Goal: Task Accomplishment & Management: Manage account settings

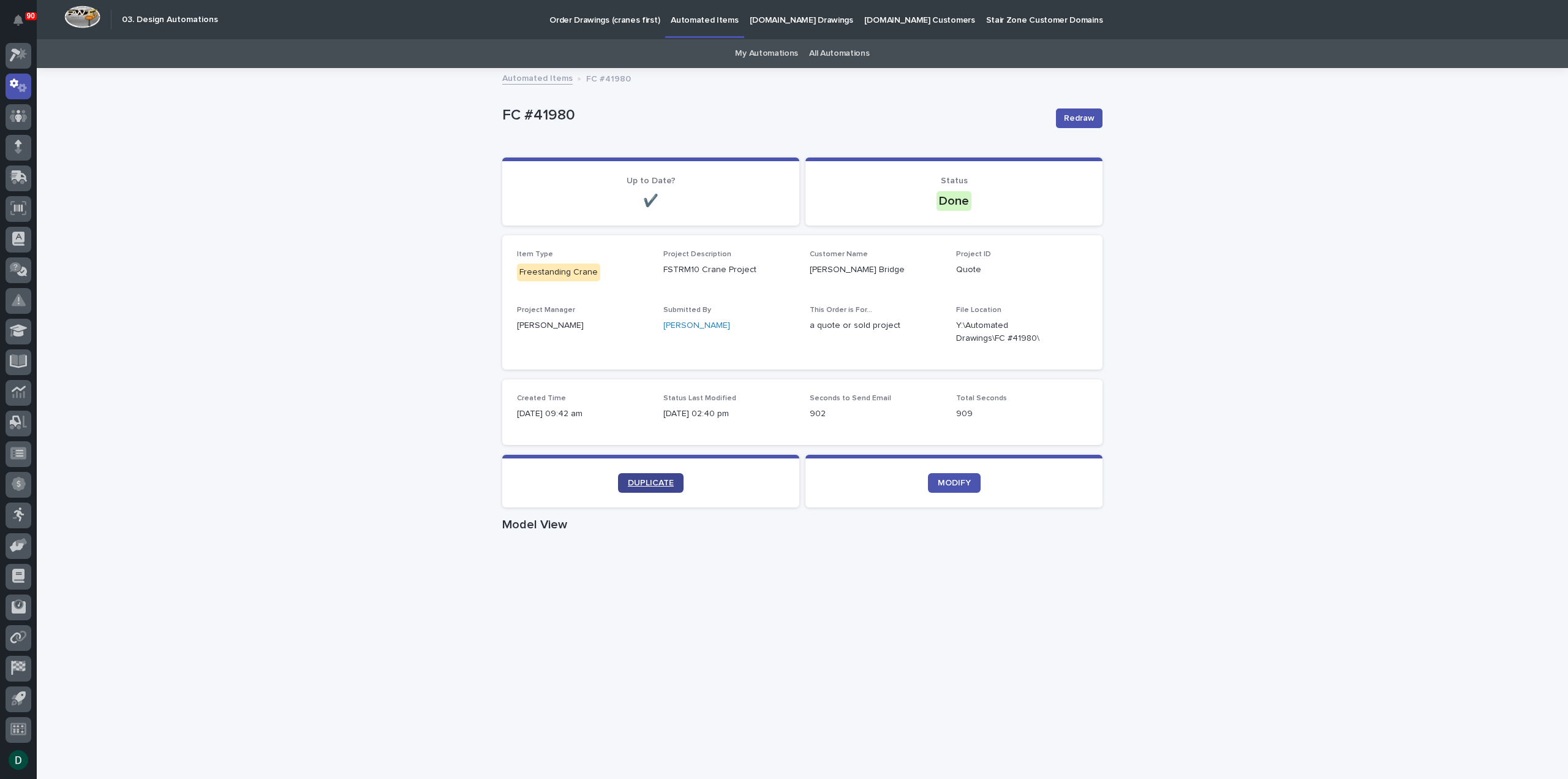
click at [651, 481] on span "DUPLICATE" at bounding box center [651, 483] width 46 height 8
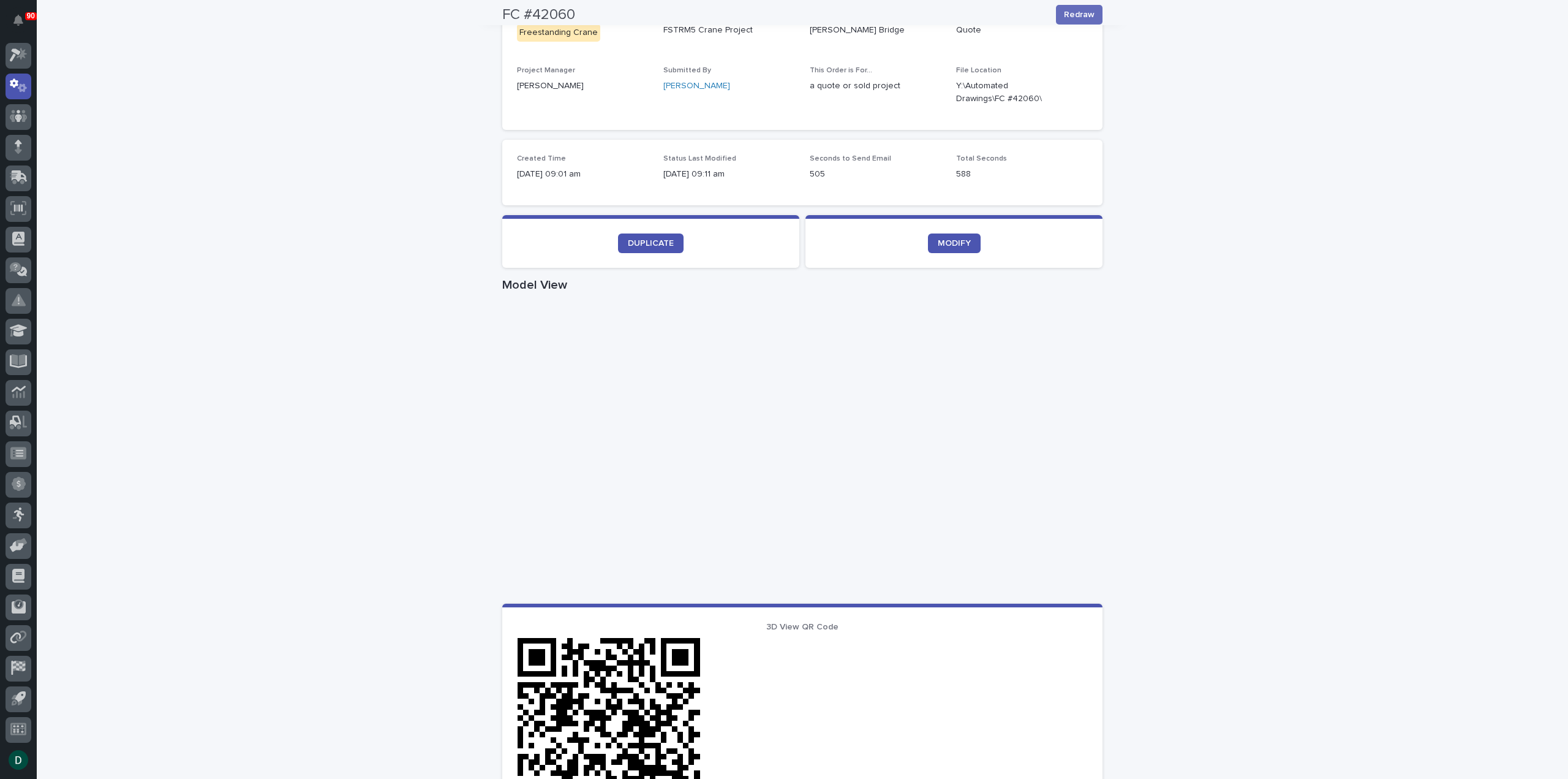
scroll to position [245, 0]
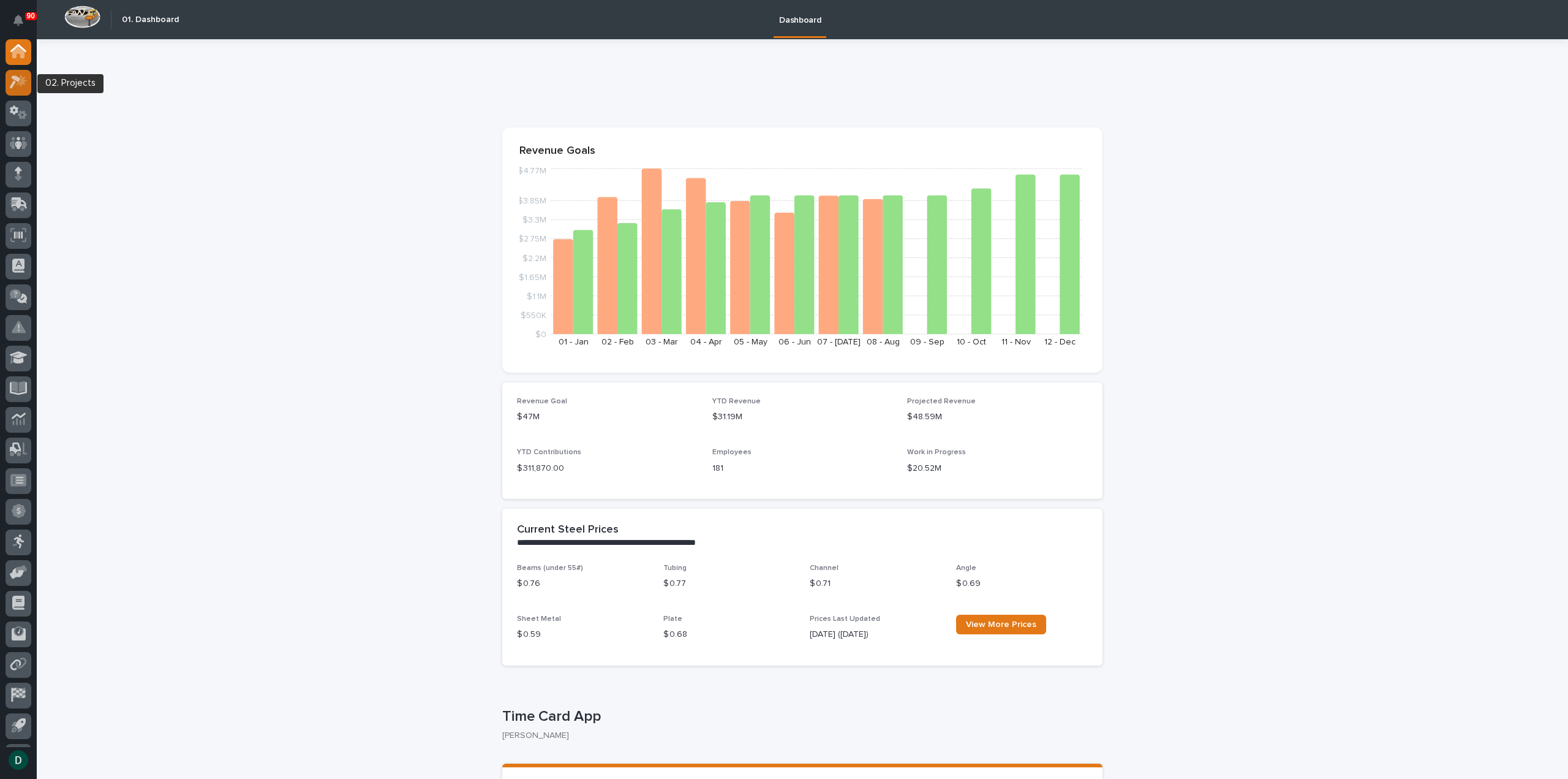
click at [19, 86] on icon at bounding box center [18, 81] width 17 height 14
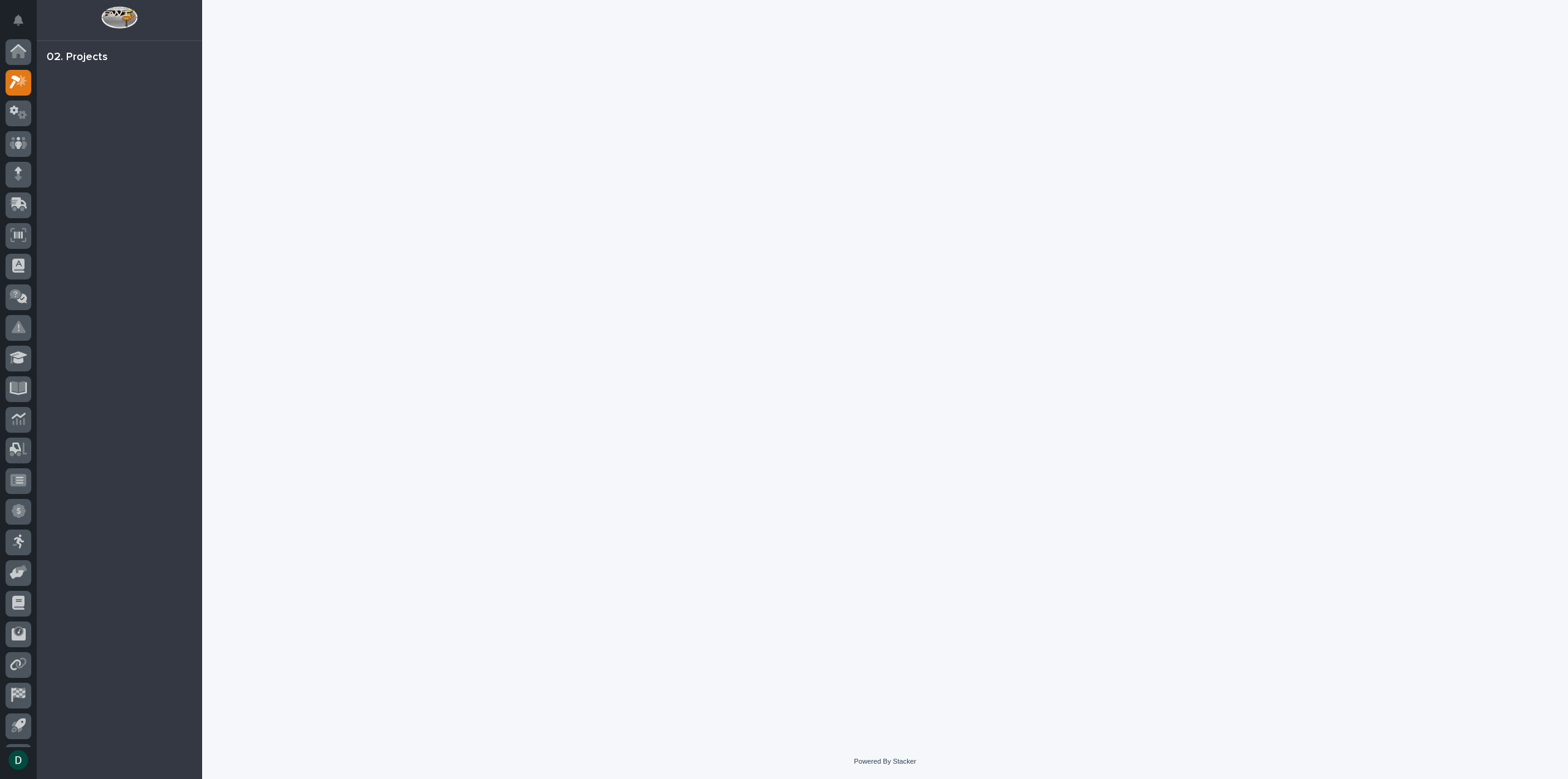
scroll to position [27, 0]
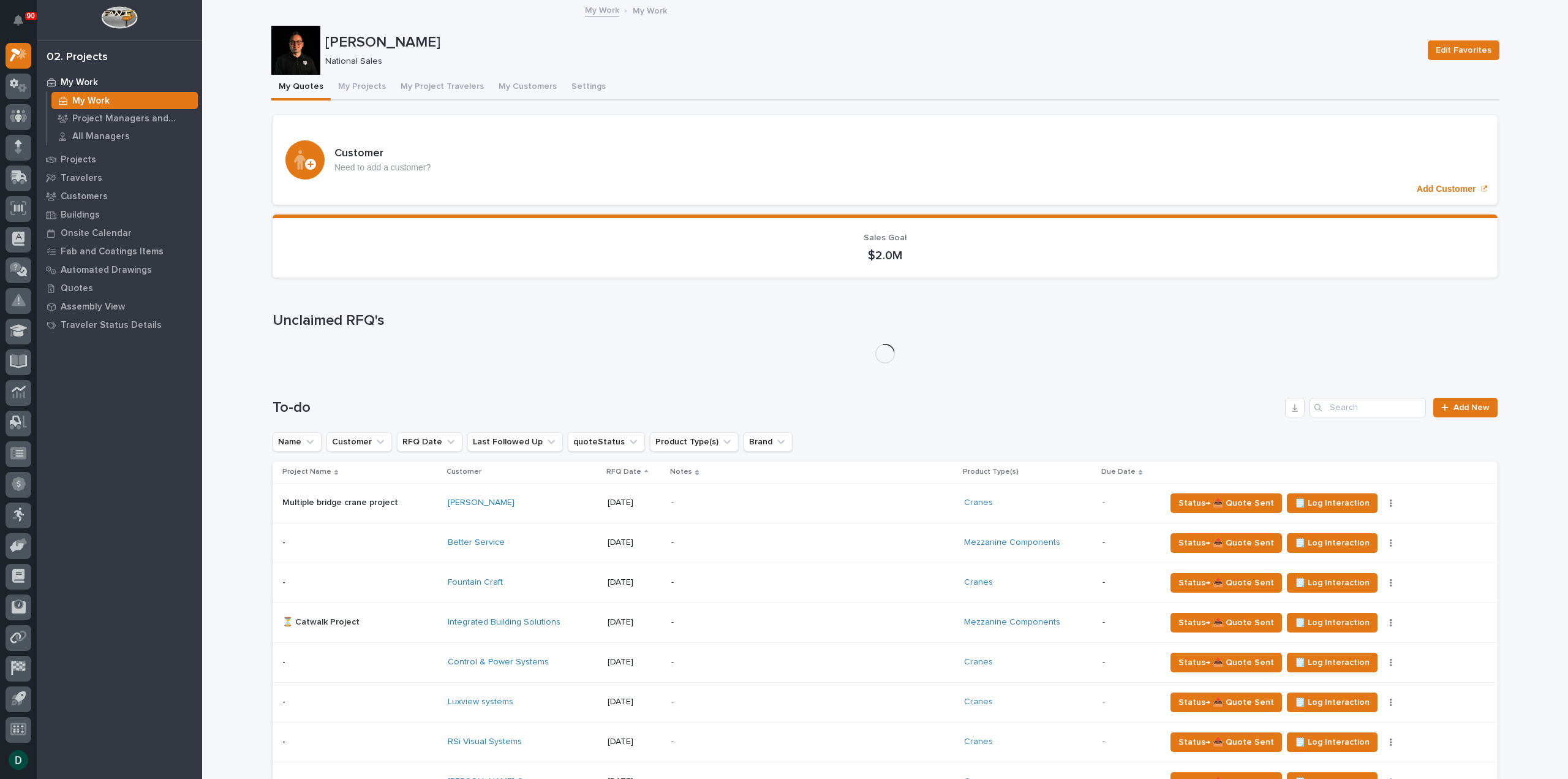
click at [364, 87] on button "My Projects" at bounding box center [361, 87] width 62 height 26
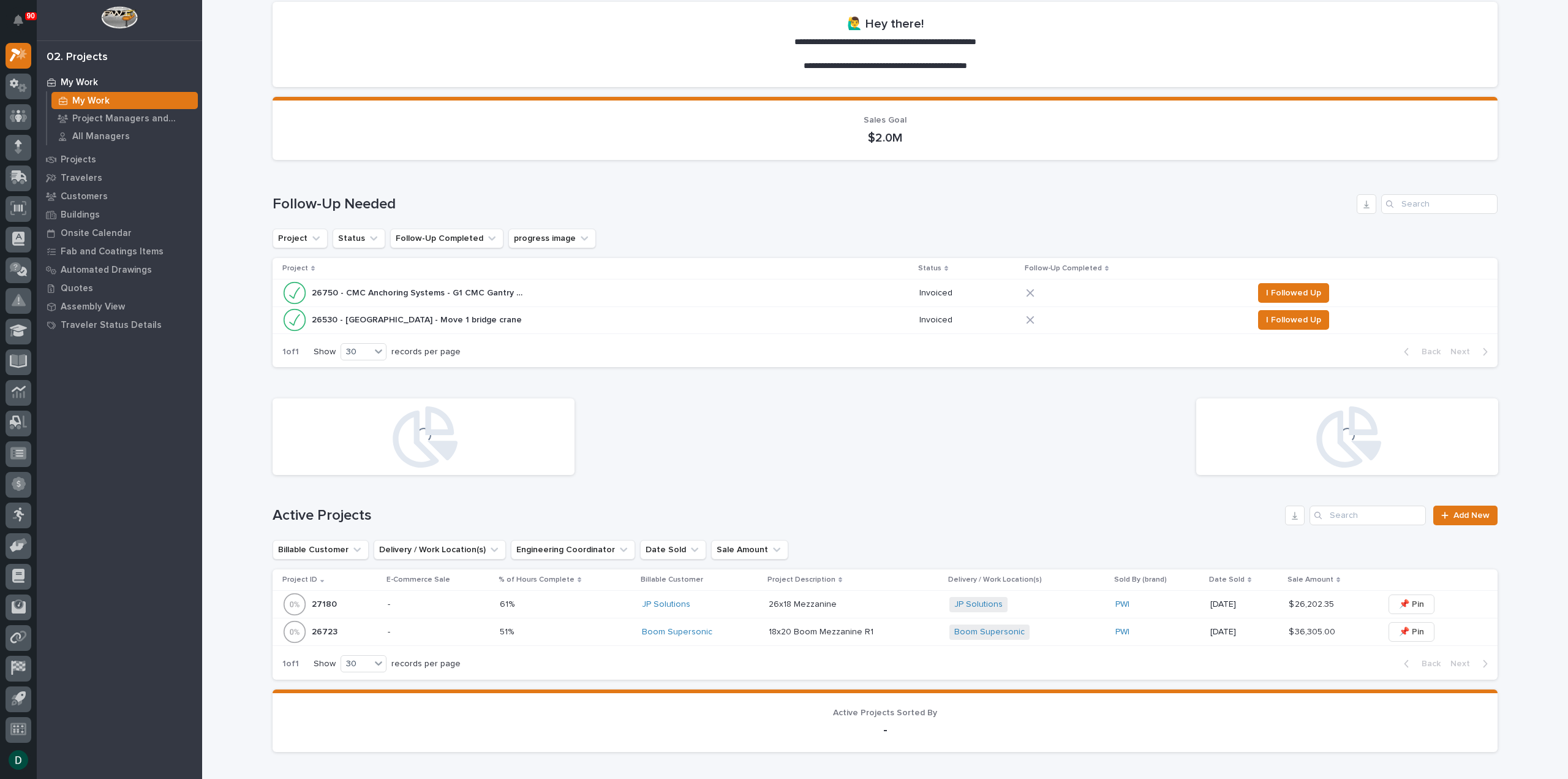
scroll to position [122, 0]
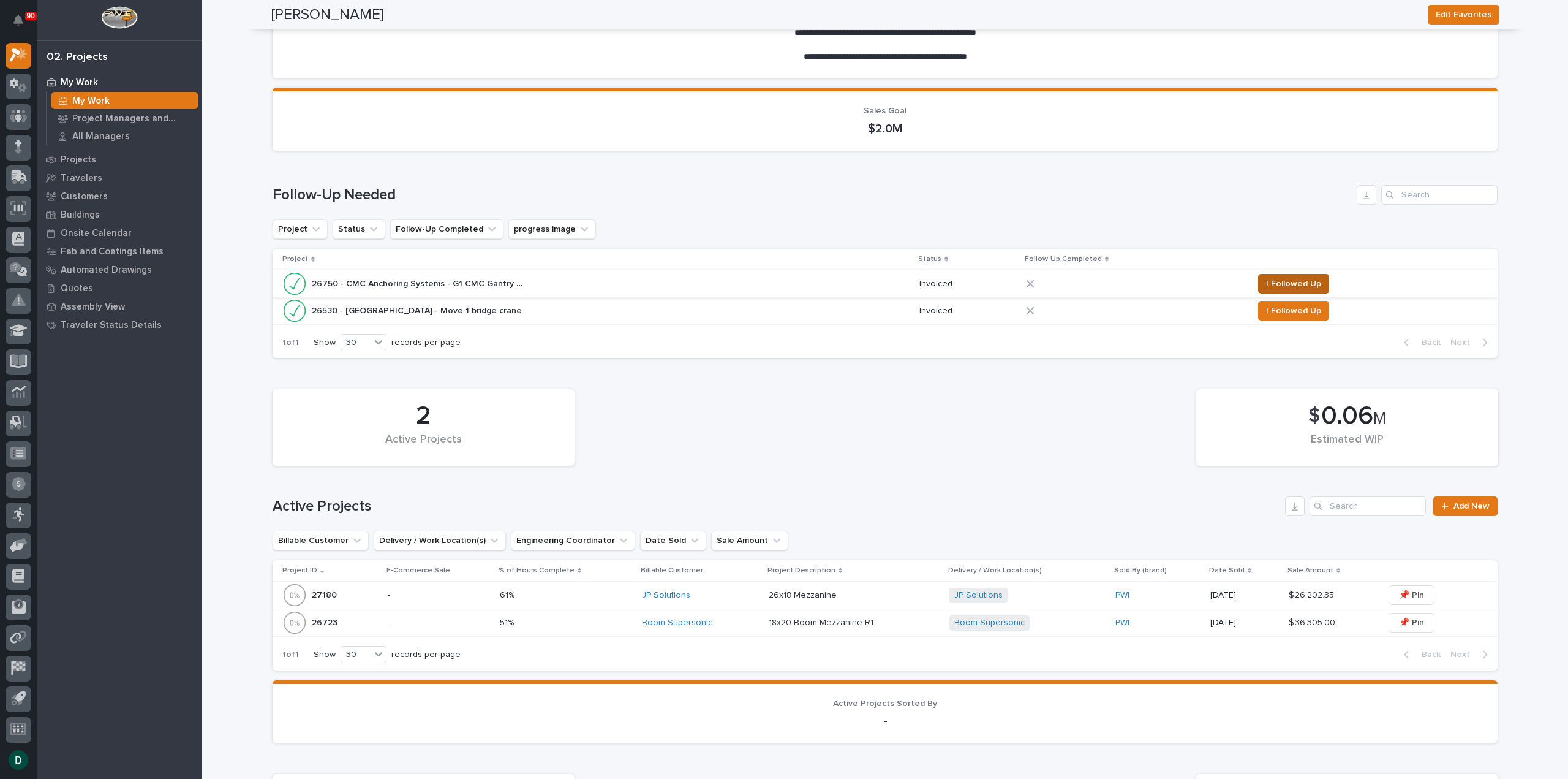
drag, startPoint x: 1278, startPoint y: 286, endPoint x: 1288, endPoint y: 287, distance: 10.0
click at [1278, 286] on span "I Followed Up" at bounding box center [1294, 283] width 55 height 15
click at [1287, 308] on td "I Followed Up" at bounding box center [1373, 311] width 249 height 27
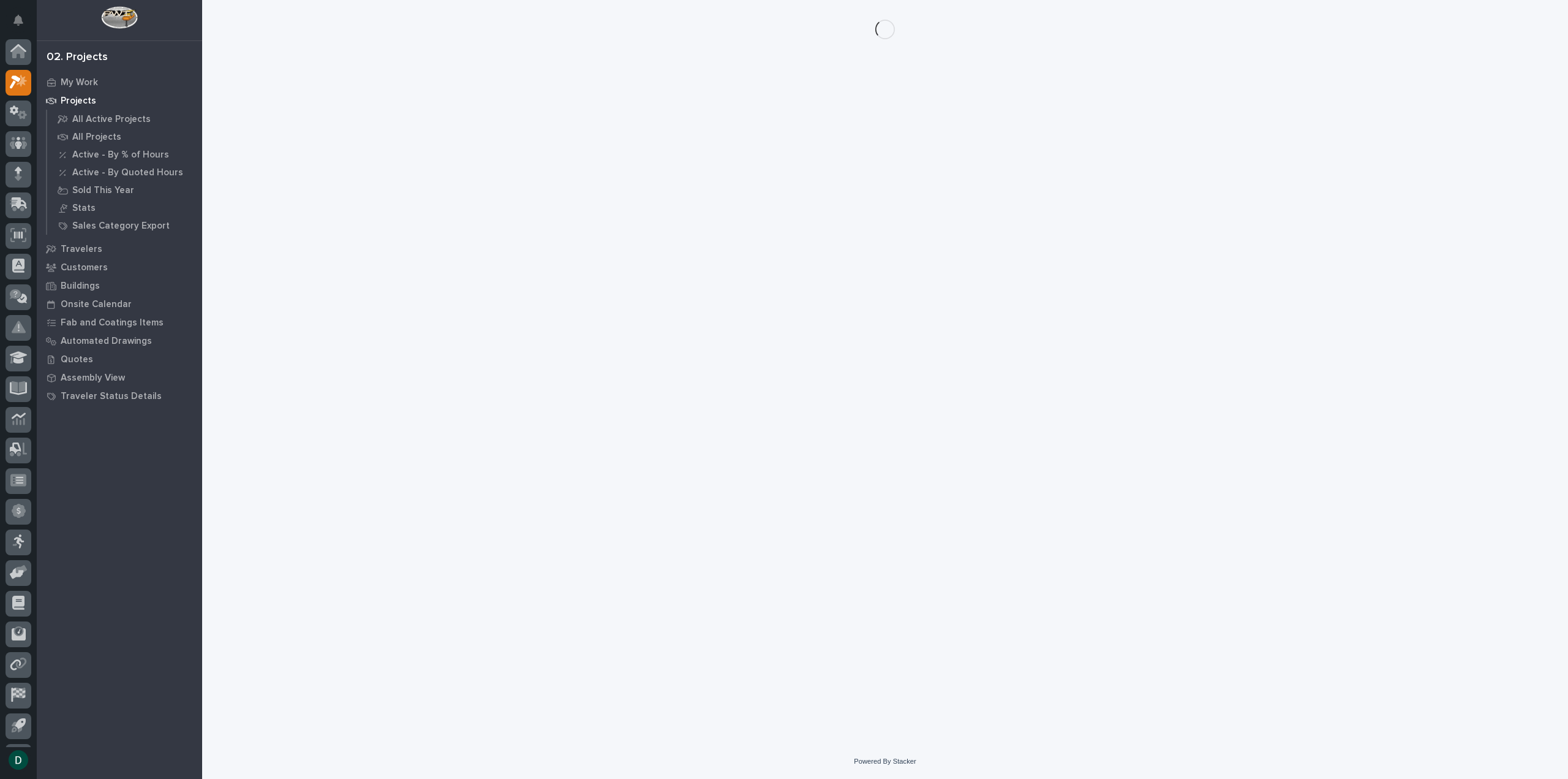
scroll to position [27, 0]
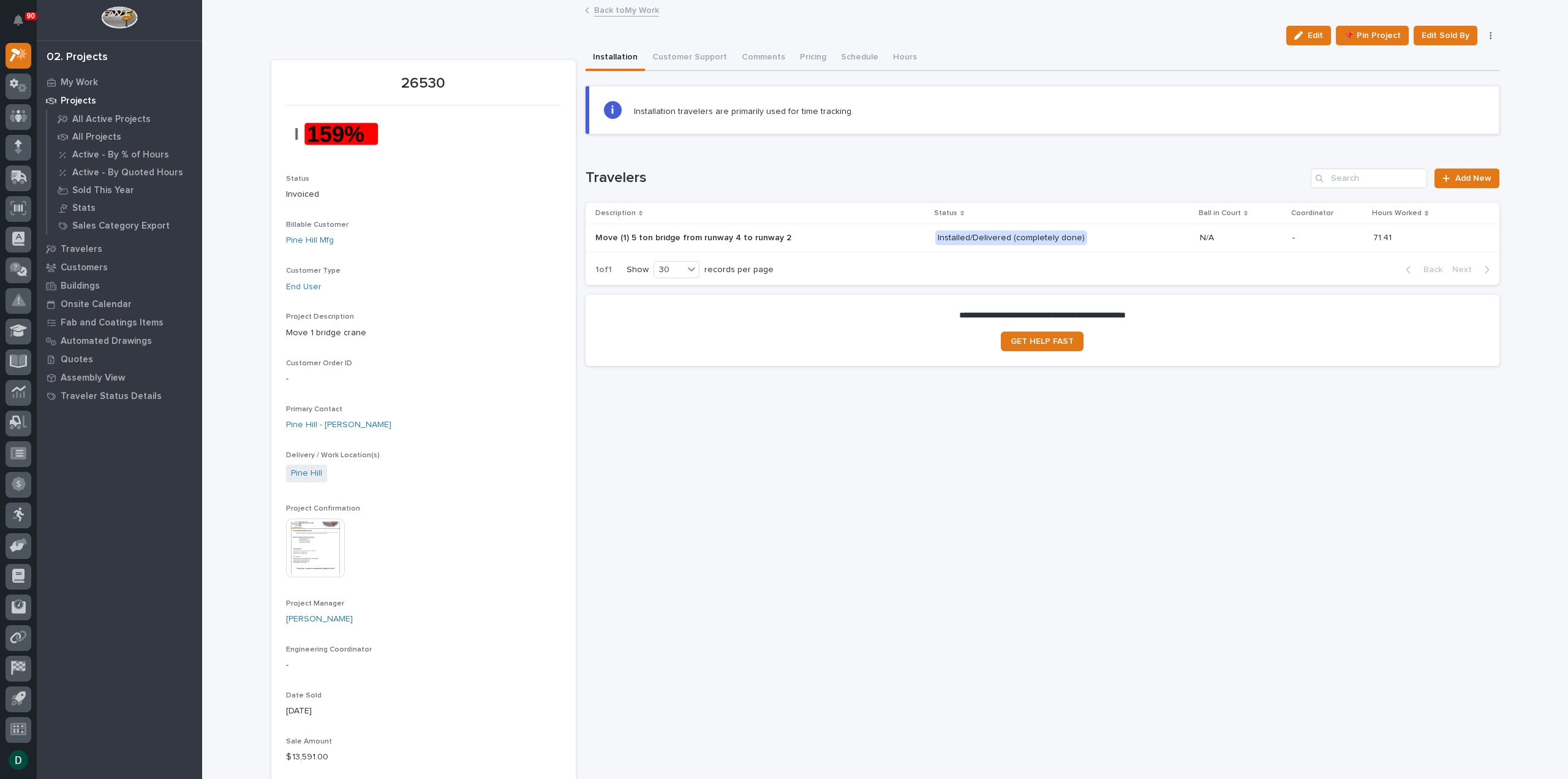
click at [631, 8] on link "Back to My Work" at bounding box center [627, 9] width 65 height 14
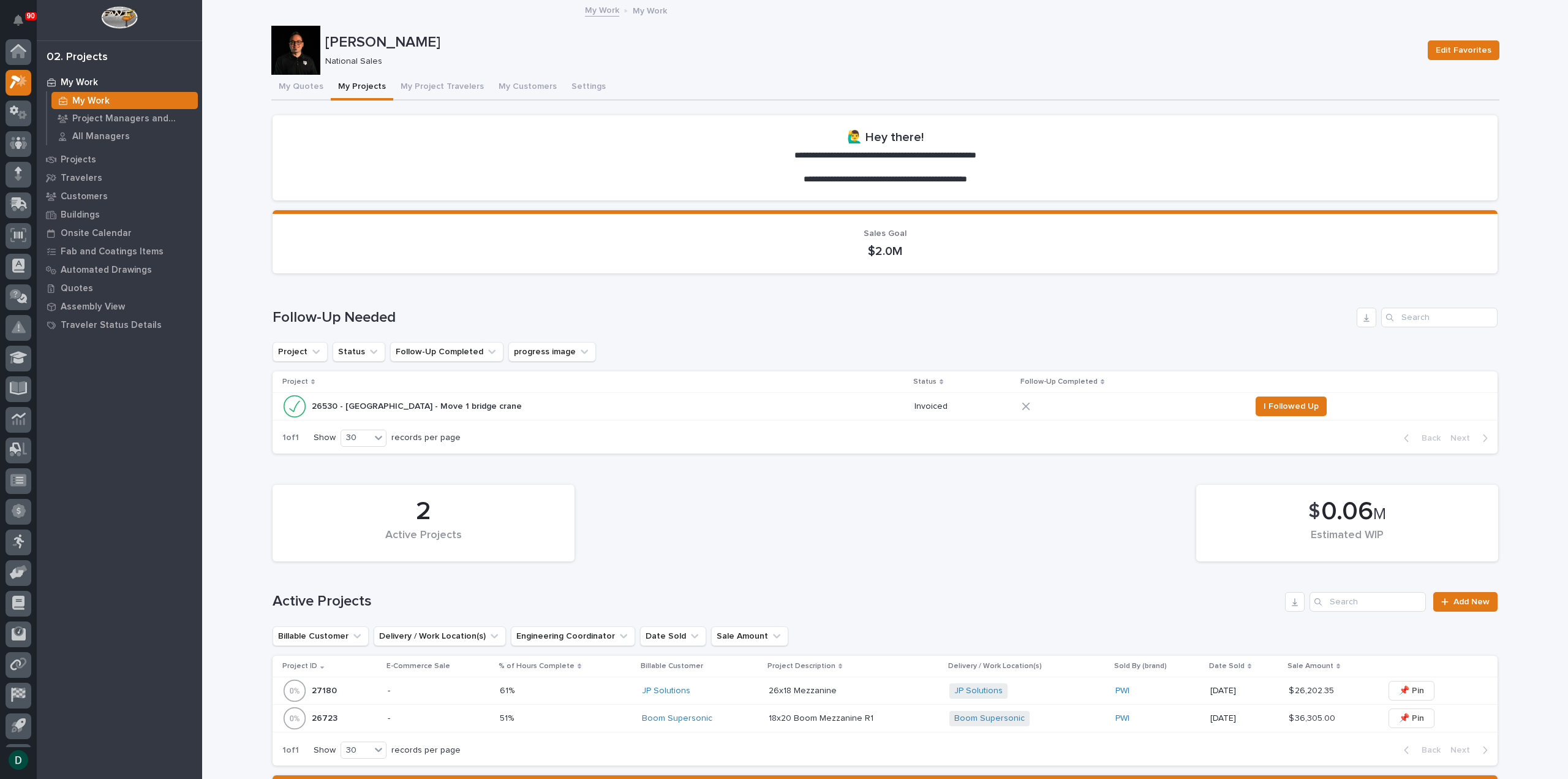
scroll to position [27, 0]
click at [1290, 407] on button "I Followed Up" at bounding box center [1291, 407] width 71 height 20
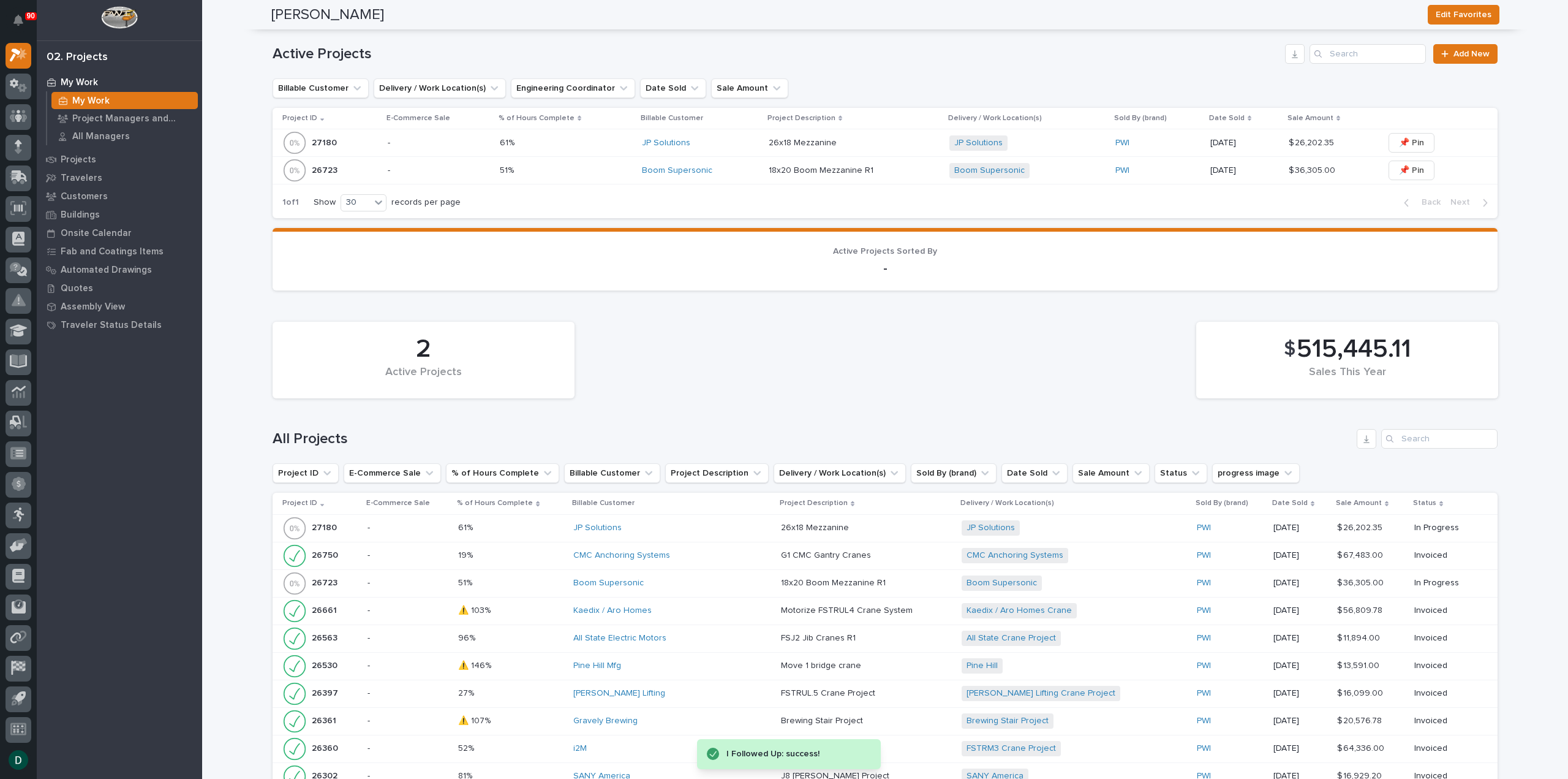
scroll to position [122, 0]
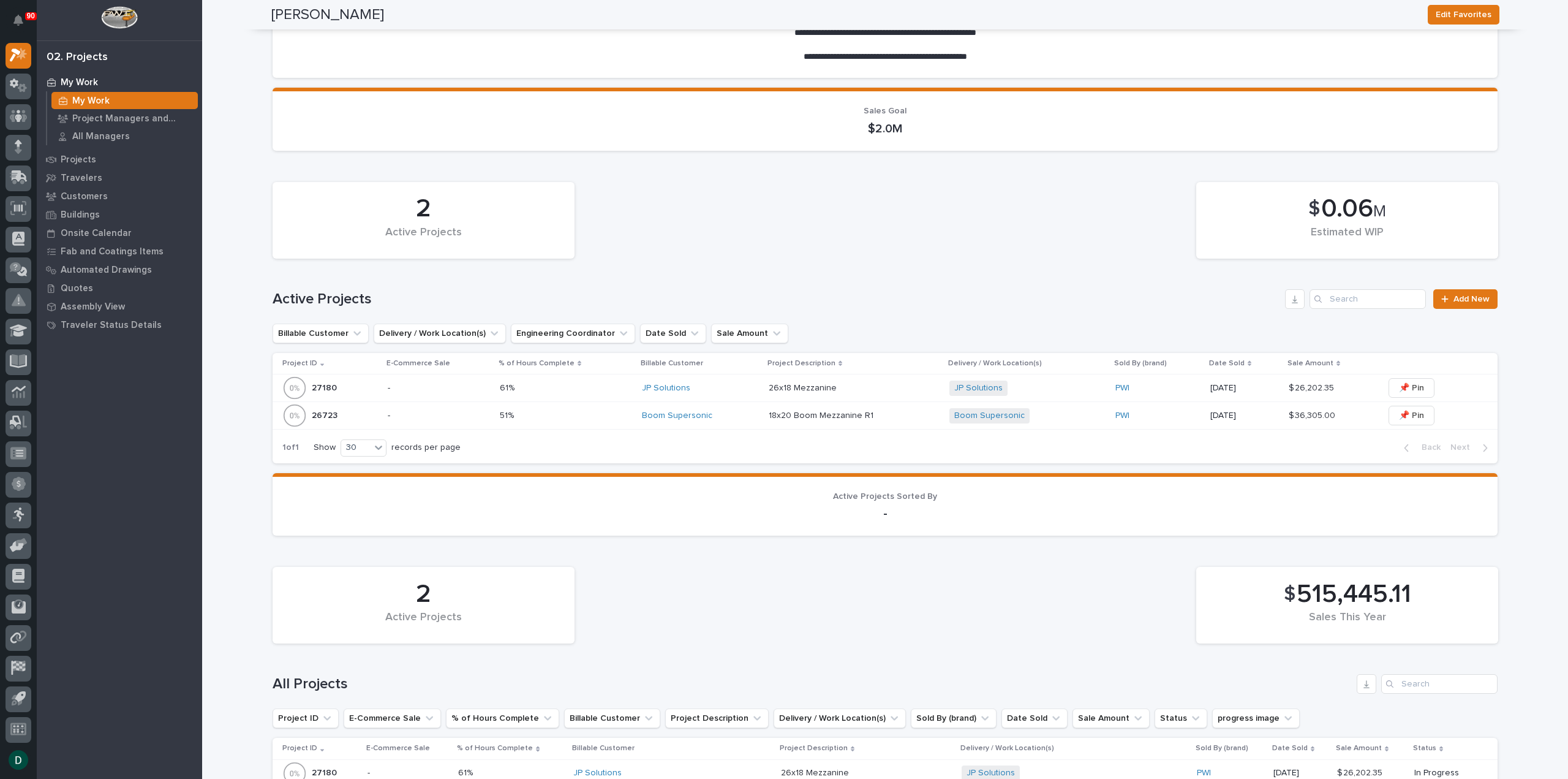
click at [446, 391] on p "-" at bounding box center [439, 388] width 102 height 11
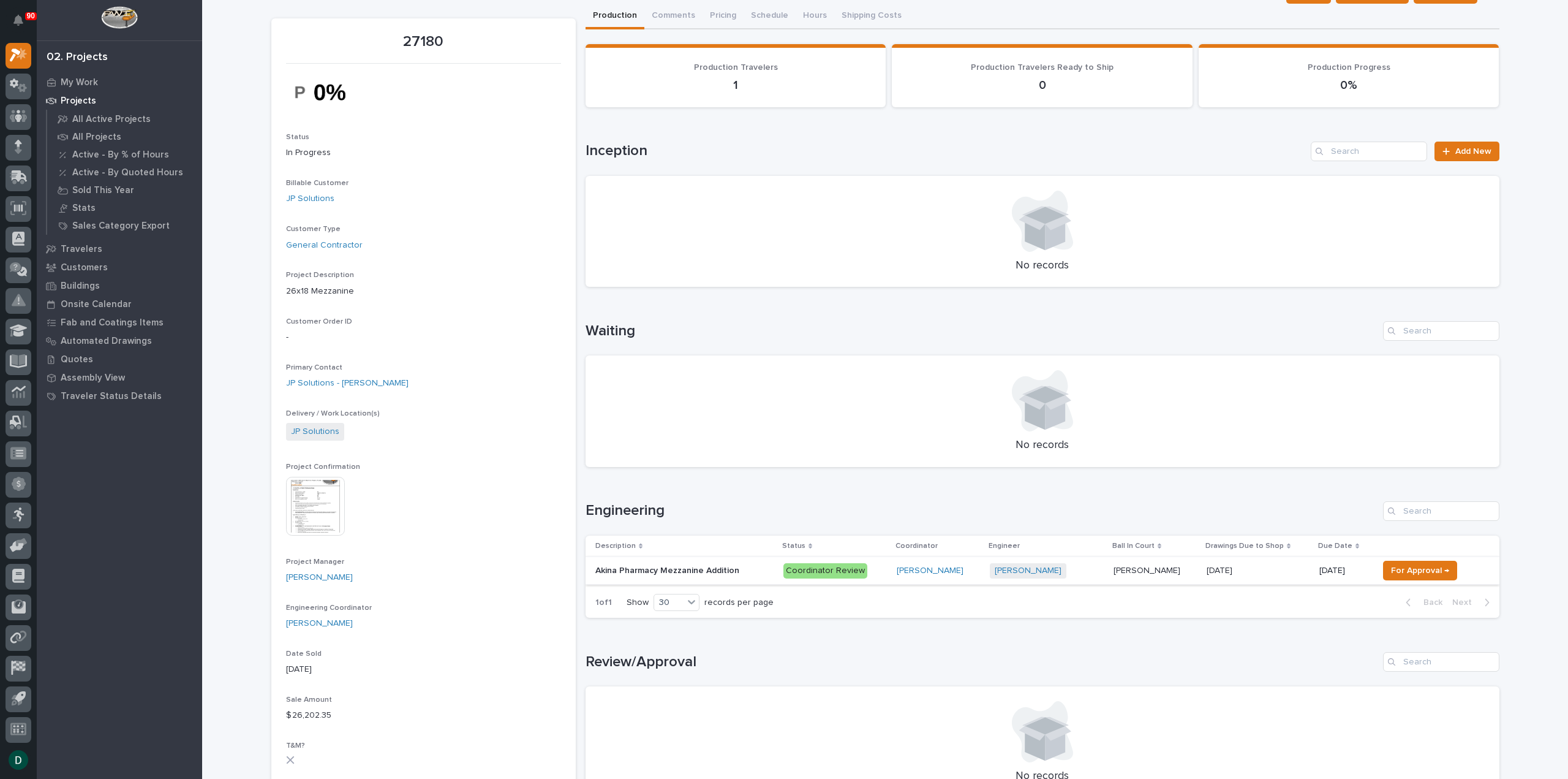
scroll to position [62, 0]
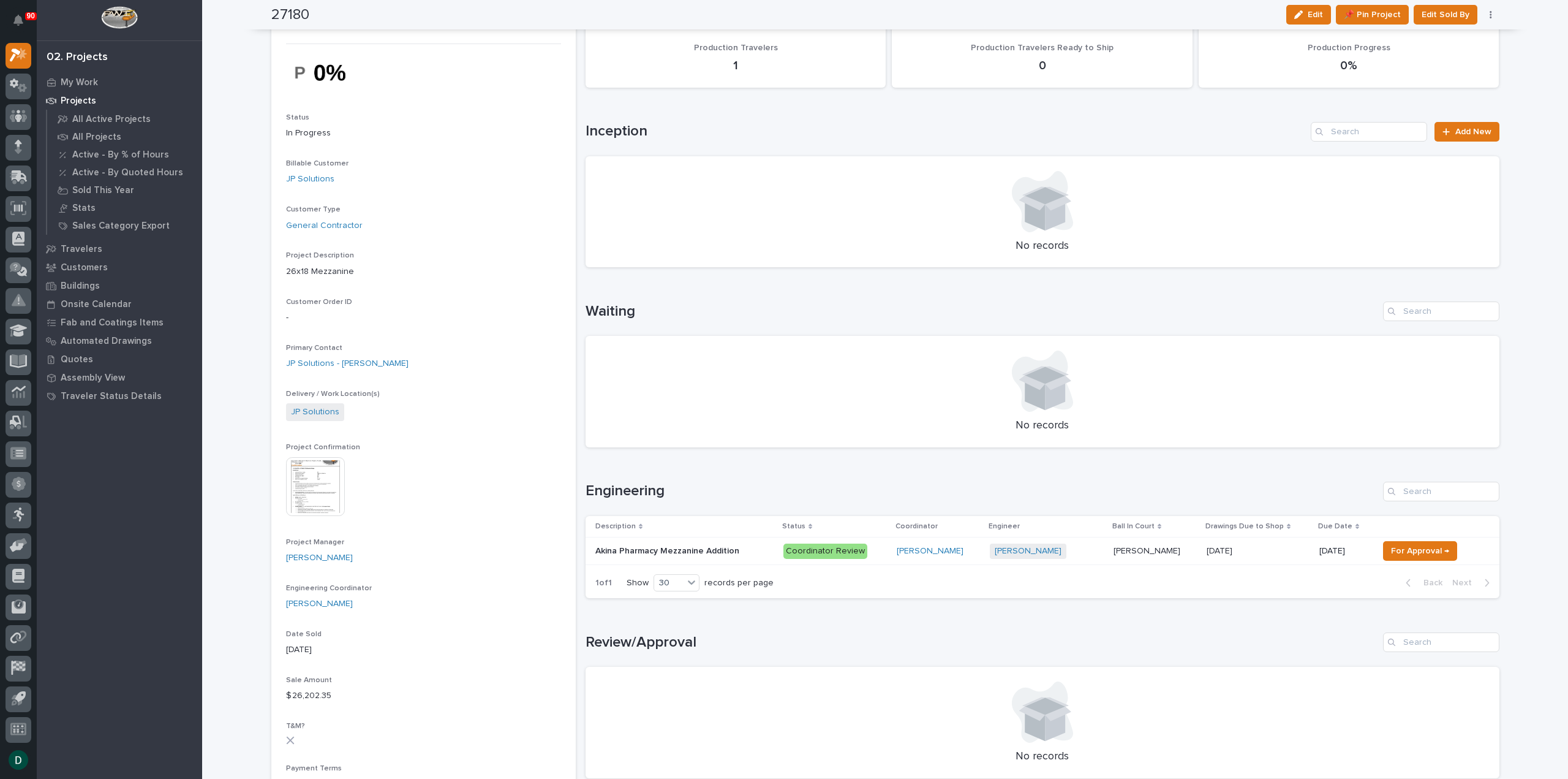
click at [744, 549] on p at bounding box center [684, 551] width 179 height 11
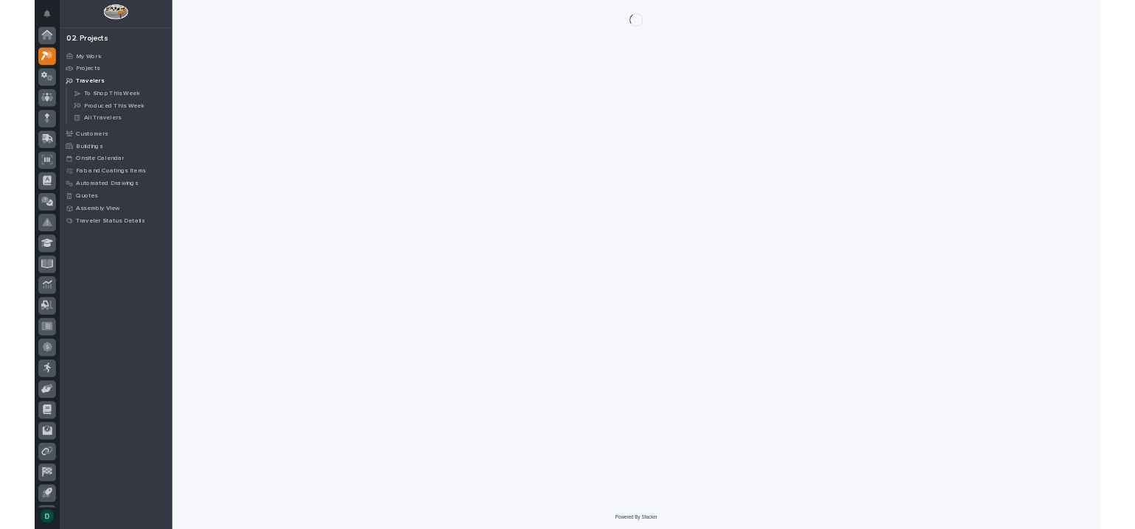
scroll to position [32, 0]
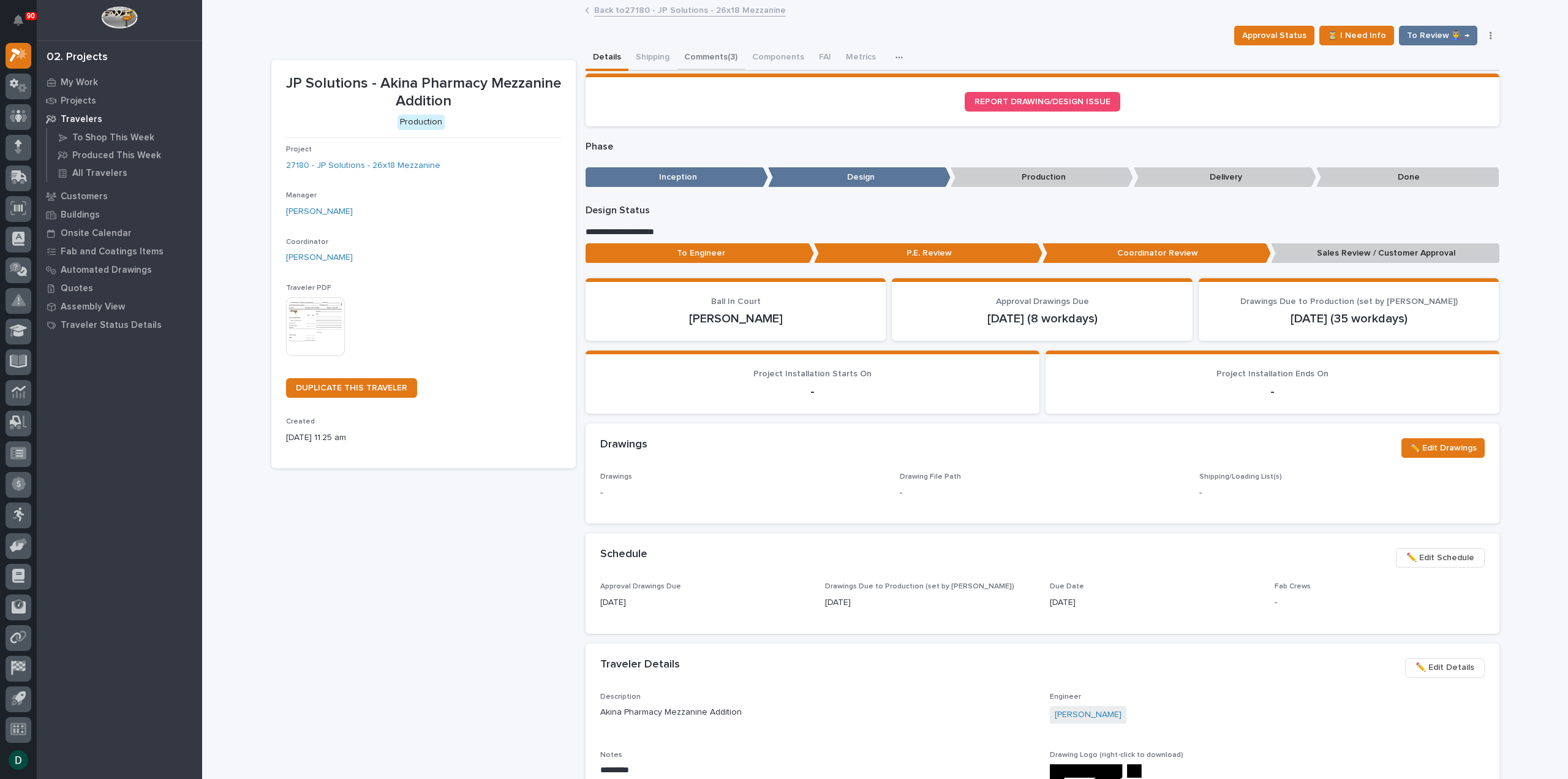
click at [703, 55] on button "Comments (3)" at bounding box center [711, 58] width 68 height 26
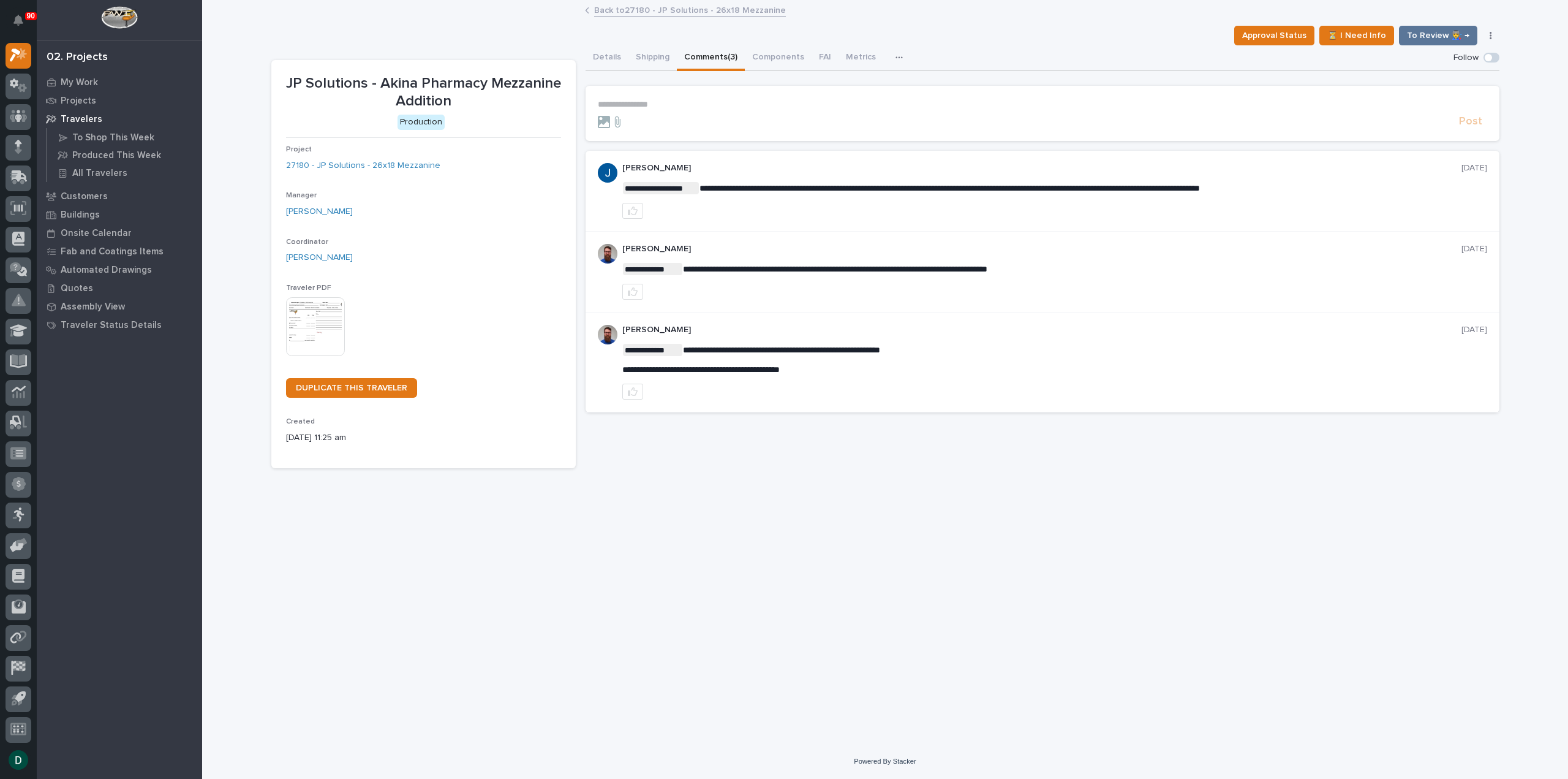
click at [651, 106] on p "**********" at bounding box center [1042, 104] width 889 height 11
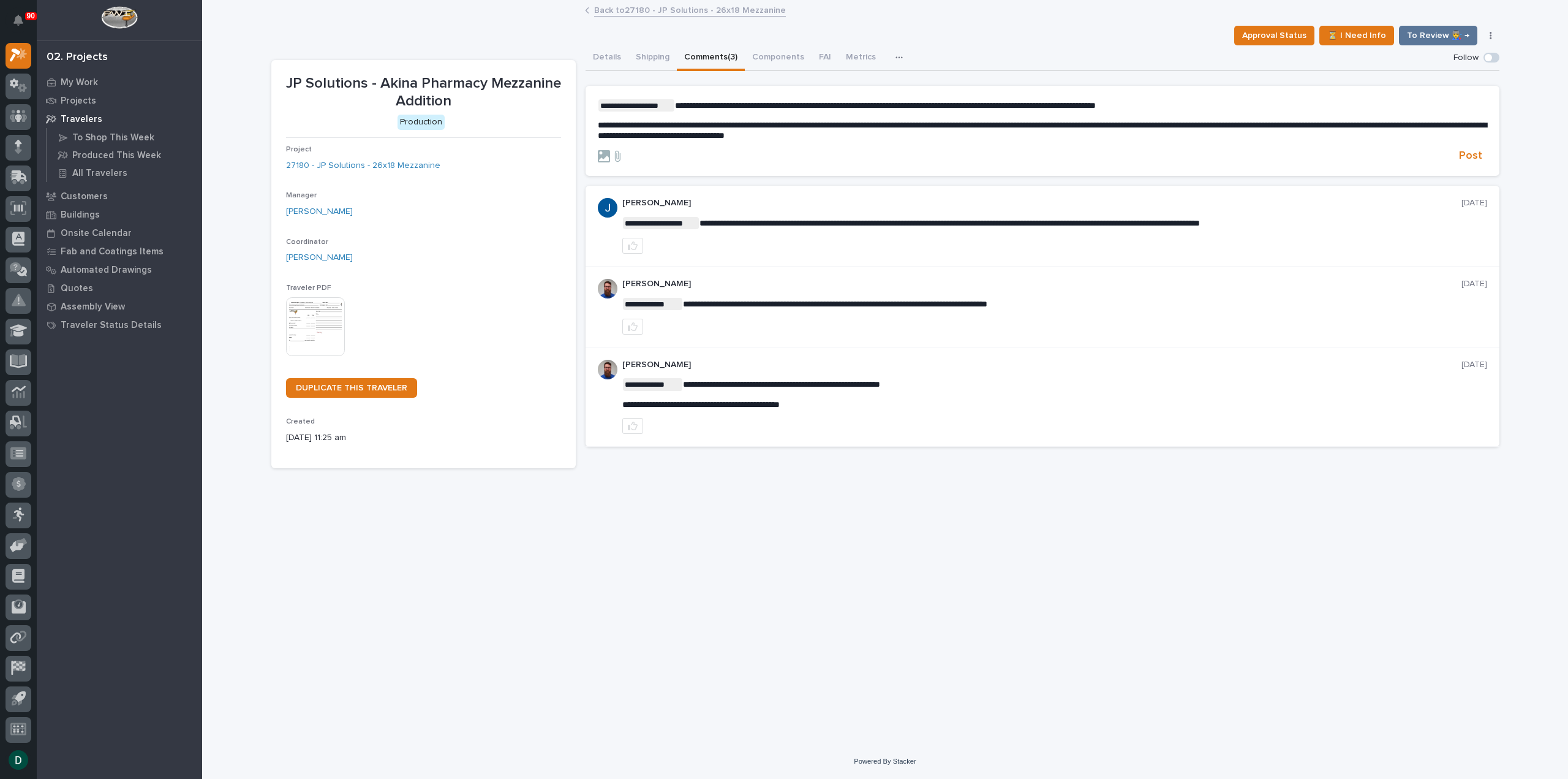
drag, startPoint x: 680, startPoint y: 101, endPoint x: 692, endPoint y: 112, distance: 16.3
click at [680, 101] on span "**********" at bounding box center [885, 106] width 420 height 8
click at [700, 108] on span "**********" at bounding box center [896, 106] width 442 height 8
click at [710, 104] on span "**********" at bounding box center [896, 106] width 442 height 8
click at [705, 120] on span "Jamey Jodway" at bounding box center [717, 123] width 69 height 8
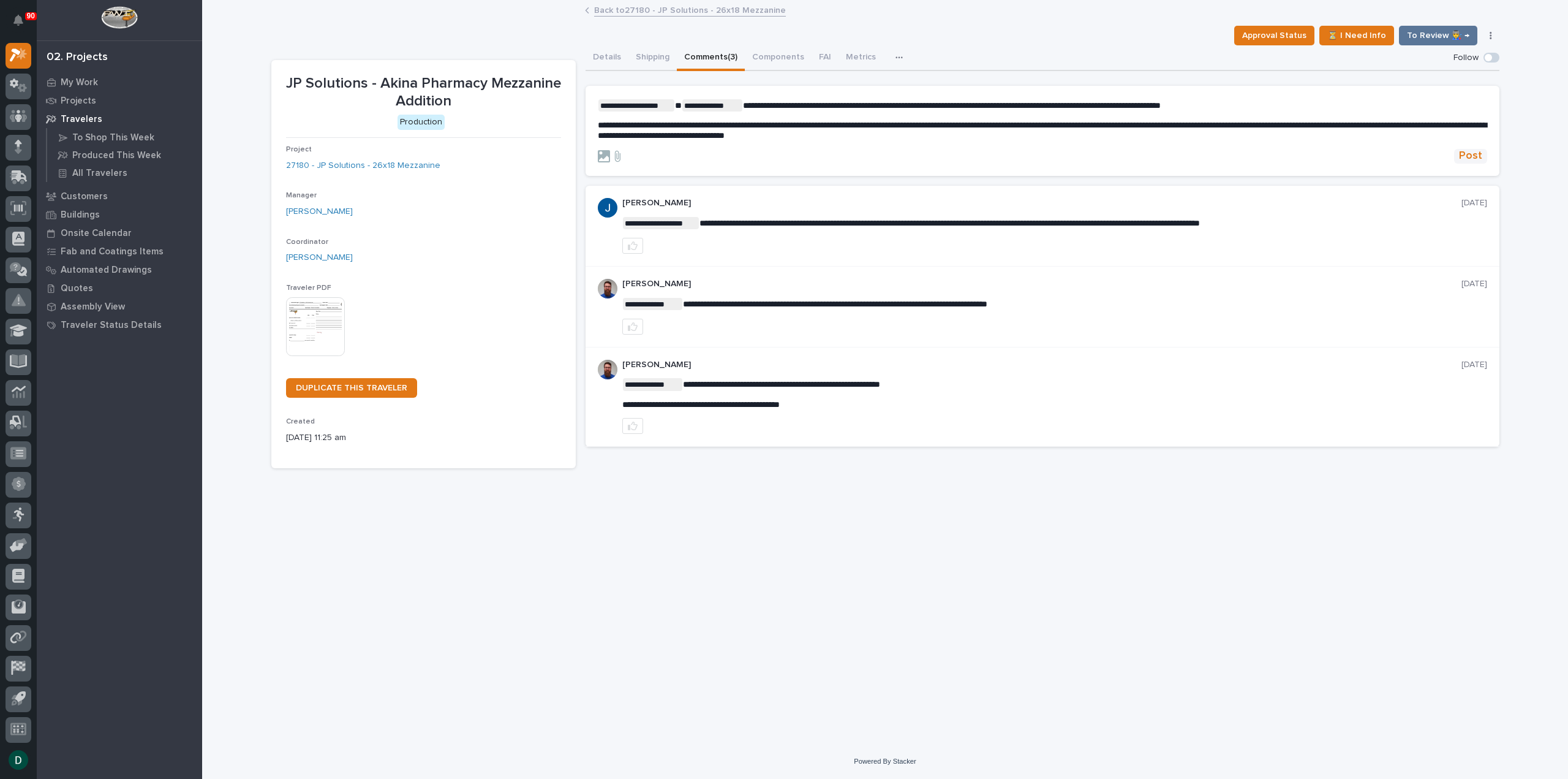
click at [1469, 155] on span "Post" at bounding box center [1471, 155] width 23 height 14
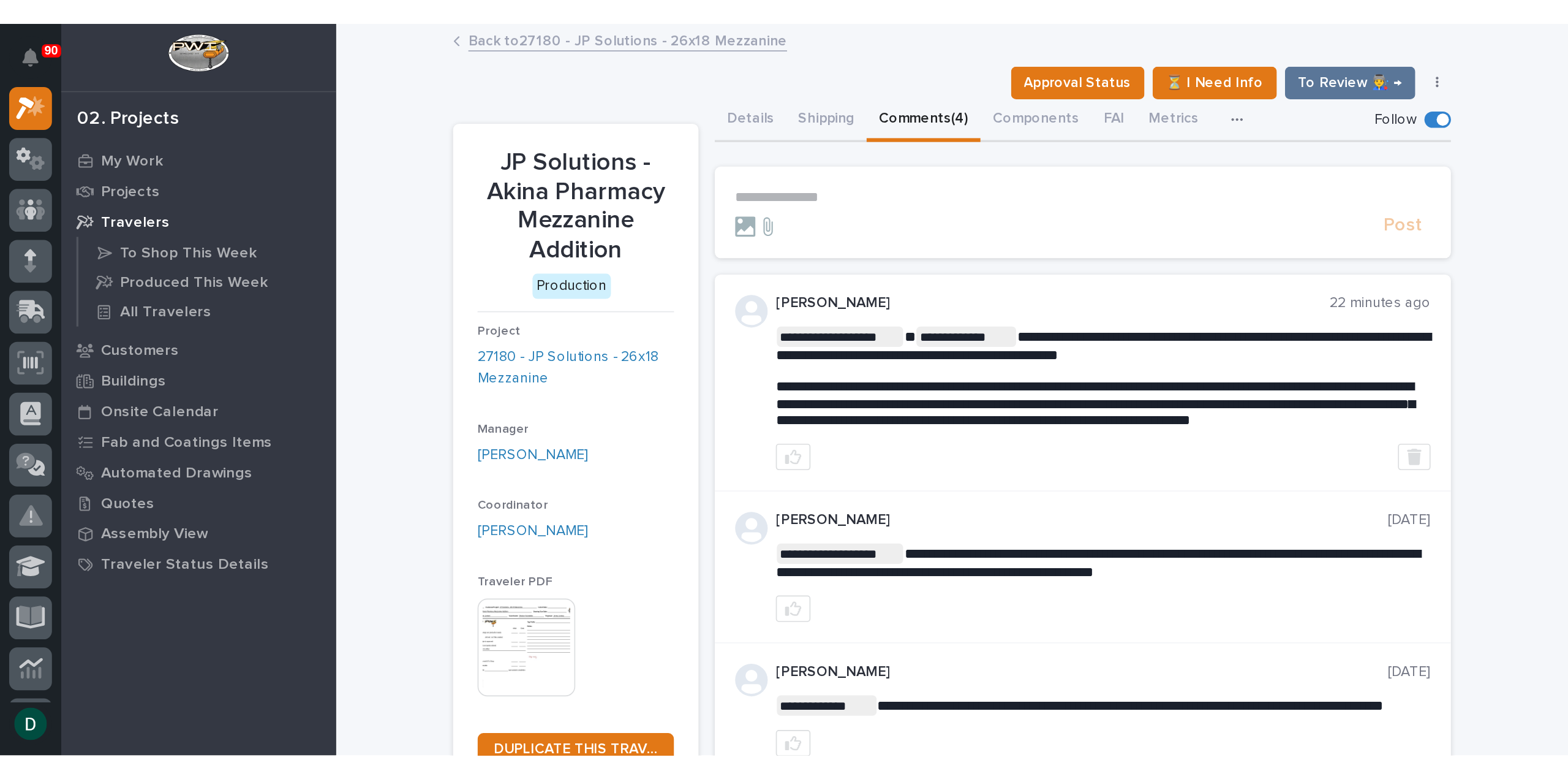
scroll to position [3, 0]
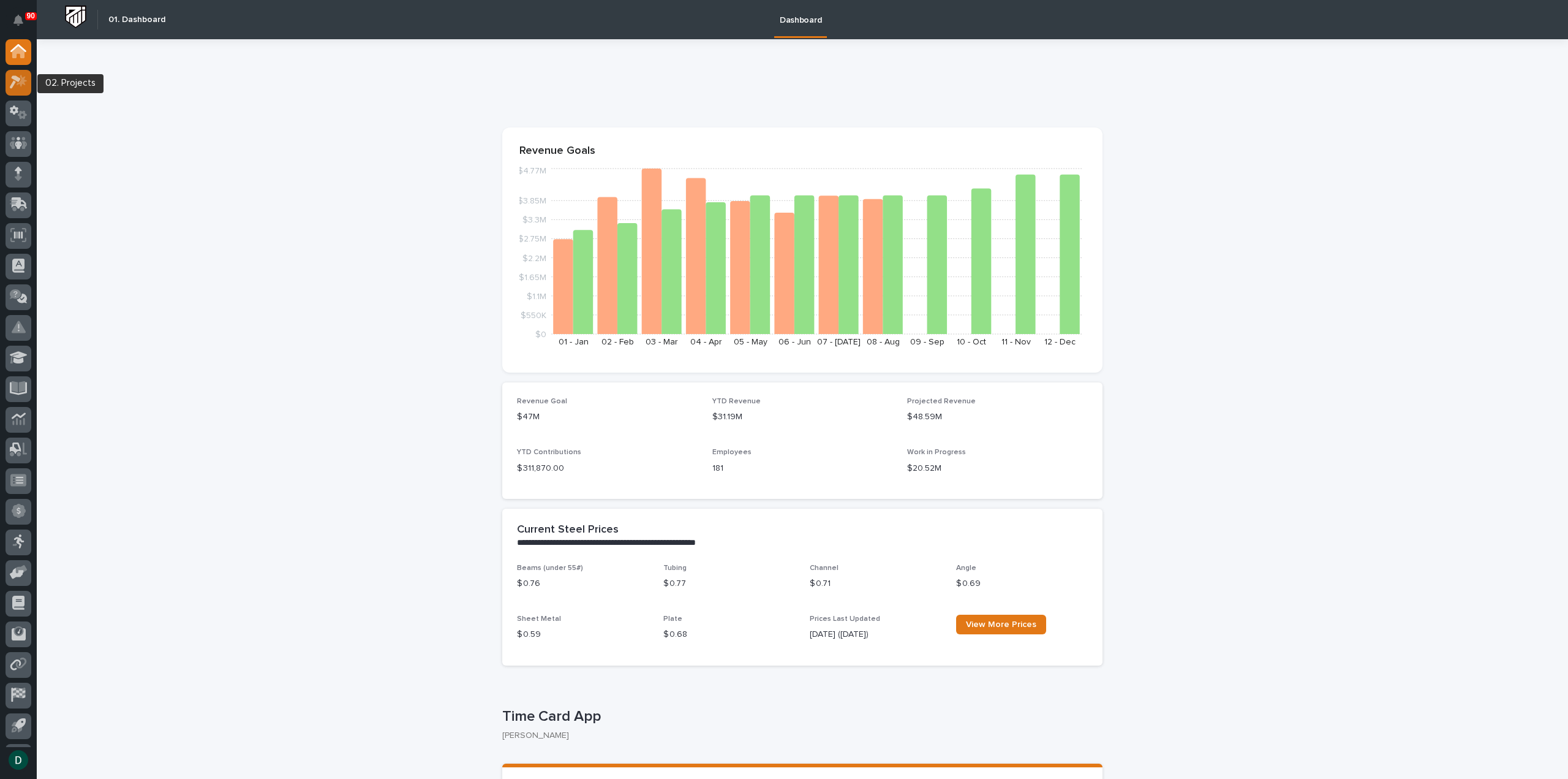
click at [17, 81] on icon at bounding box center [15, 82] width 11 height 13
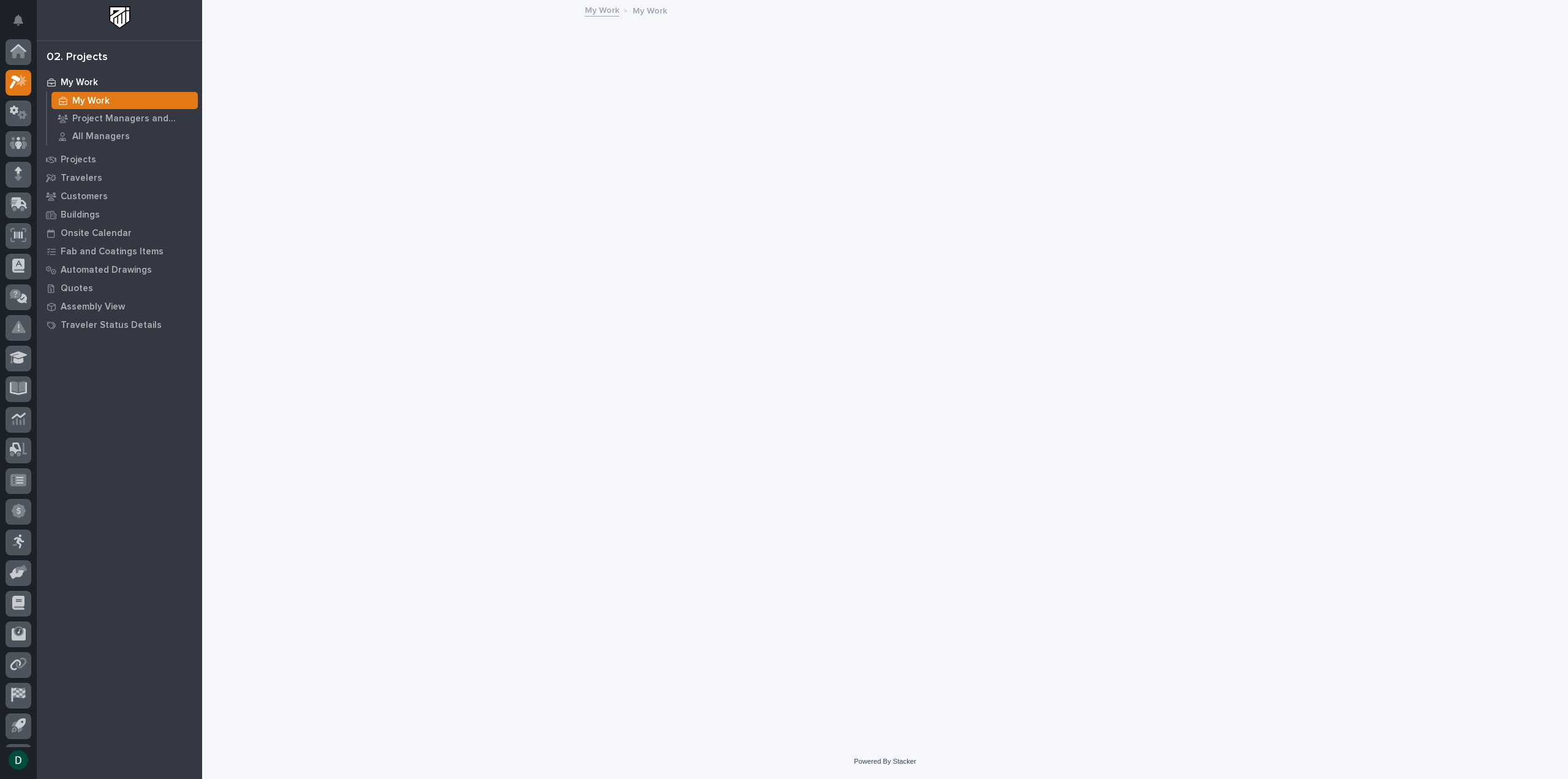
scroll to position [27, 0]
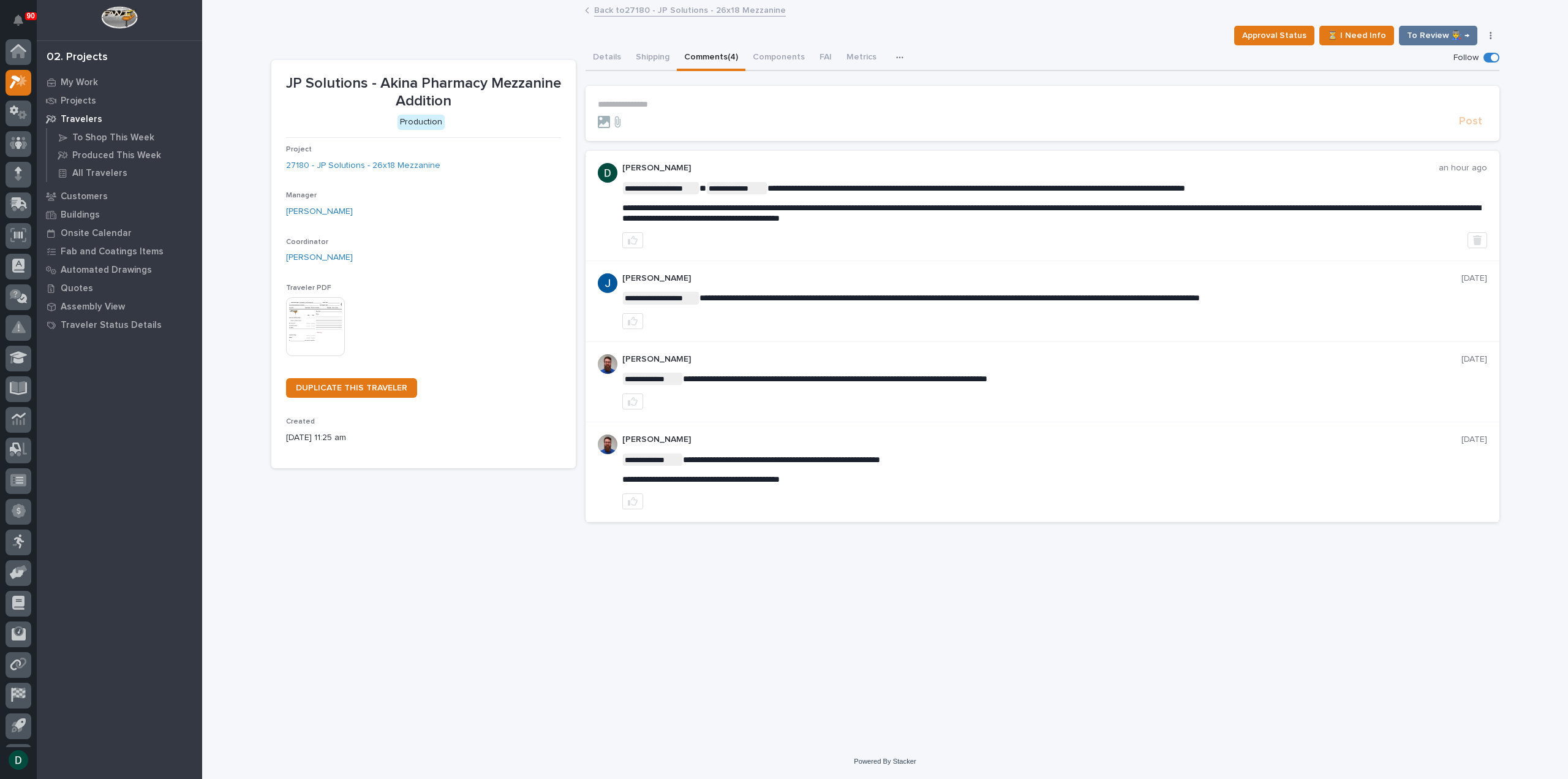
scroll to position [27, 0]
click at [665, 6] on link "Back to 27180 - JP Solutions - 26x18 Mezzanine" at bounding box center [690, 9] width 192 height 14
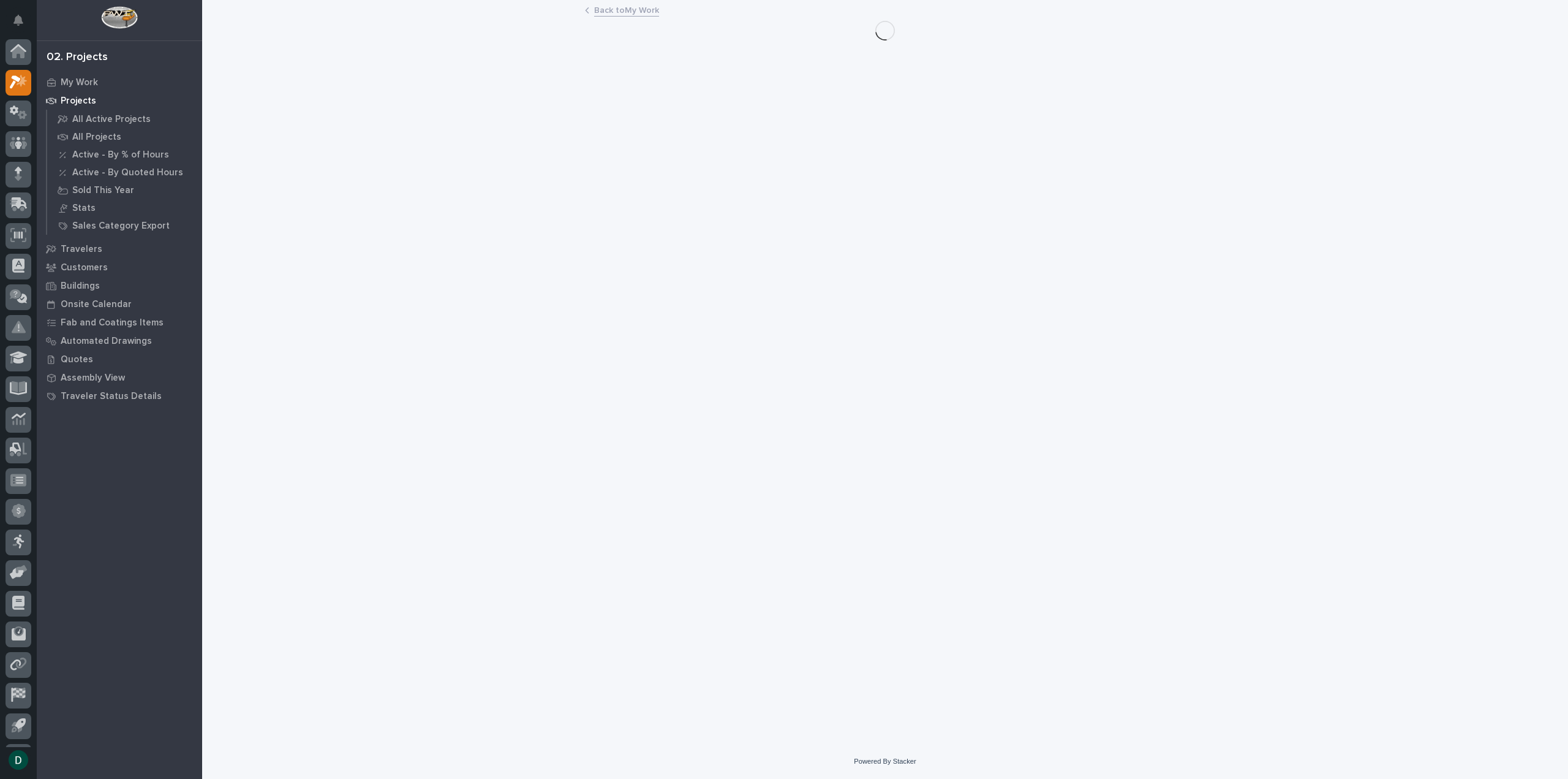
scroll to position [27, 0]
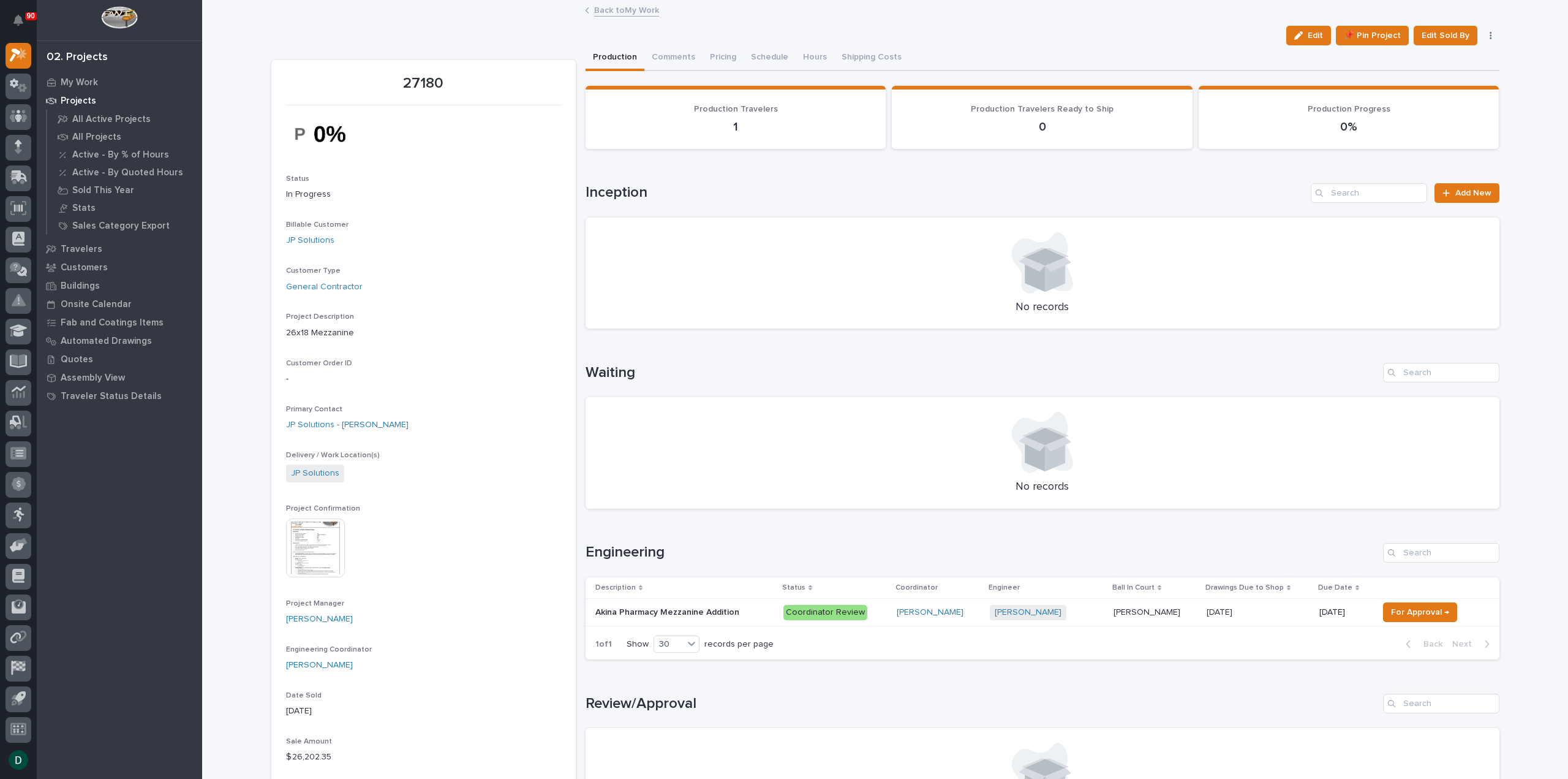
click at [616, 11] on link "Back to My Work" at bounding box center [627, 9] width 65 height 14
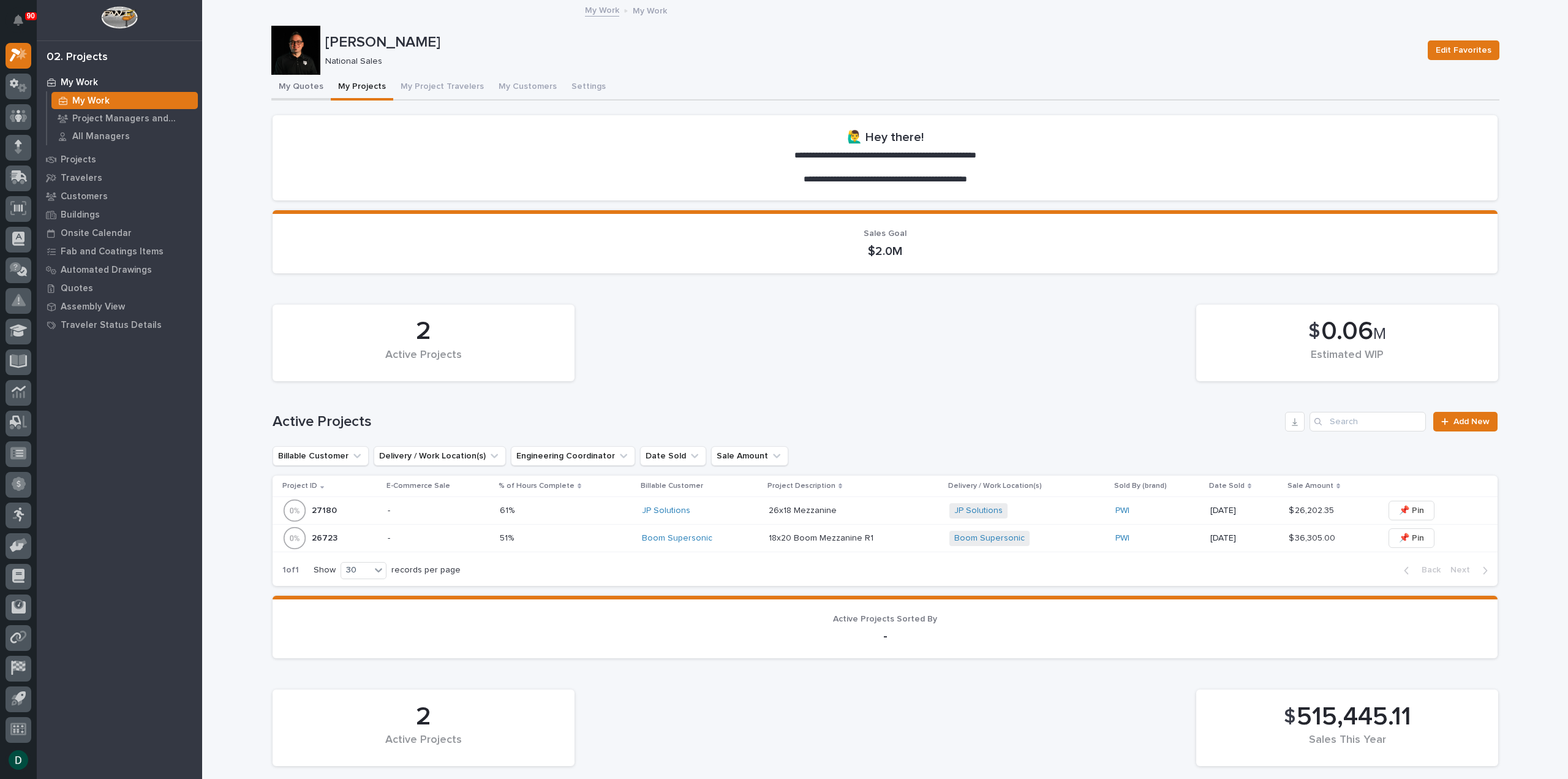
click at [283, 85] on button "My Quotes" at bounding box center [302, 87] width 60 height 26
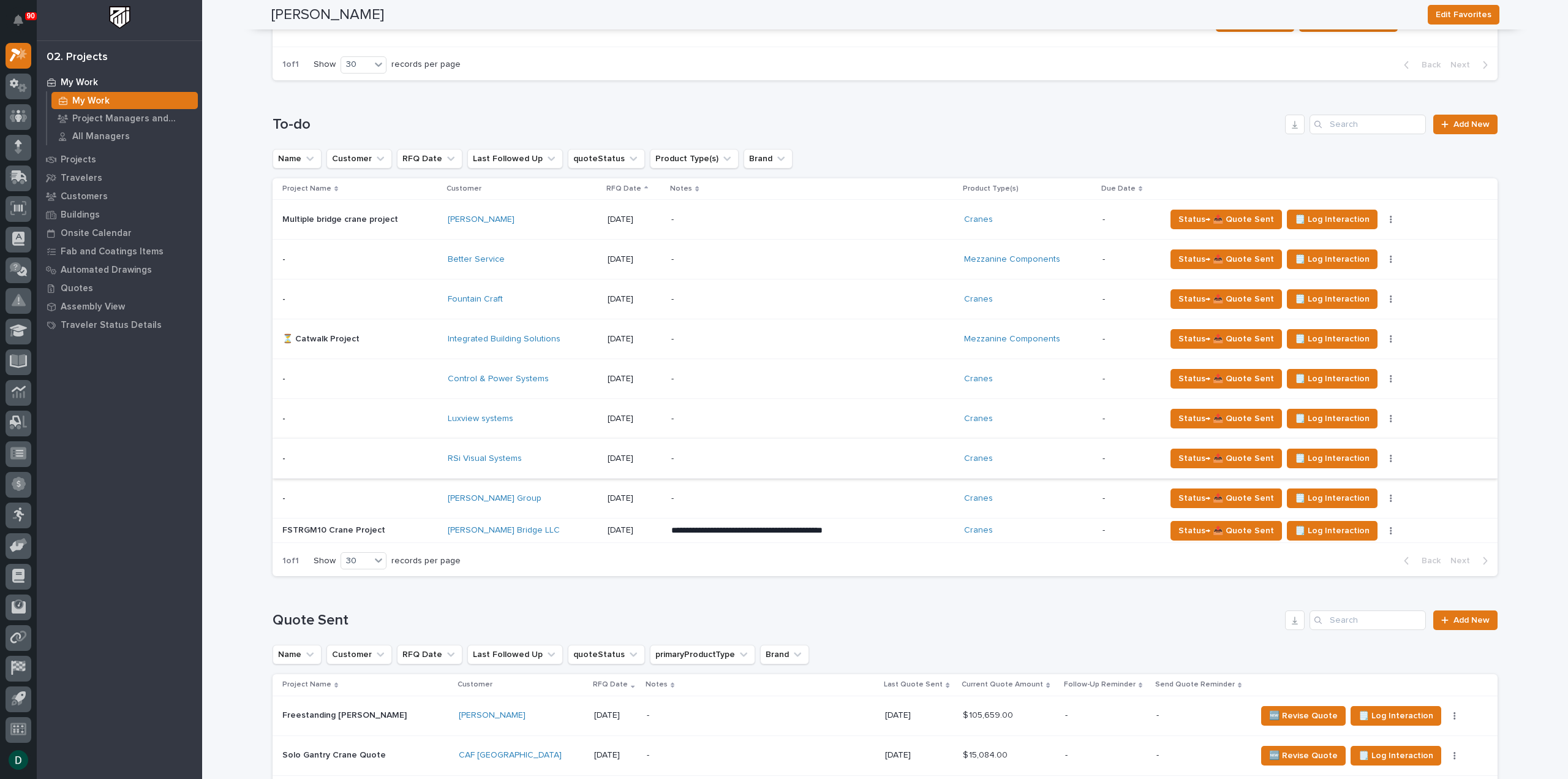
scroll to position [1103, 0]
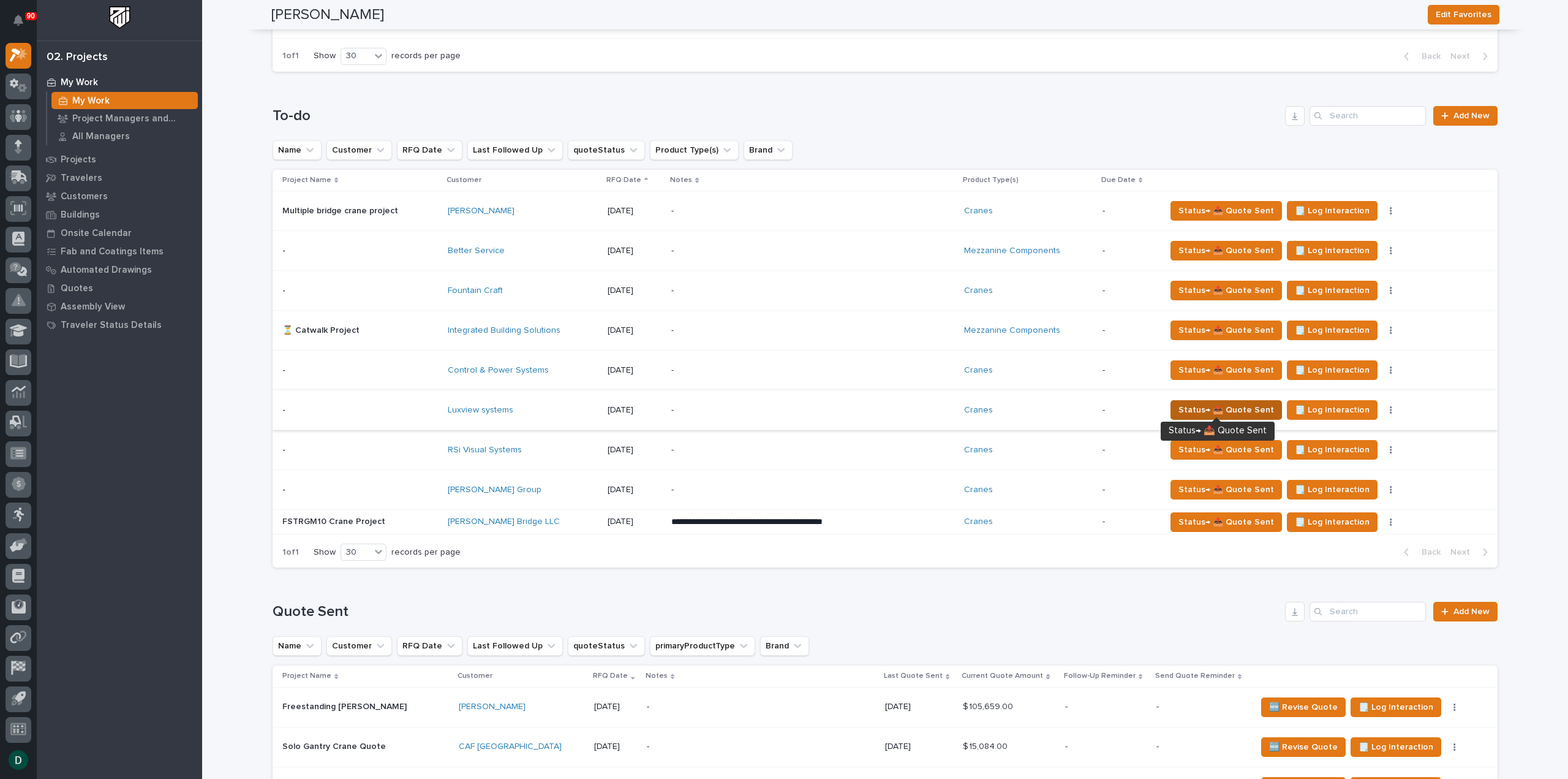
click at [1252, 409] on span "Status→ 📤 Quote Sent" at bounding box center [1226, 410] width 96 height 15
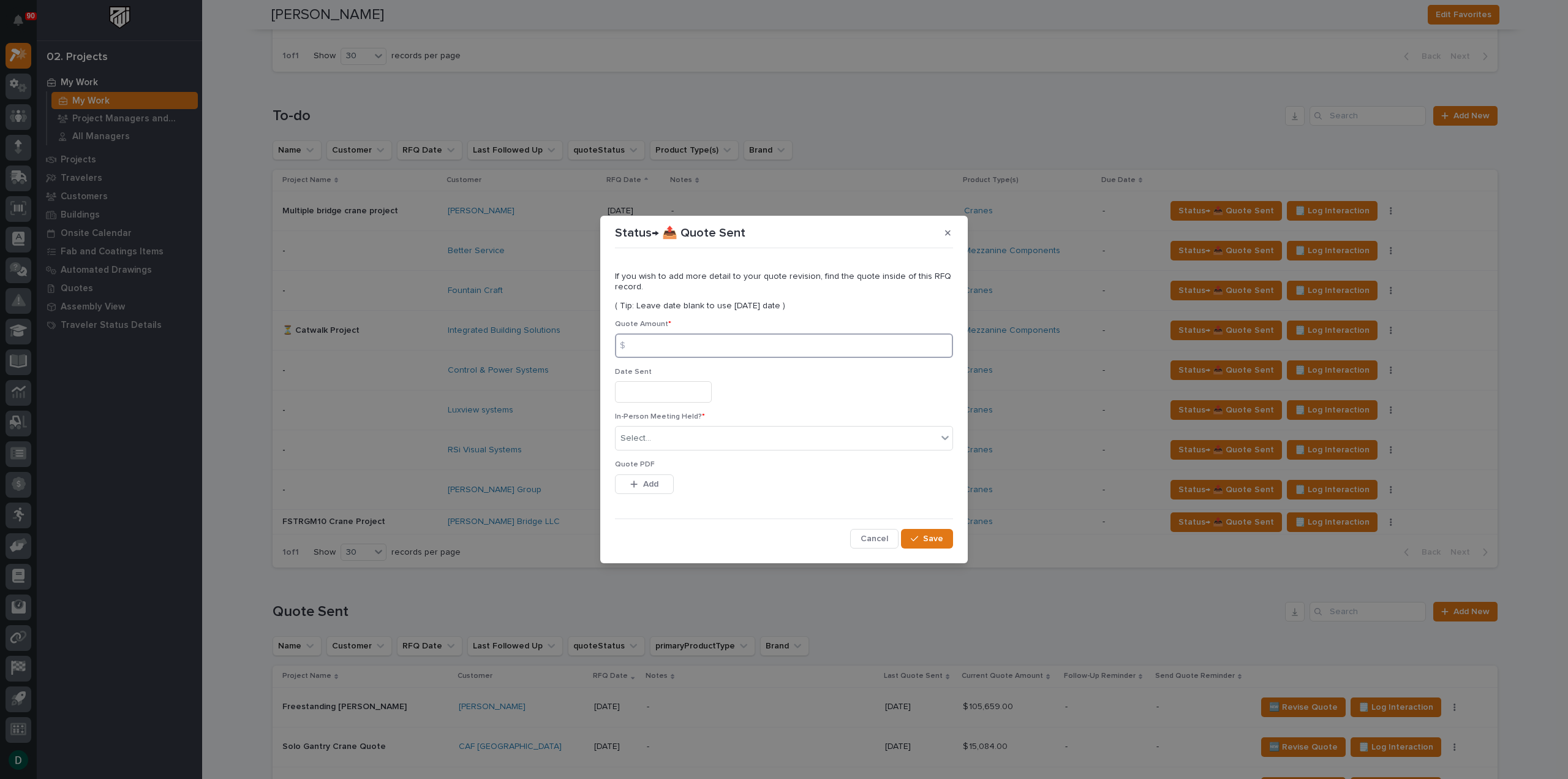
click at [691, 346] on input at bounding box center [784, 345] width 338 height 24
click at [681, 344] on input at bounding box center [784, 345] width 338 height 24
type input "149196"
click at [666, 392] on input "text" at bounding box center [663, 392] width 96 height 22
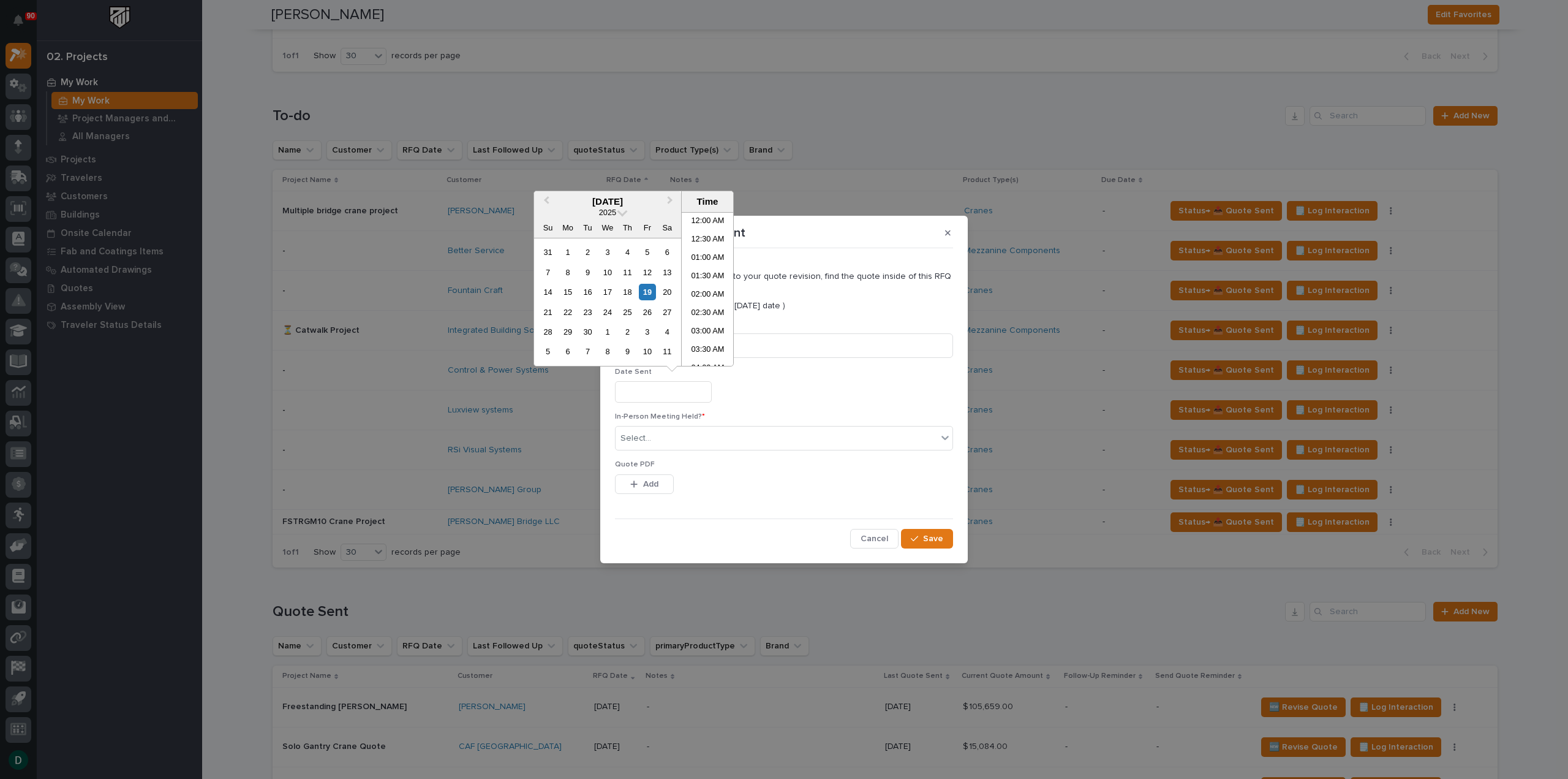
scroll to position [318, 0]
click at [649, 291] on div "19" at bounding box center [647, 292] width 17 height 17
type input "**********"
click at [682, 441] on div "Select..." at bounding box center [776, 438] width 322 height 20
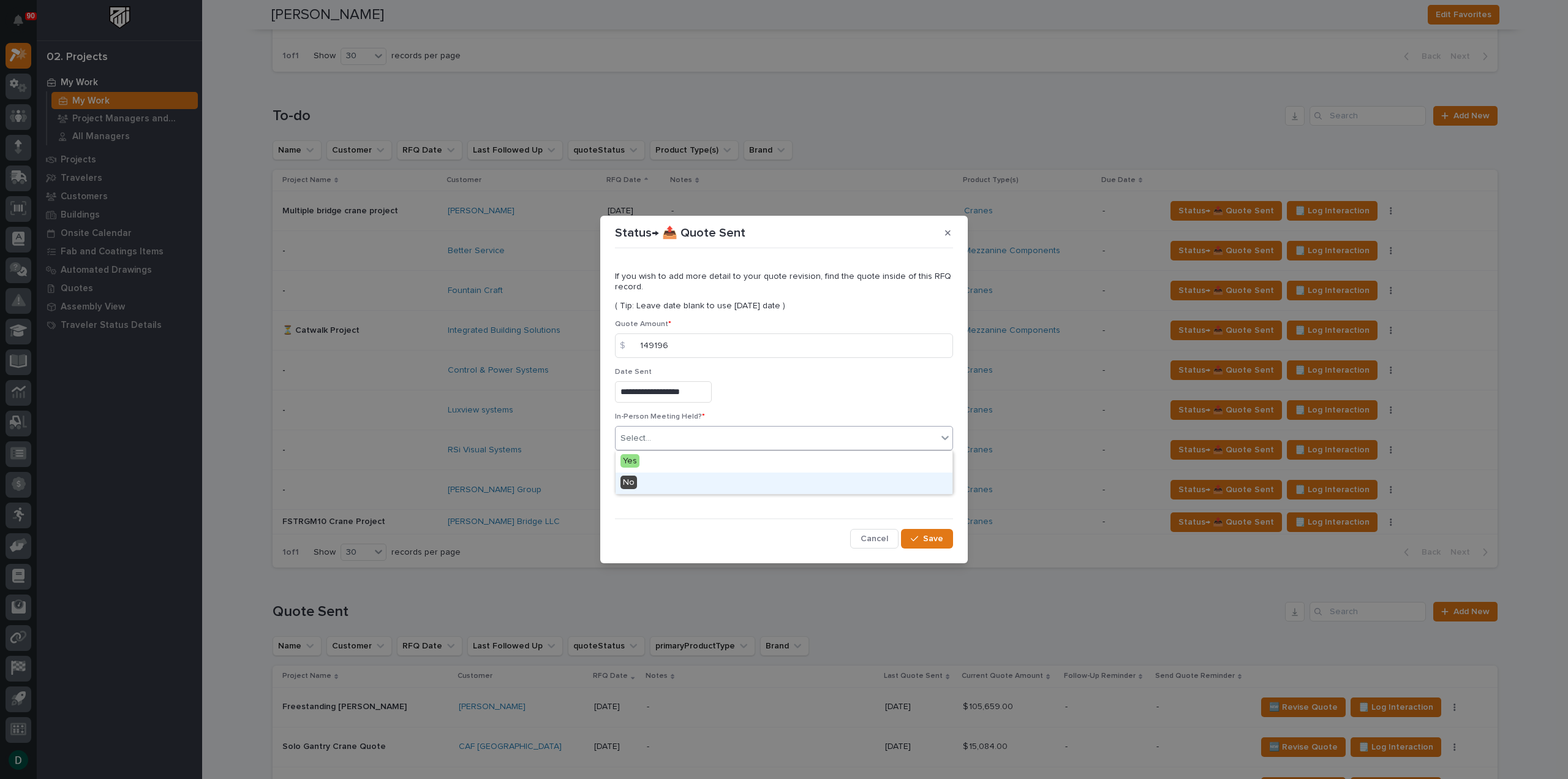
click at [658, 488] on div "No" at bounding box center [784, 483] width 337 height 22
click at [655, 485] on span "Add" at bounding box center [651, 484] width 15 height 11
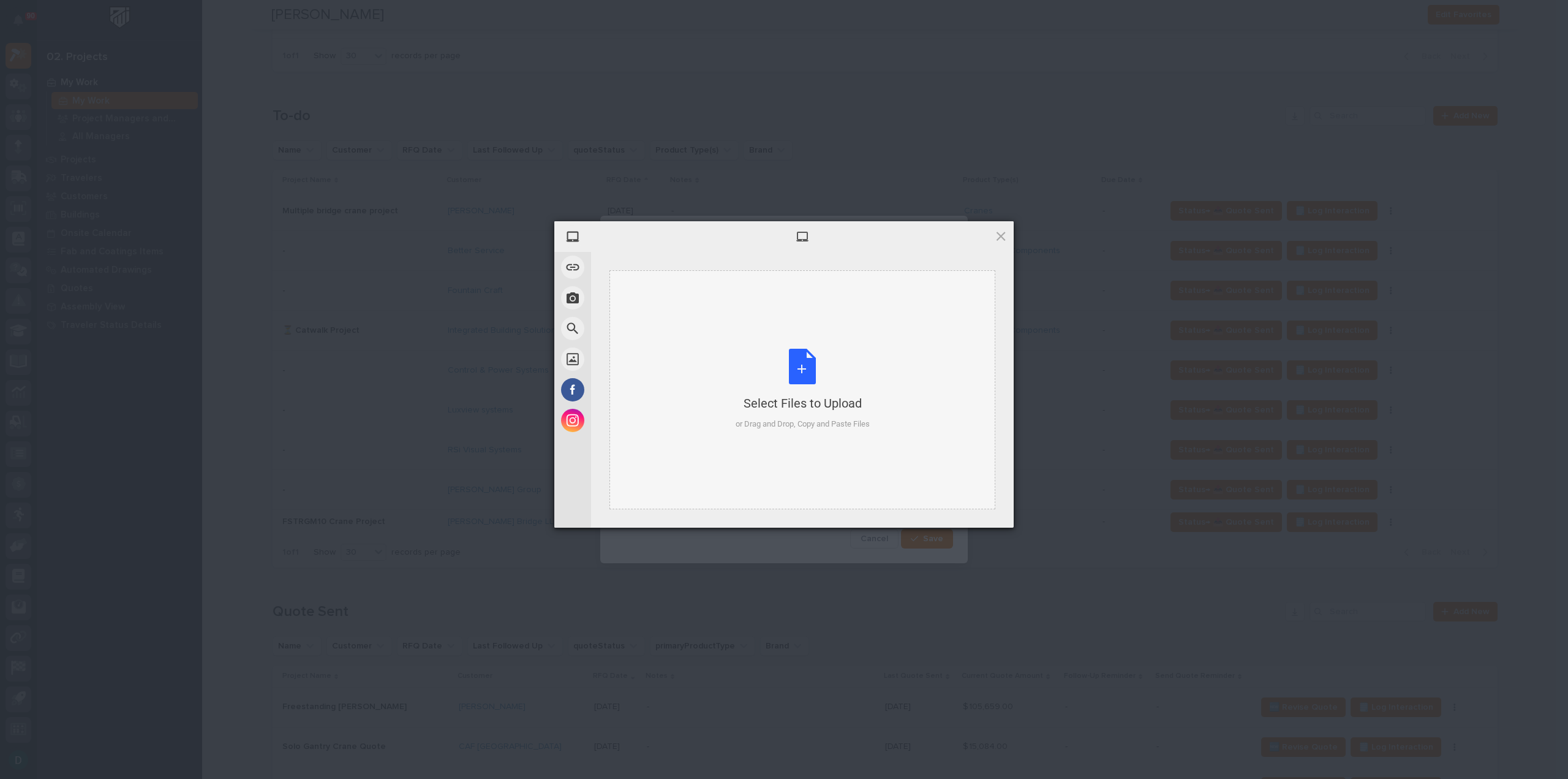
click at [797, 362] on div "Select Files to Upload or Drag and Drop, Copy and Paste Files" at bounding box center [802, 389] width 134 height 81
click at [991, 505] on span "Upload 1" at bounding box center [976, 511] width 61 height 23
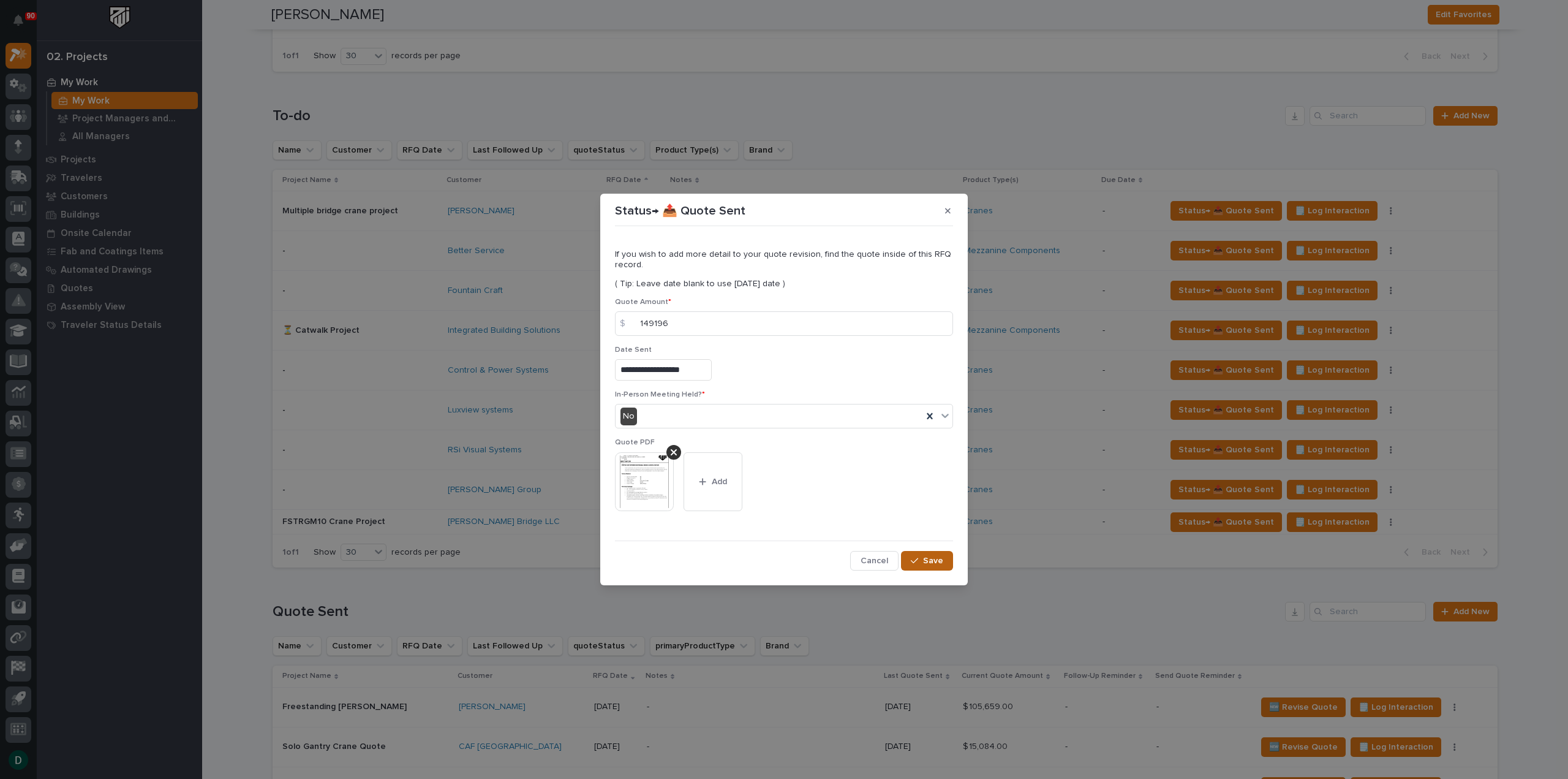
click at [933, 561] on span "Save" at bounding box center [933, 560] width 20 height 11
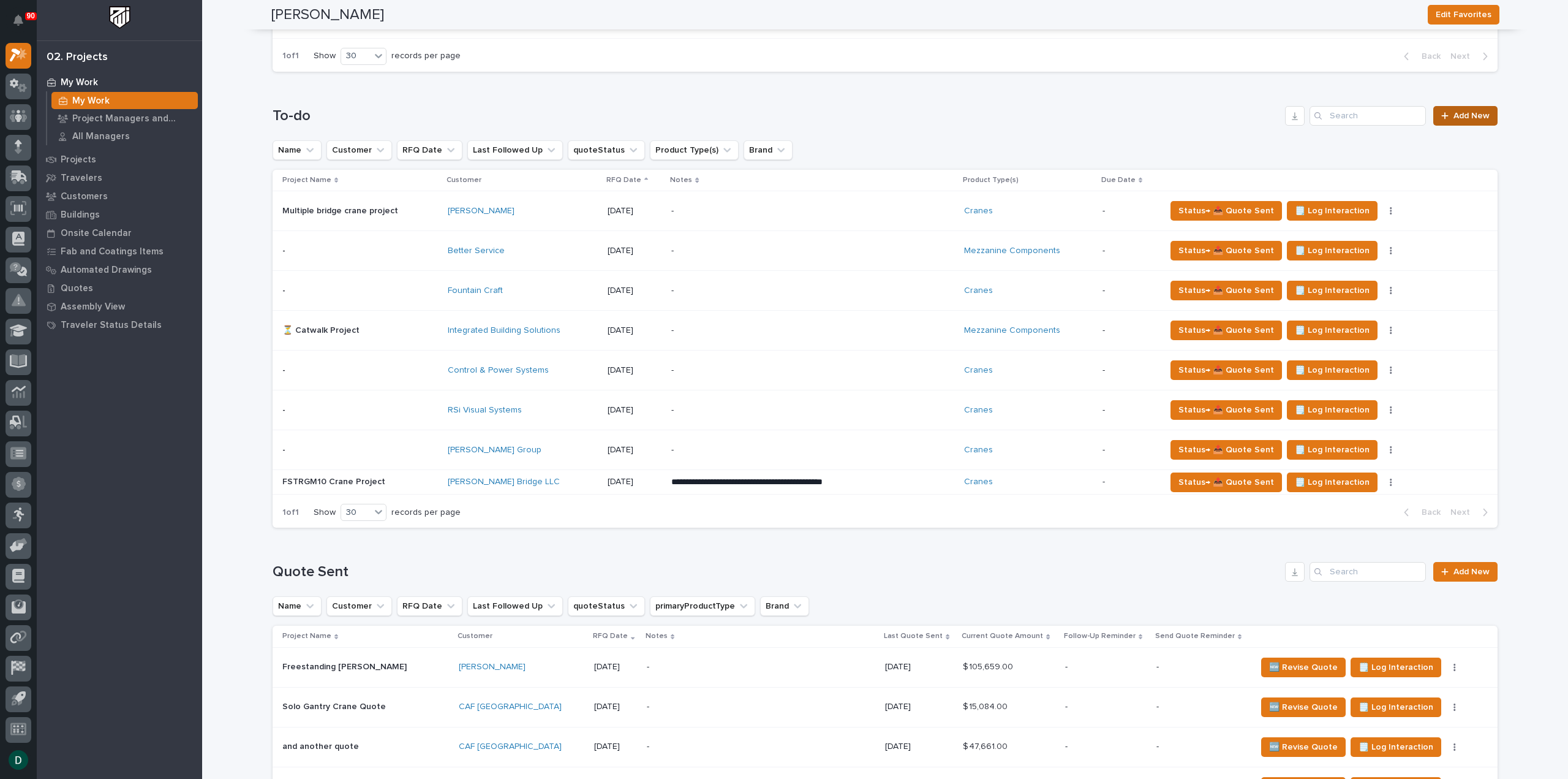
click at [1470, 113] on span "Add New" at bounding box center [1471, 116] width 36 height 8
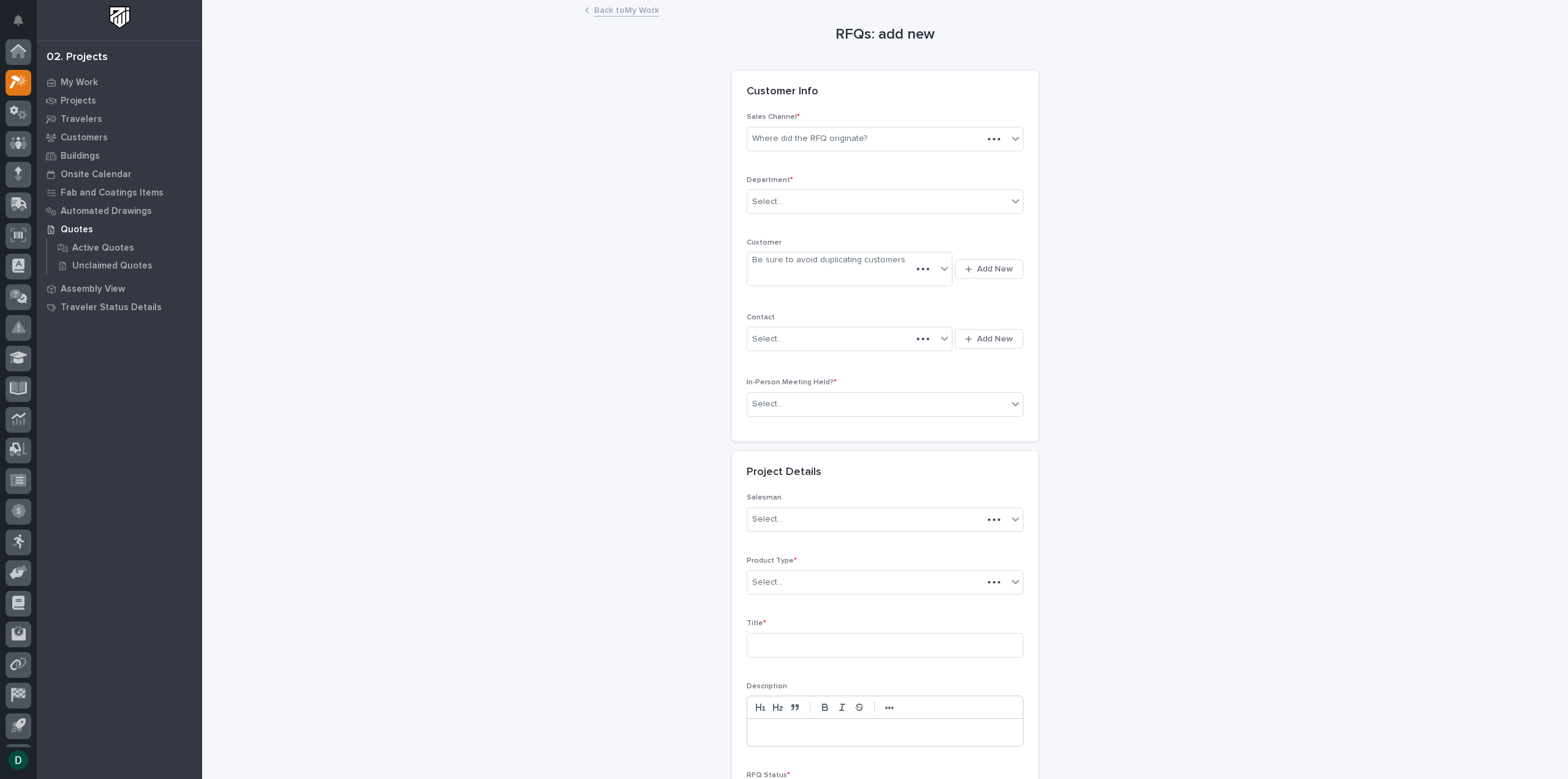
scroll to position [27, 0]
click at [840, 135] on div "Where did the RFQ originate?" at bounding box center [809, 138] width 116 height 12
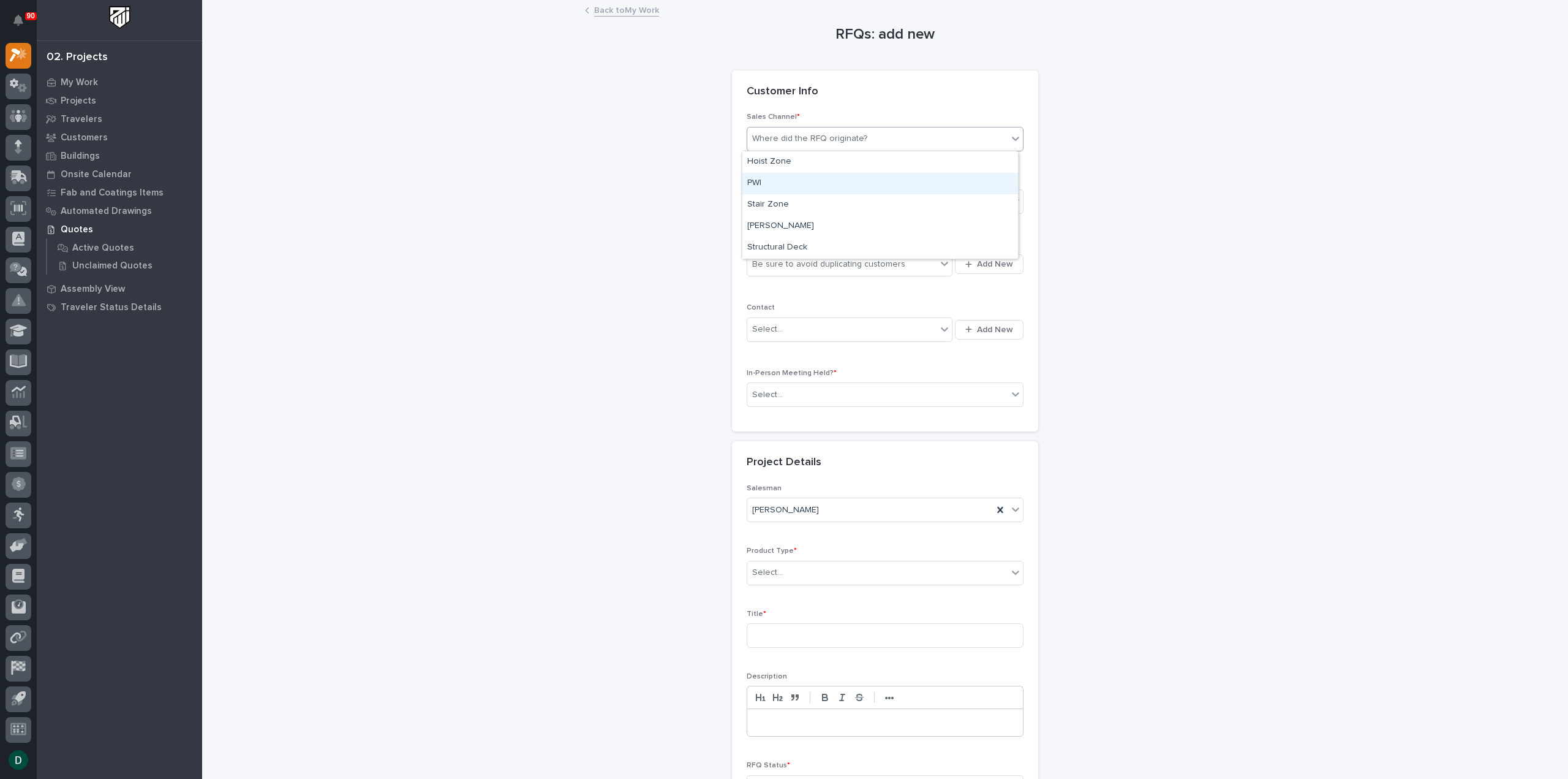
click at [789, 179] on div "PWI" at bounding box center [880, 184] width 276 height 22
click at [788, 195] on div "Select..." at bounding box center [877, 202] width 260 height 20
click at [800, 225] on span "National Sales" at bounding box center [778, 223] width 61 height 13
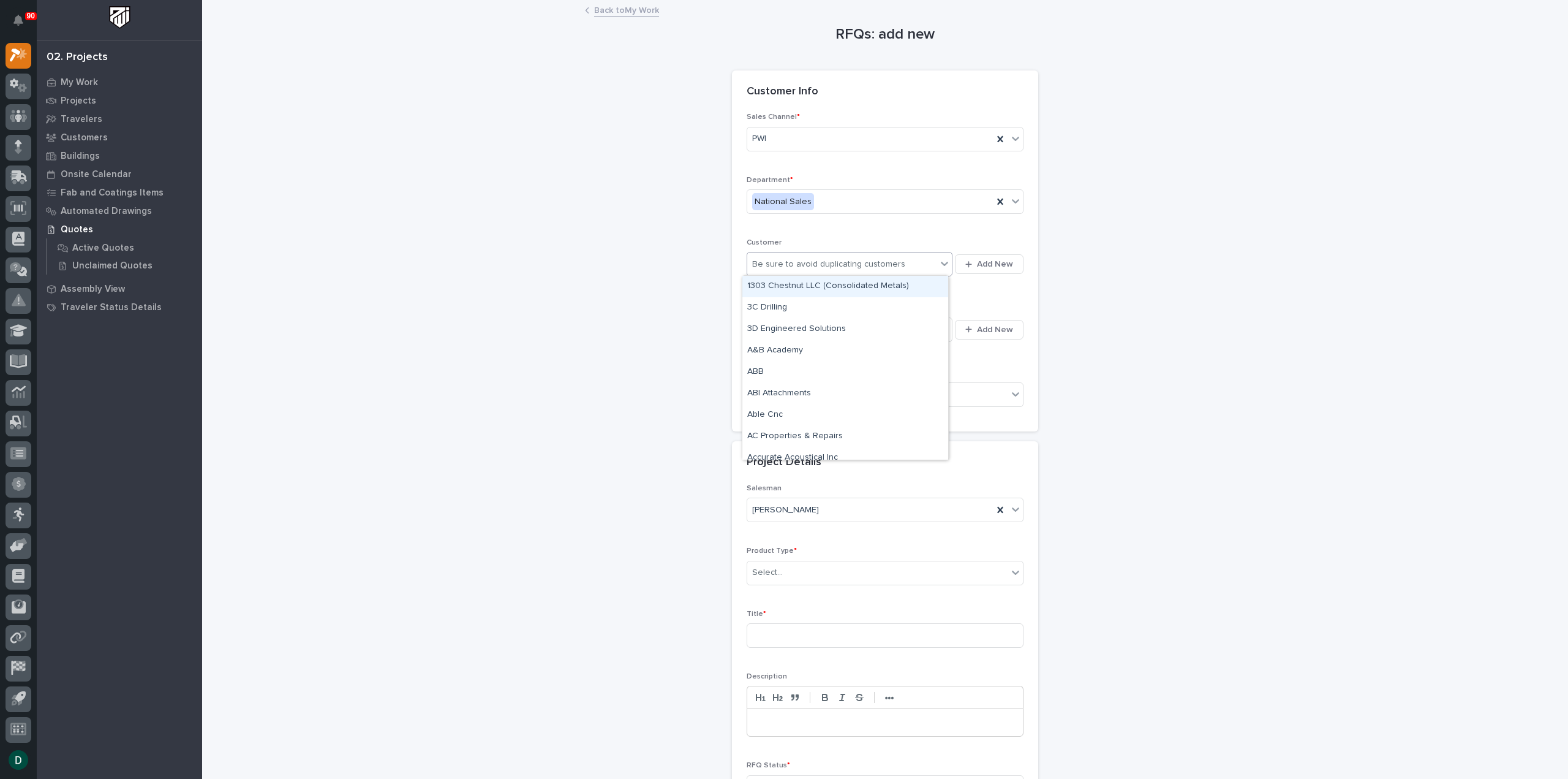
click at [796, 266] on div "Be sure to avoid duplicating customers" at bounding box center [828, 264] width 153 height 12
type input "****"
click at [786, 295] on div "Luxview systems" at bounding box center [845, 287] width 206 height 22
click at [814, 391] on div "Select..." at bounding box center [877, 395] width 260 height 20
click at [788, 437] on div "No" at bounding box center [880, 437] width 276 height 22
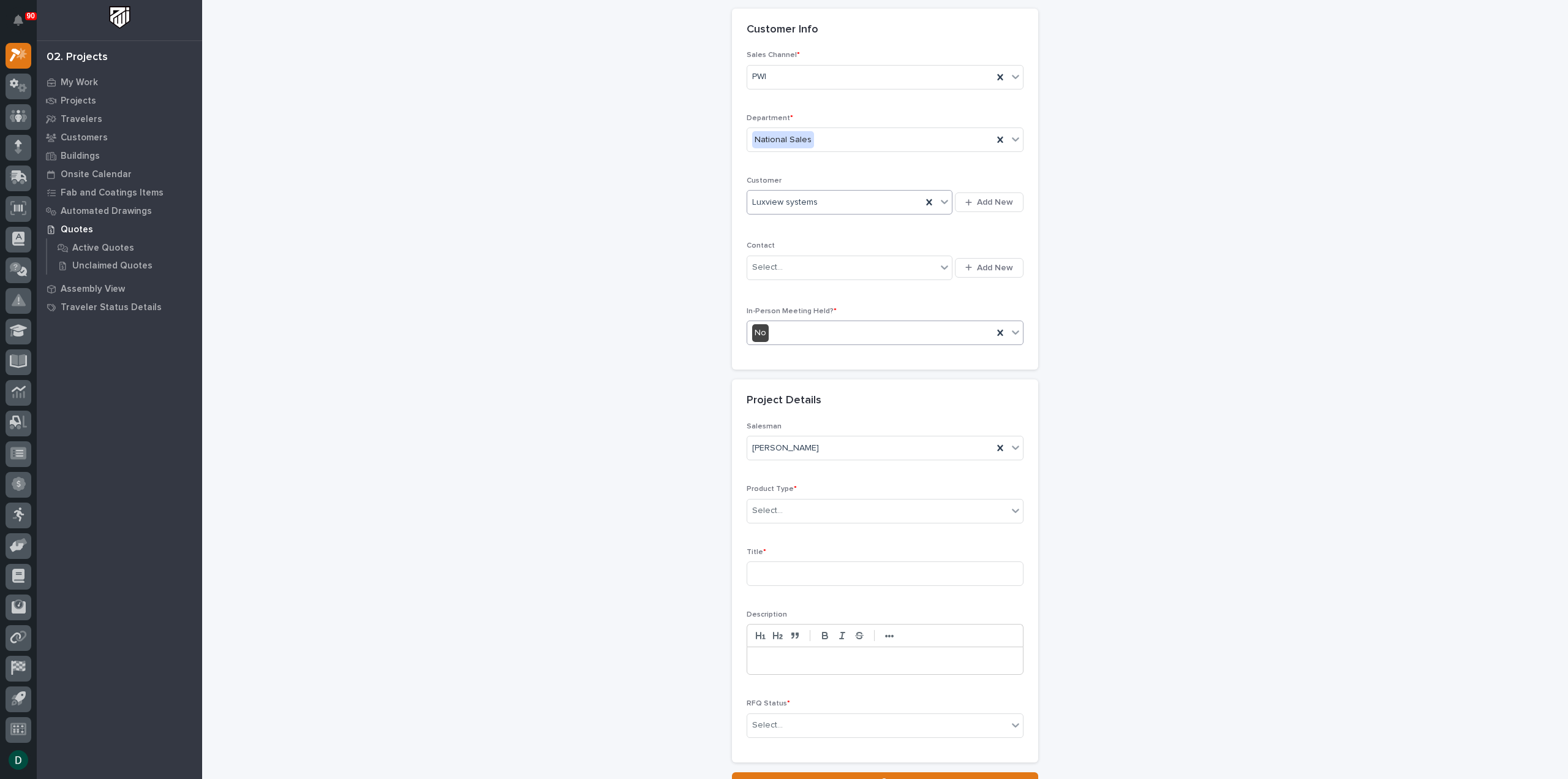
scroll to position [122, 0]
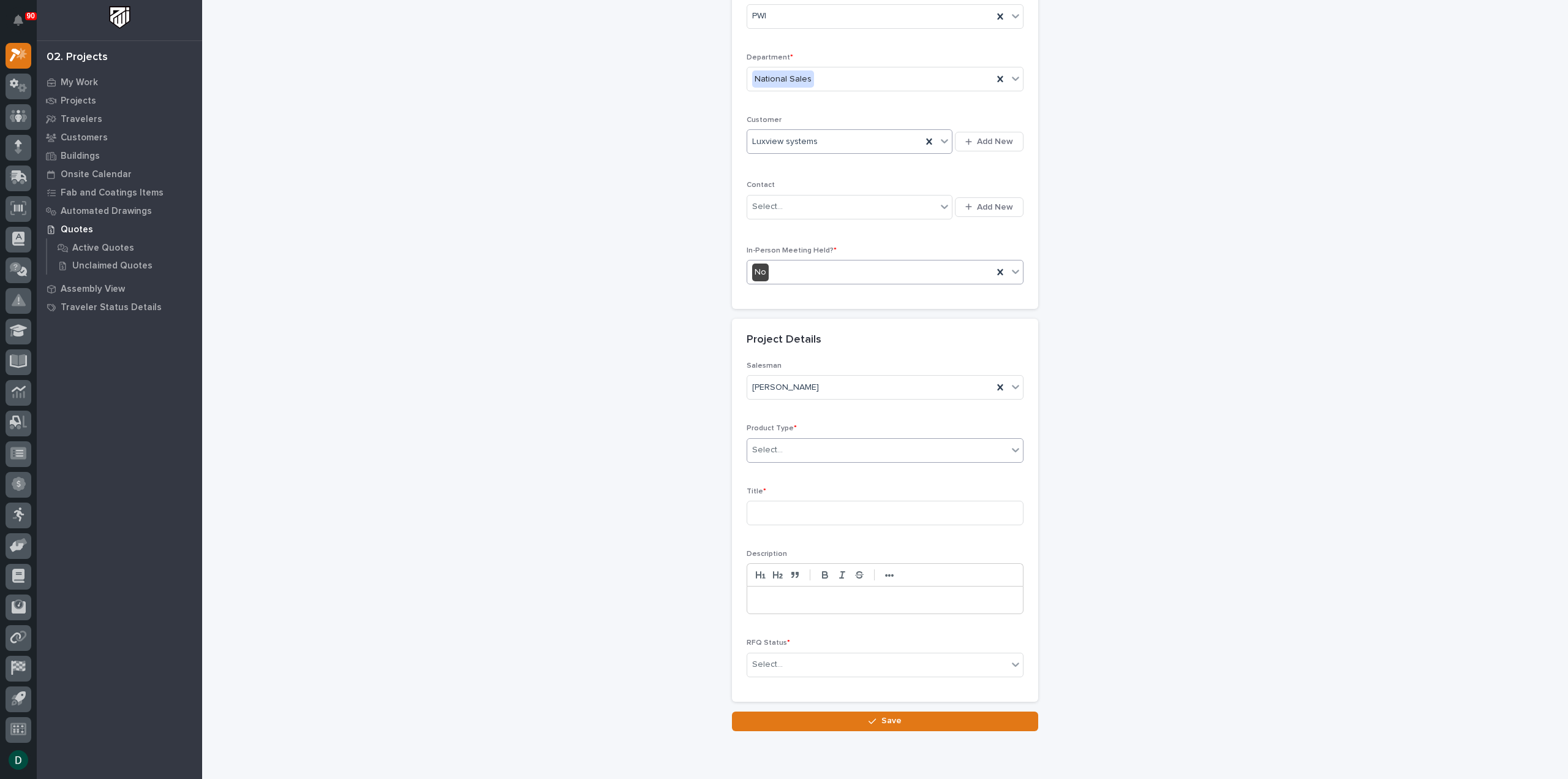
click at [833, 451] on div "Select..." at bounding box center [877, 450] width 260 height 20
click at [795, 486] on div "Cranes" at bounding box center [880, 492] width 276 height 22
click at [811, 507] on input at bounding box center [885, 512] width 277 height 24
click at [774, 516] on input at bounding box center [885, 512] width 277 height 24
type input "2 ton Free Standing Jib Crane"
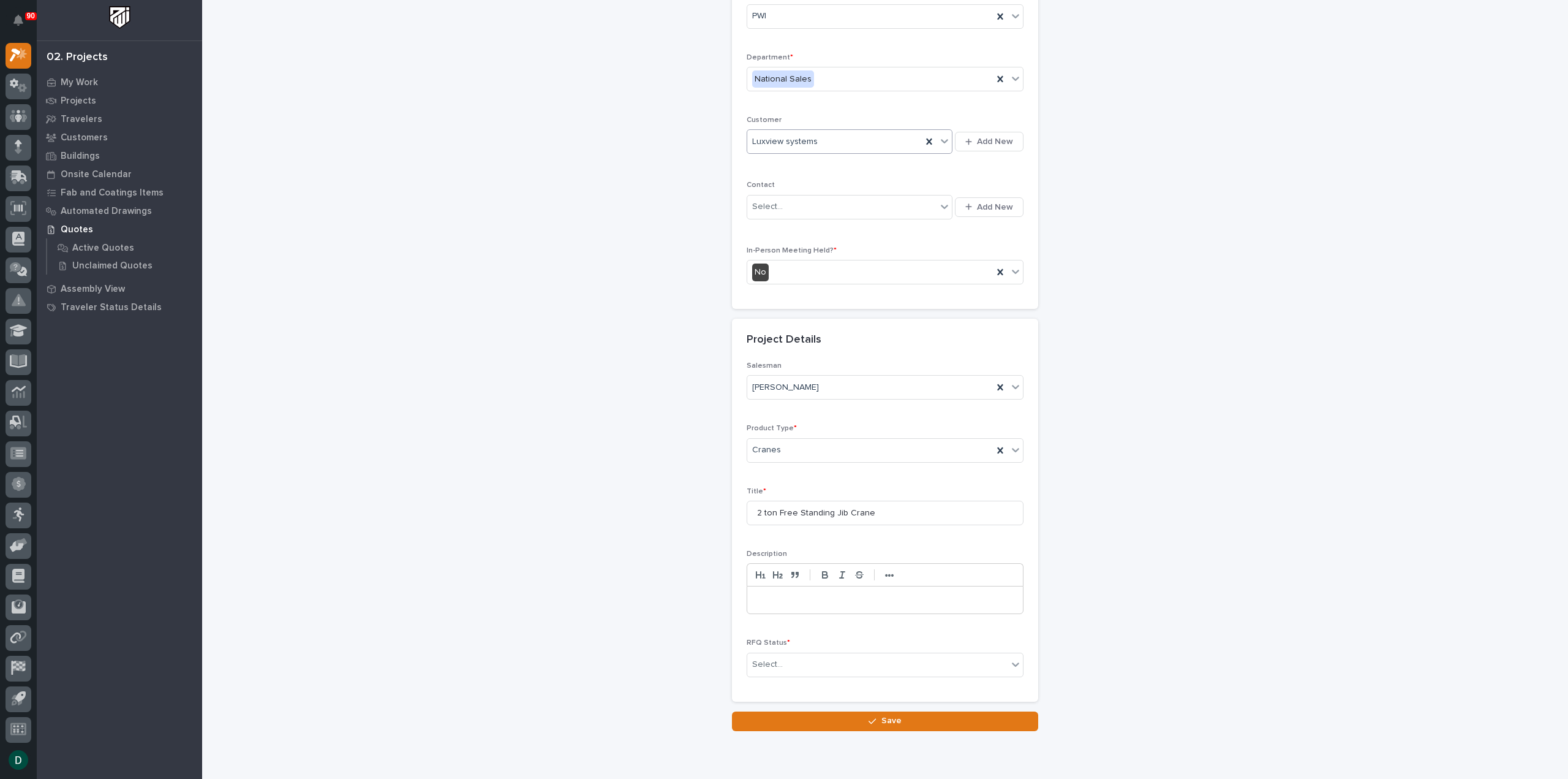
click at [771, 598] on p at bounding box center [885, 599] width 258 height 12
click at [793, 597] on p at bounding box center [885, 599] width 258 height 12
click at [782, 663] on div "Select..." at bounding box center [877, 664] width 260 height 20
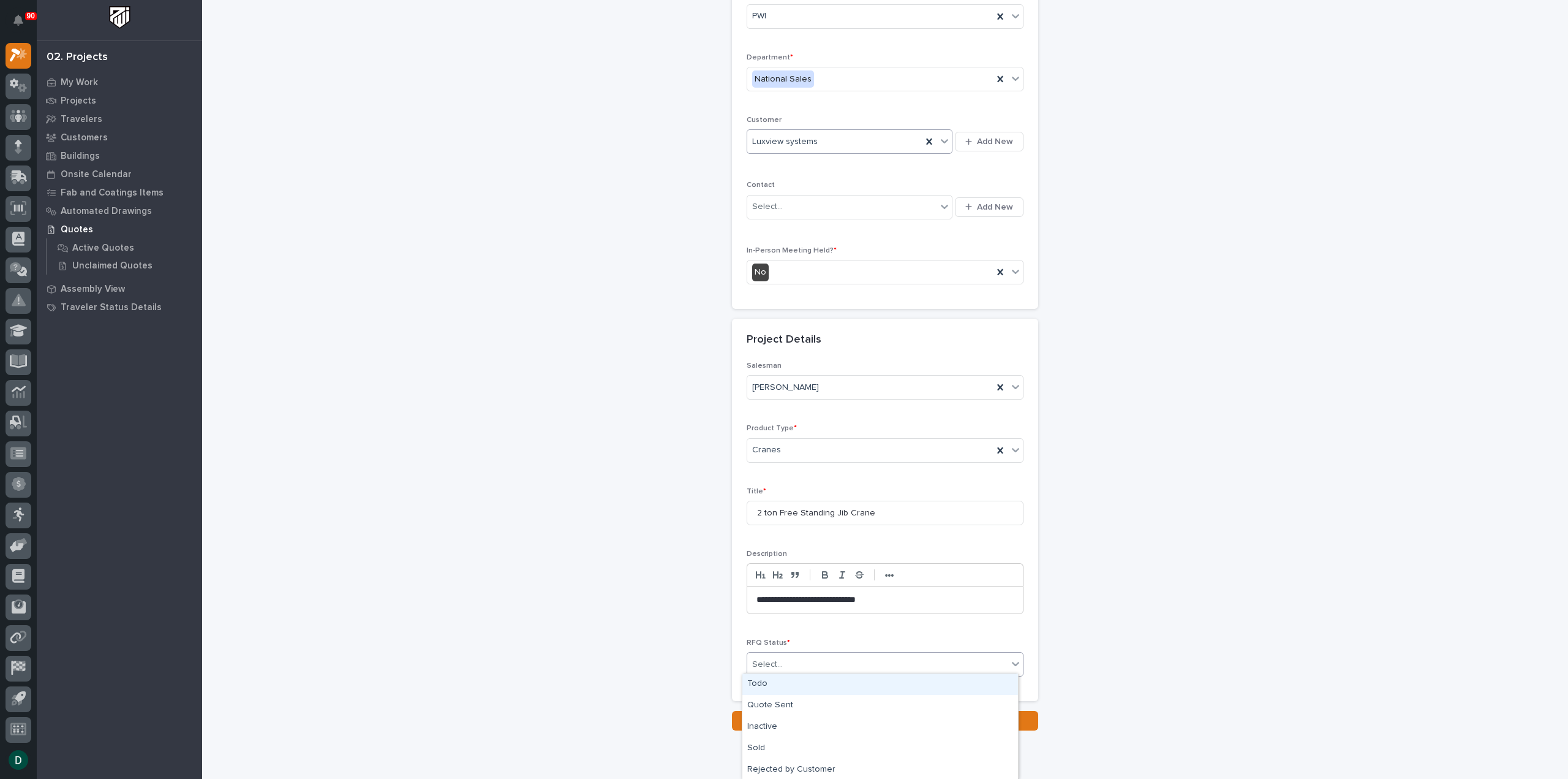
click at [779, 687] on div "Todo" at bounding box center [880, 684] width 276 height 22
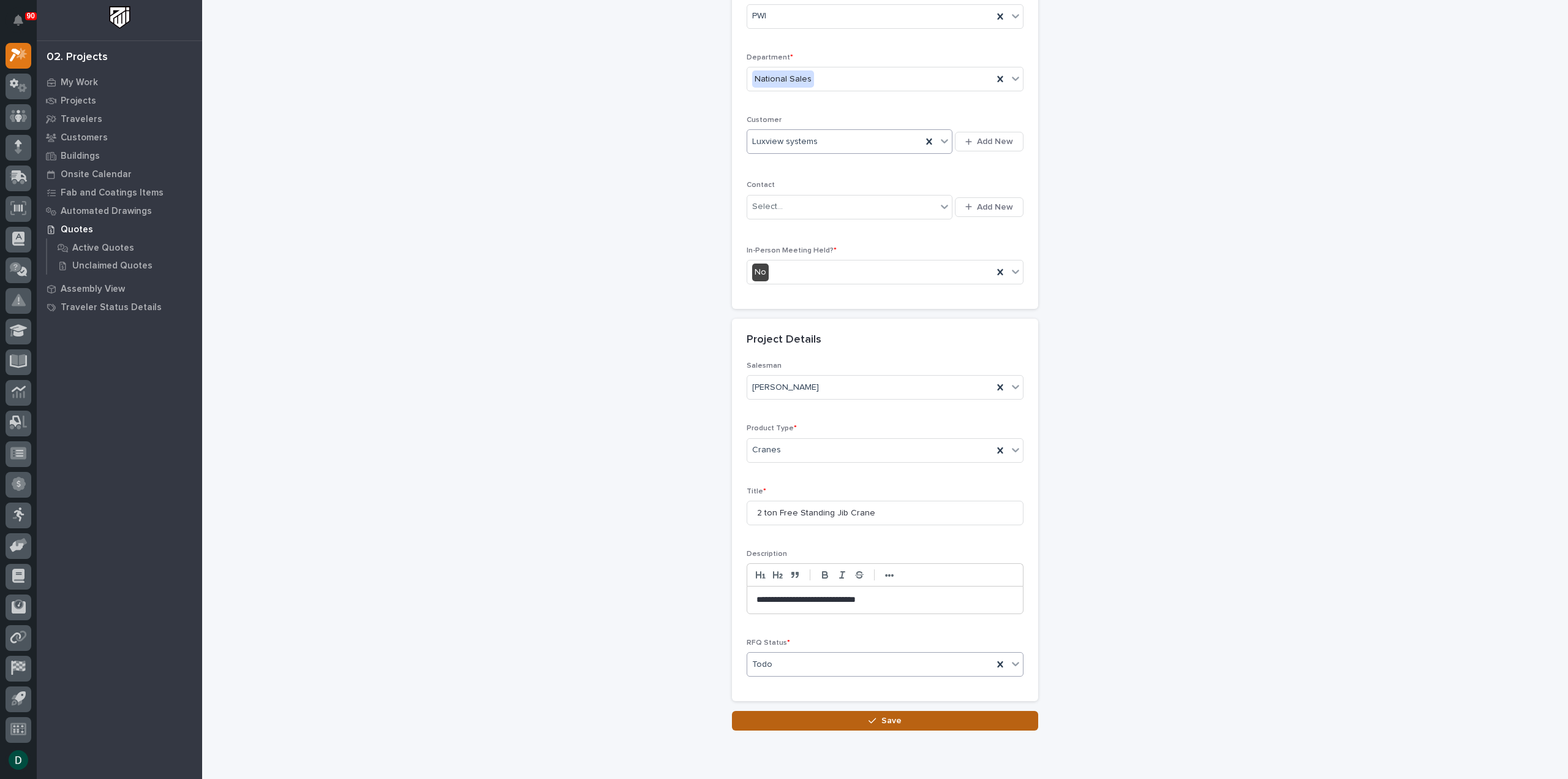
click at [905, 718] on button "Save" at bounding box center [885, 721] width 307 height 20
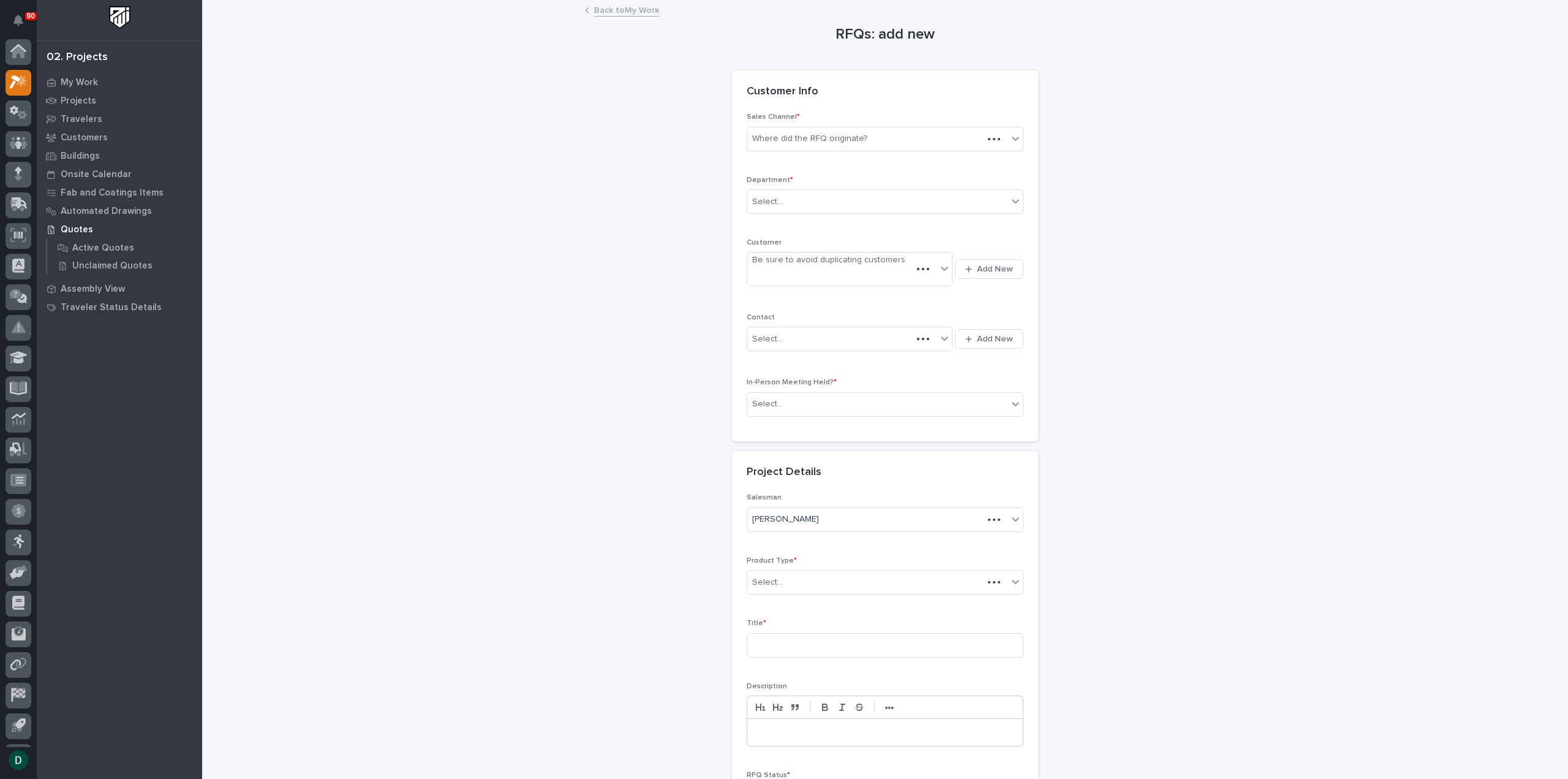
scroll to position [27, 0]
click at [792, 200] on div "Select..." at bounding box center [877, 202] width 260 height 20
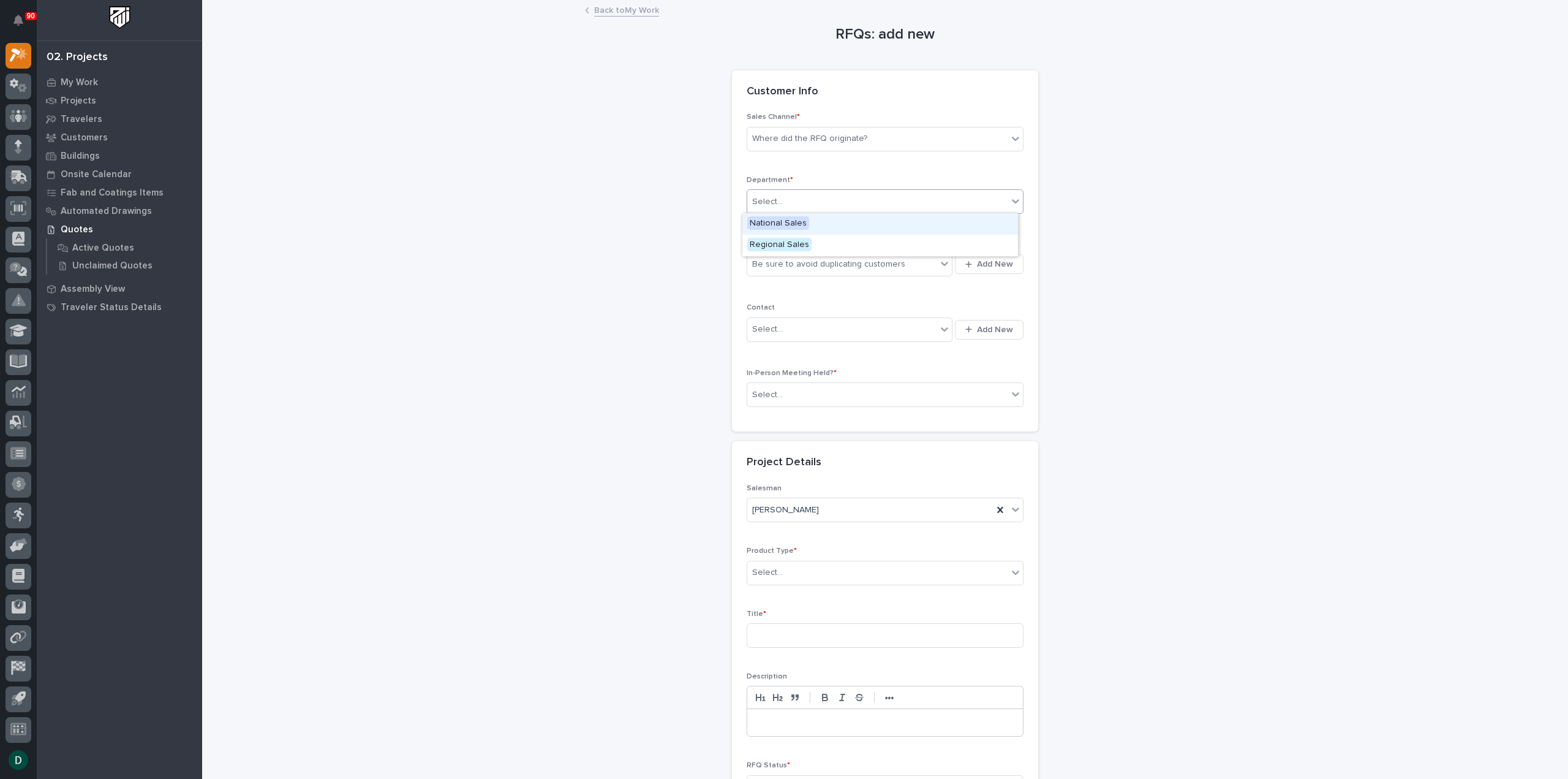
click at [800, 222] on span "National Sales" at bounding box center [778, 223] width 61 height 13
click at [828, 131] on div "Where did the RFQ originate?" at bounding box center [877, 139] width 260 height 20
click at [818, 180] on div "PWI" at bounding box center [880, 184] width 276 height 22
click at [814, 324] on div "Select..." at bounding box center [842, 329] width 189 height 20
click at [808, 303] on p "Contact" at bounding box center [885, 308] width 277 height 8
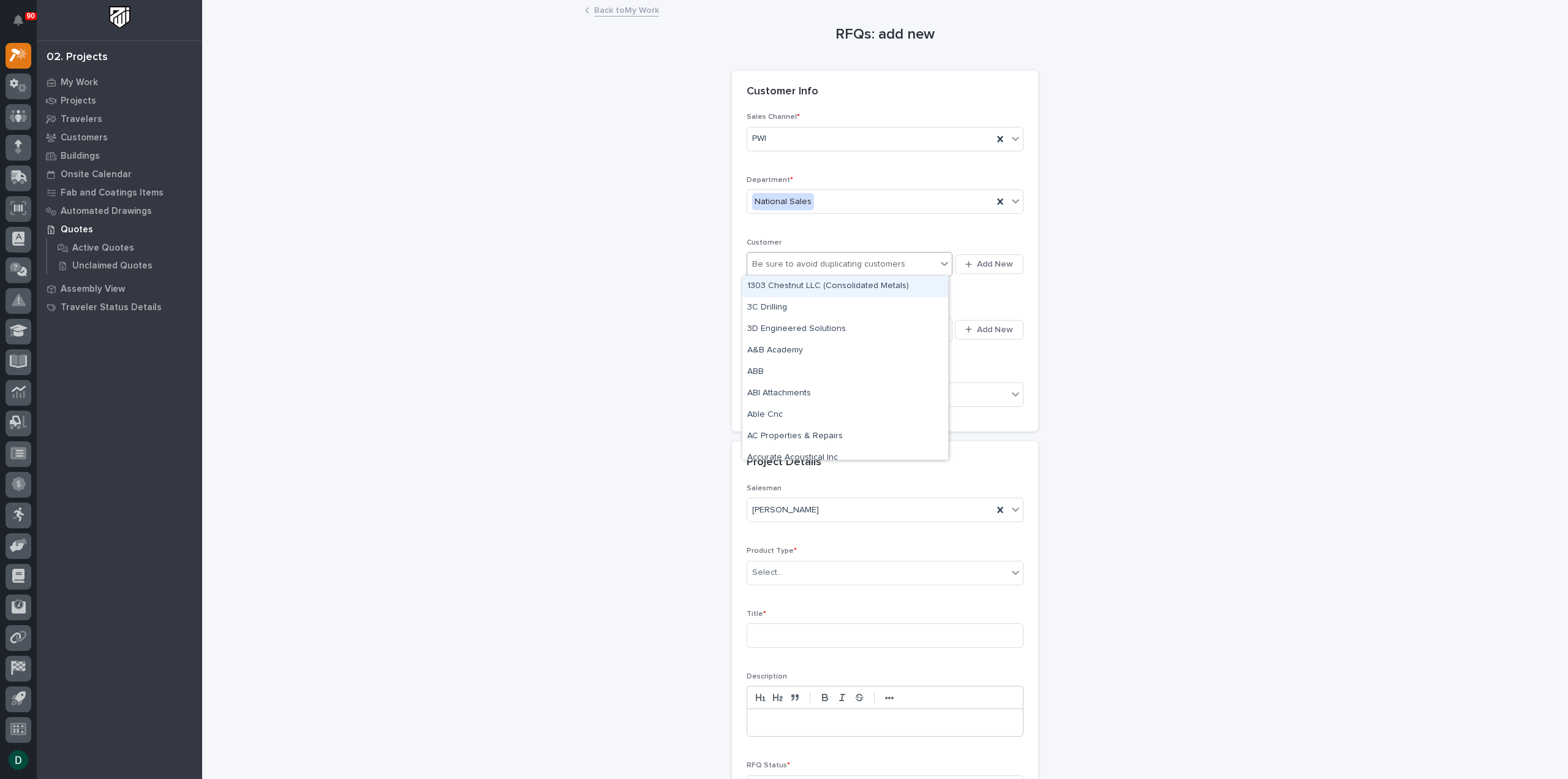
click at [823, 267] on div "Be sure to avoid duplicating customers" at bounding box center [828, 264] width 153 height 12
type input "*******"
click at [818, 284] on div "Luxview systems" at bounding box center [845, 287] width 206 height 22
drag, startPoint x: 823, startPoint y: 395, endPoint x: 826, endPoint y: 407, distance: 12.4
click at [823, 395] on div "Select..." at bounding box center [877, 395] width 260 height 20
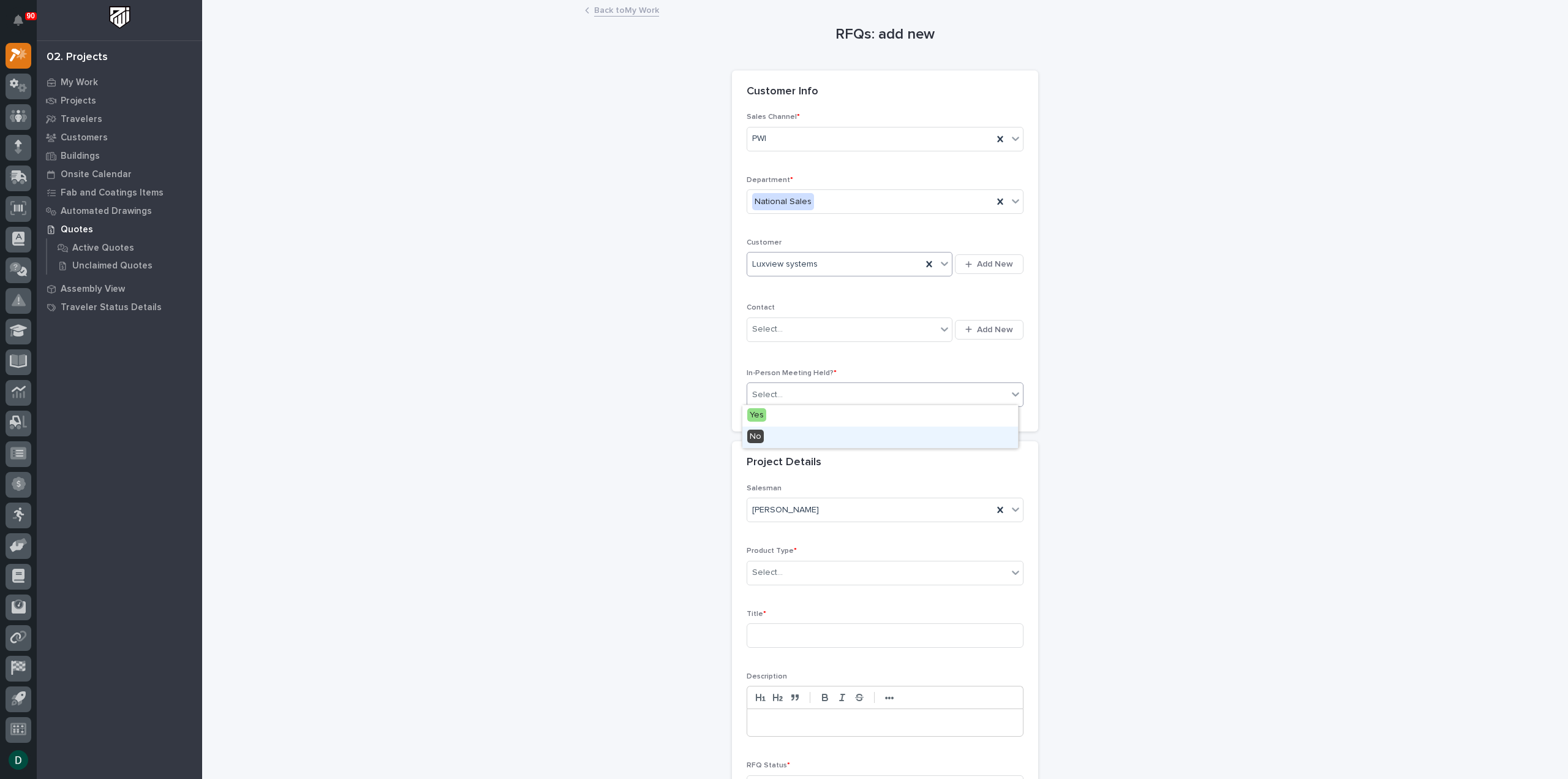
click at [811, 437] on div "No" at bounding box center [880, 437] width 276 height 22
click at [801, 570] on div "Select..." at bounding box center [877, 573] width 260 height 20
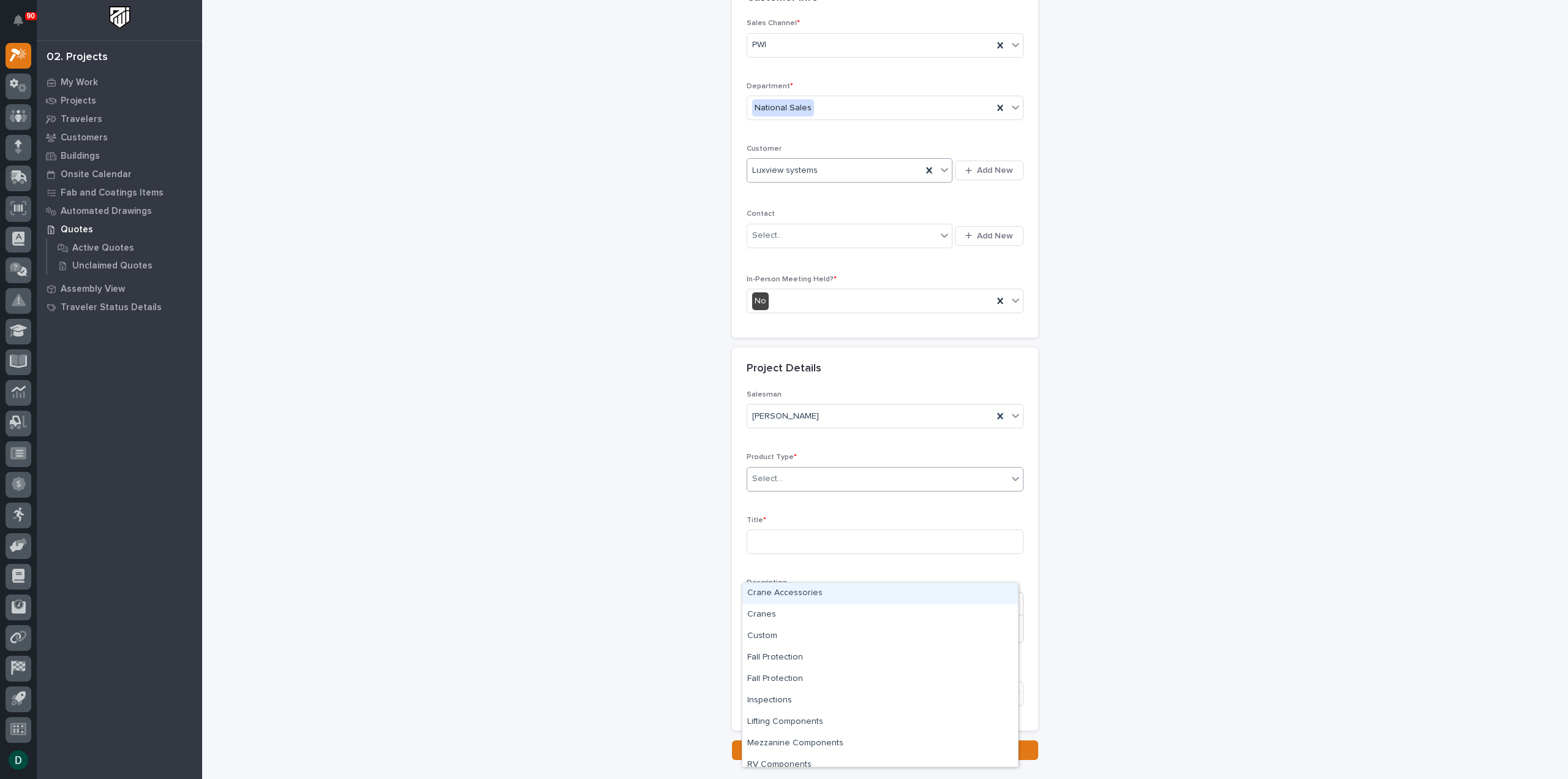
scroll to position [122, 0]
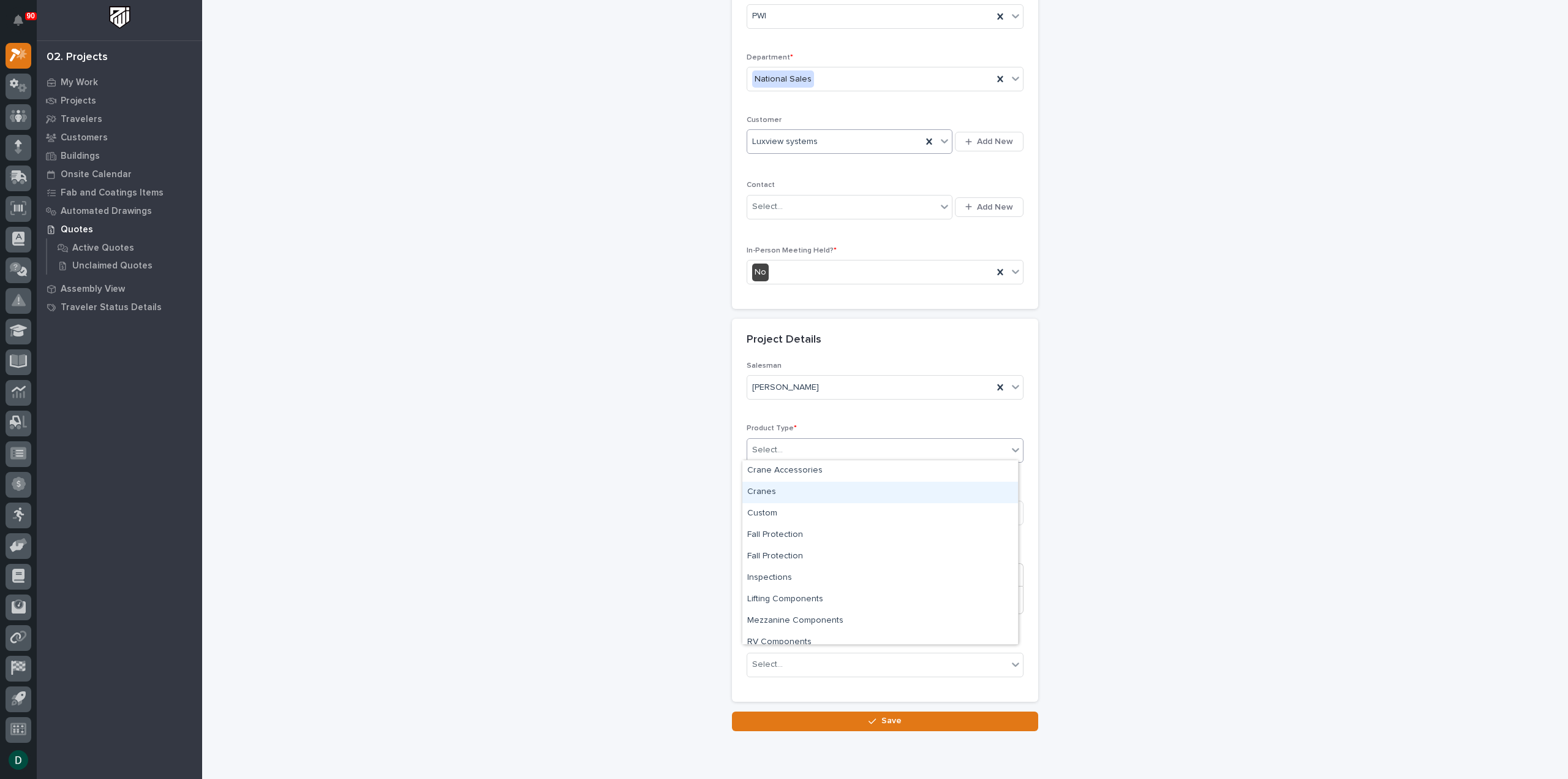
click at [795, 495] on div "Cranes" at bounding box center [880, 492] width 276 height 22
click at [816, 511] on input at bounding box center [885, 512] width 277 height 24
type input "P"
type input "Multiple Gantry Cranes"
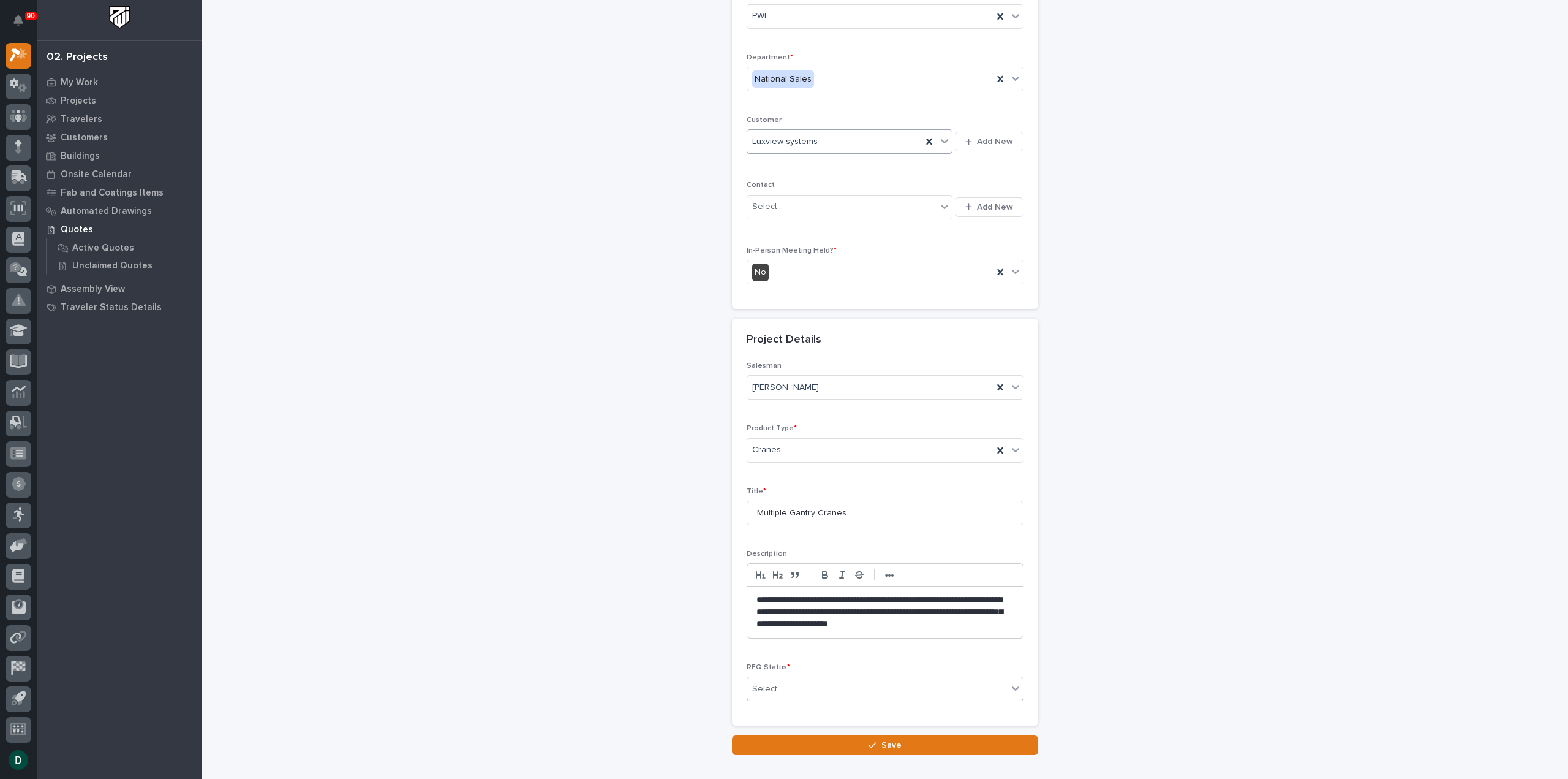
click at [839, 689] on div "Select..." at bounding box center [877, 689] width 260 height 20
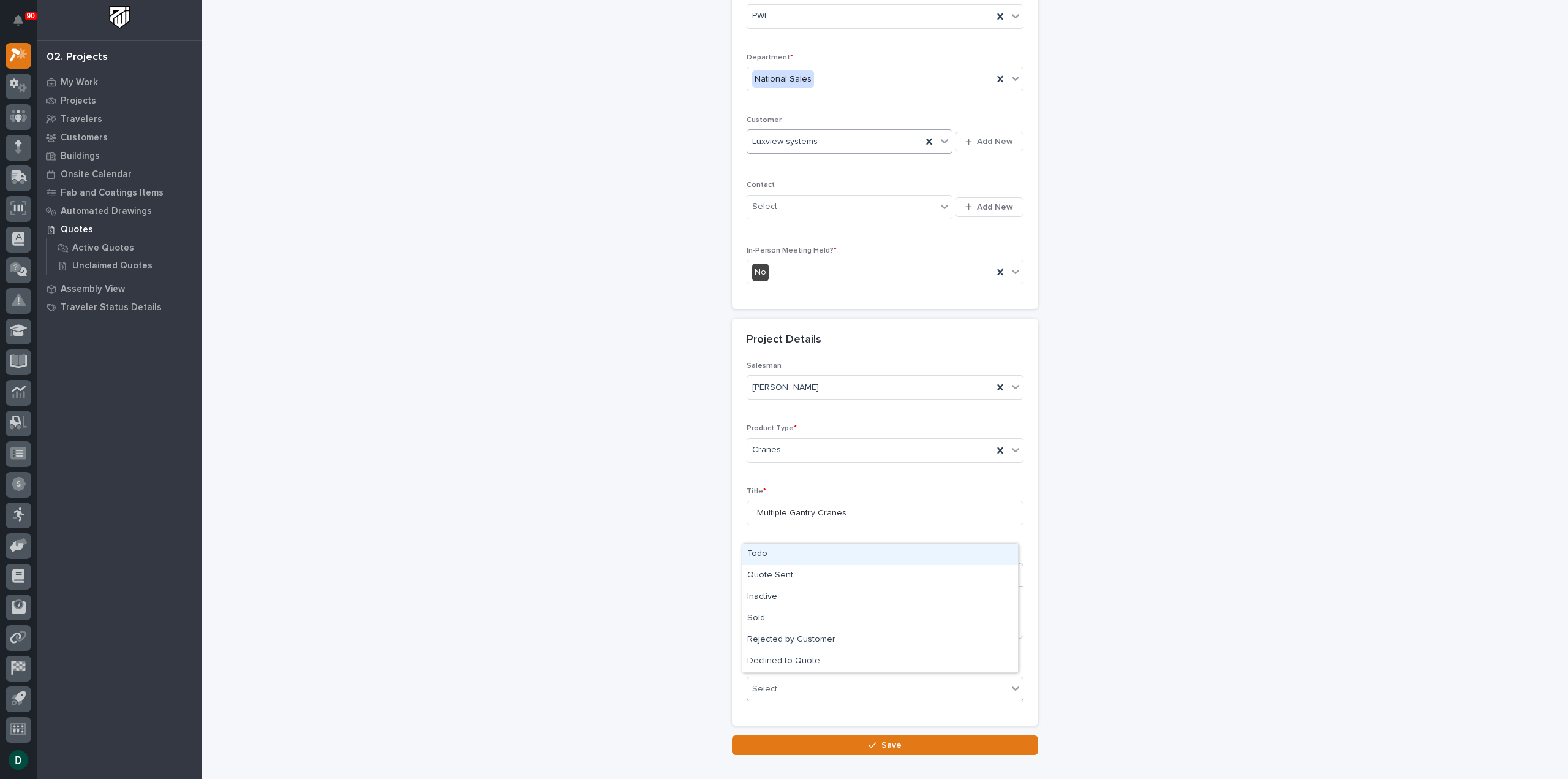
click at [813, 559] on div "Todo" at bounding box center [880, 555] width 276 height 22
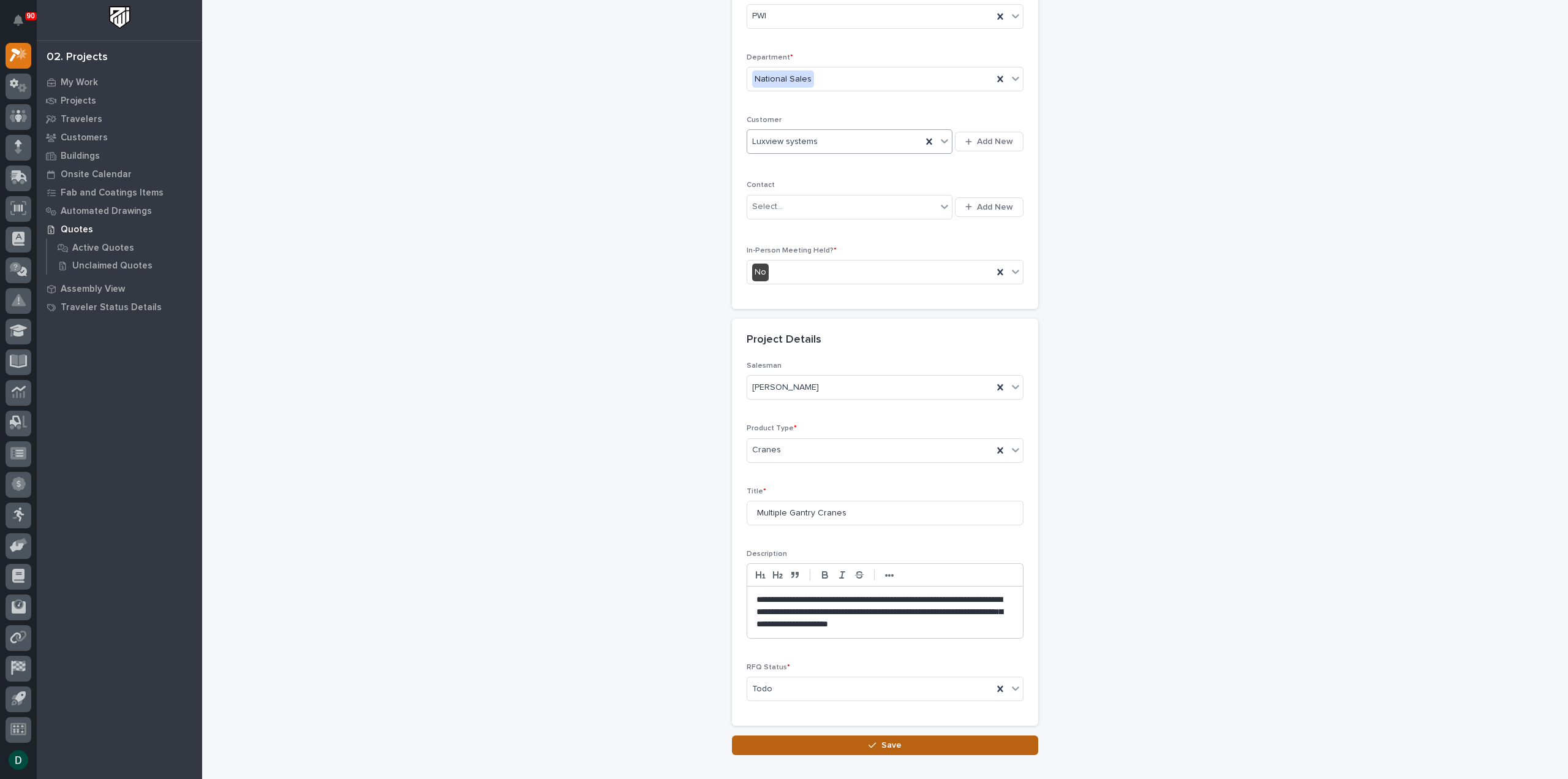
click at [914, 736] on button "Save" at bounding box center [885, 746] width 307 height 20
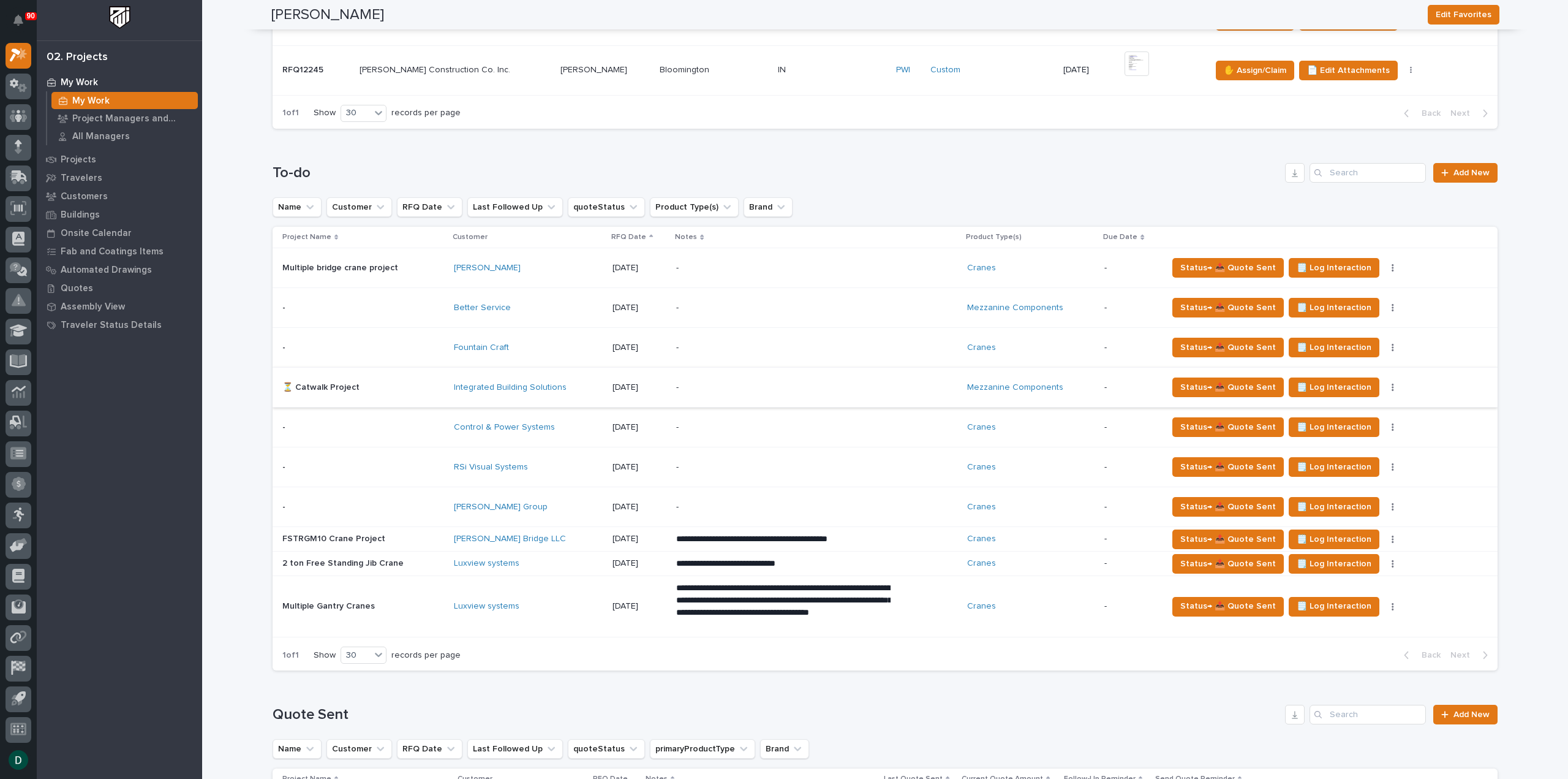
scroll to position [1042, 0]
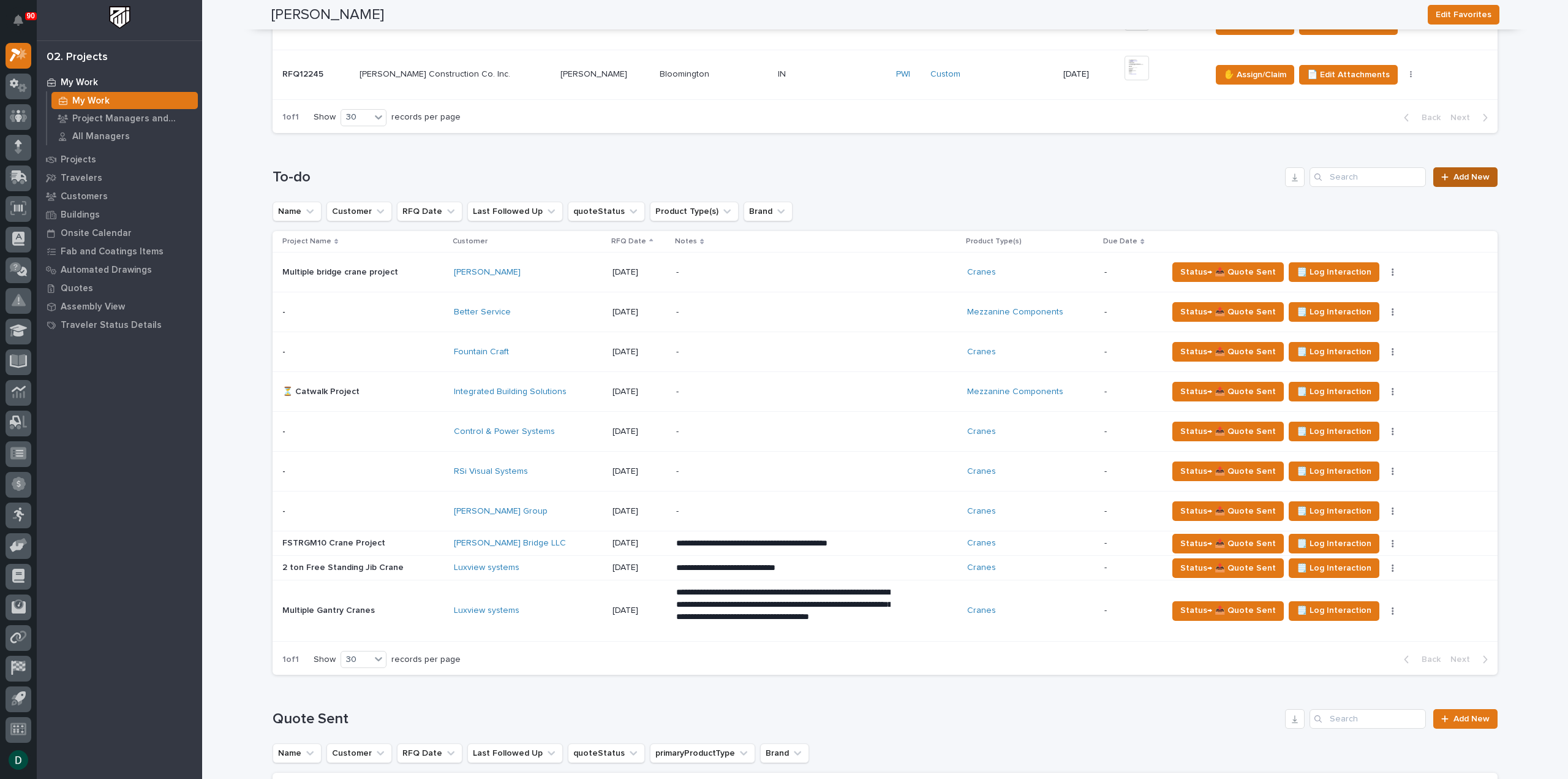
click at [1455, 173] on span "Add New" at bounding box center [1471, 177] width 36 height 8
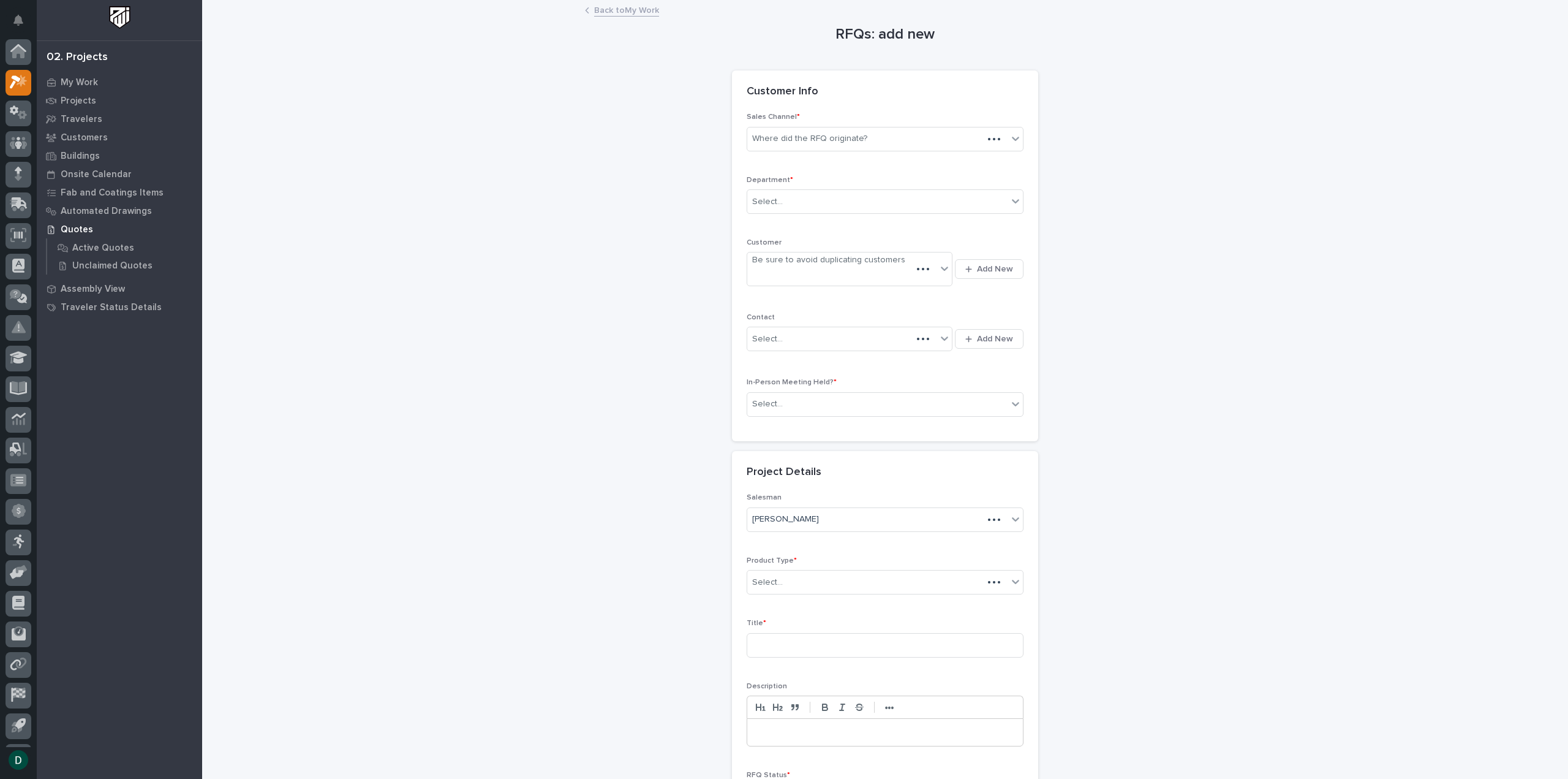
scroll to position [27, 0]
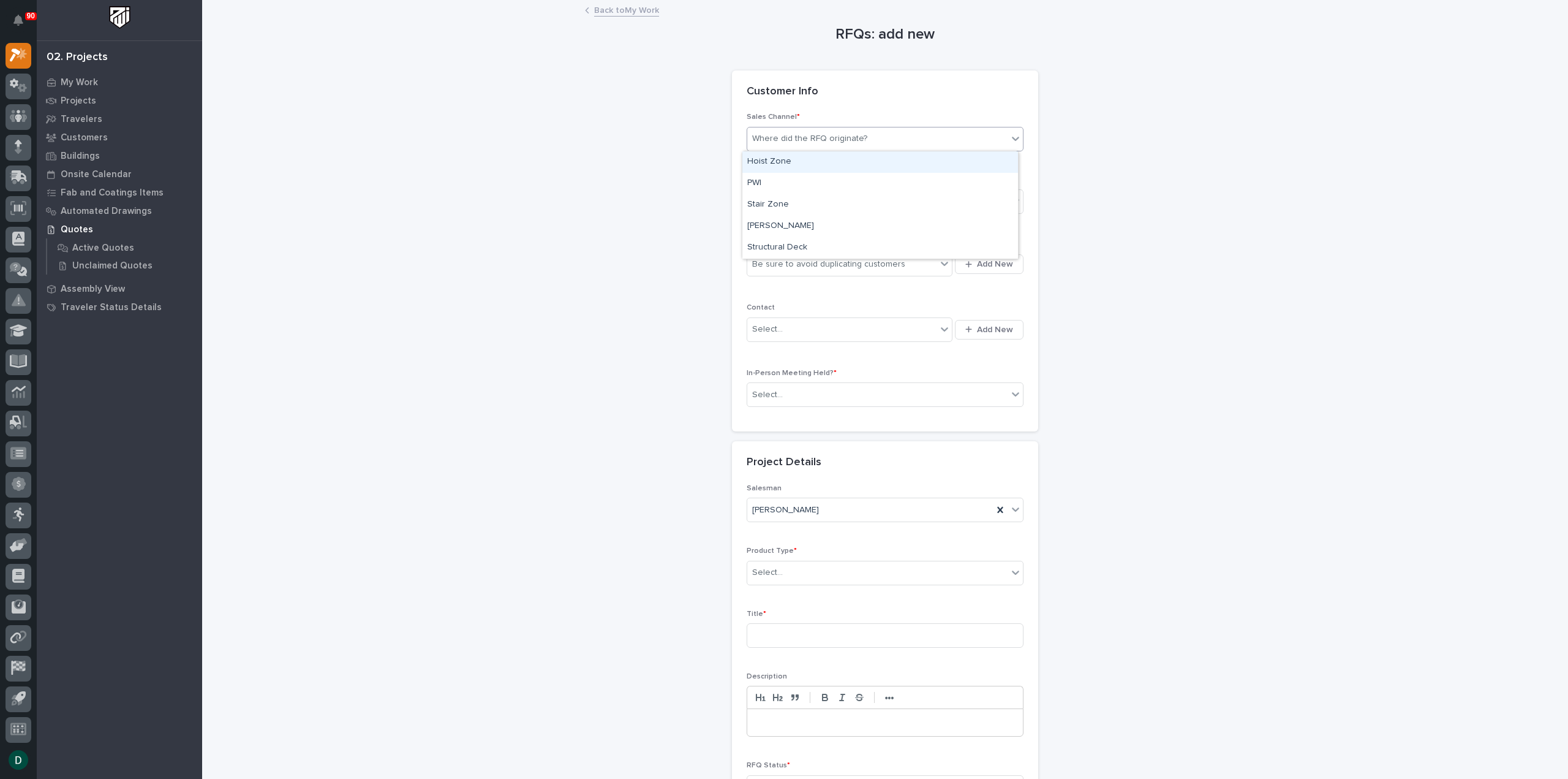
click at [855, 139] on div "Where did the RFQ originate?" at bounding box center [809, 138] width 116 height 12
click at [832, 166] on div "Hoist Zone" at bounding box center [880, 162] width 276 height 22
click at [810, 209] on div "Select..." at bounding box center [877, 202] width 260 height 20
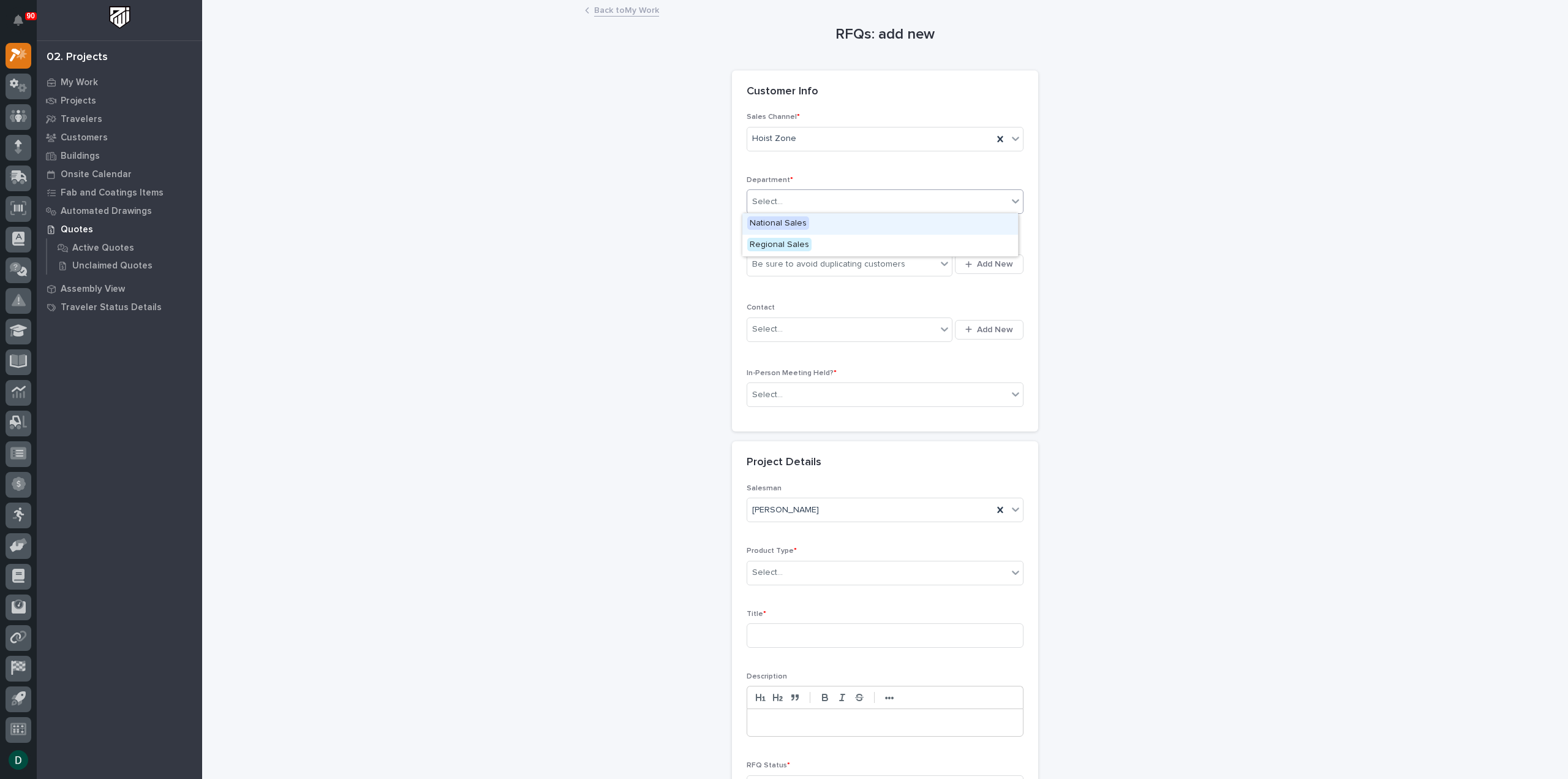
click at [805, 225] on span "National Sales" at bounding box center [778, 223] width 61 height 13
click at [804, 267] on div "Be sure to avoid duplicating customers" at bounding box center [828, 264] width 153 height 12
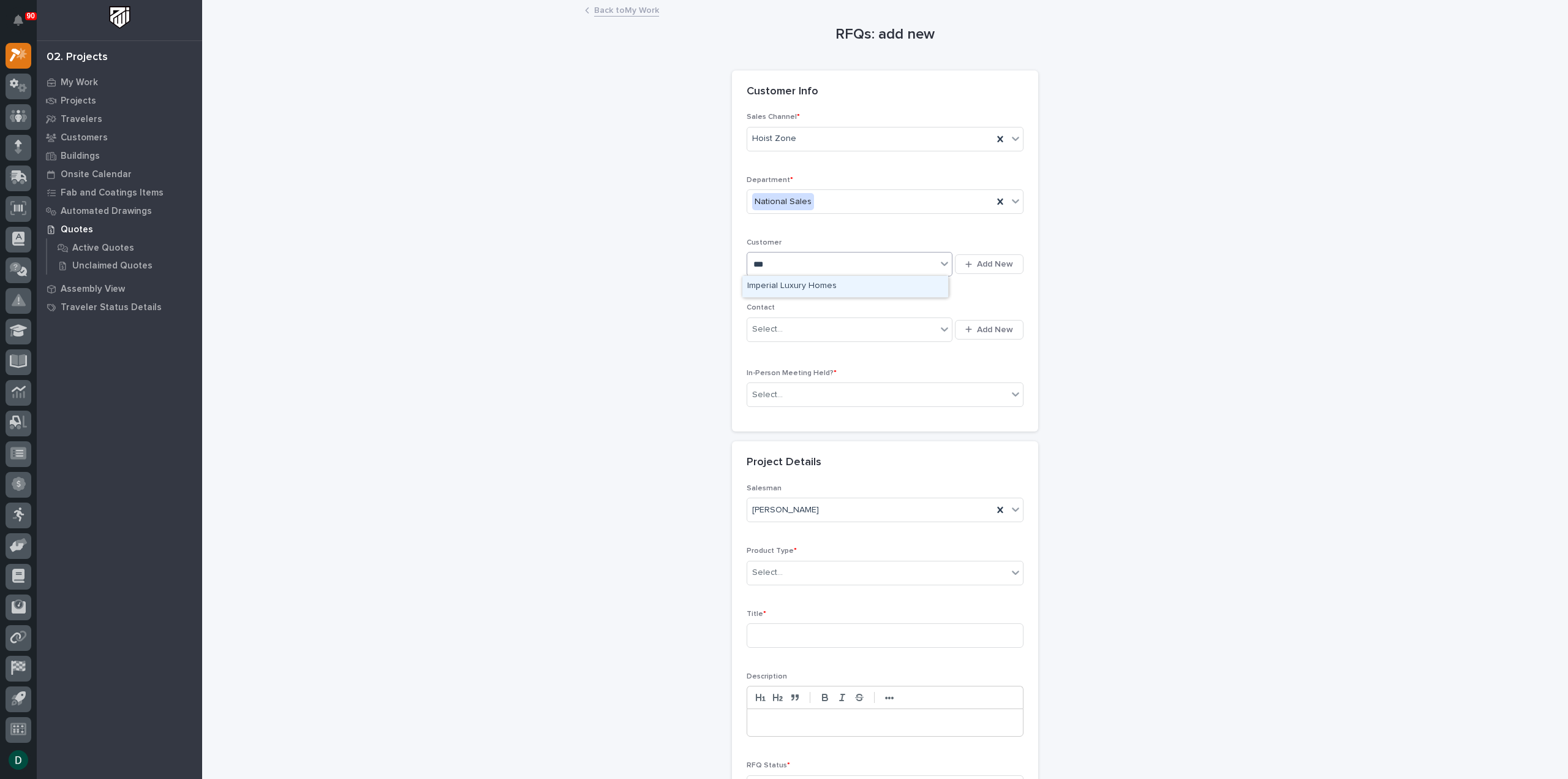
type input "****"
click at [804, 285] on div "Luxview systems" at bounding box center [845, 287] width 206 height 22
click at [803, 395] on div "Select..." at bounding box center [877, 395] width 260 height 20
click at [801, 433] on div "No" at bounding box center [880, 437] width 276 height 22
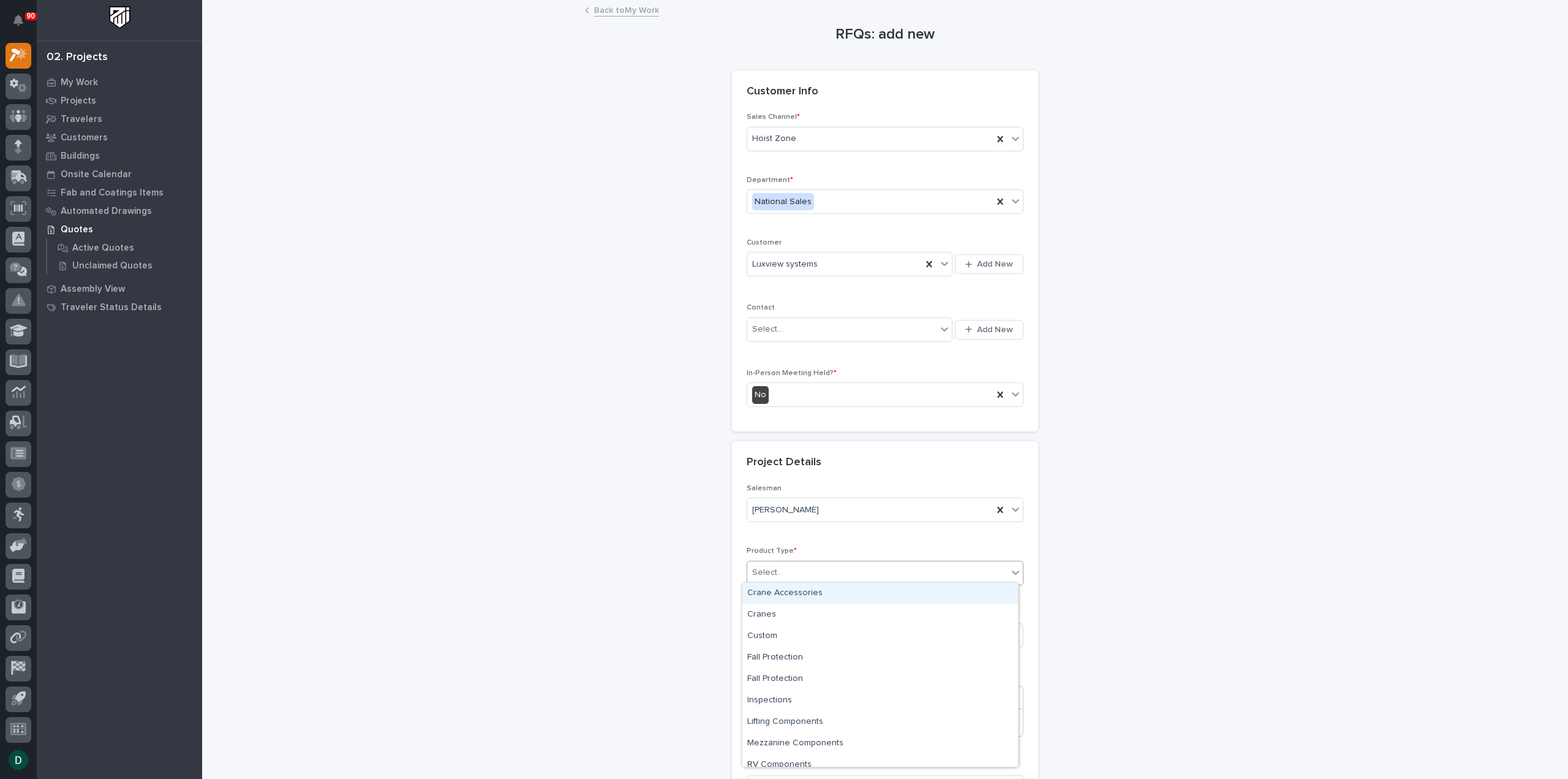
click at [806, 572] on div "Select..." at bounding box center [877, 573] width 260 height 20
drag, startPoint x: 808, startPoint y: 599, endPoint x: 805, endPoint y: 619, distance: 20.2
click at [805, 619] on div "Cranes" at bounding box center [880, 615] width 276 height 22
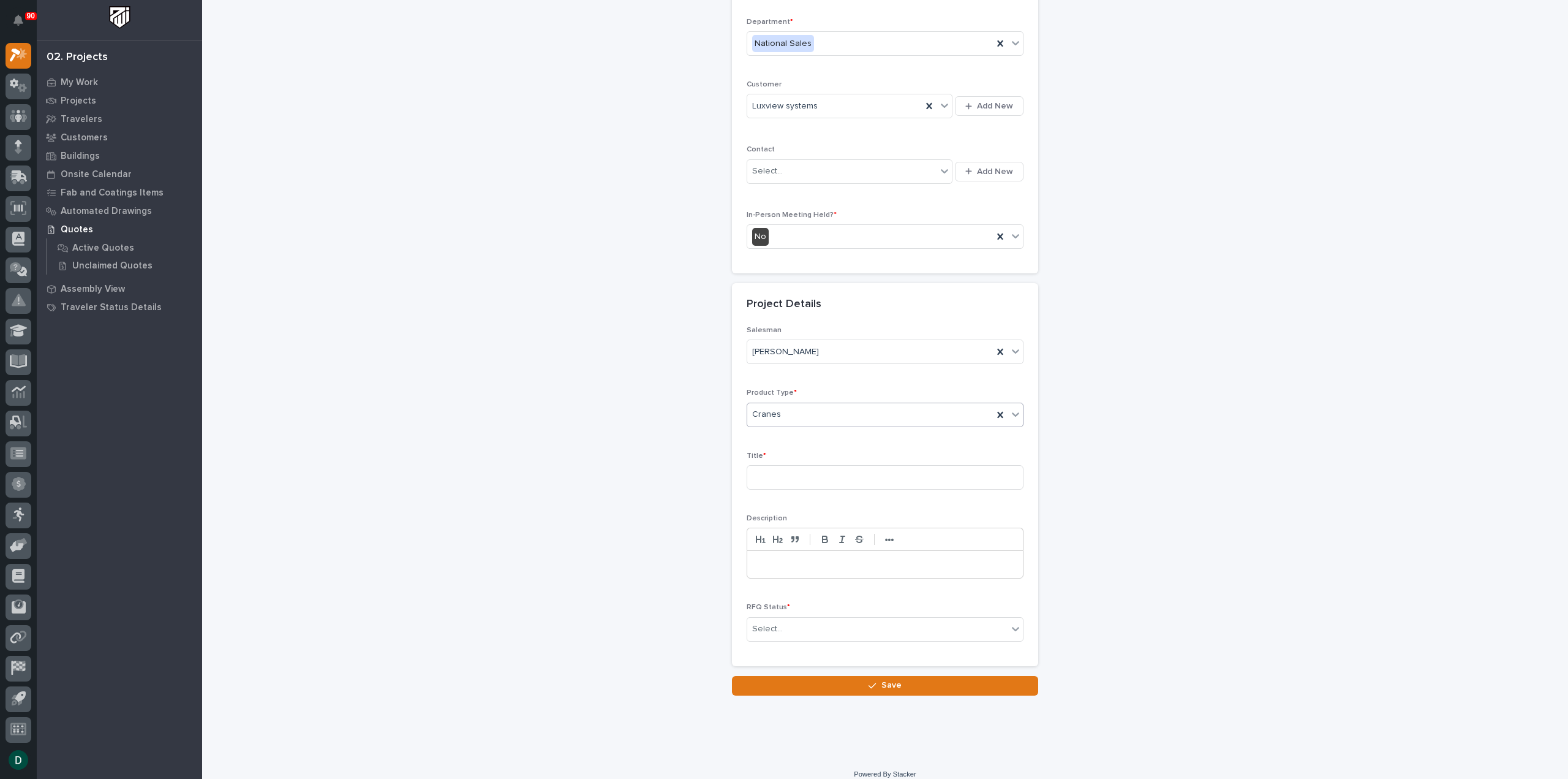
scroll to position [166, 0]
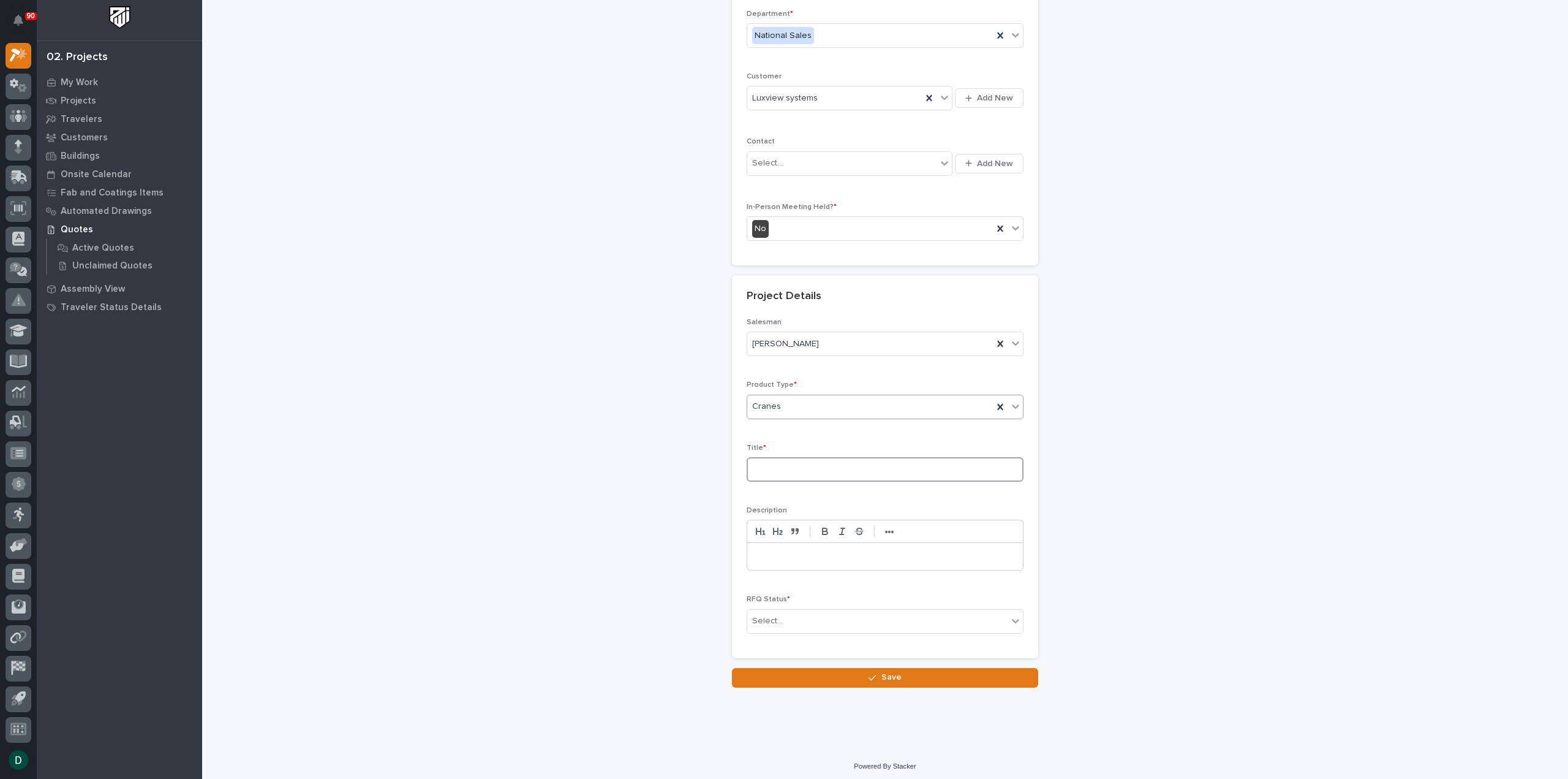
click at [785, 472] on input at bounding box center [885, 469] width 277 height 24
type input "'Zero gravity' 1000 pound hoist"
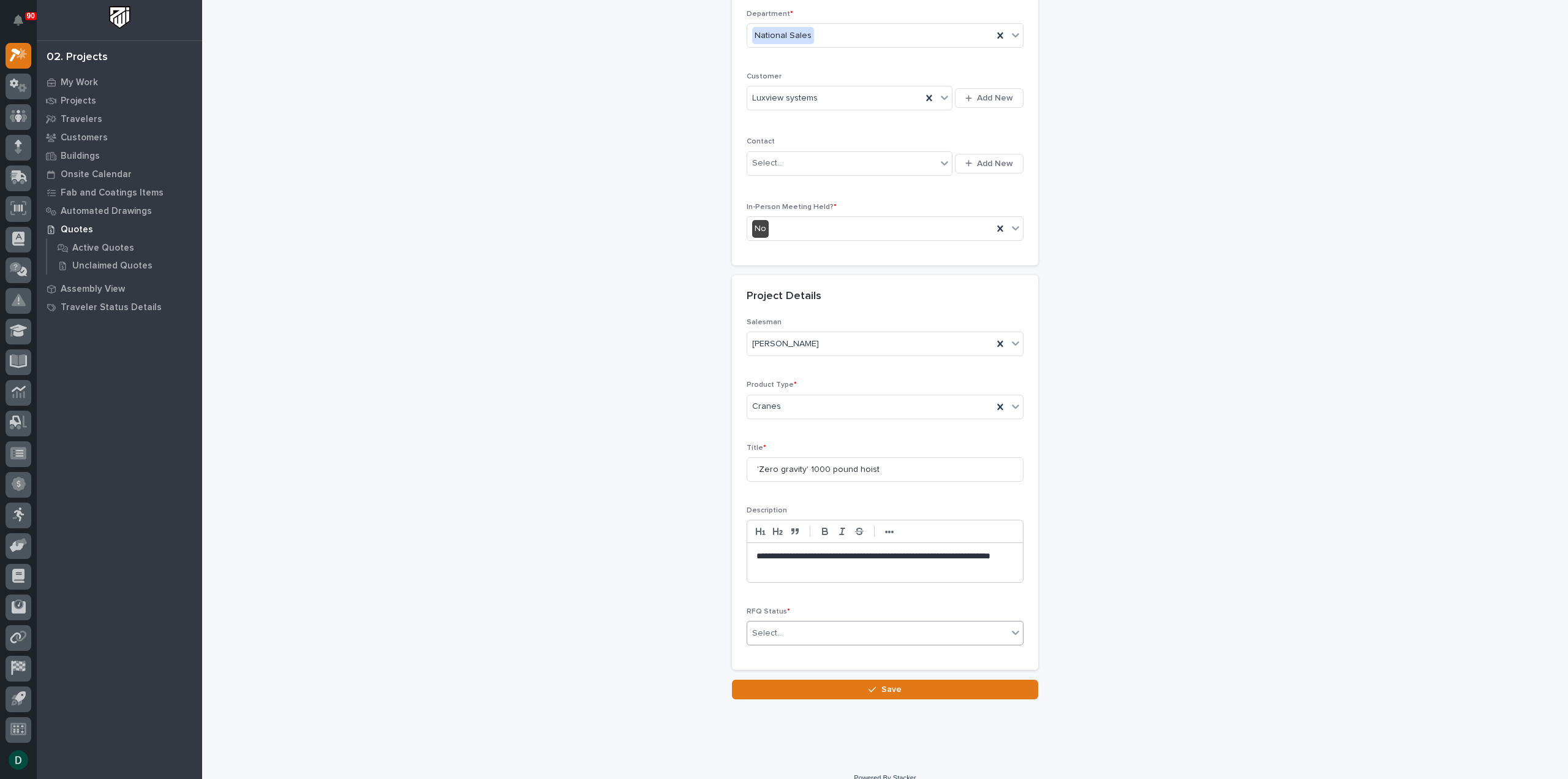
click at [814, 627] on div "Select..." at bounding box center [877, 634] width 260 height 20
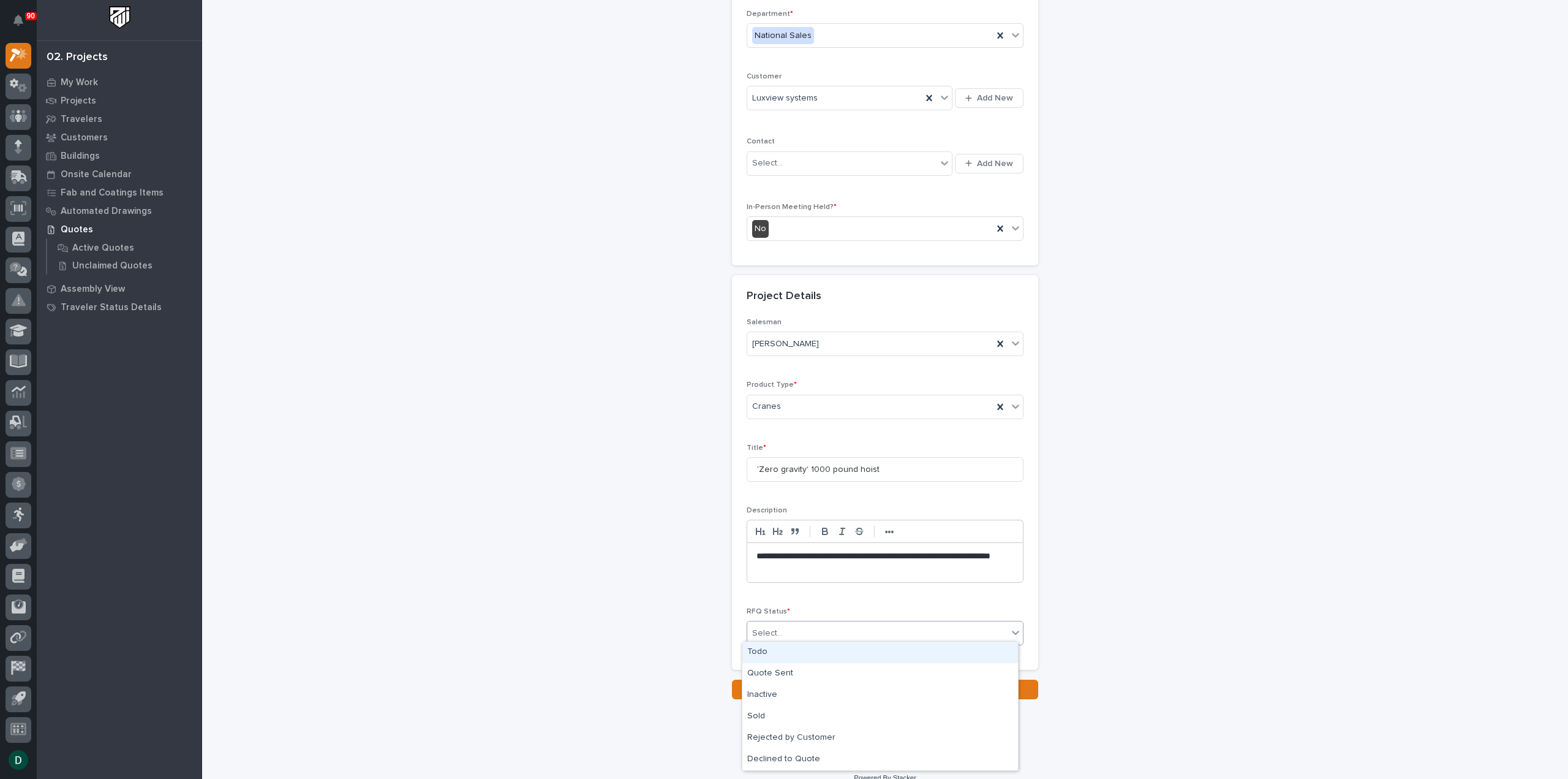
click at [799, 656] on div "Todo" at bounding box center [880, 653] width 276 height 22
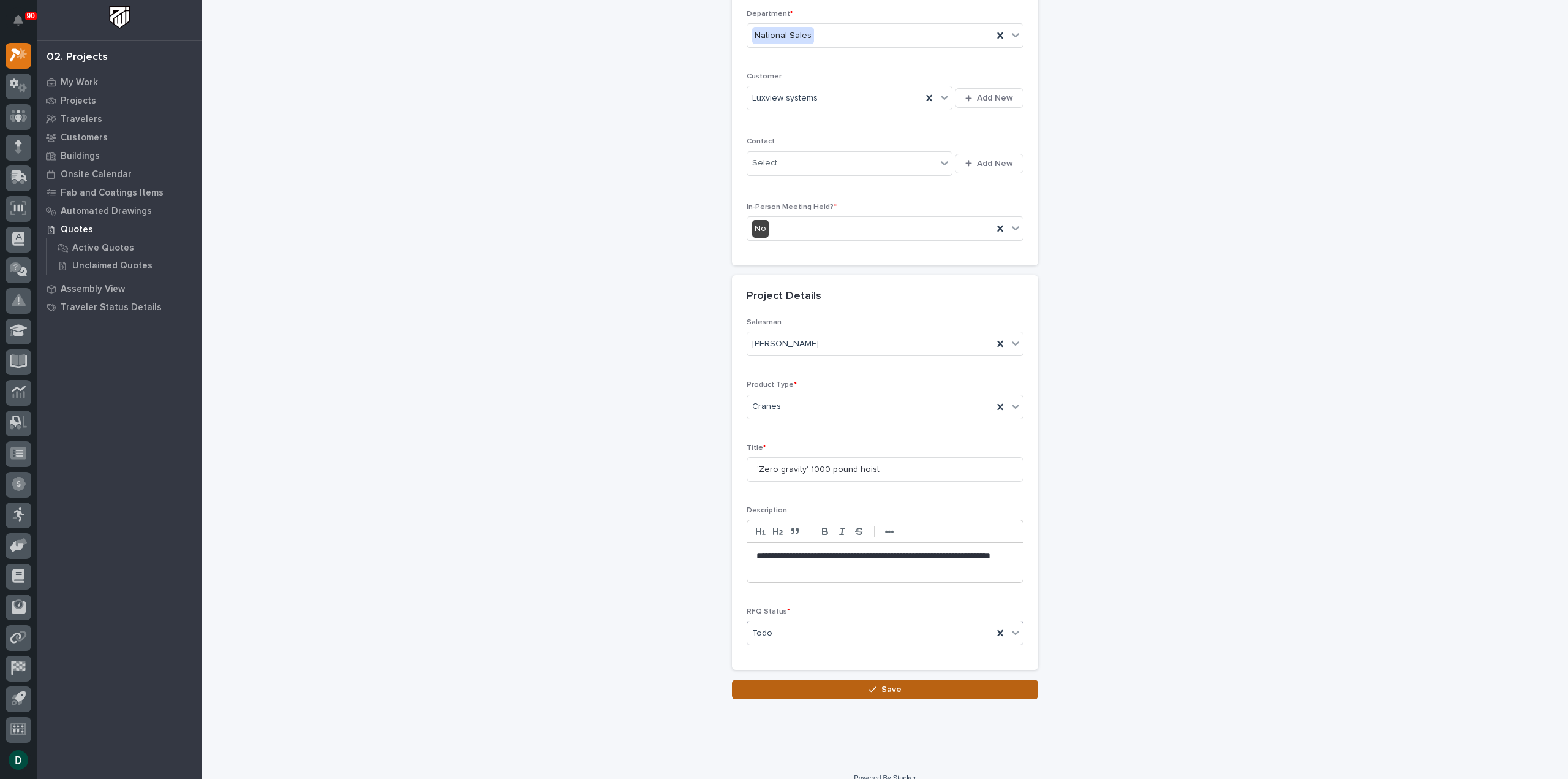
click at [902, 683] on button "Save" at bounding box center [885, 689] width 307 height 20
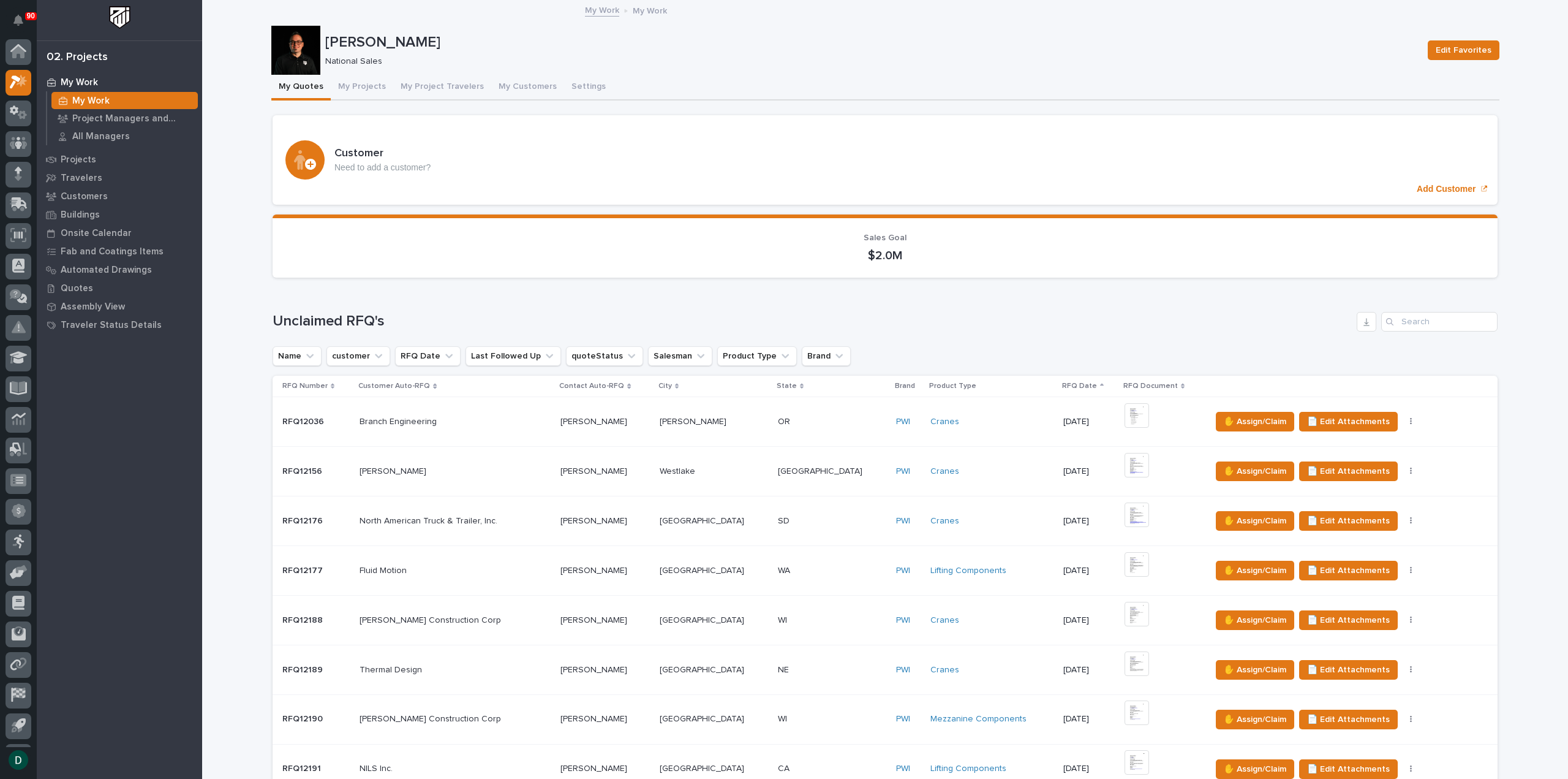
scroll to position [27, 0]
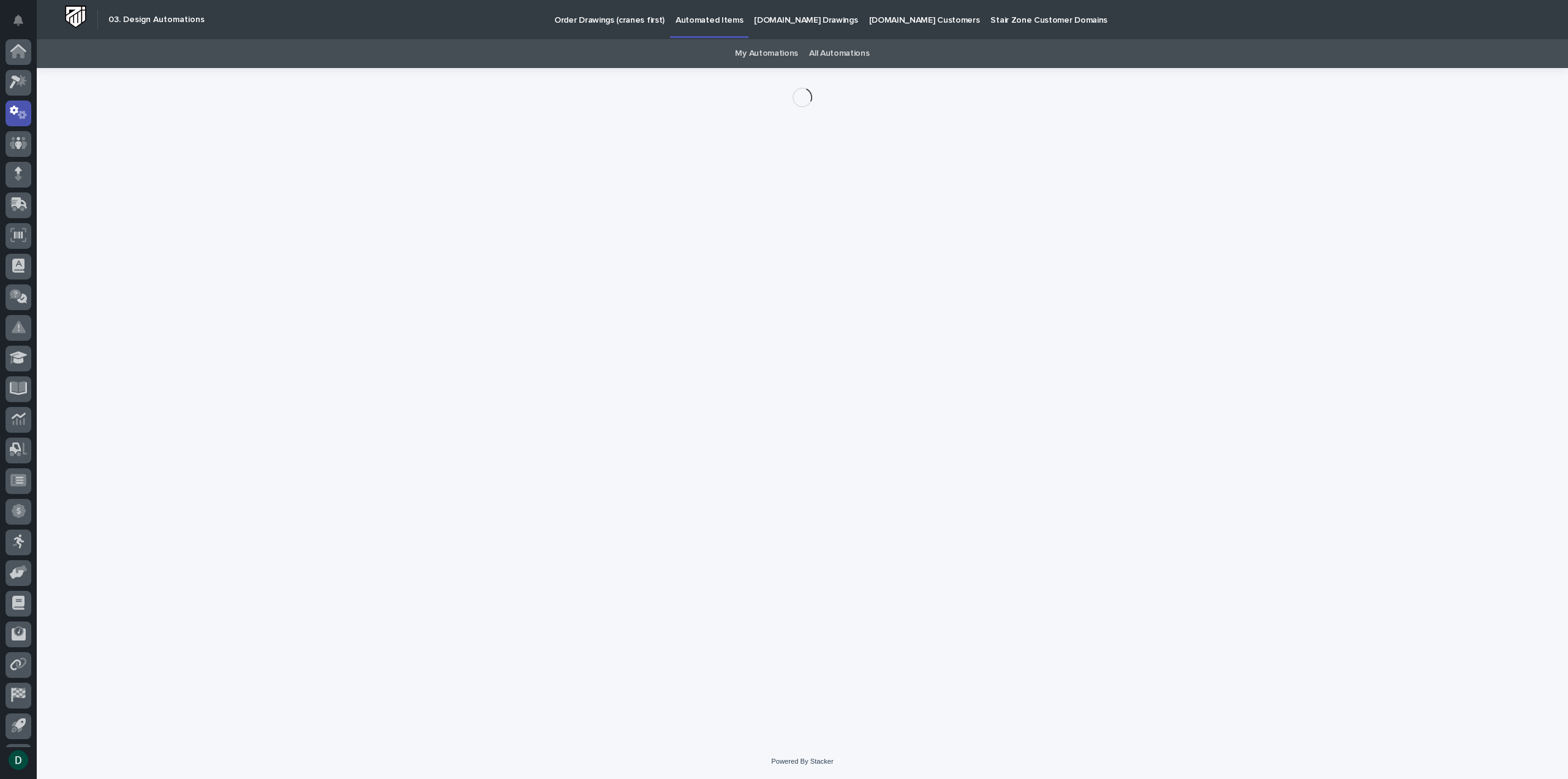
scroll to position [27, 0]
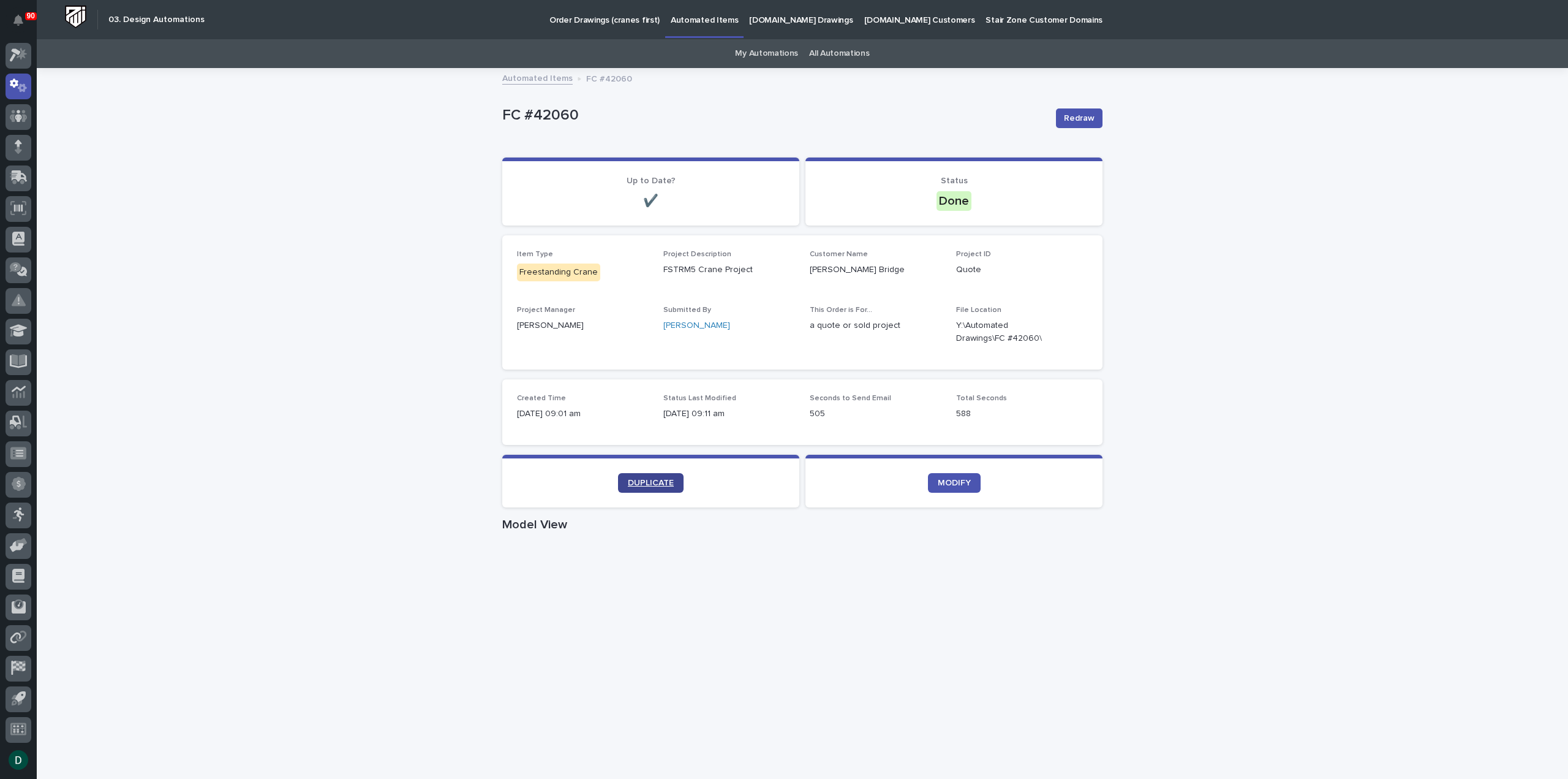
click at [659, 481] on span "DUPLICATE" at bounding box center [651, 483] width 46 height 8
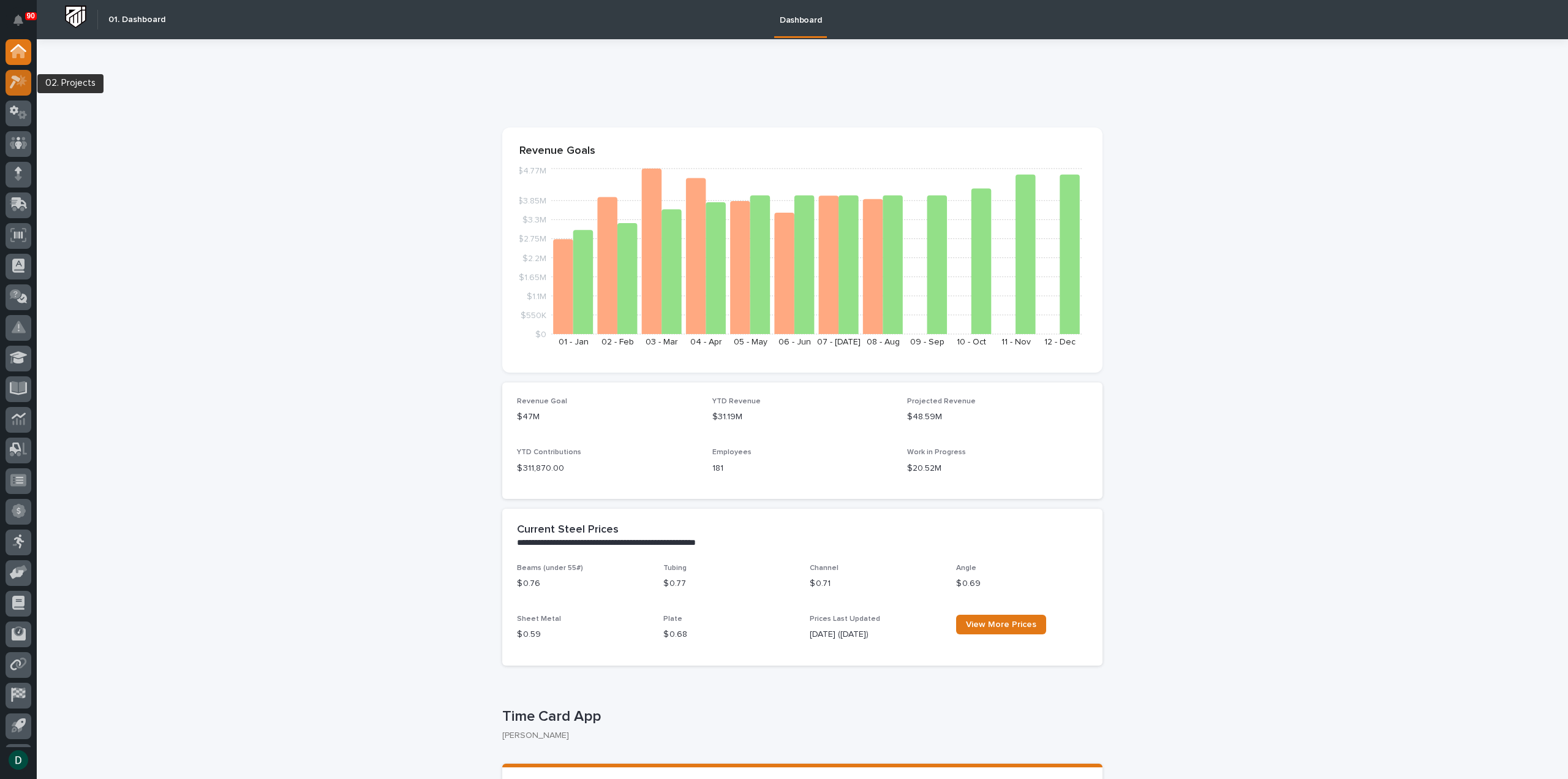
click at [29, 86] on div at bounding box center [18, 82] width 26 height 26
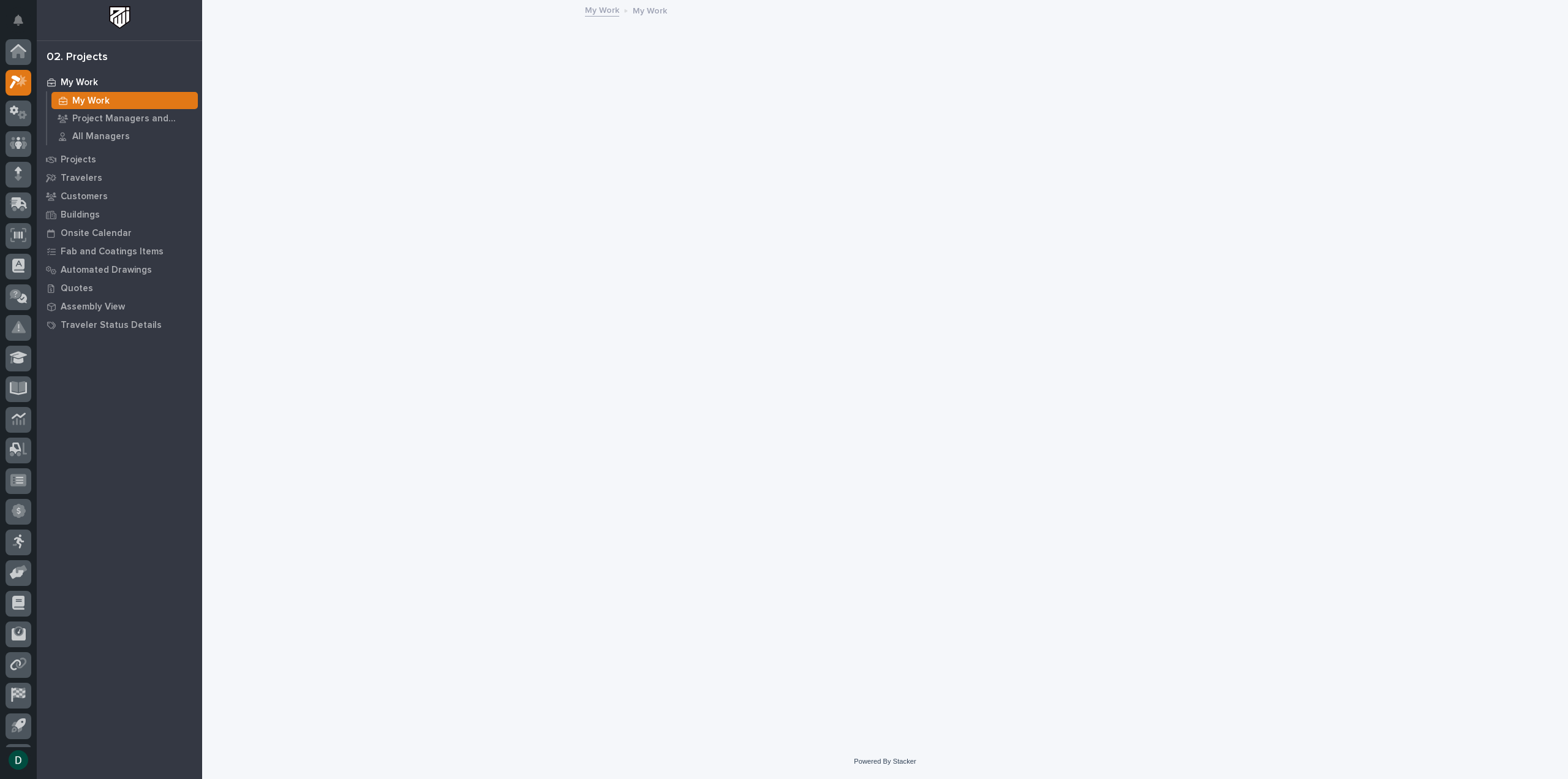
scroll to position [27, 0]
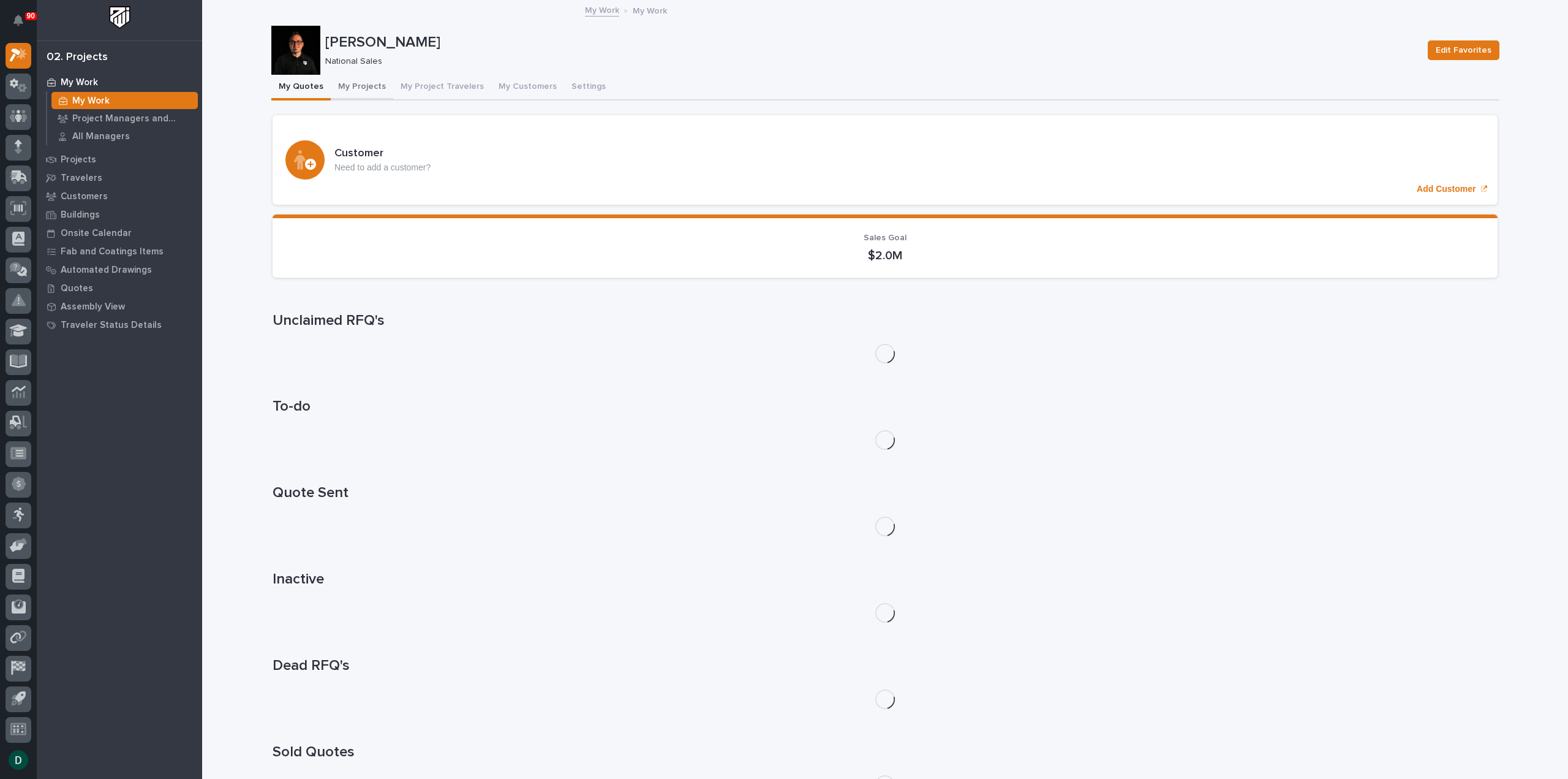
click at [360, 85] on button "My Projects" at bounding box center [361, 87] width 62 height 26
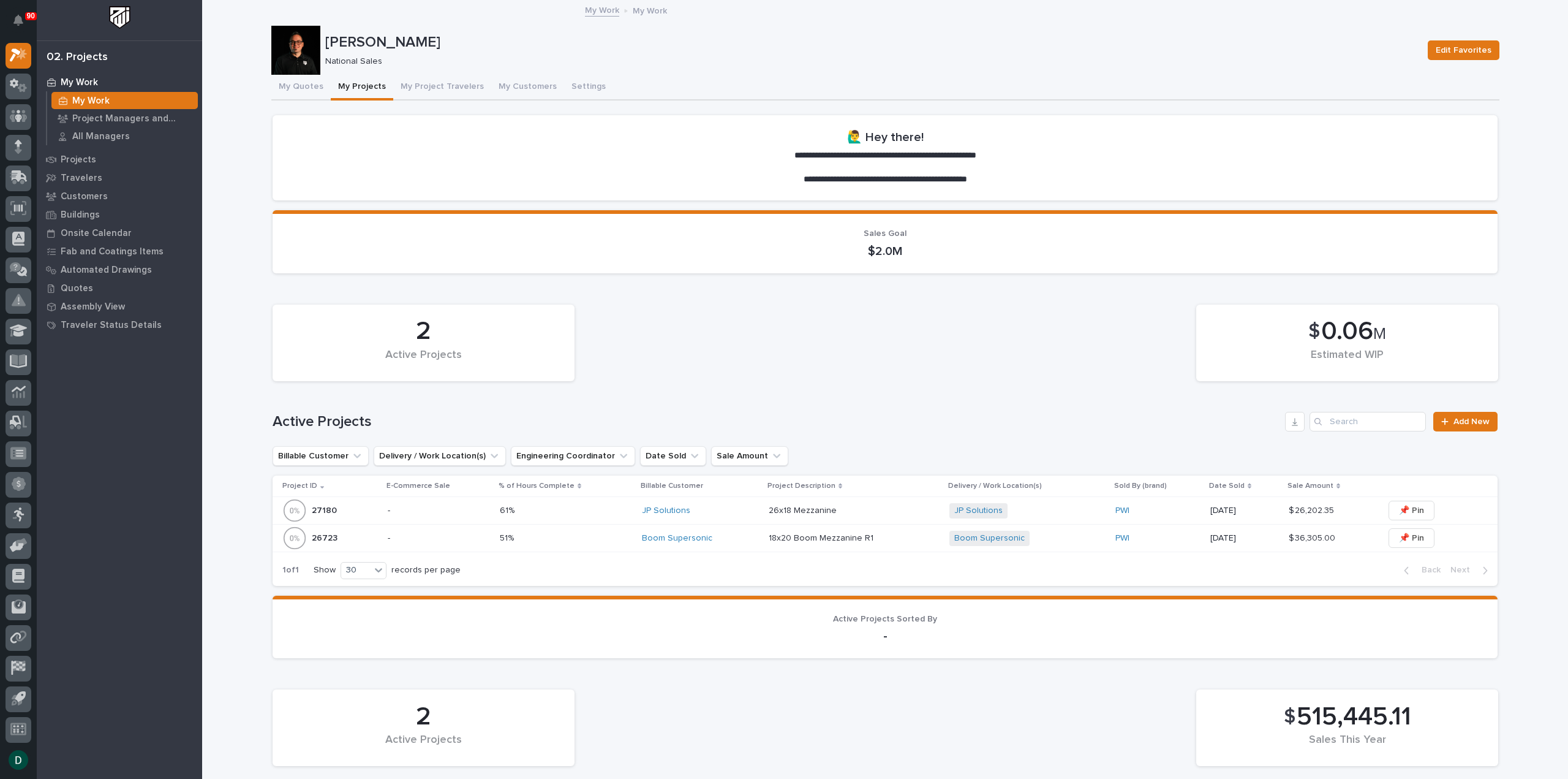
click at [444, 510] on p "-" at bounding box center [439, 510] width 102 height 11
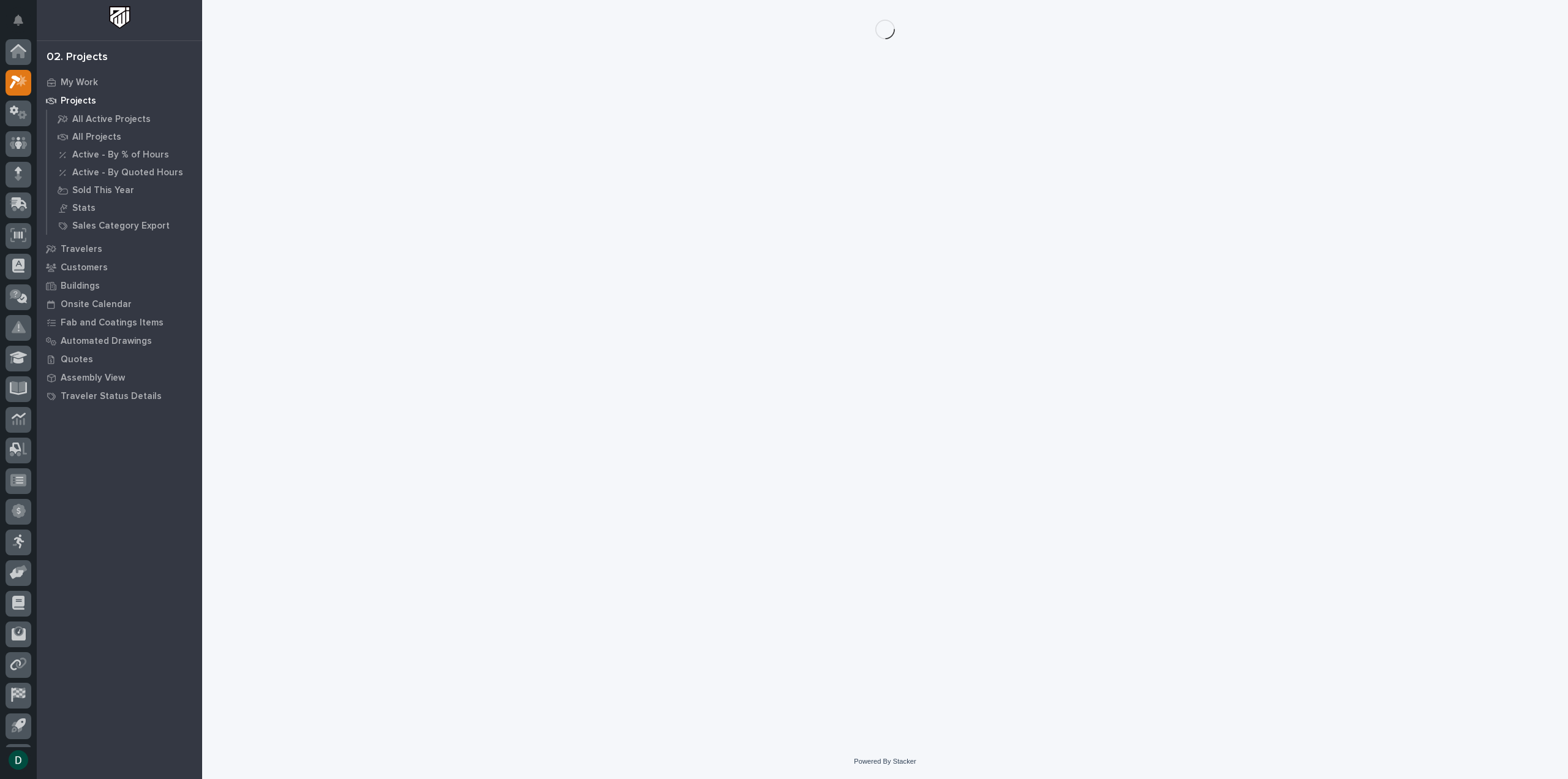
scroll to position [27, 0]
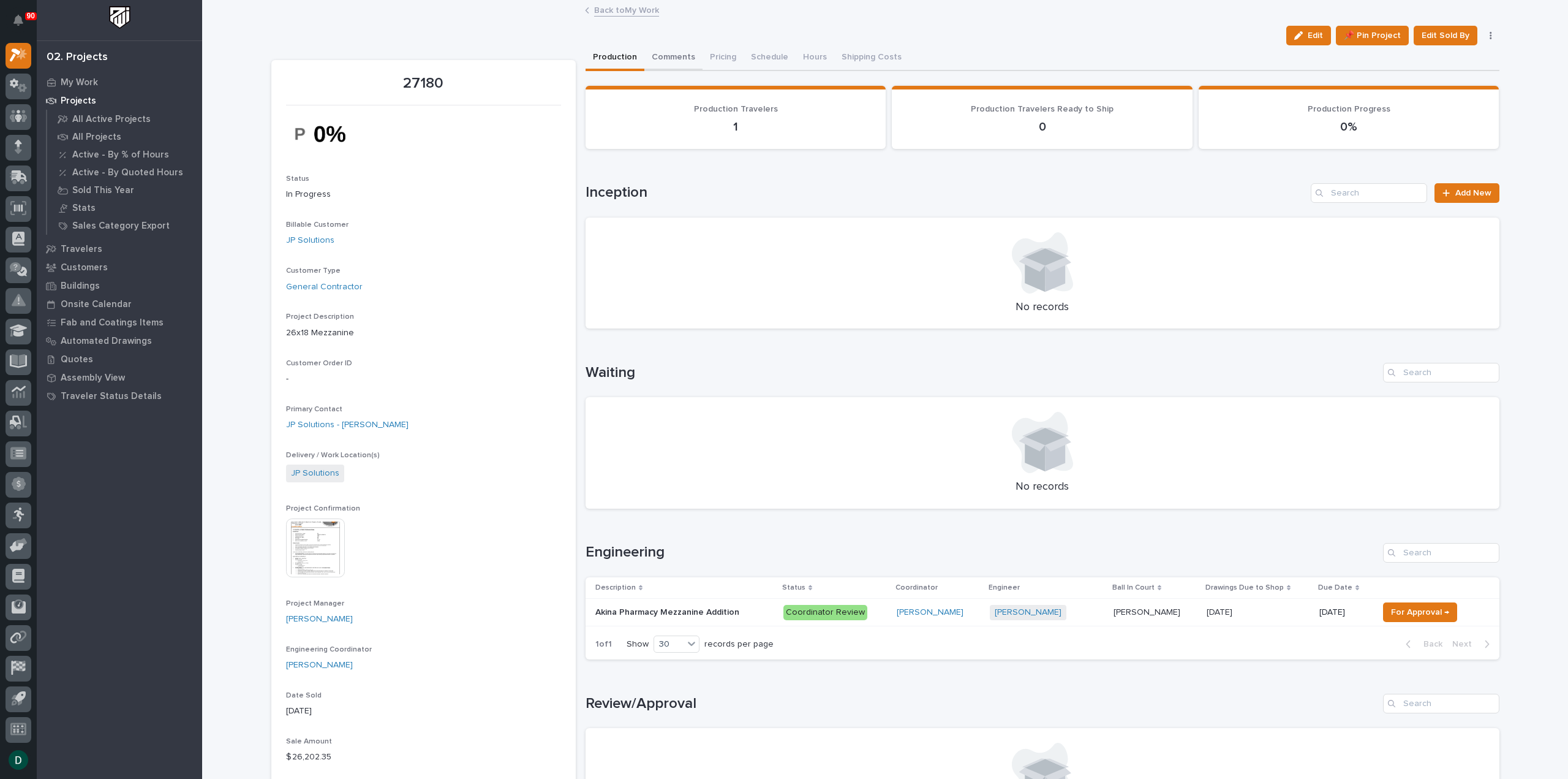
click at [676, 55] on button "Comments" at bounding box center [673, 58] width 58 height 26
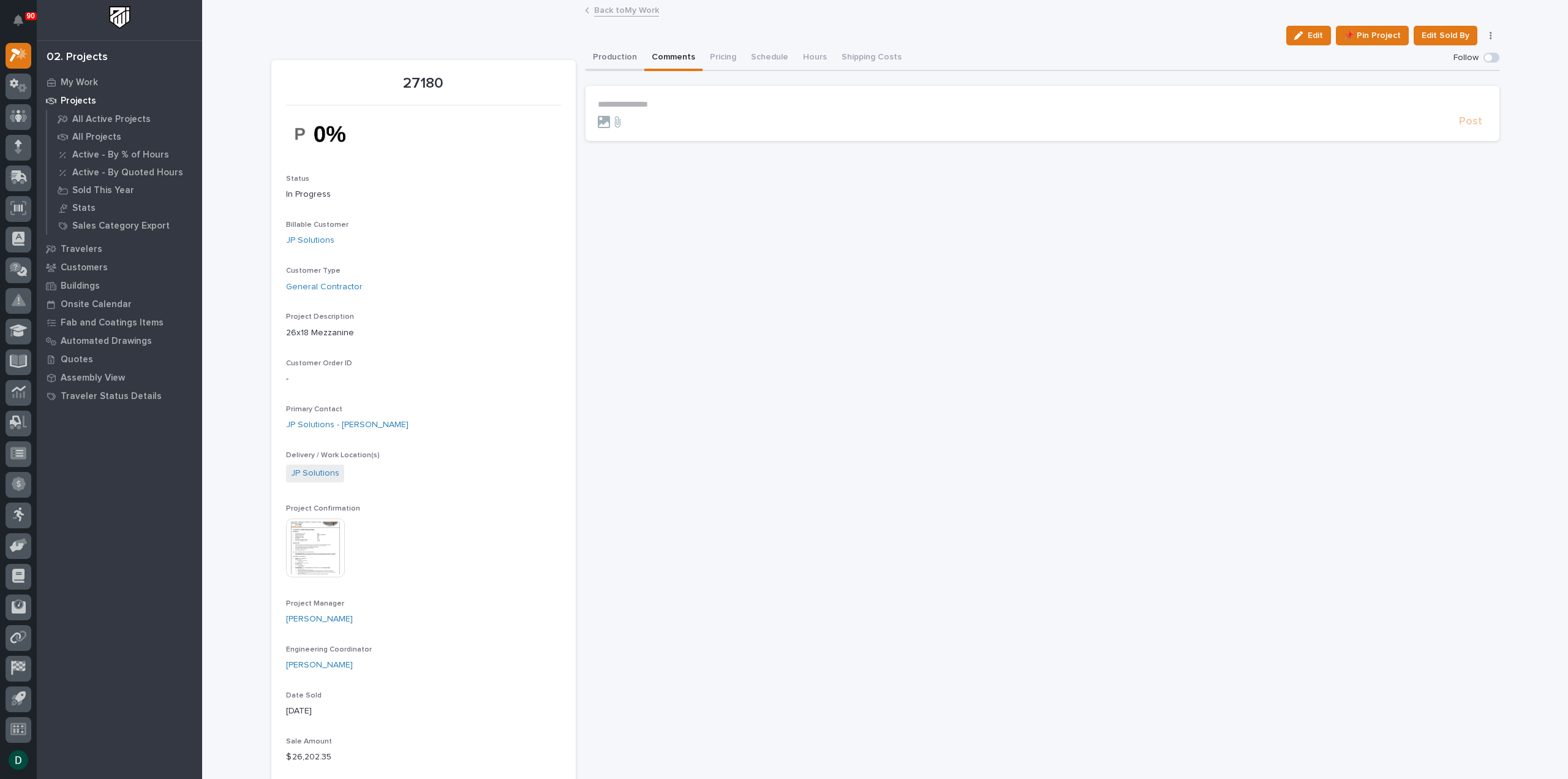
click at [617, 60] on button "Production" at bounding box center [615, 58] width 59 height 26
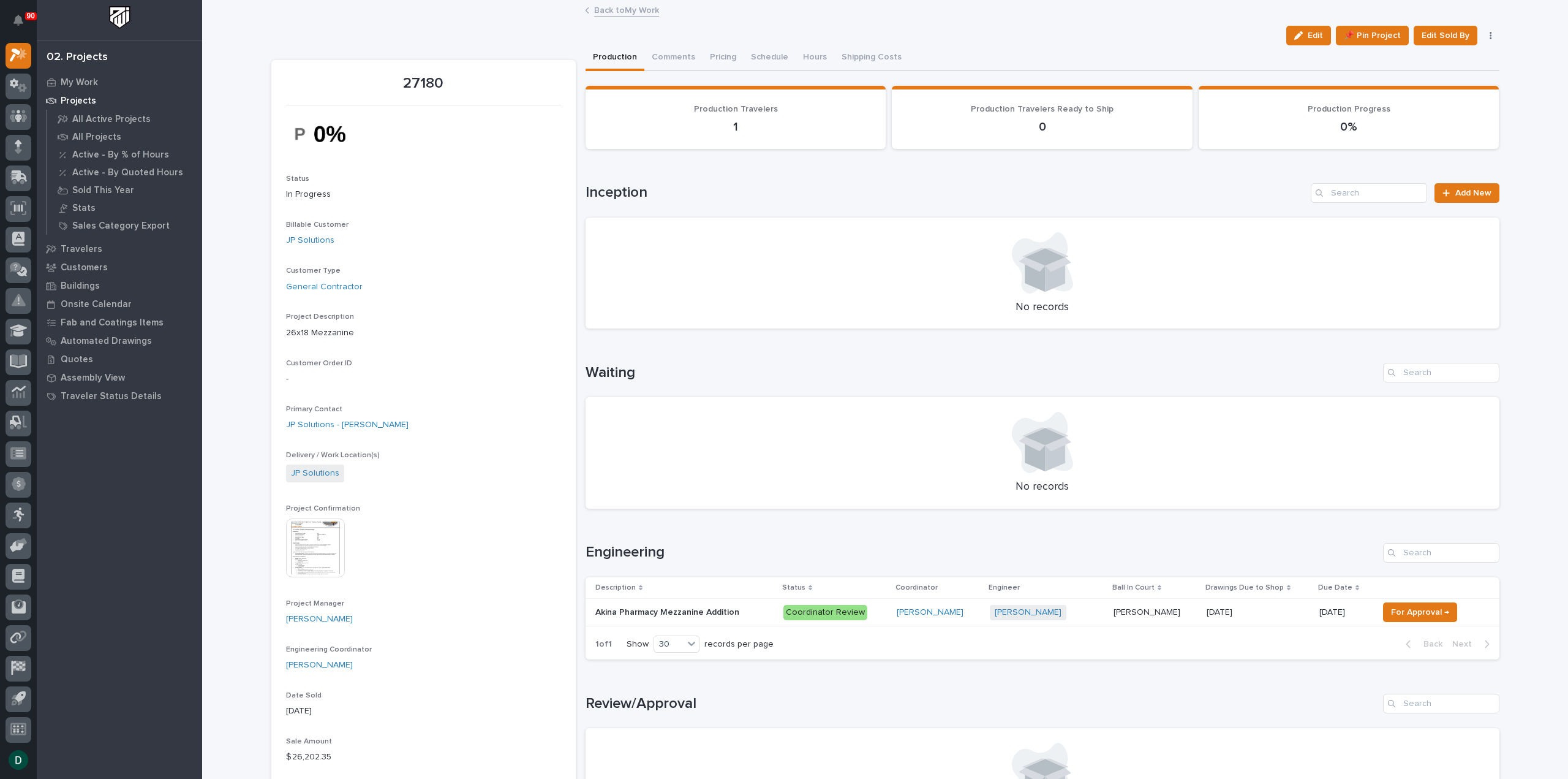
click at [622, 7] on link "Back to My Work" at bounding box center [627, 9] width 65 height 14
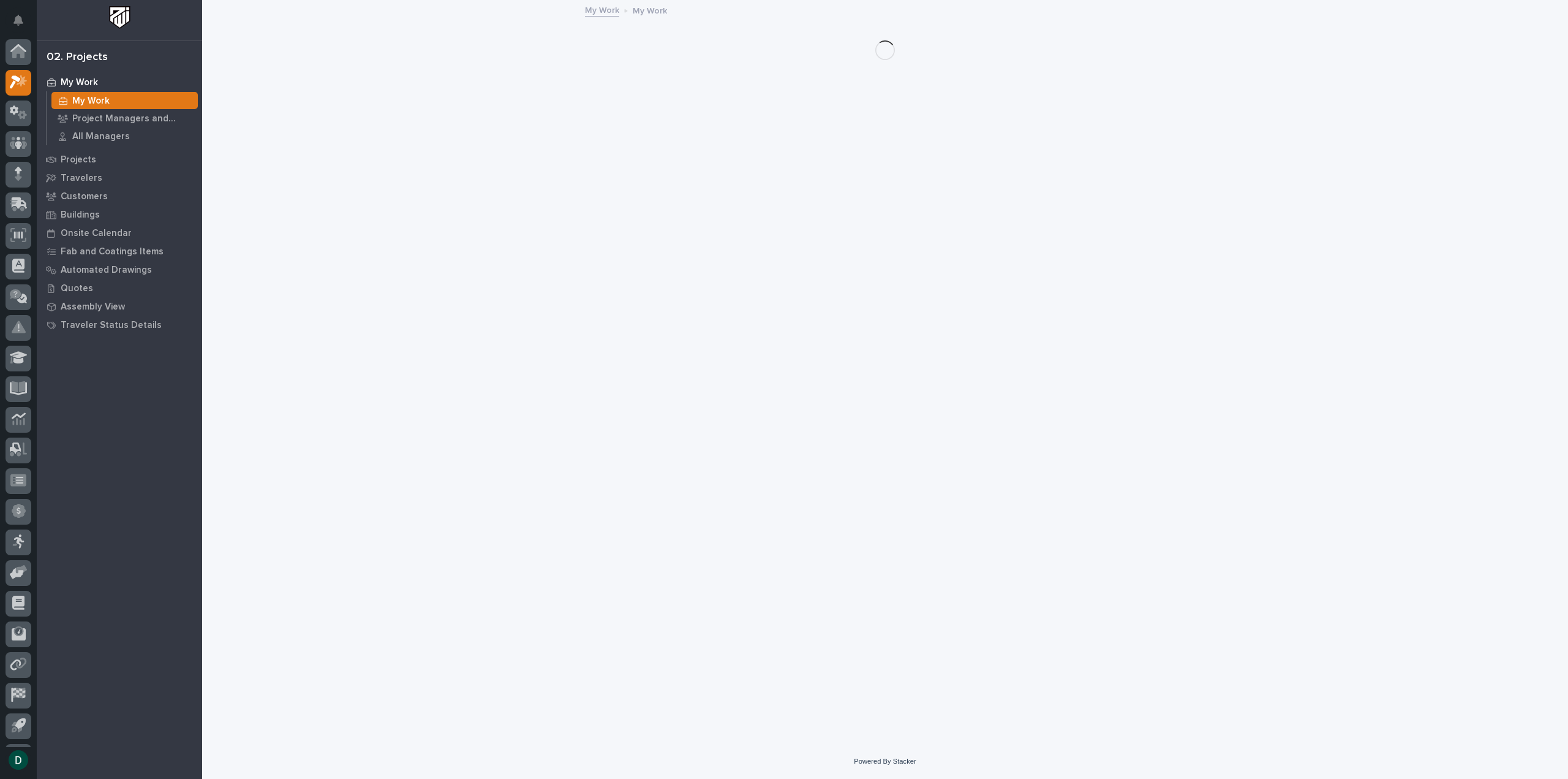
scroll to position [27, 0]
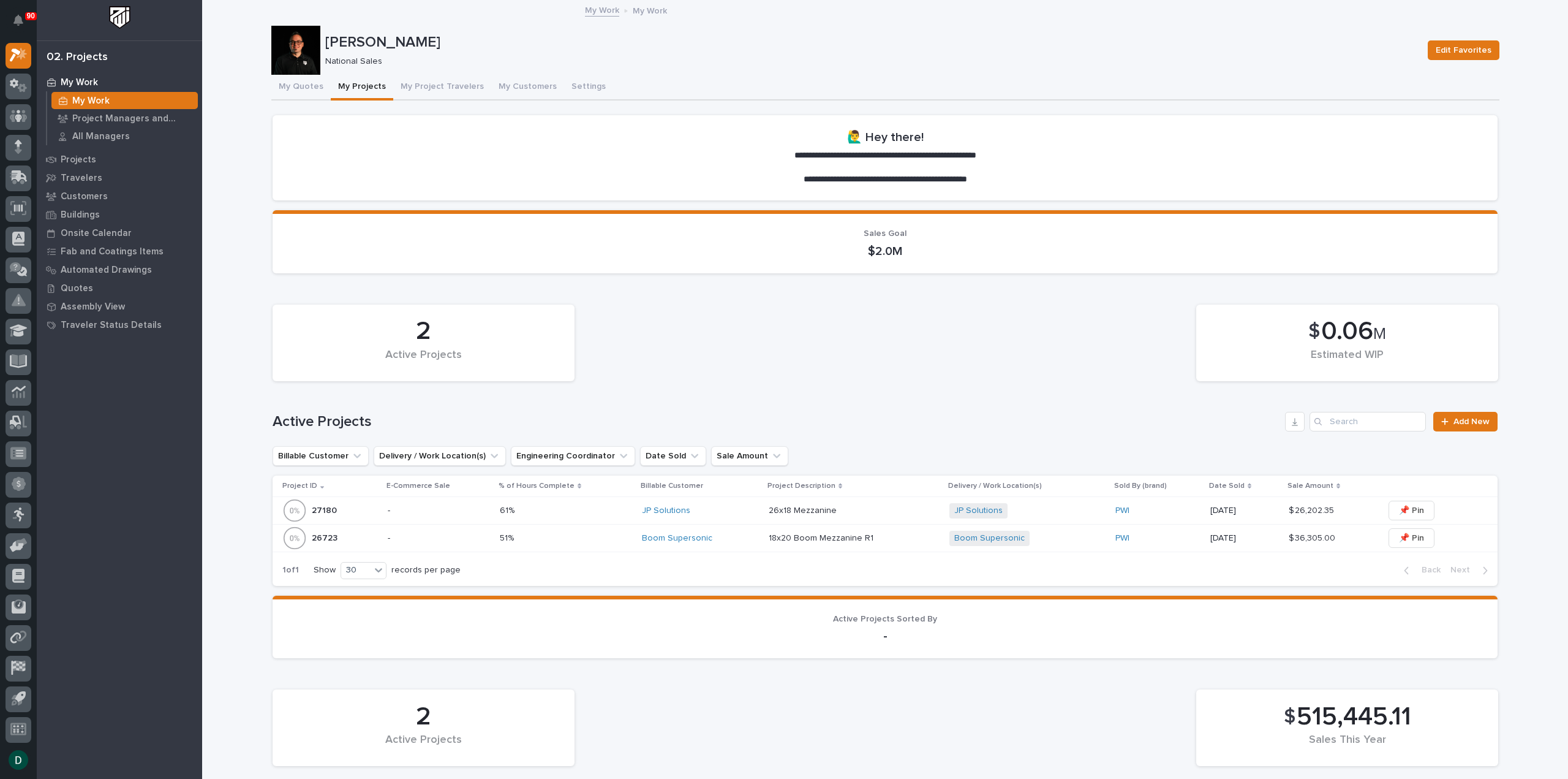
click at [551, 510] on p at bounding box center [565, 510] width 132 height 11
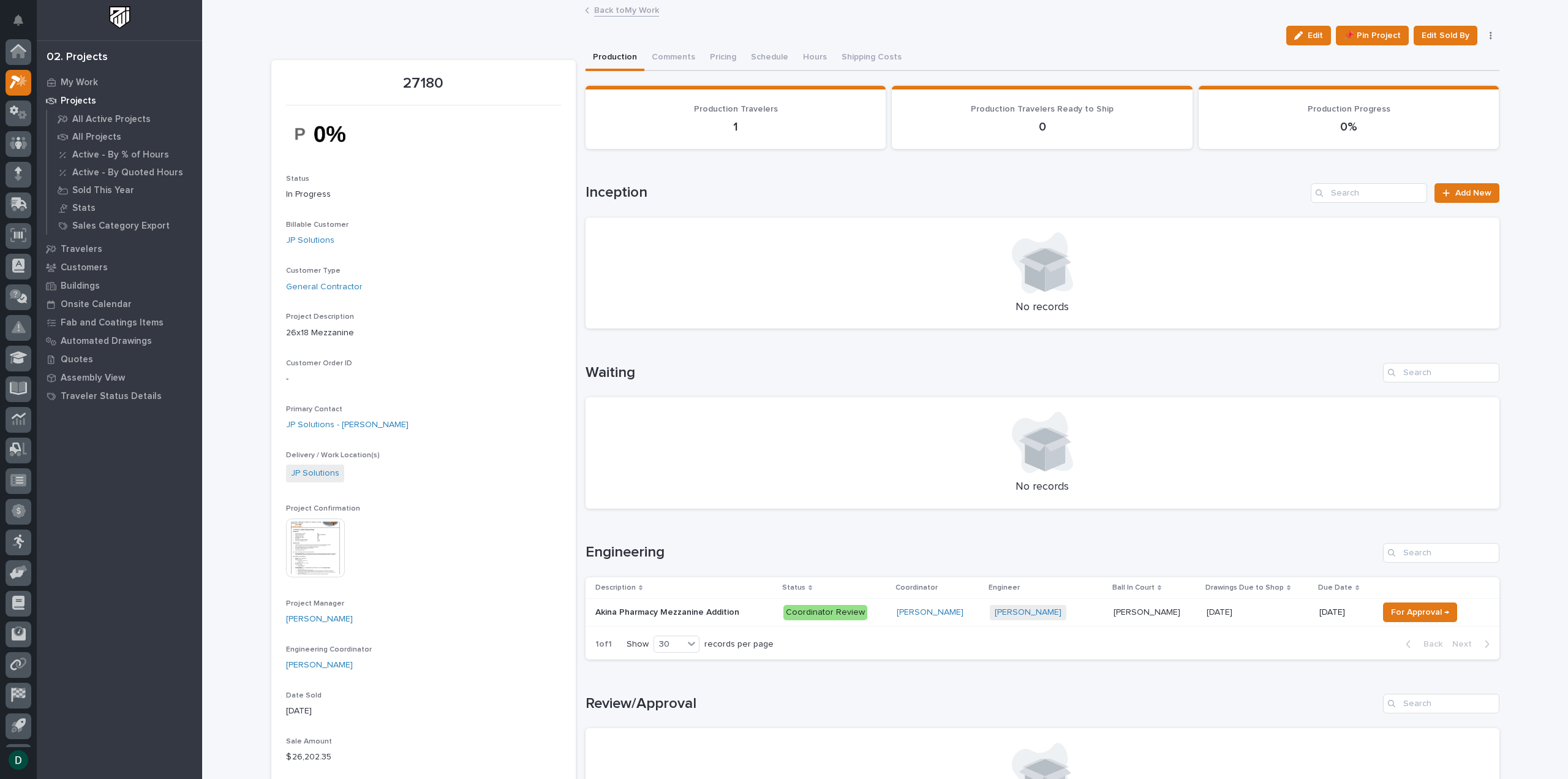
scroll to position [27, 0]
click at [752, 611] on p at bounding box center [684, 612] width 179 height 11
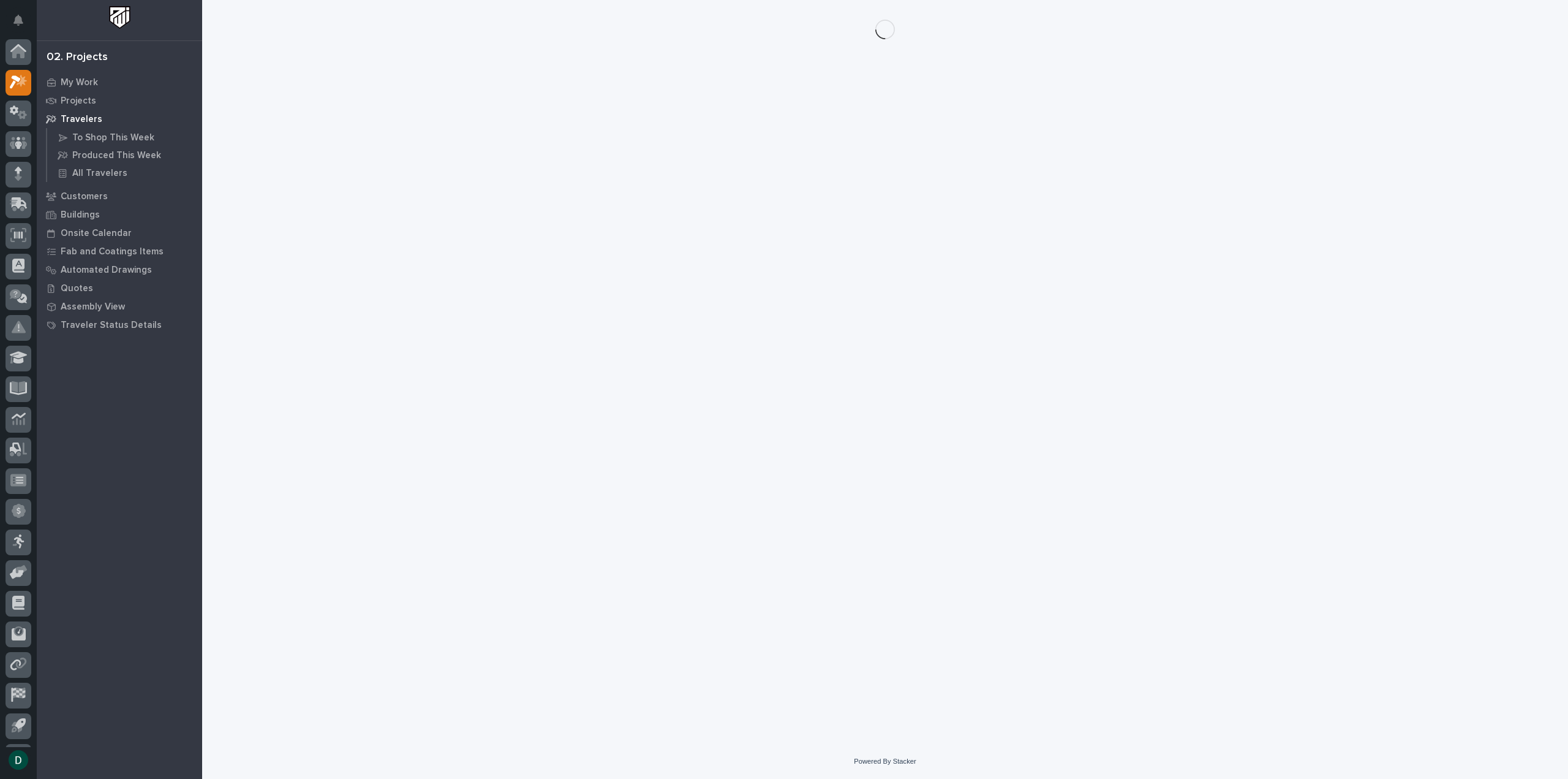
scroll to position [27, 0]
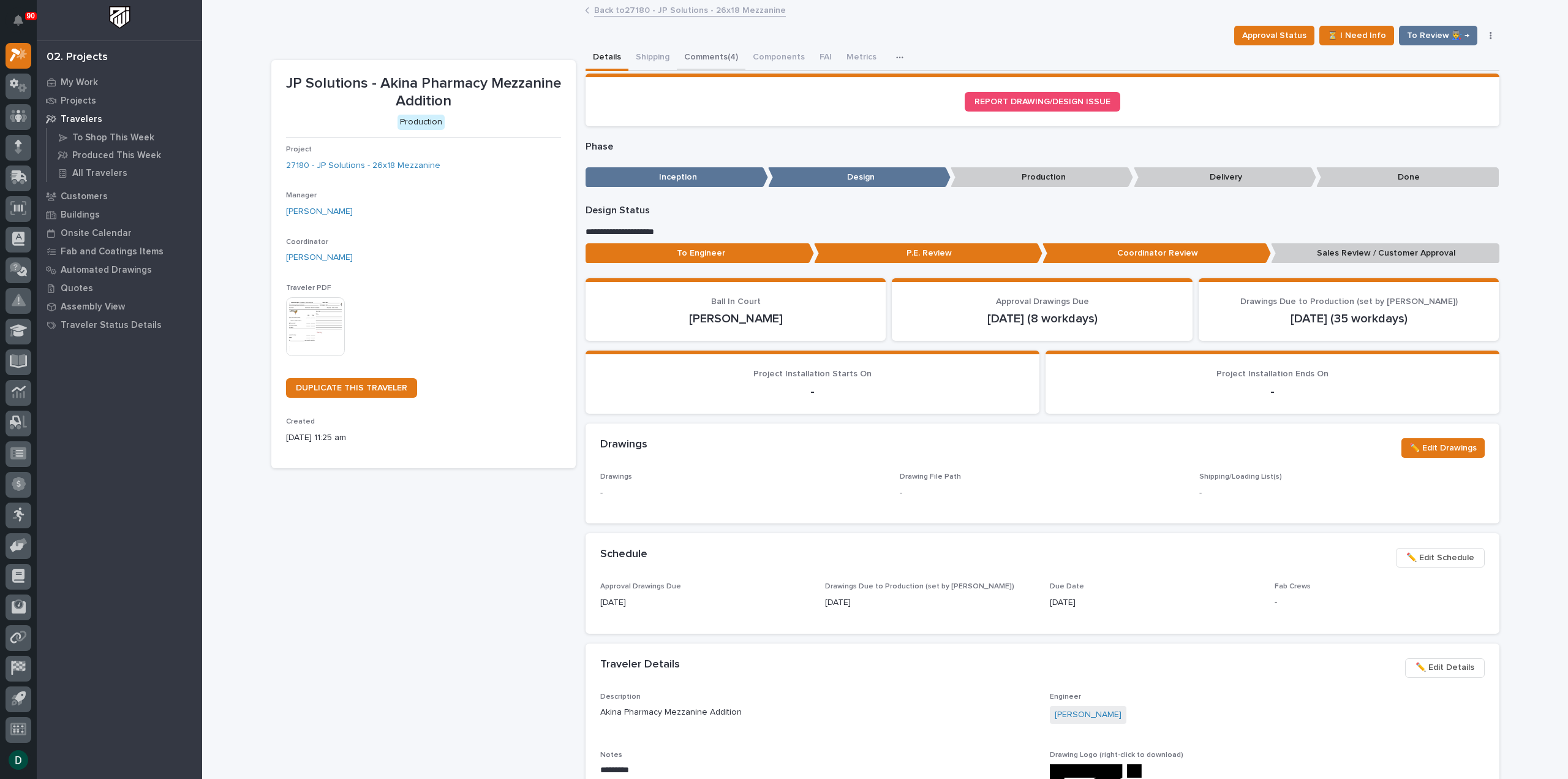
click at [730, 55] on button "Comments (4)" at bounding box center [711, 58] width 69 height 26
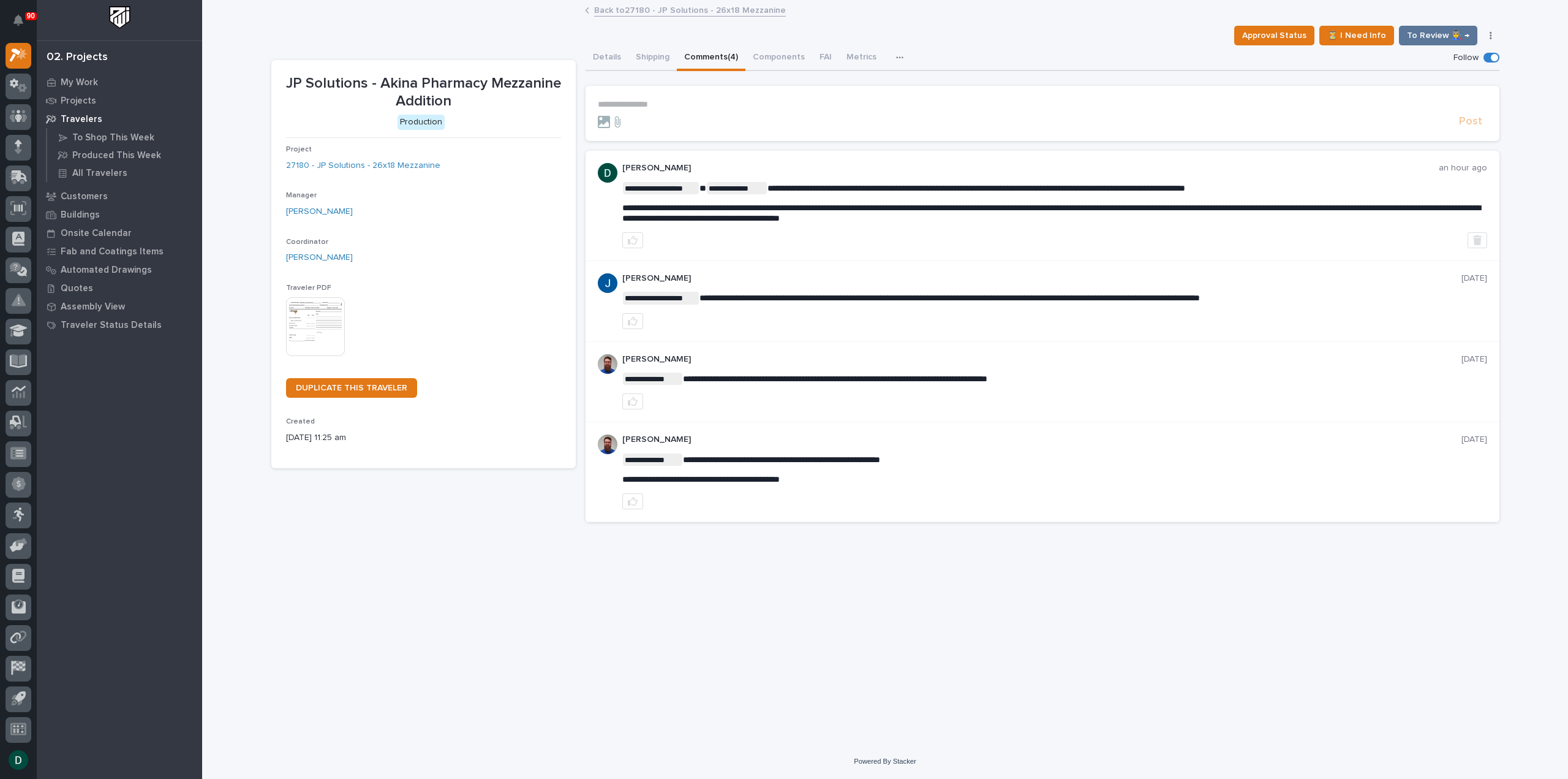
click at [691, 107] on p "**********" at bounding box center [1042, 104] width 889 height 11
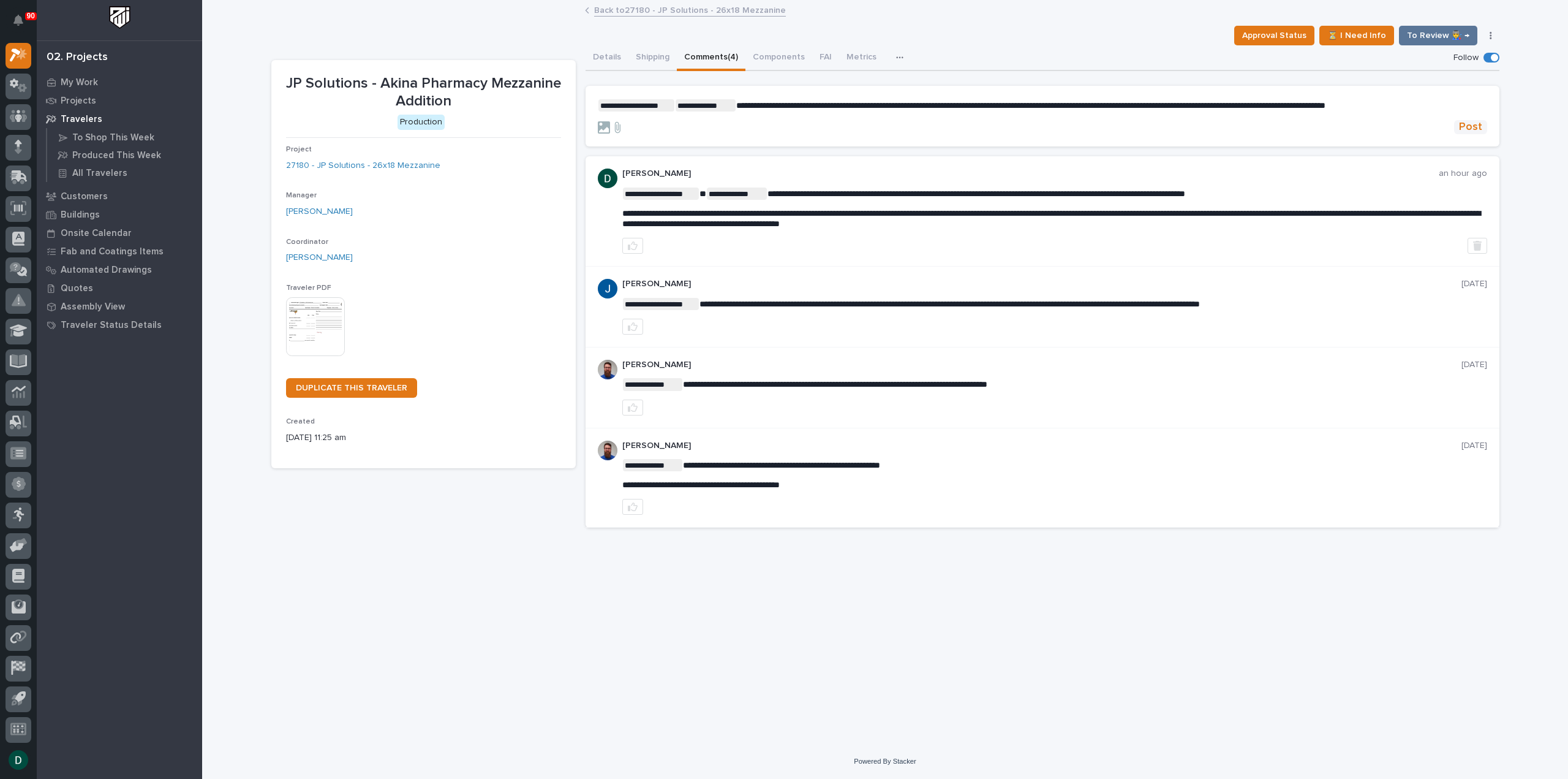
click at [1471, 122] on span "Post" at bounding box center [1471, 126] width 23 height 14
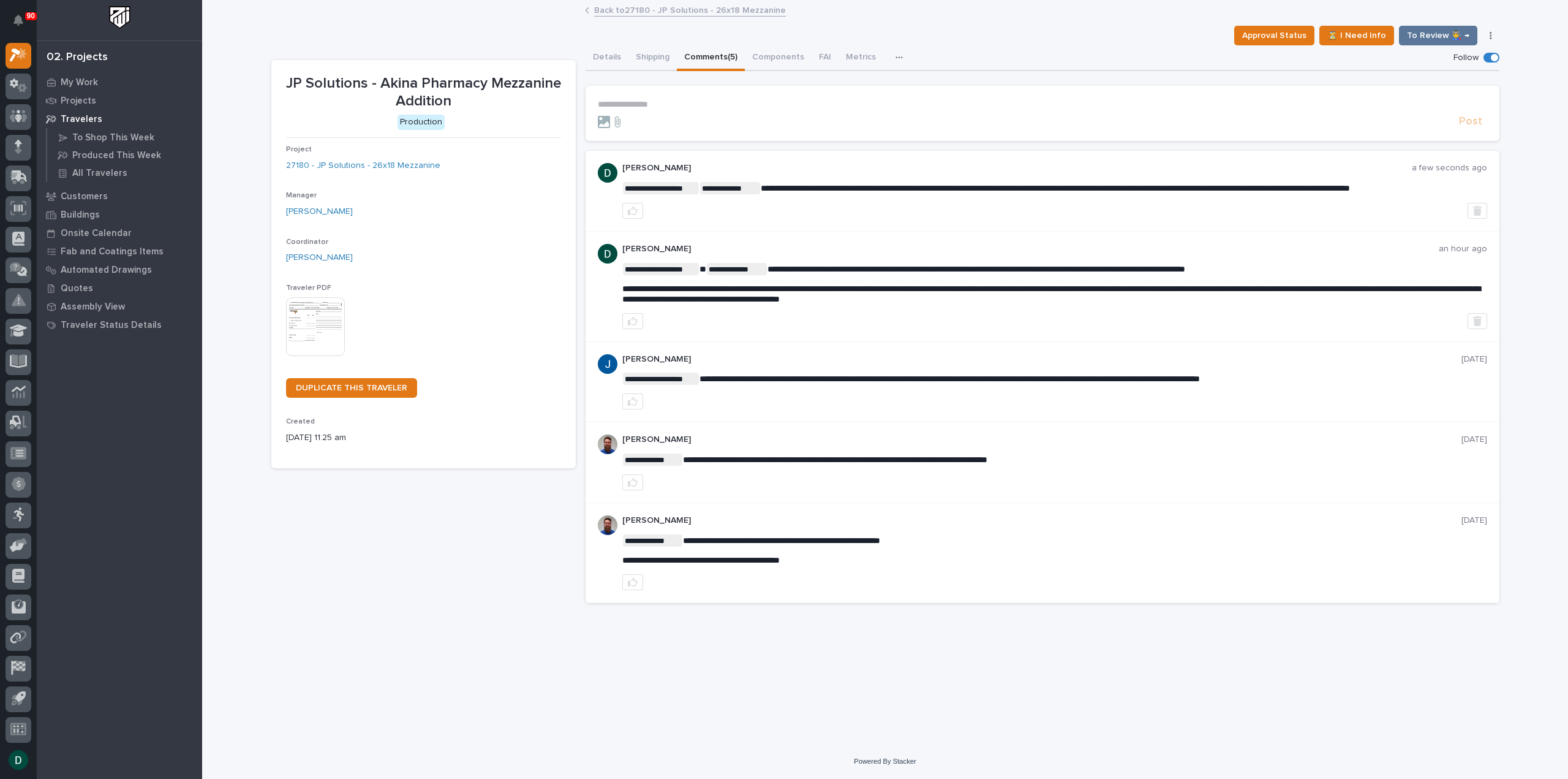
click at [654, 3] on link "Back to 27180 - JP Solutions - 26x18 Mezzanine" at bounding box center [690, 9] width 192 height 14
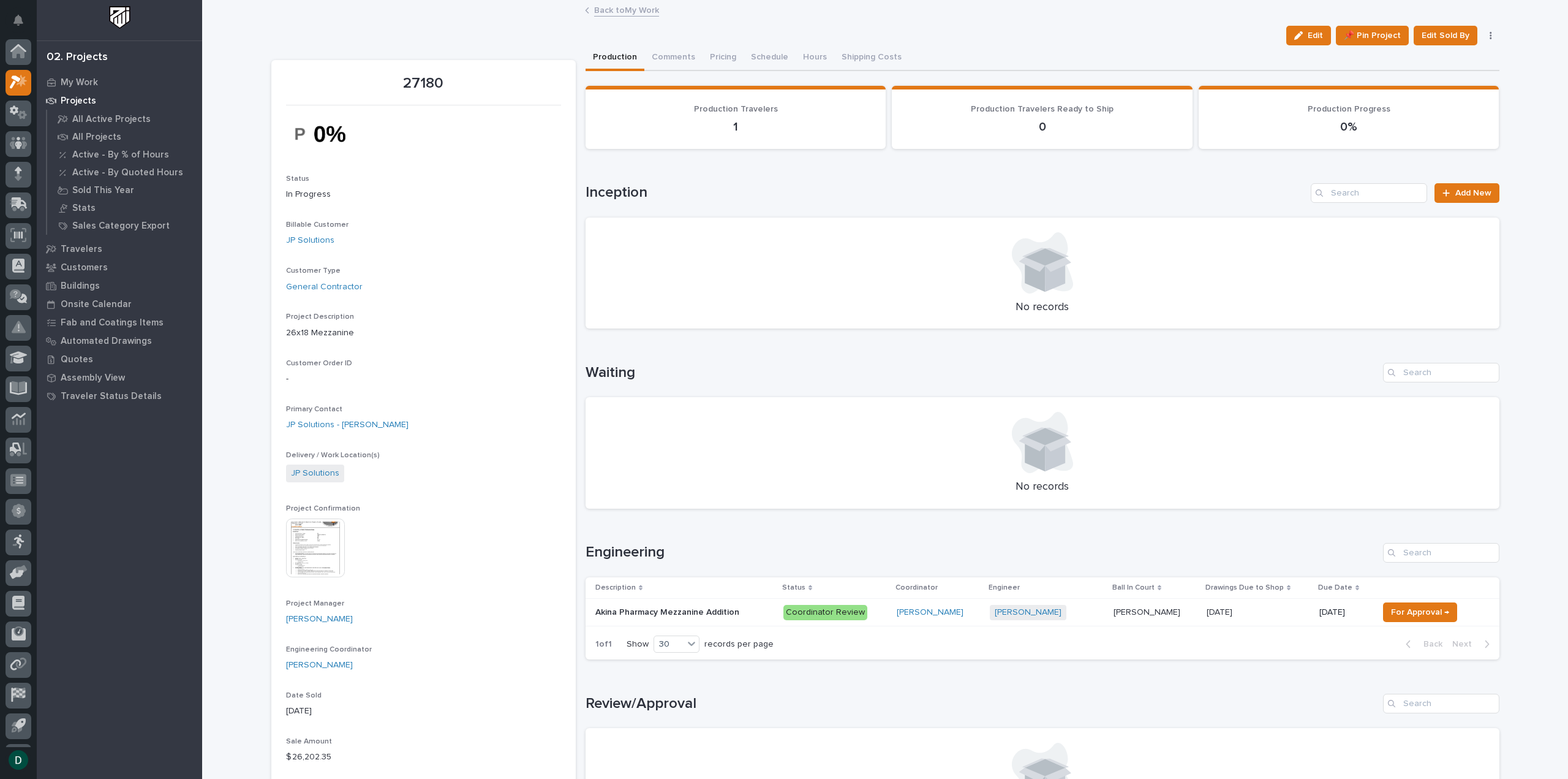
scroll to position [27, 0]
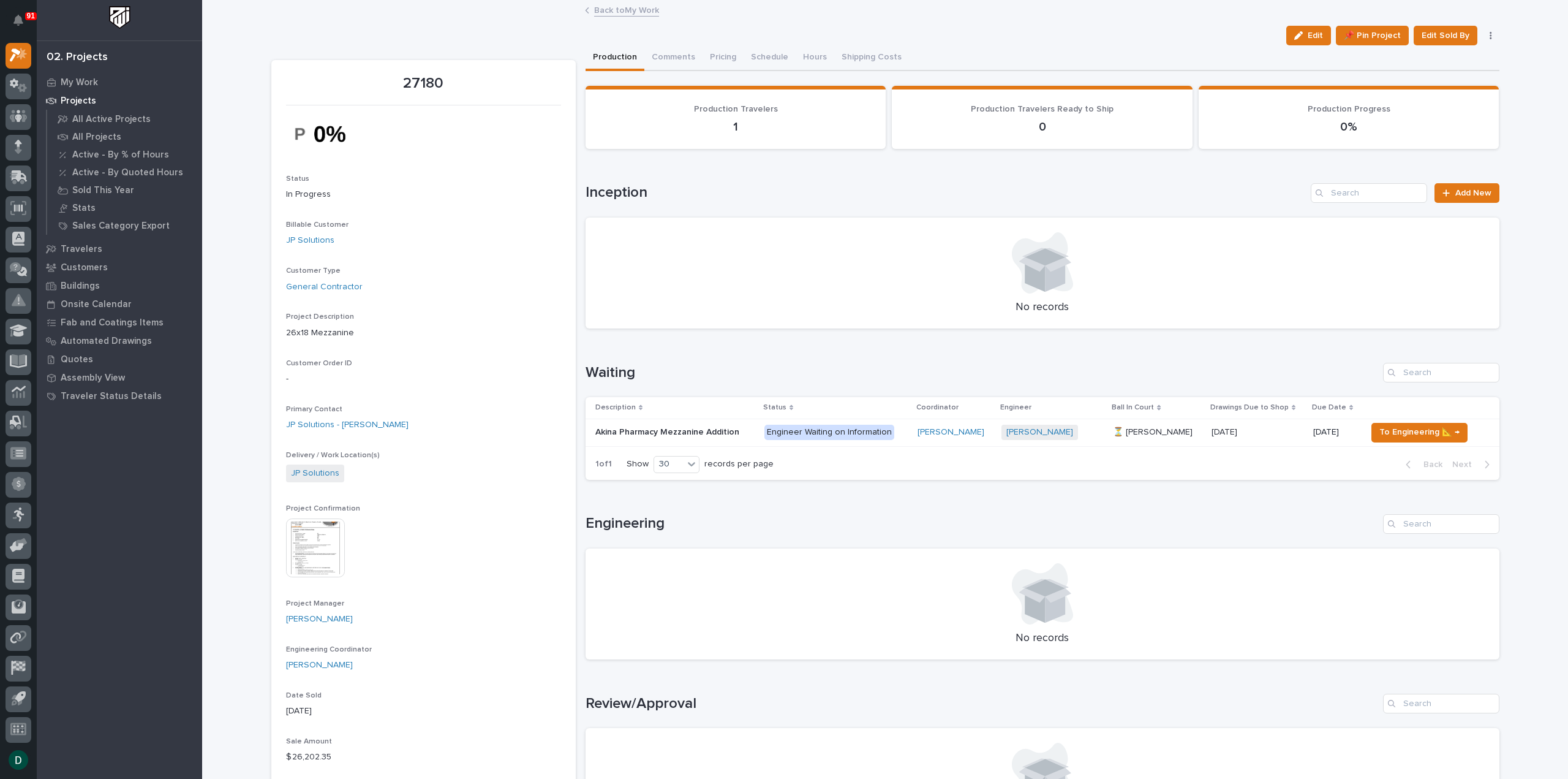
click at [629, 6] on link "Back to My Work" at bounding box center [627, 9] width 65 height 14
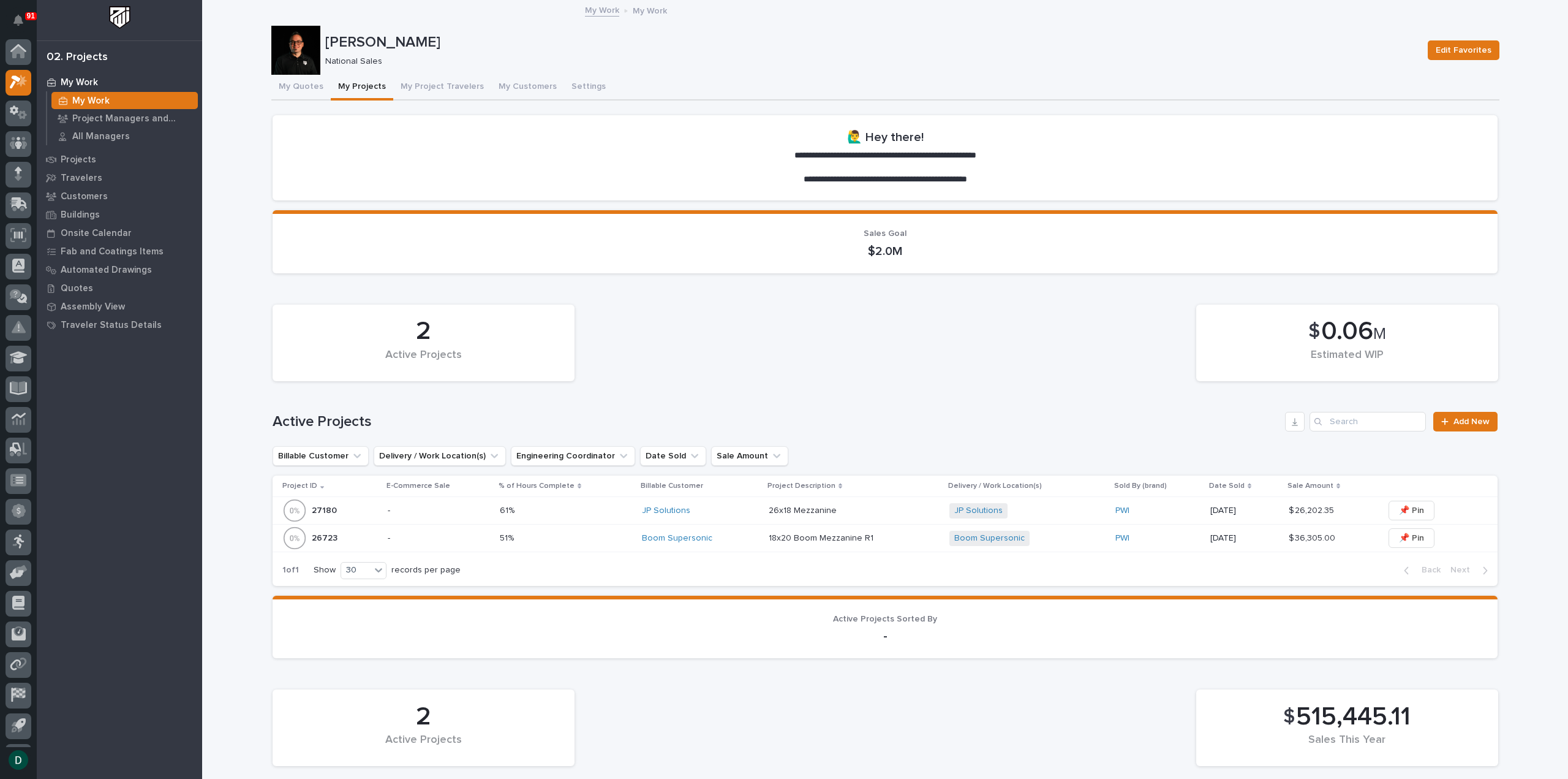
scroll to position [27, 0]
click at [446, 507] on p "-" at bounding box center [439, 510] width 102 height 11
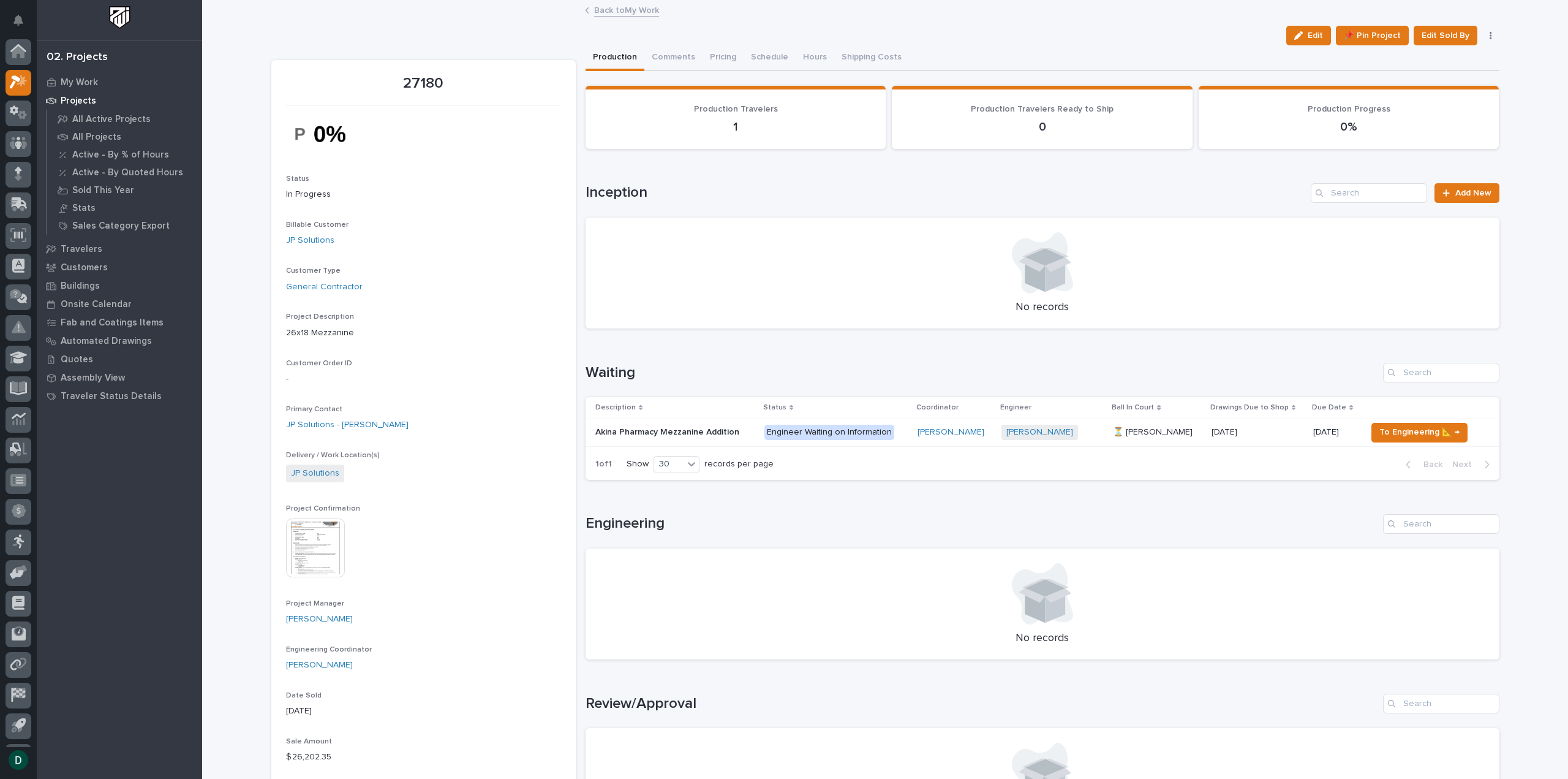
scroll to position [27, 0]
click at [751, 436] on p at bounding box center [675, 432] width 160 height 11
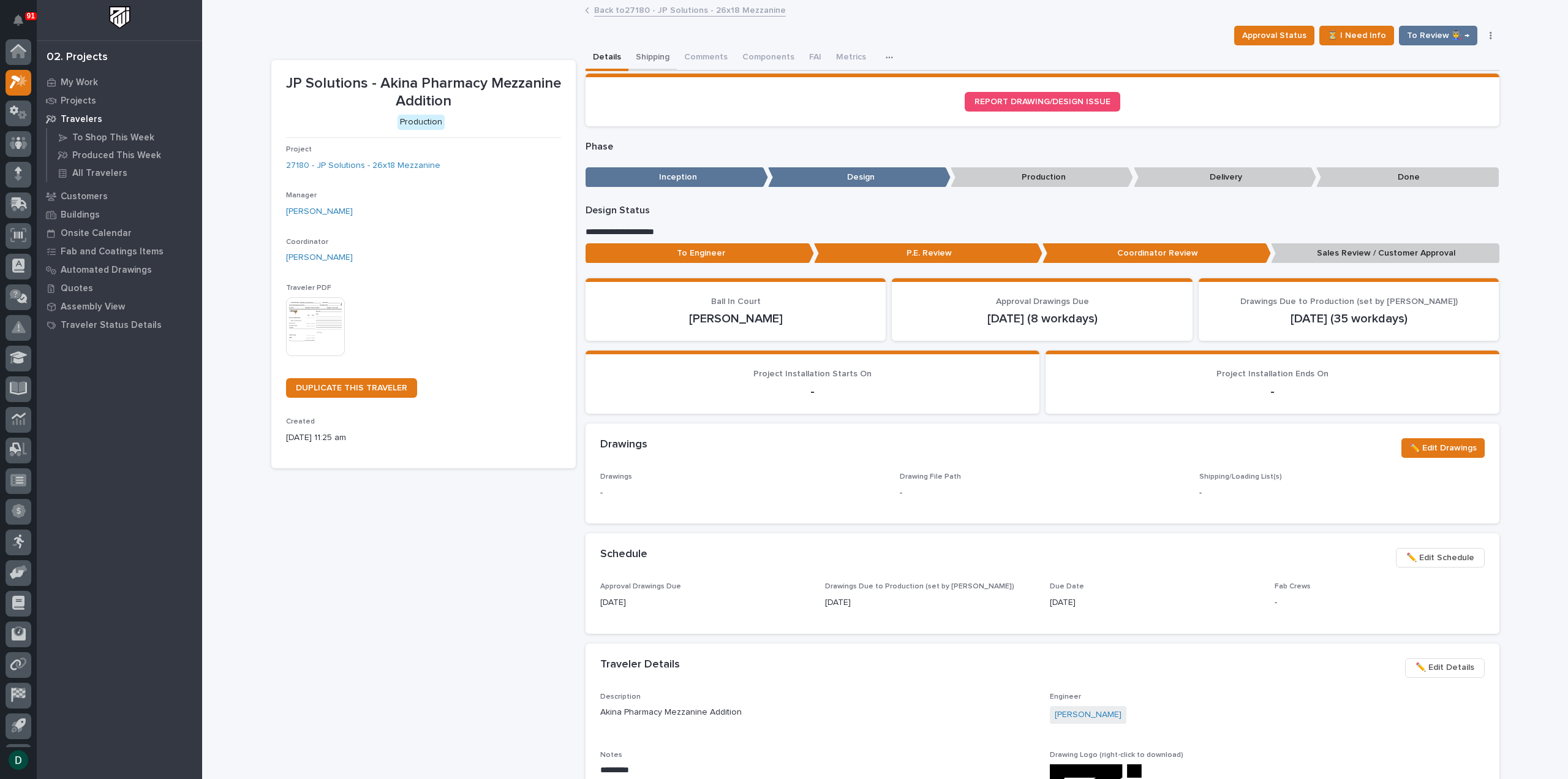
scroll to position [27, 0]
click at [704, 57] on button "Comments (5)" at bounding box center [711, 58] width 68 height 26
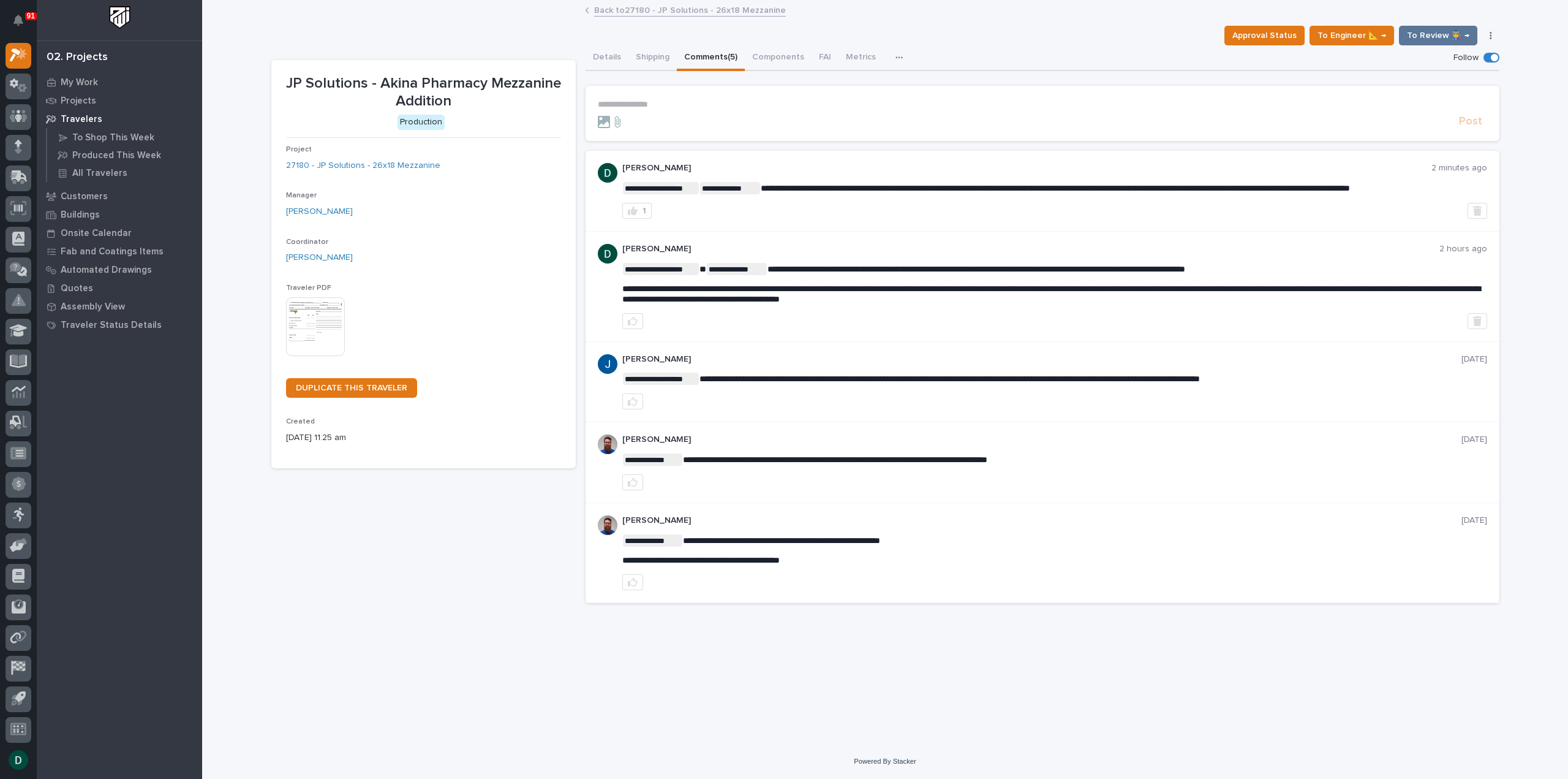
click at [633, 11] on link "Back to 27180 - JP Solutions - 26x18 Mezzanine" at bounding box center [690, 9] width 192 height 14
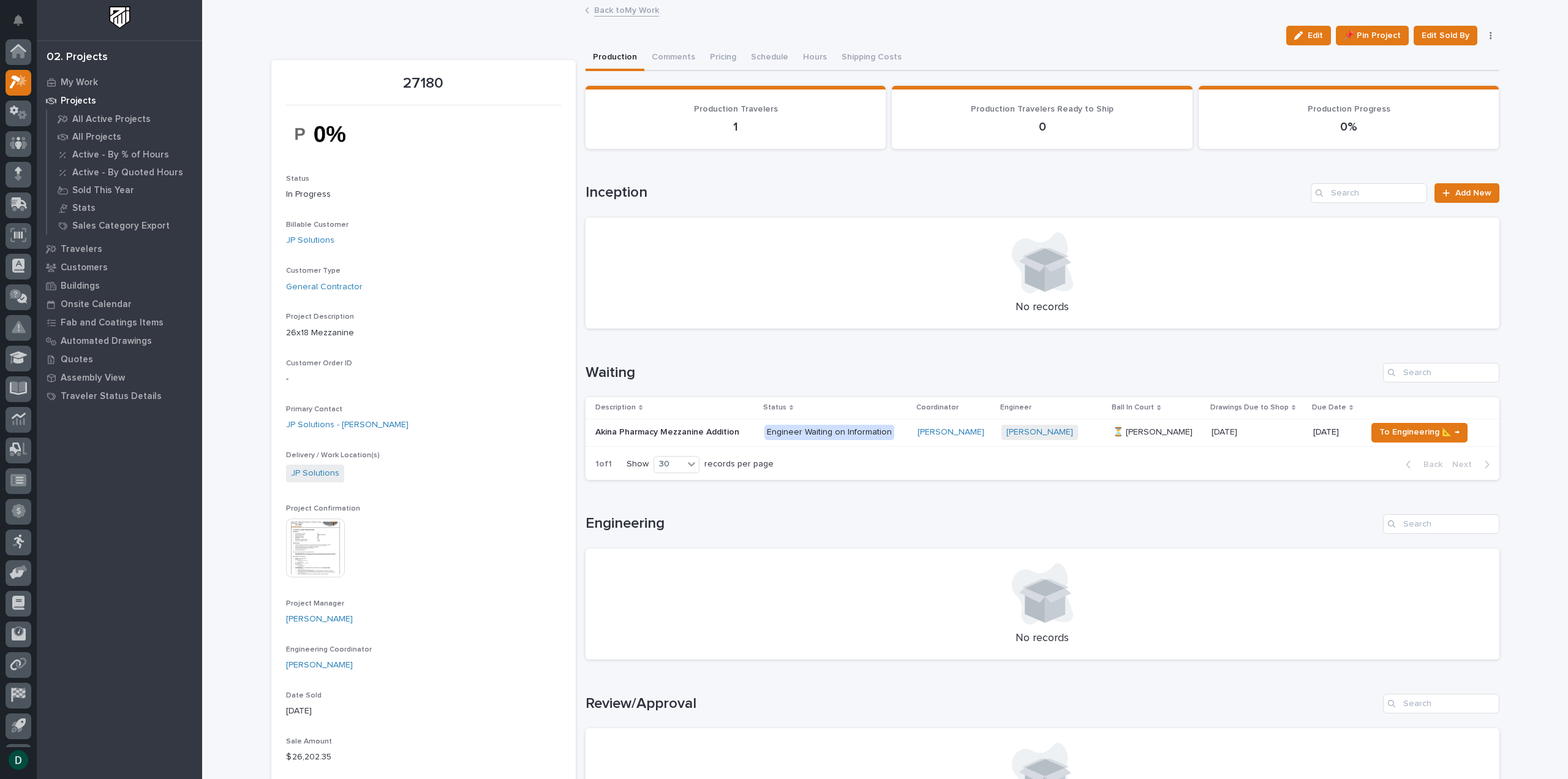
scroll to position [27, 0]
click at [605, 9] on link "Back to My Work" at bounding box center [627, 9] width 65 height 14
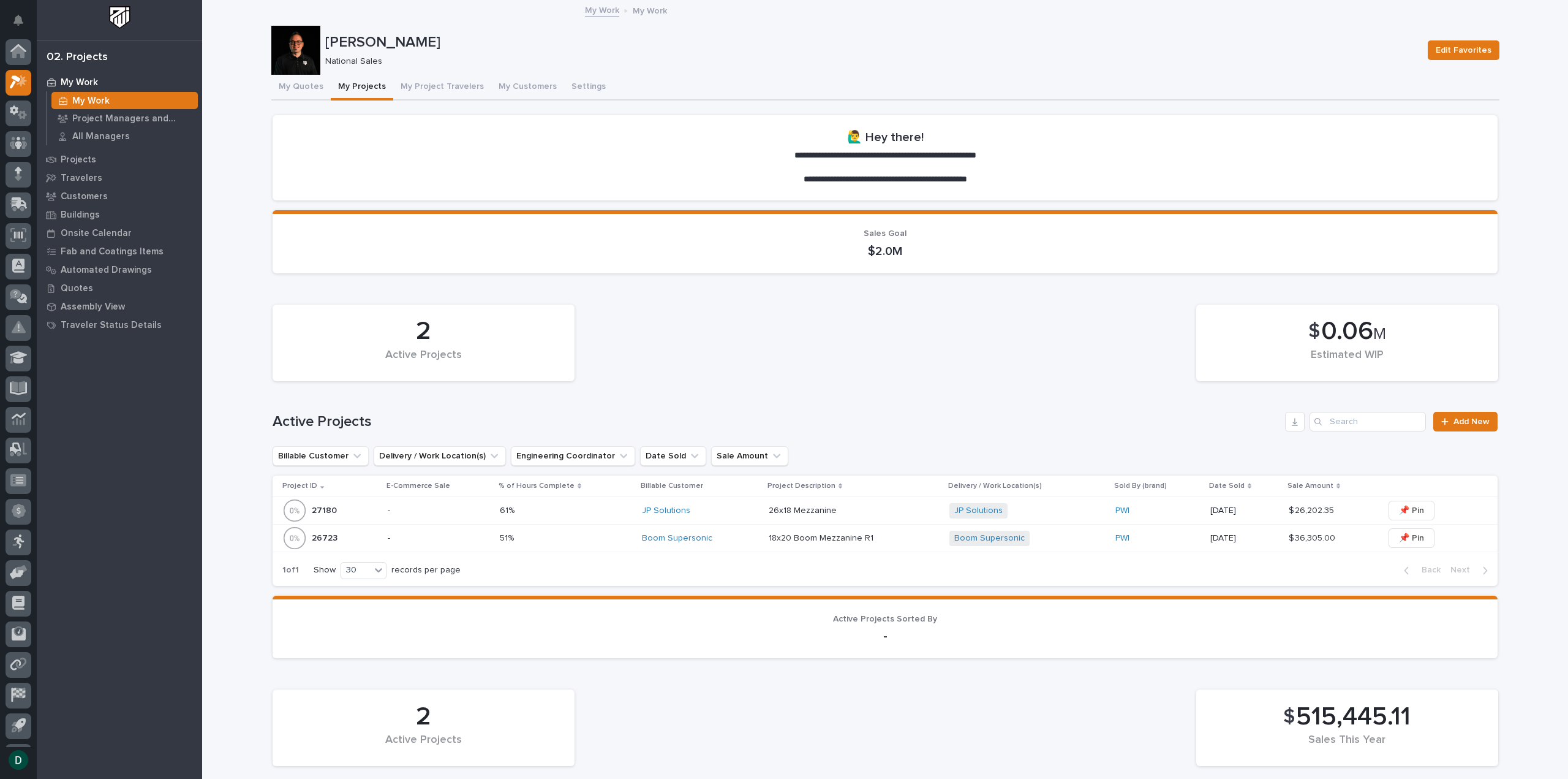
scroll to position [27, 0]
click at [309, 85] on button "My Quotes" at bounding box center [302, 87] width 60 height 26
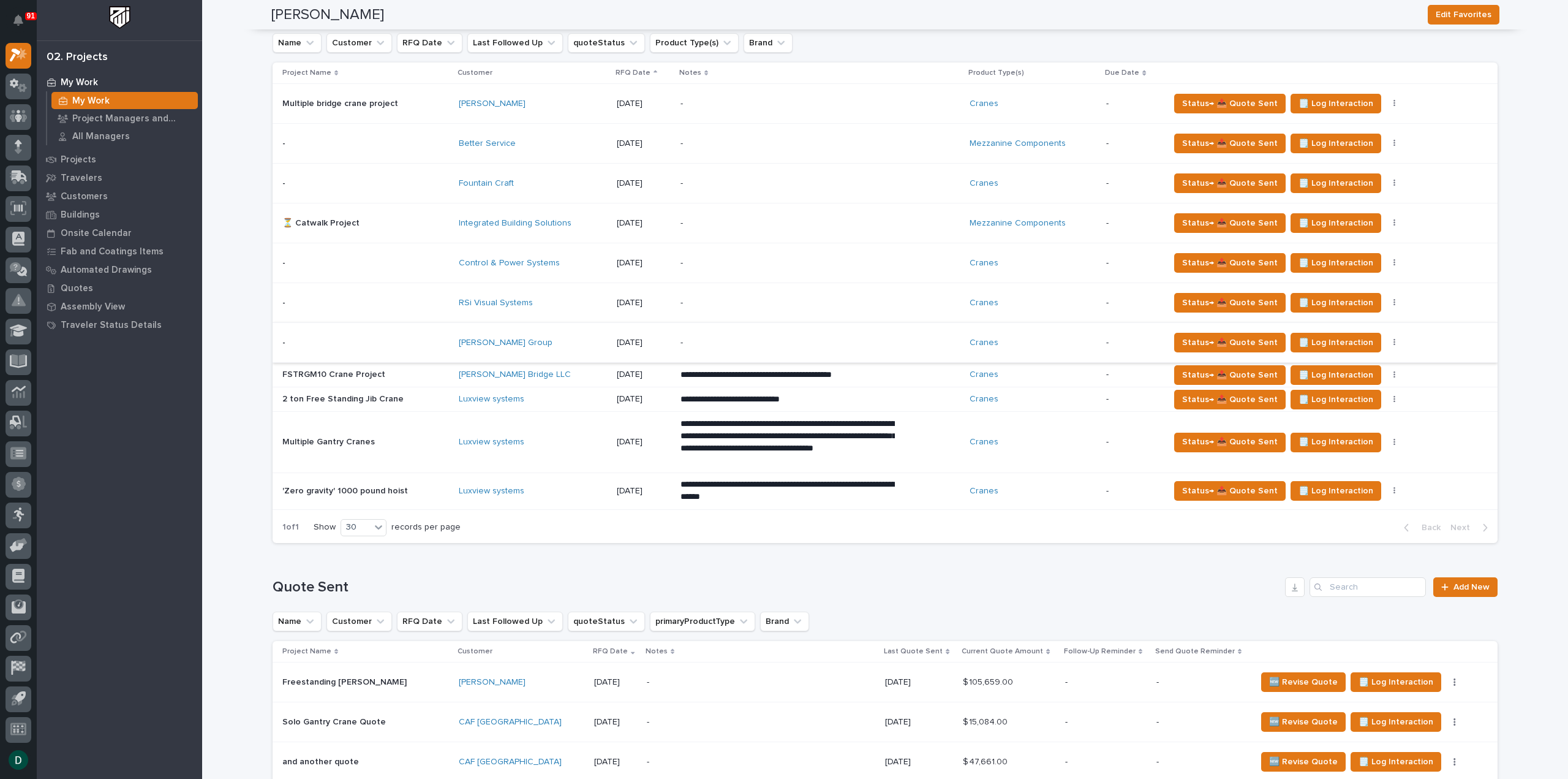
scroll to position [1103, 0]
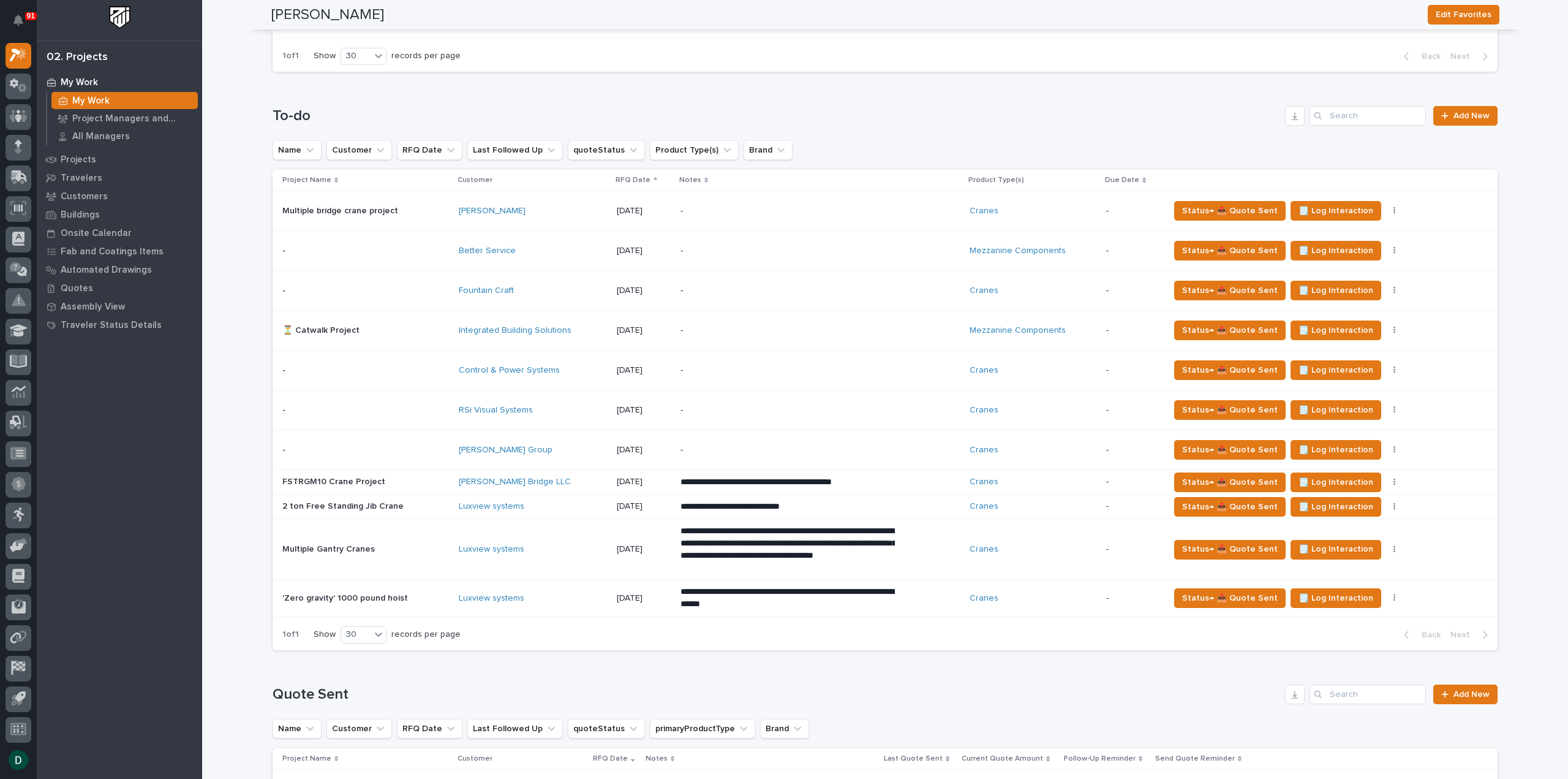
click at [436, 407] on p at bounding box center [366, 410] width 166 height 11
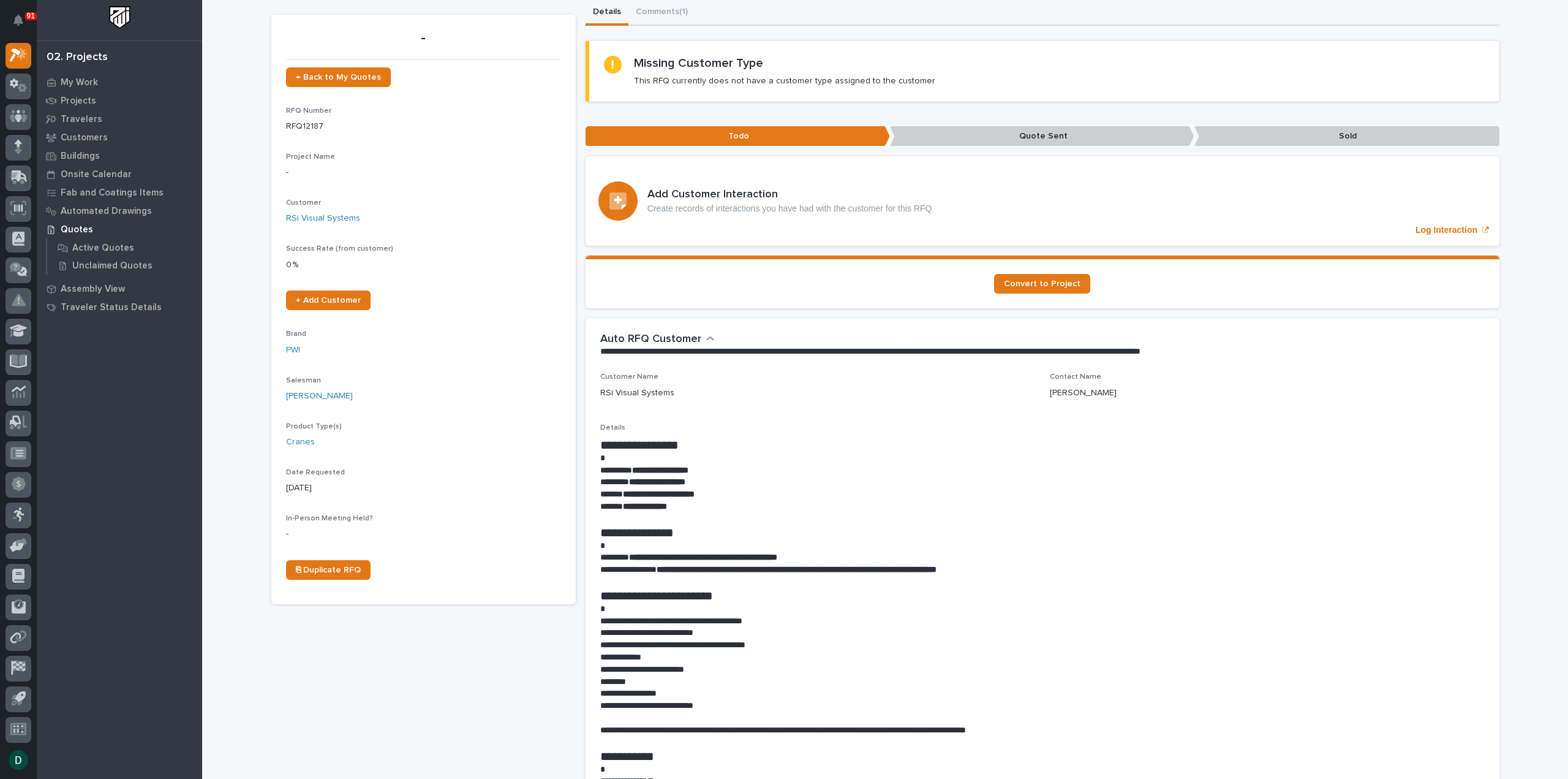
scroll to position [62, 0]
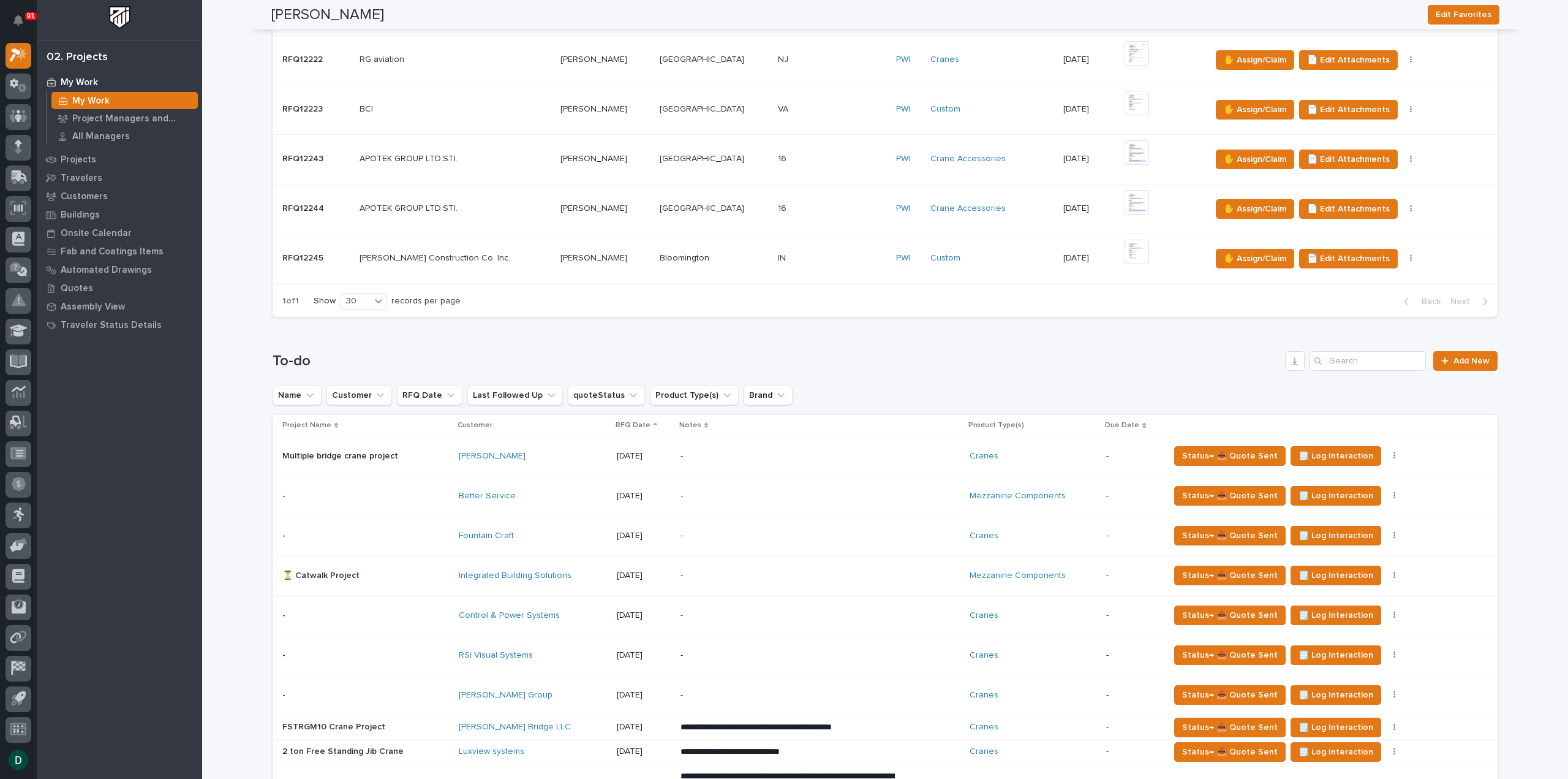
scroll to position [920, 0]
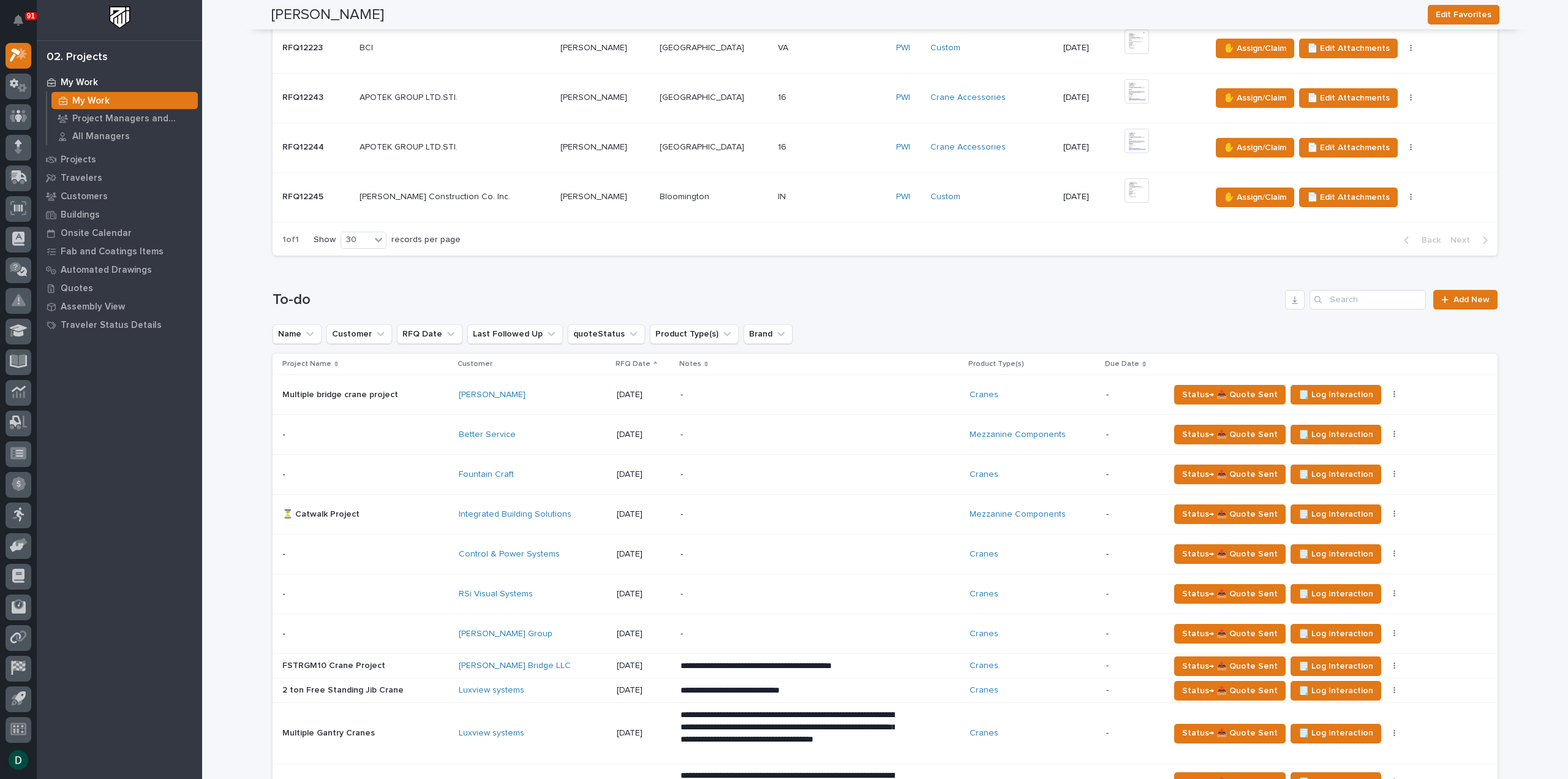
click at [454, 428] on td "Better Service" at bounding box center [533, 435] width 158 height 40
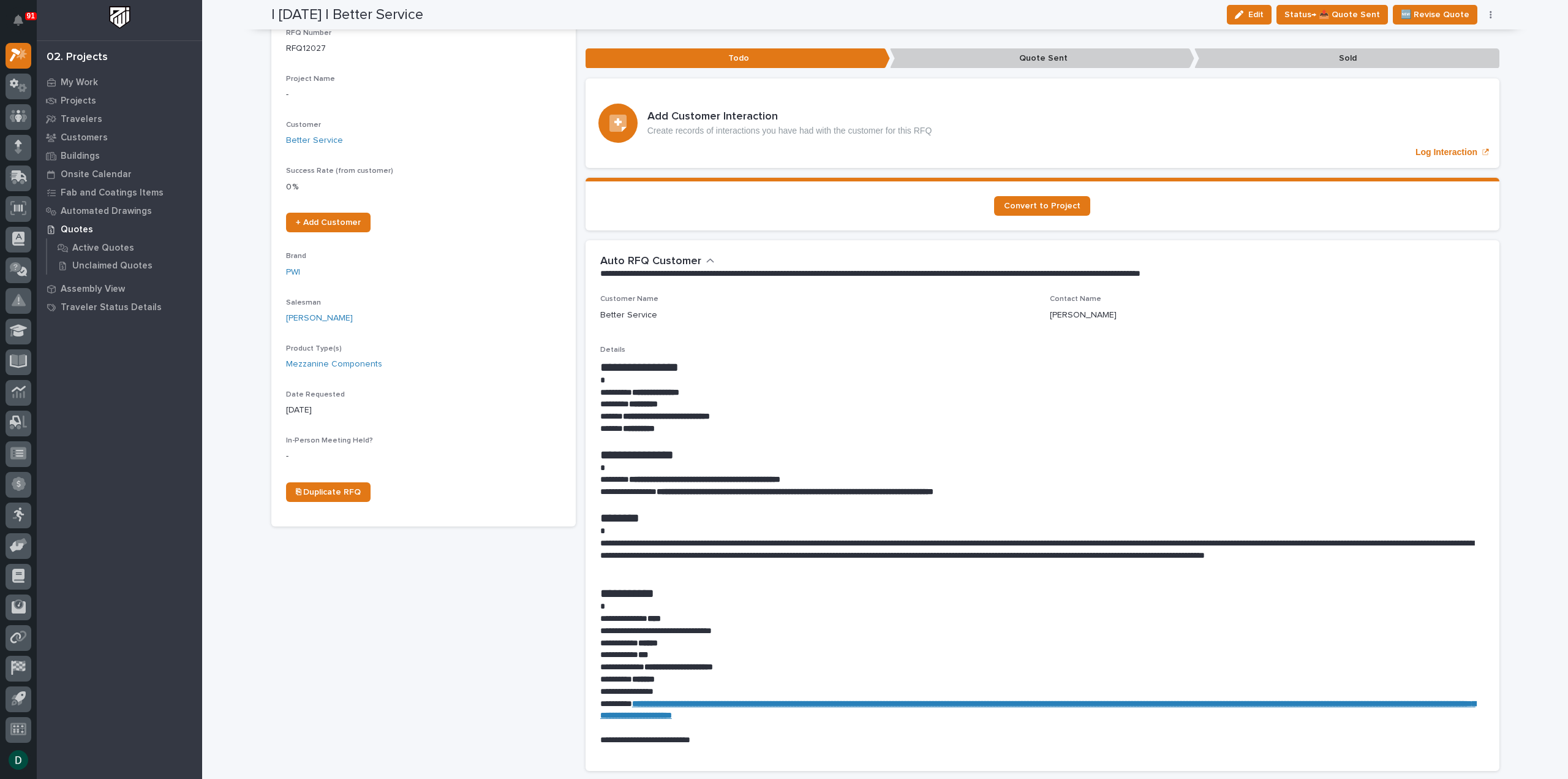
scroll to position [122, 0]
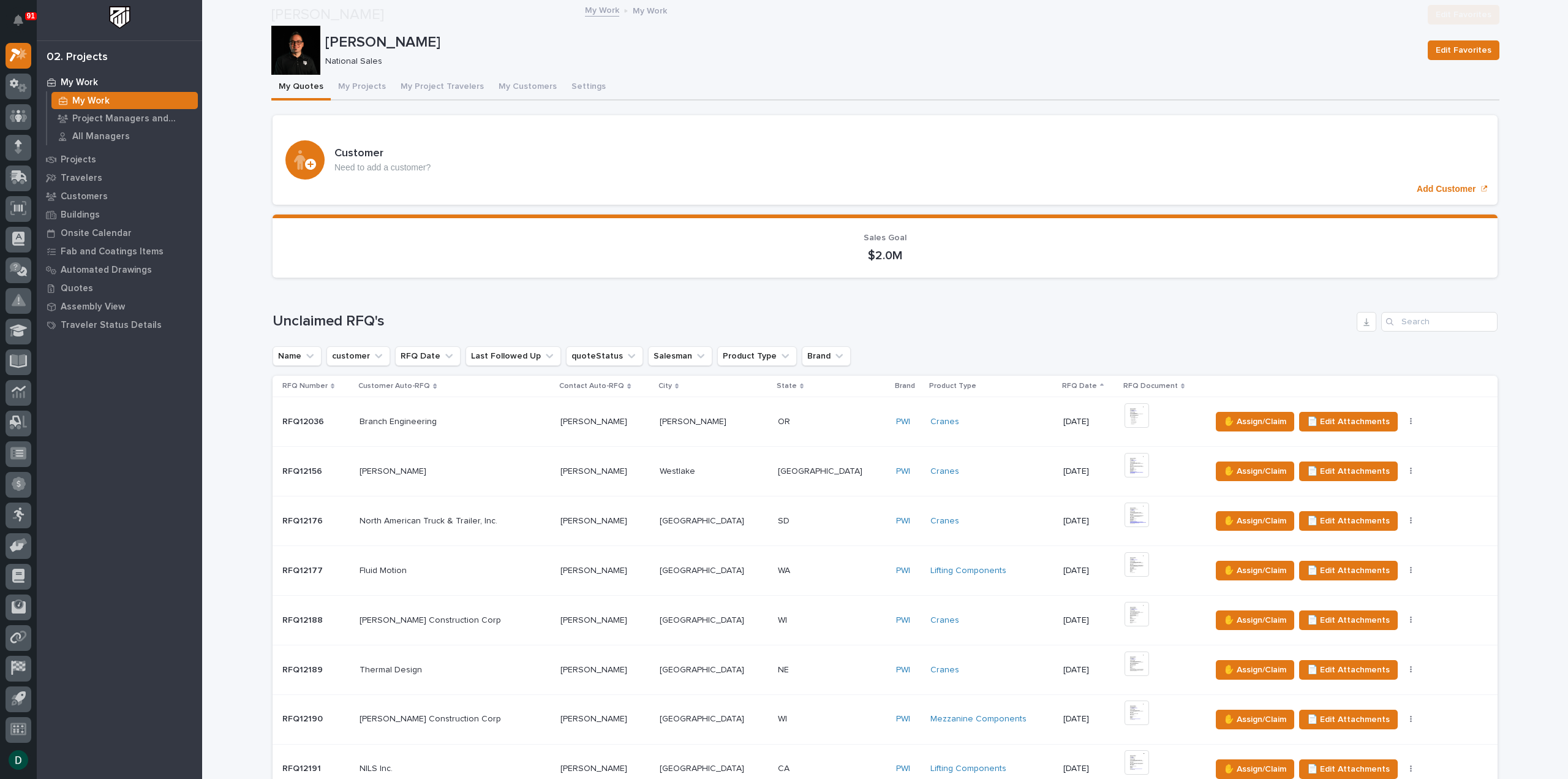
scroll to position [1103, 0]
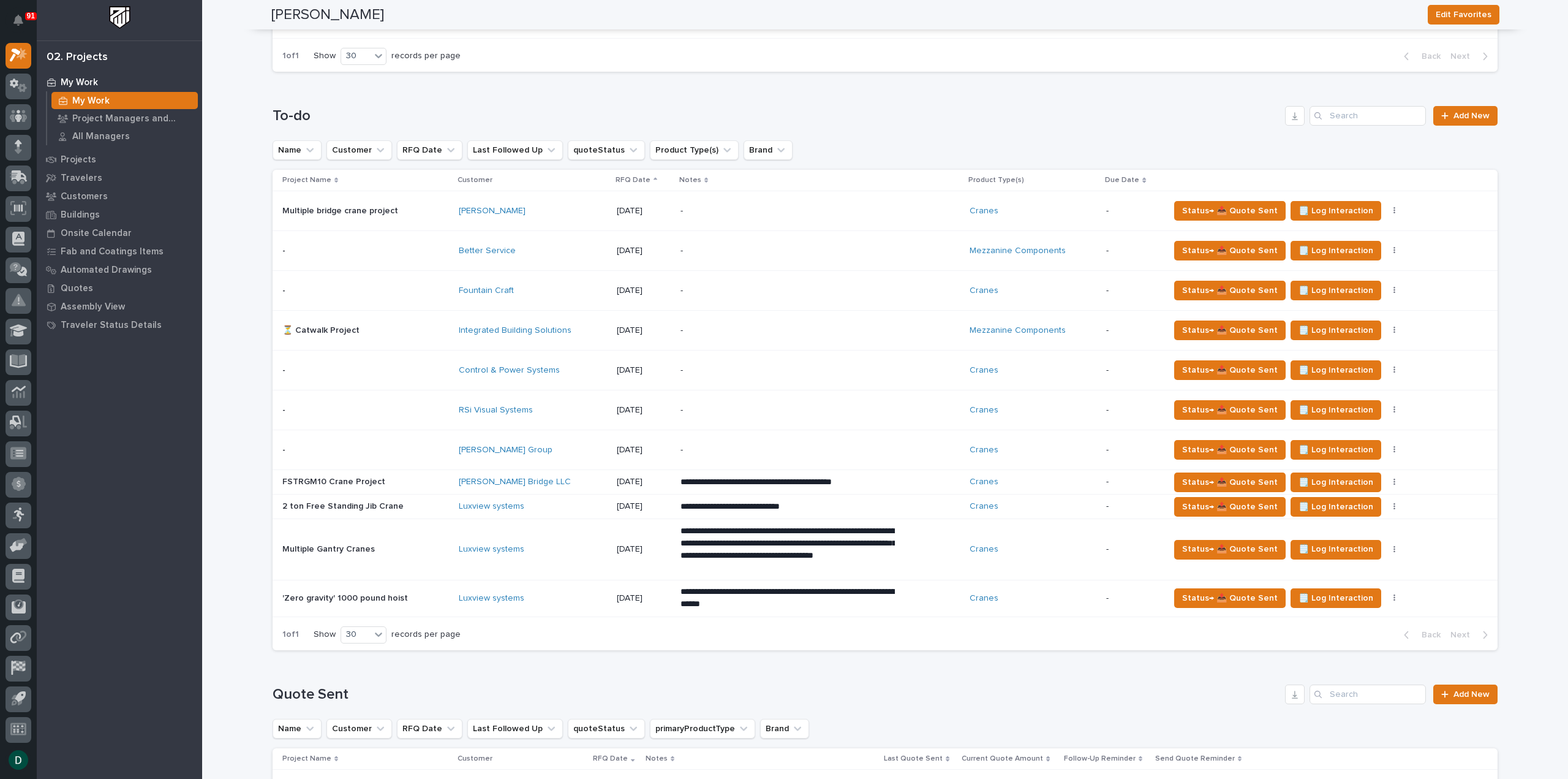
click at [548, 206] on div "[PERSON_NAME]" at bounding box center [533, 211] width 148 height 11
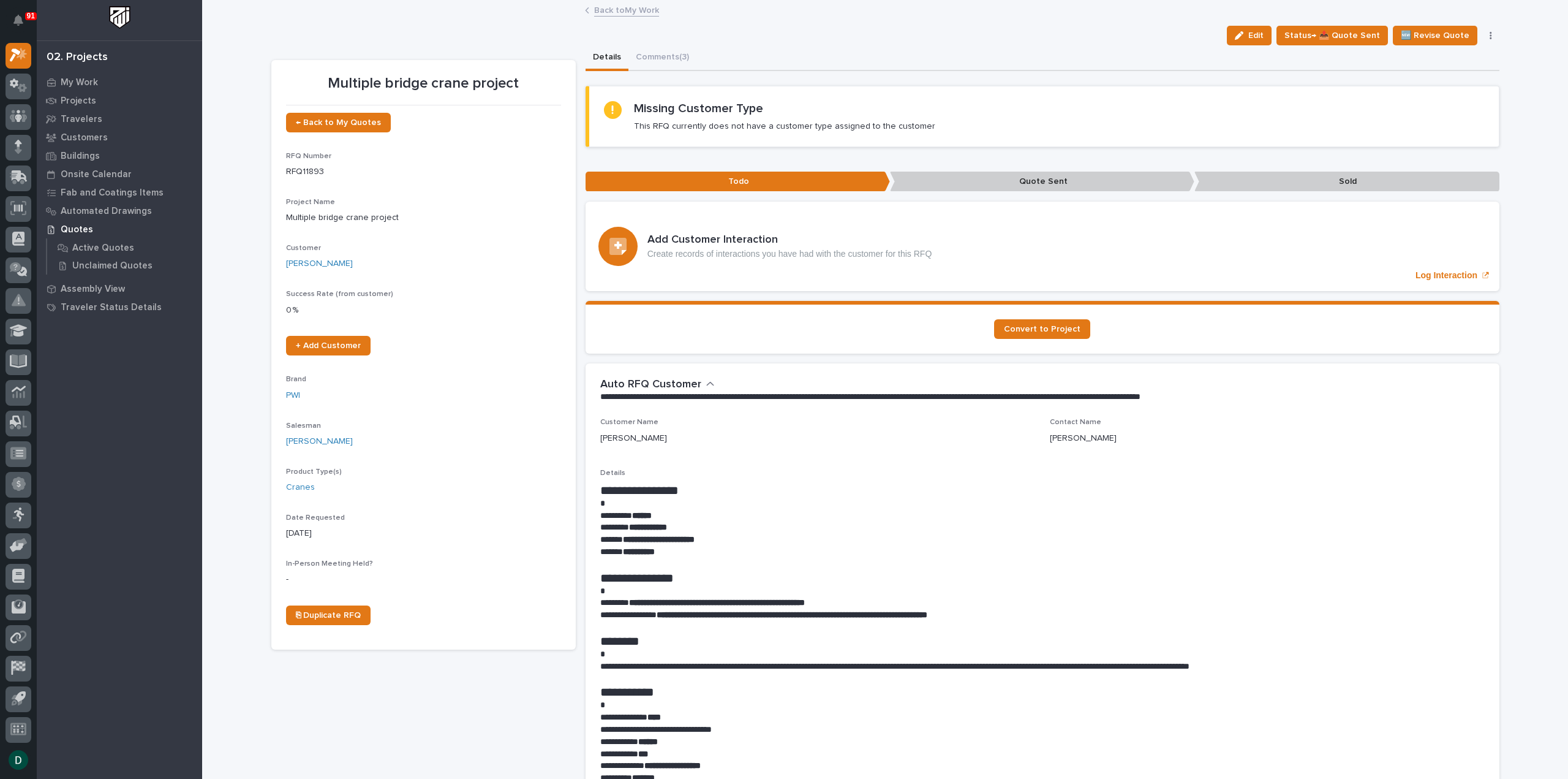
scroll to position [62, 0]
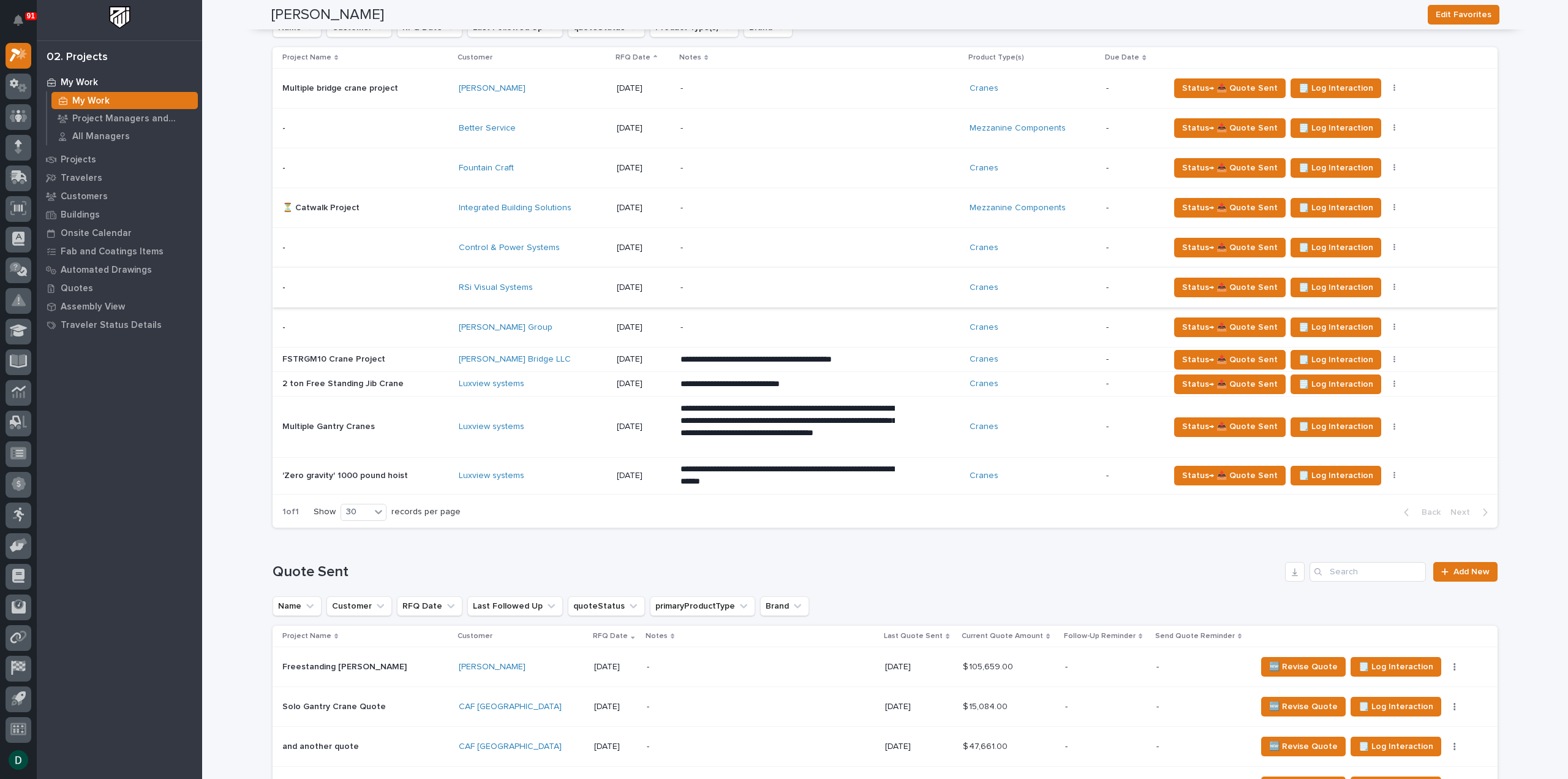
scroll to position [1042, 0]
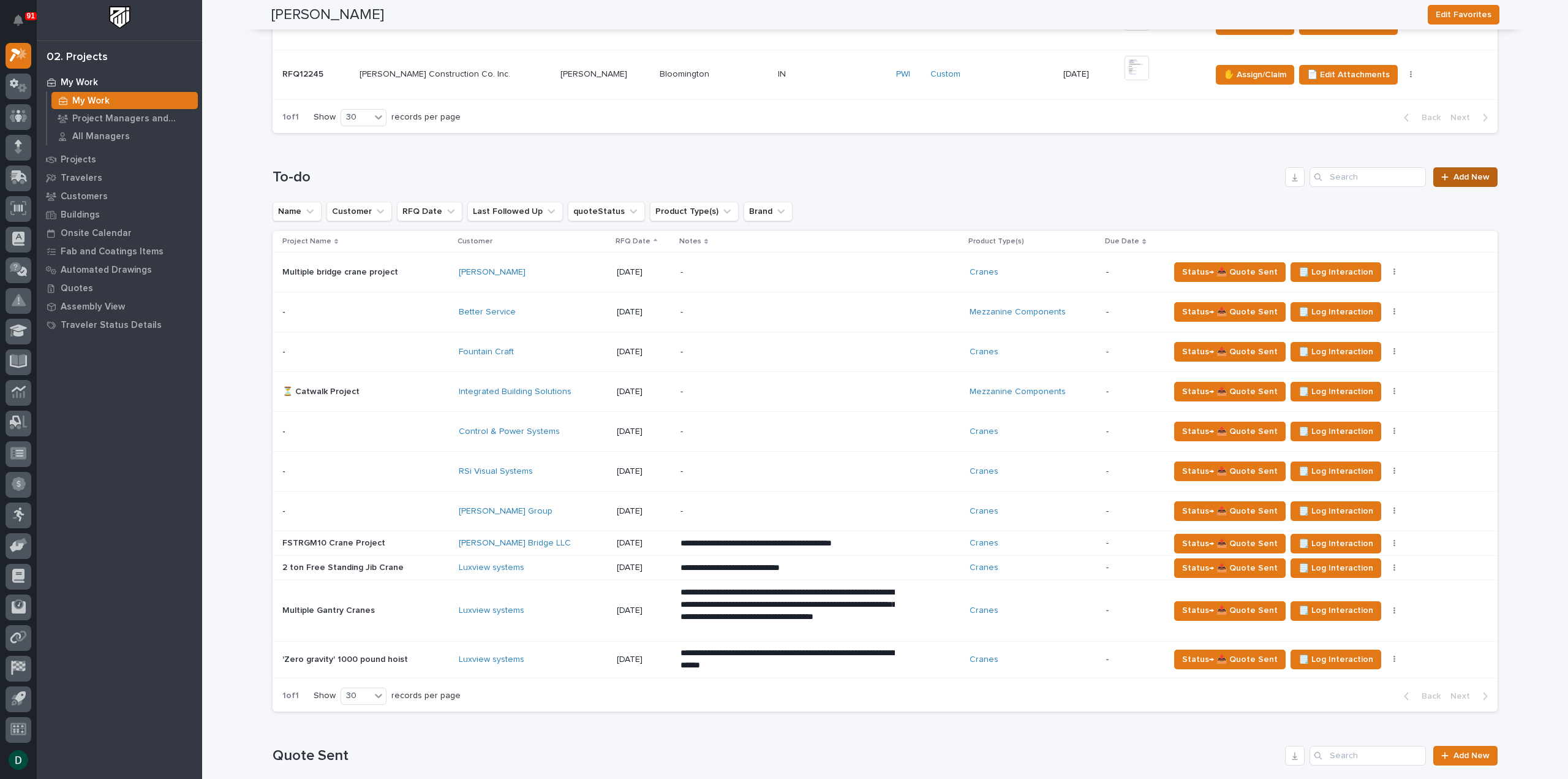
click at [1481, 173] on span "Add New" at bounding box center [1471, 177] width 36 height 8
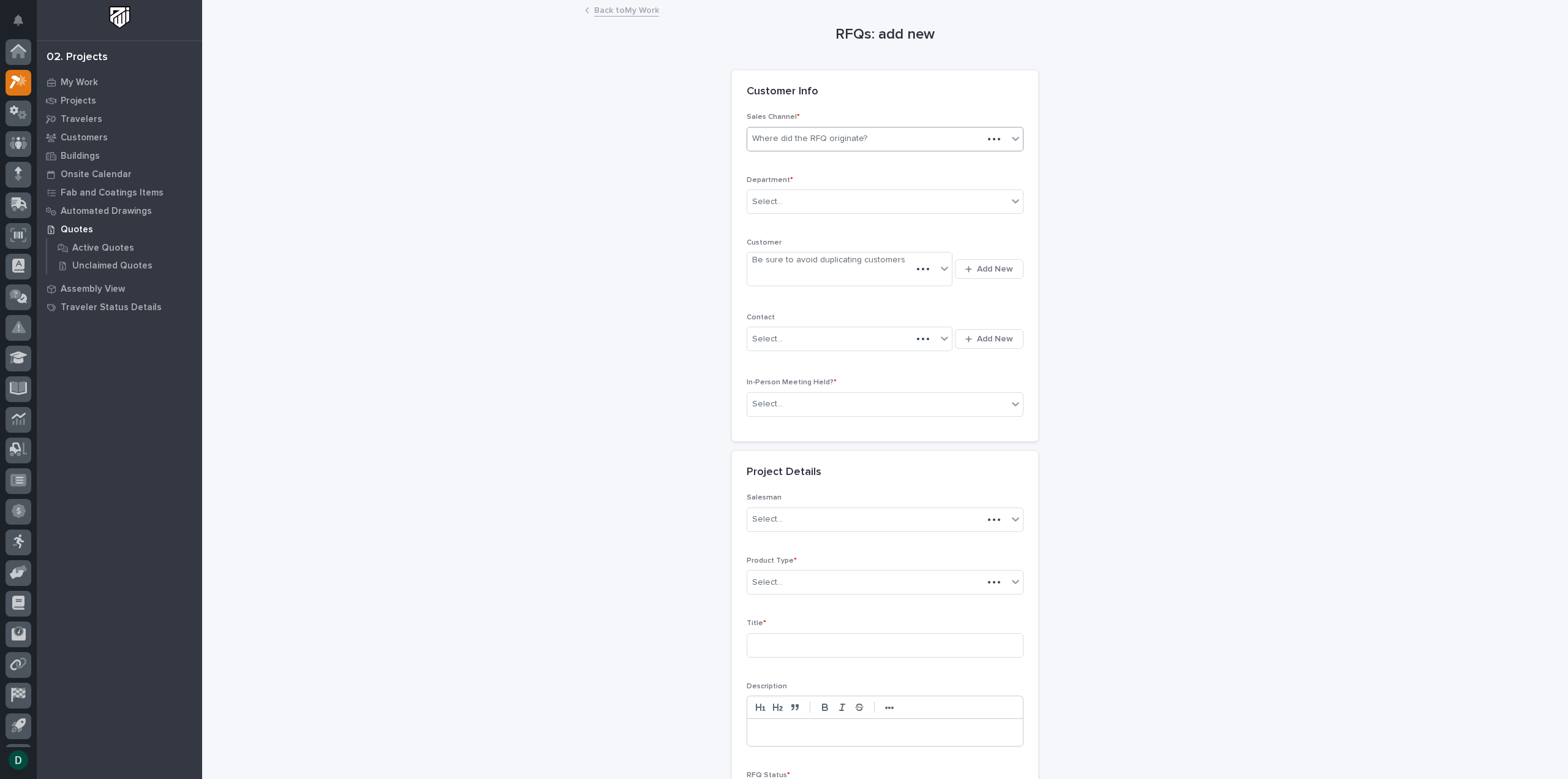
scroll to position [27, 0]
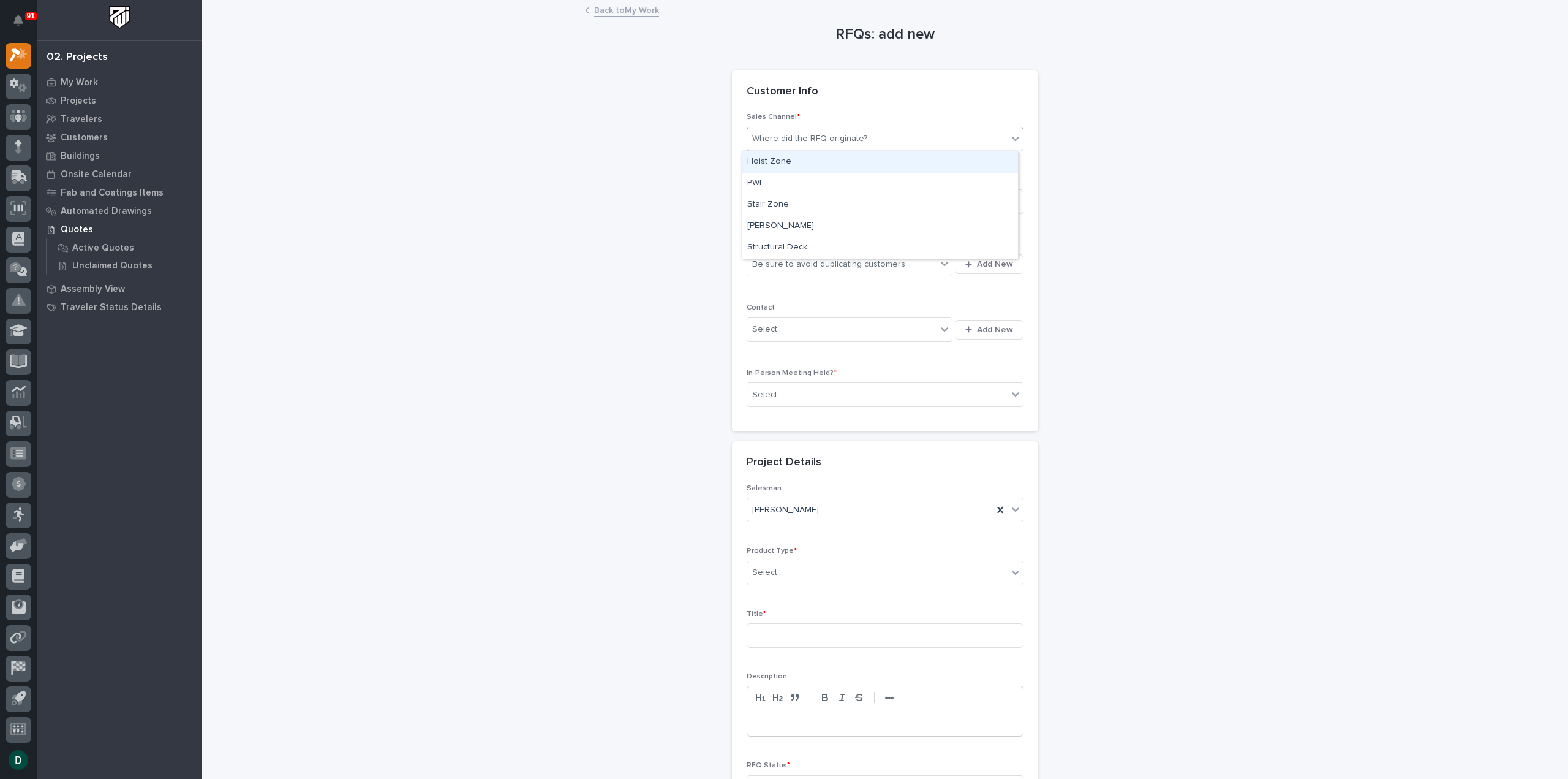
click at [838, 134] on div "Where did the RFQ originate?" at bounding box center [809, 138] width 116 height 12
click at [809, 160] on div "Hoist Zone" at bounding box center [880, 162] width 276 height 22
click at [800, 197] on div "Select..." at bounding box center [877, 202] width 260 height 20
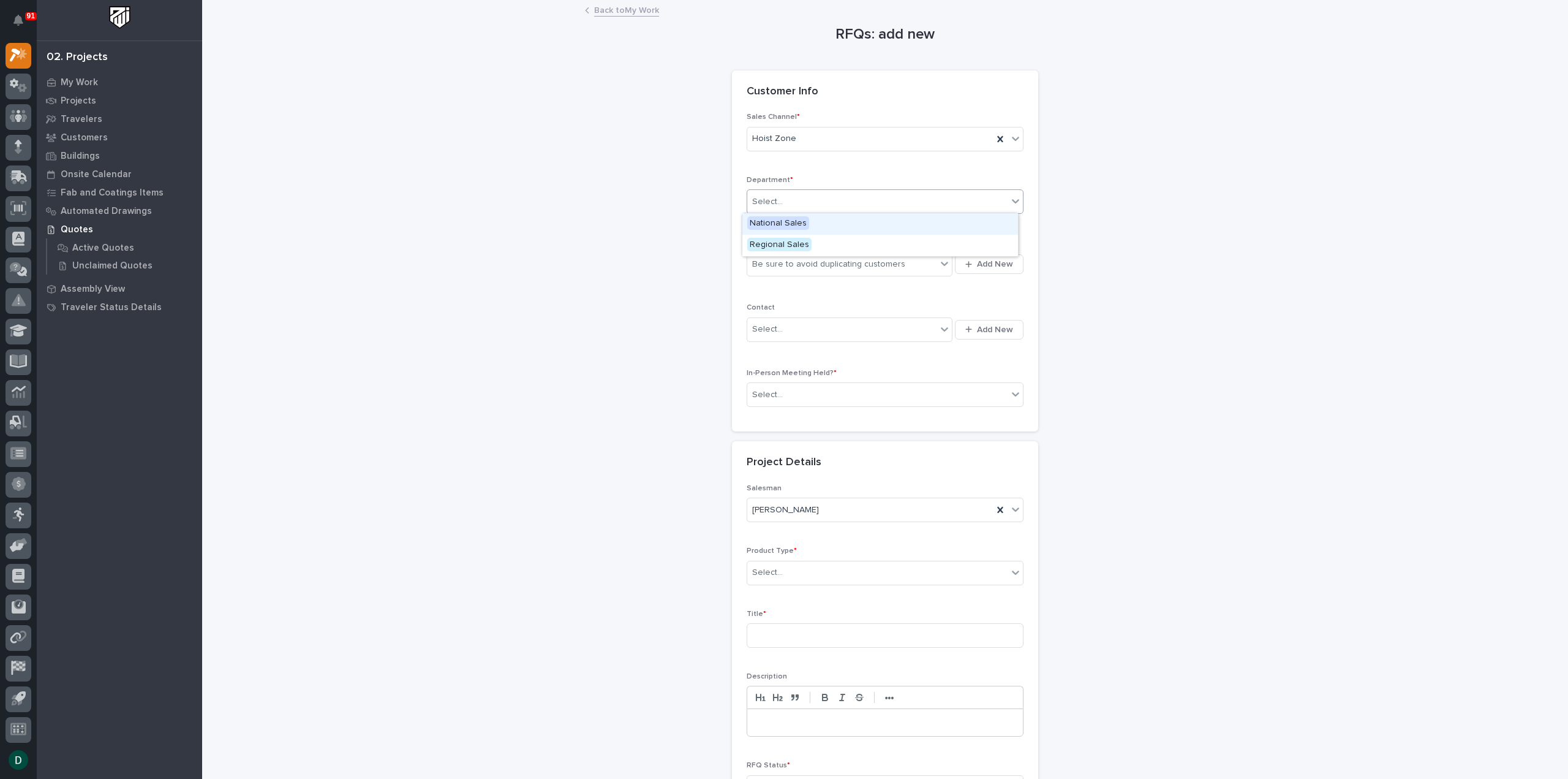
click at [811, 226] on div "National Sales" at bounding box center [880, 224] width 276 height 22
click at [816, 267] on div "Be sure to avoid duplicating customers" at bounding box center [828, 264] width 153 height 12
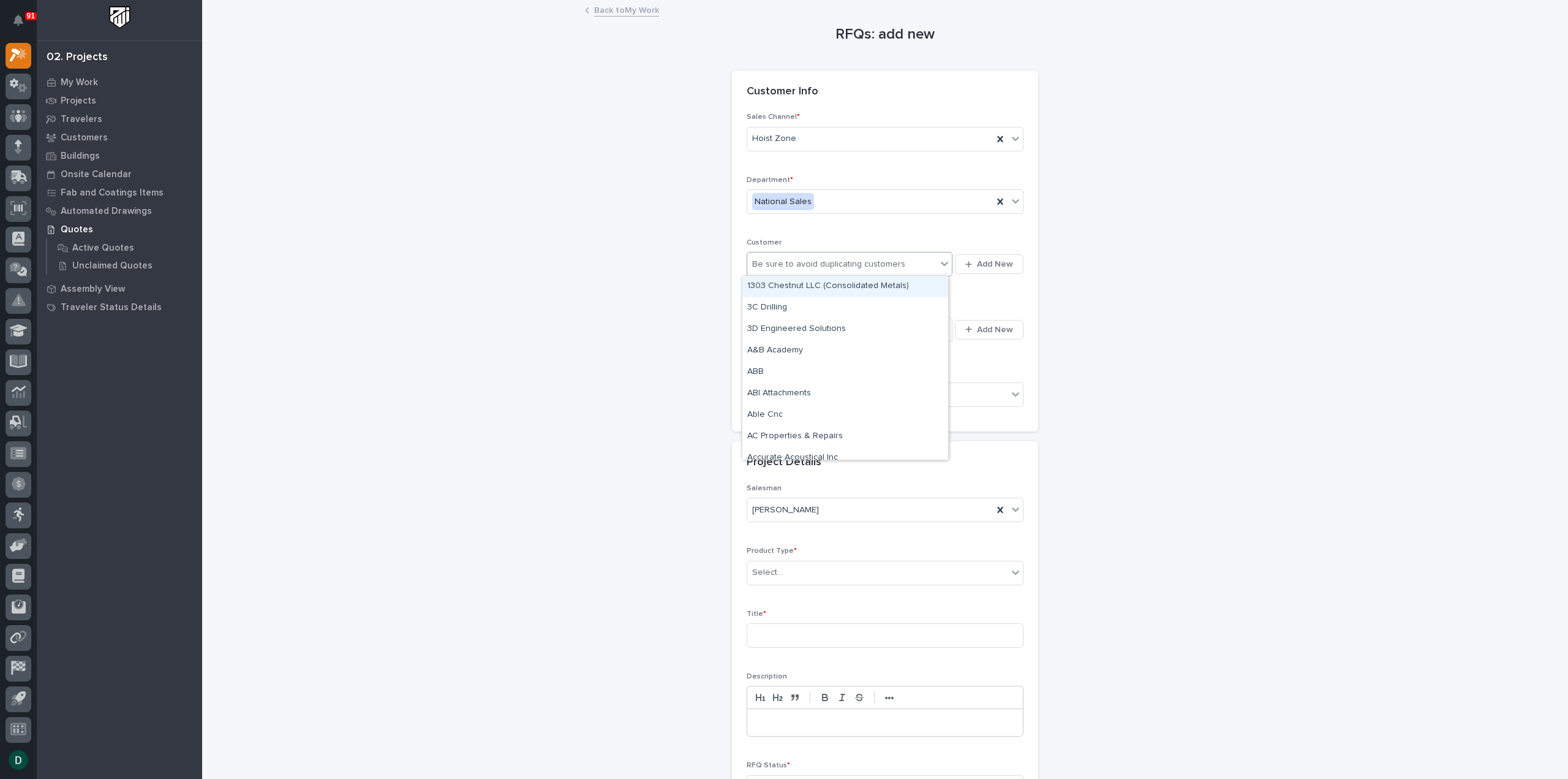
click at [816, 265] on div "Be sure to avoid duplicating customers" at bounding box center [828, 264] width 153 height 12
click at [978, 262] on span "Add New" at bounding box center [995, 264] width 36 height 11
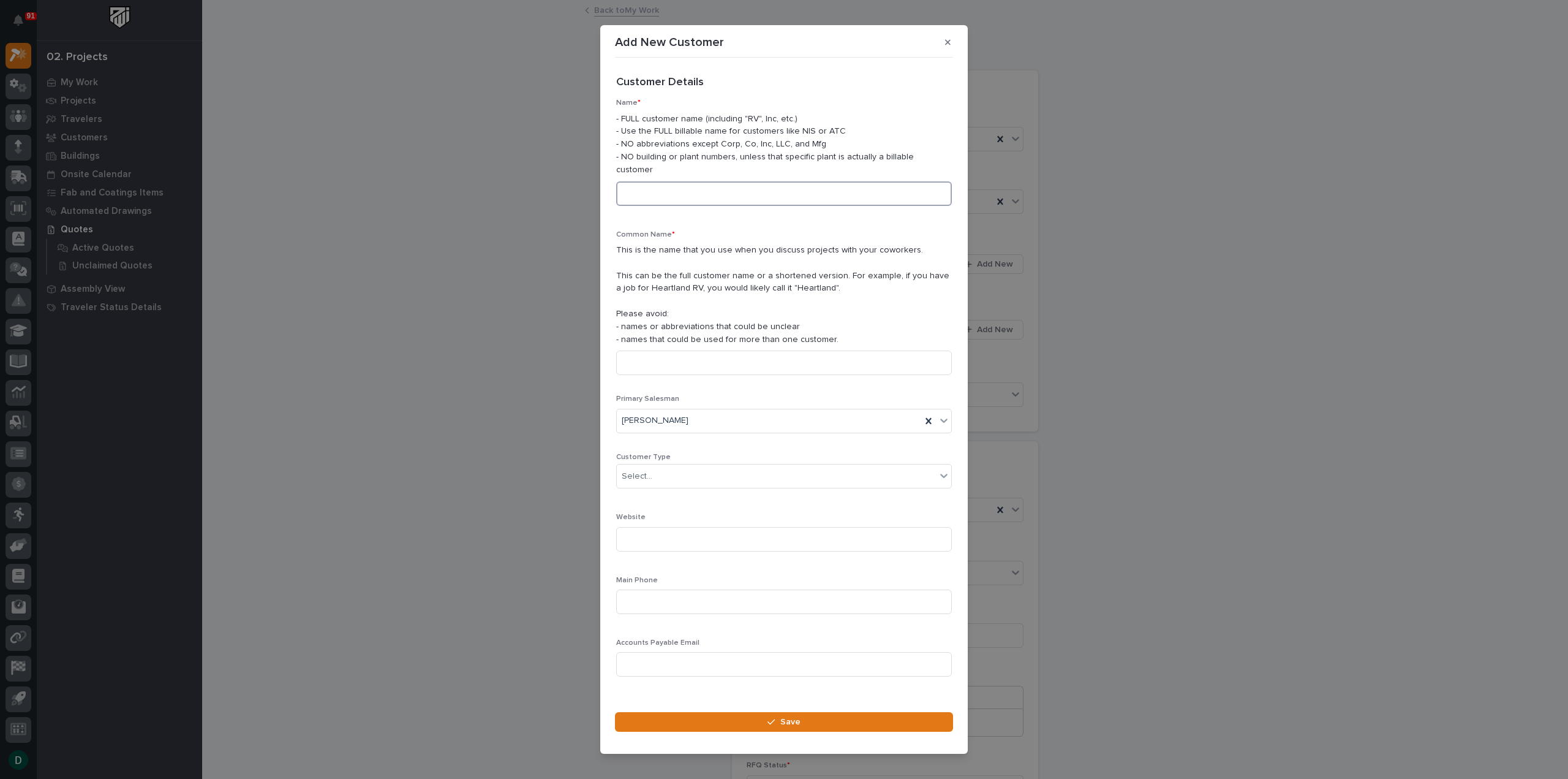
click at [718, 198] on input at bounding box center [784, 193] width 336 height 24
type input "Big Top USA"
click at [726, 362] on input at bounding box center [784, 362] width 336 height 24
type input "Big Top USA"
click at [713, 466] on div "Select..." at bounding box center [776, 476] width 319 height 20
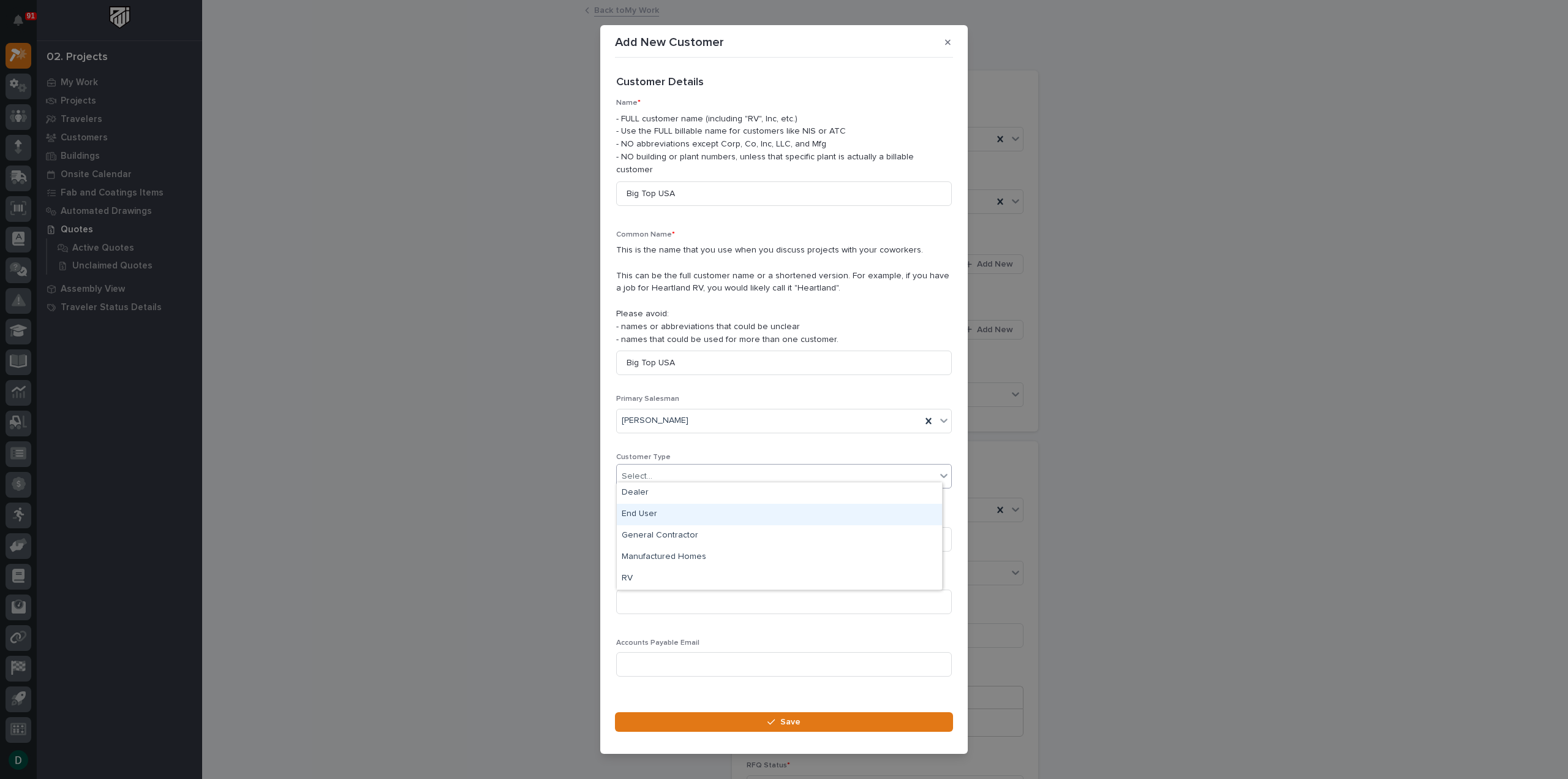
click at [696, 515] on div "End User" at bounding box center [779, 515] width 325 height 22
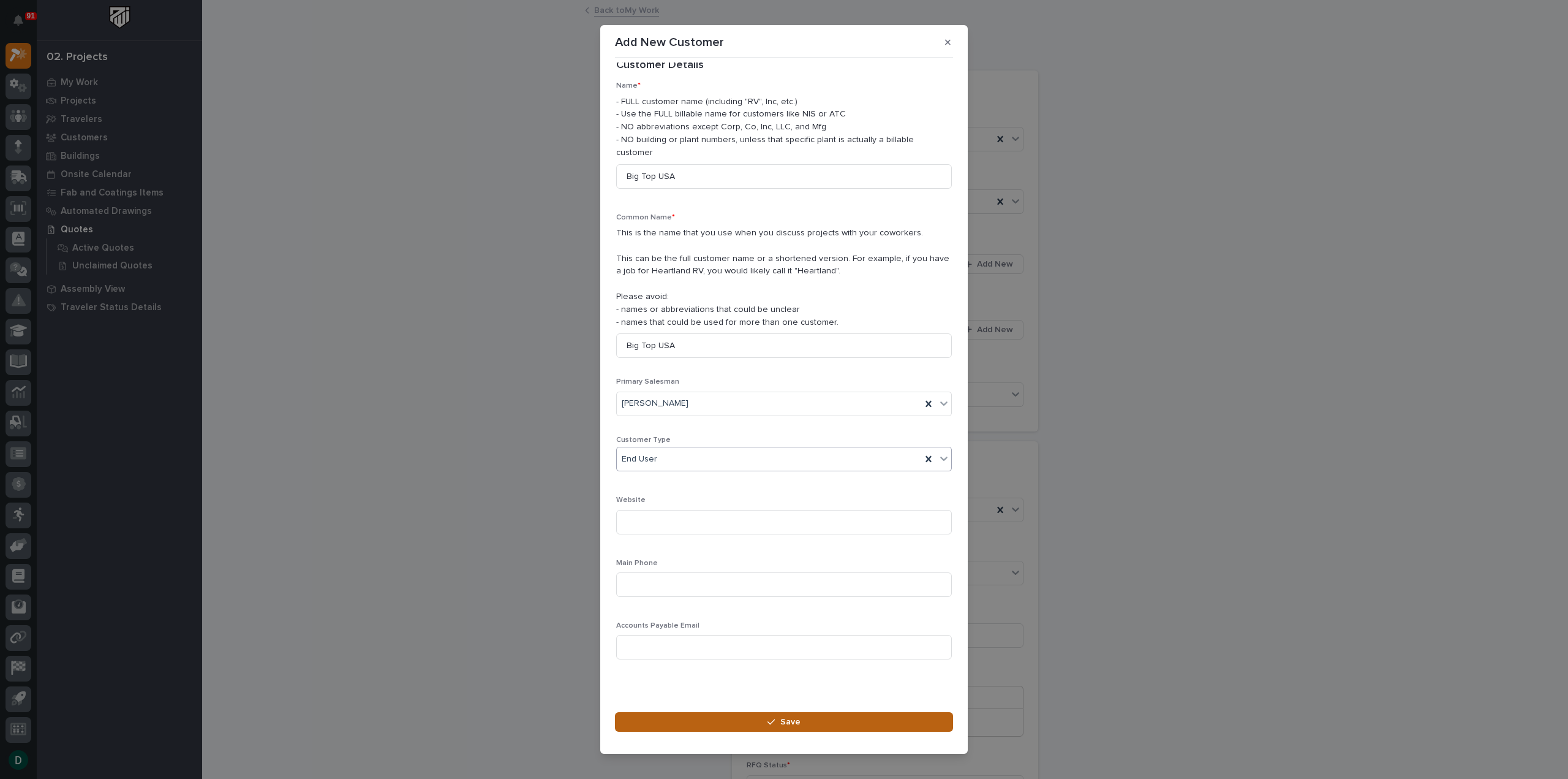
click at [825, 721] on button "Save" at bounding box center [784, 722] width 338 height 20
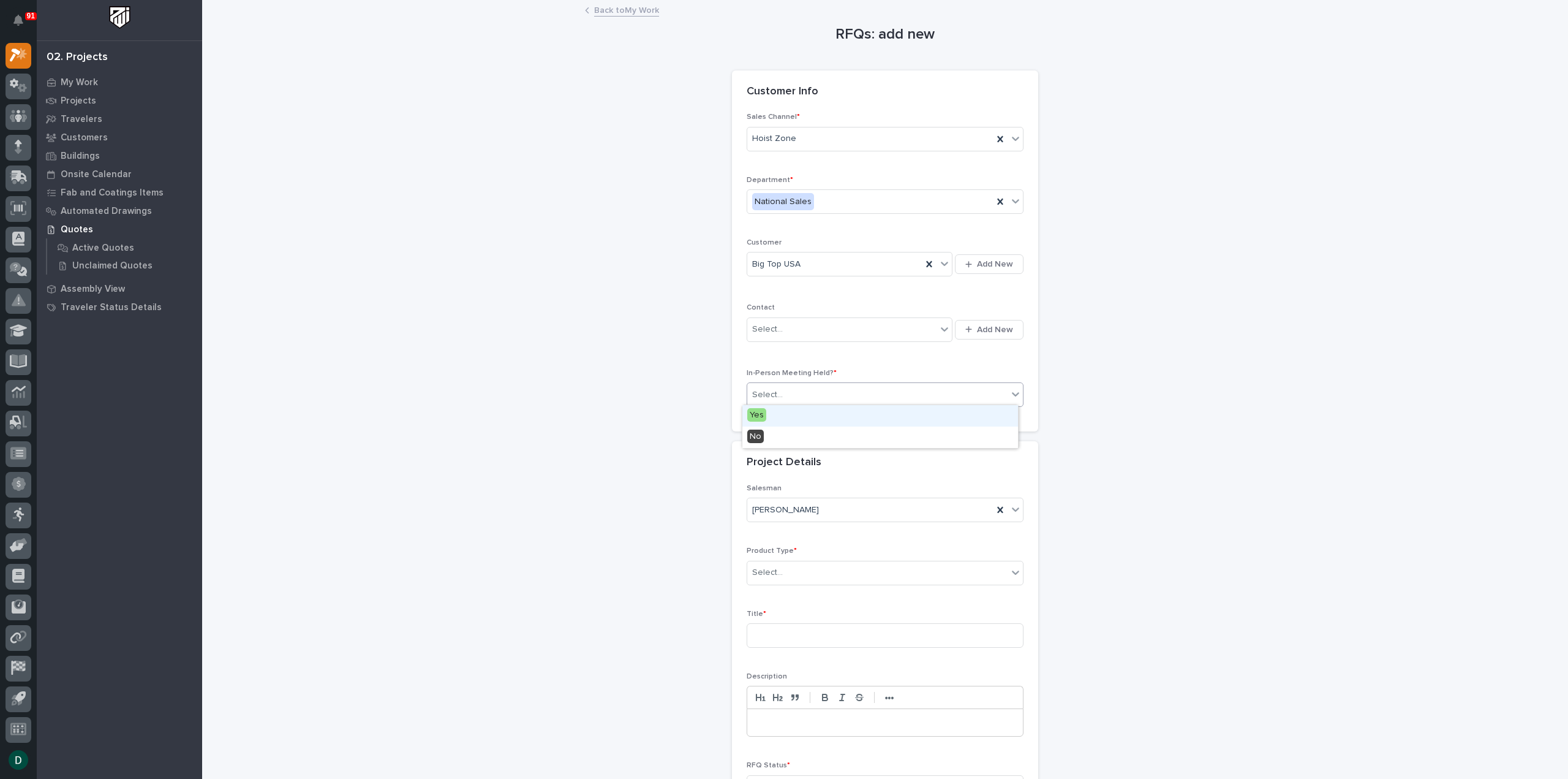
click at [821, 397] on div "Select..." at bounding box center [877, 395] width 260 height 20
click at [805, 433] on div "No" at bounding box center [880, 437] width 276 height 22
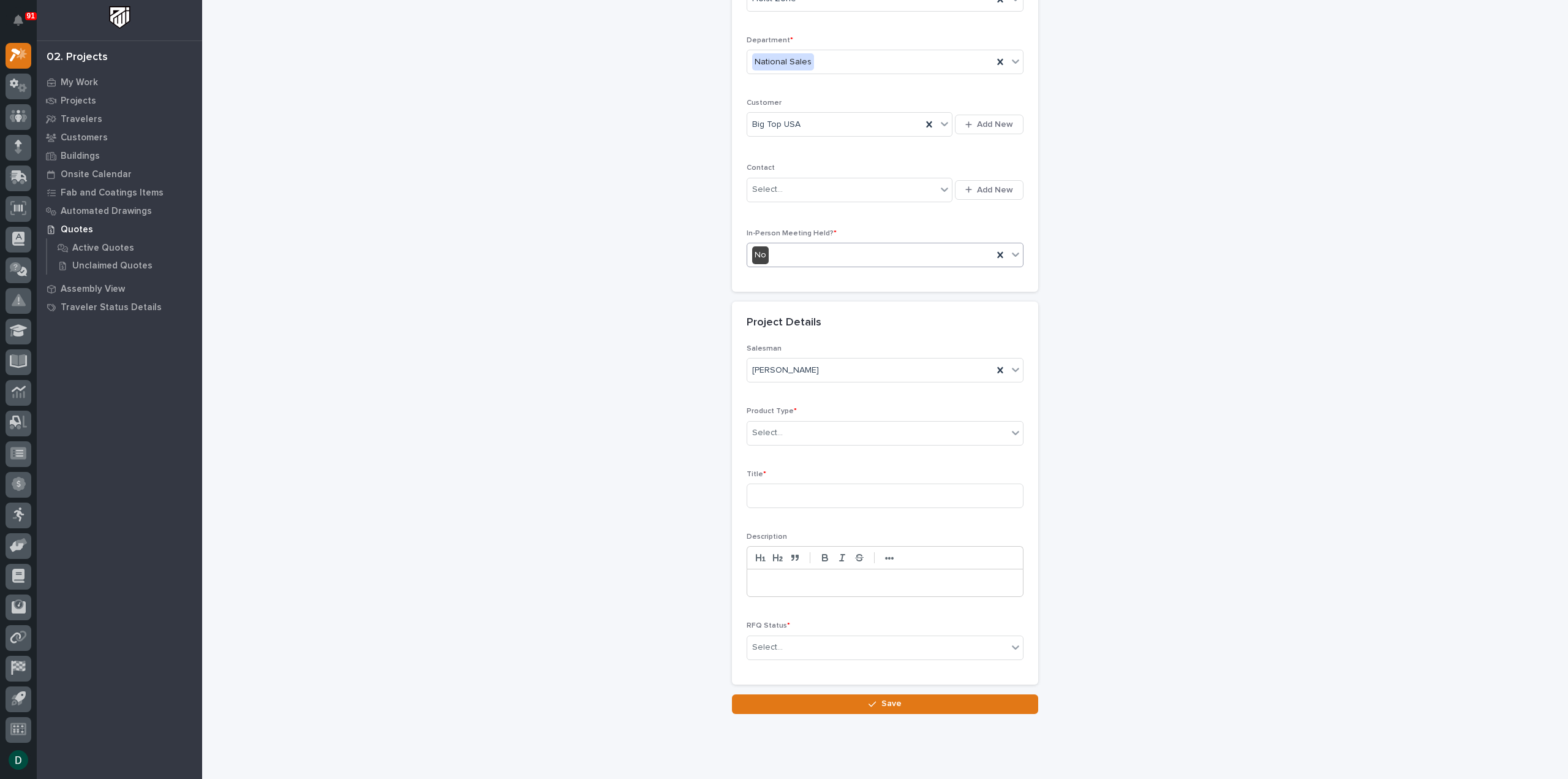
scroll to position [166, 0]
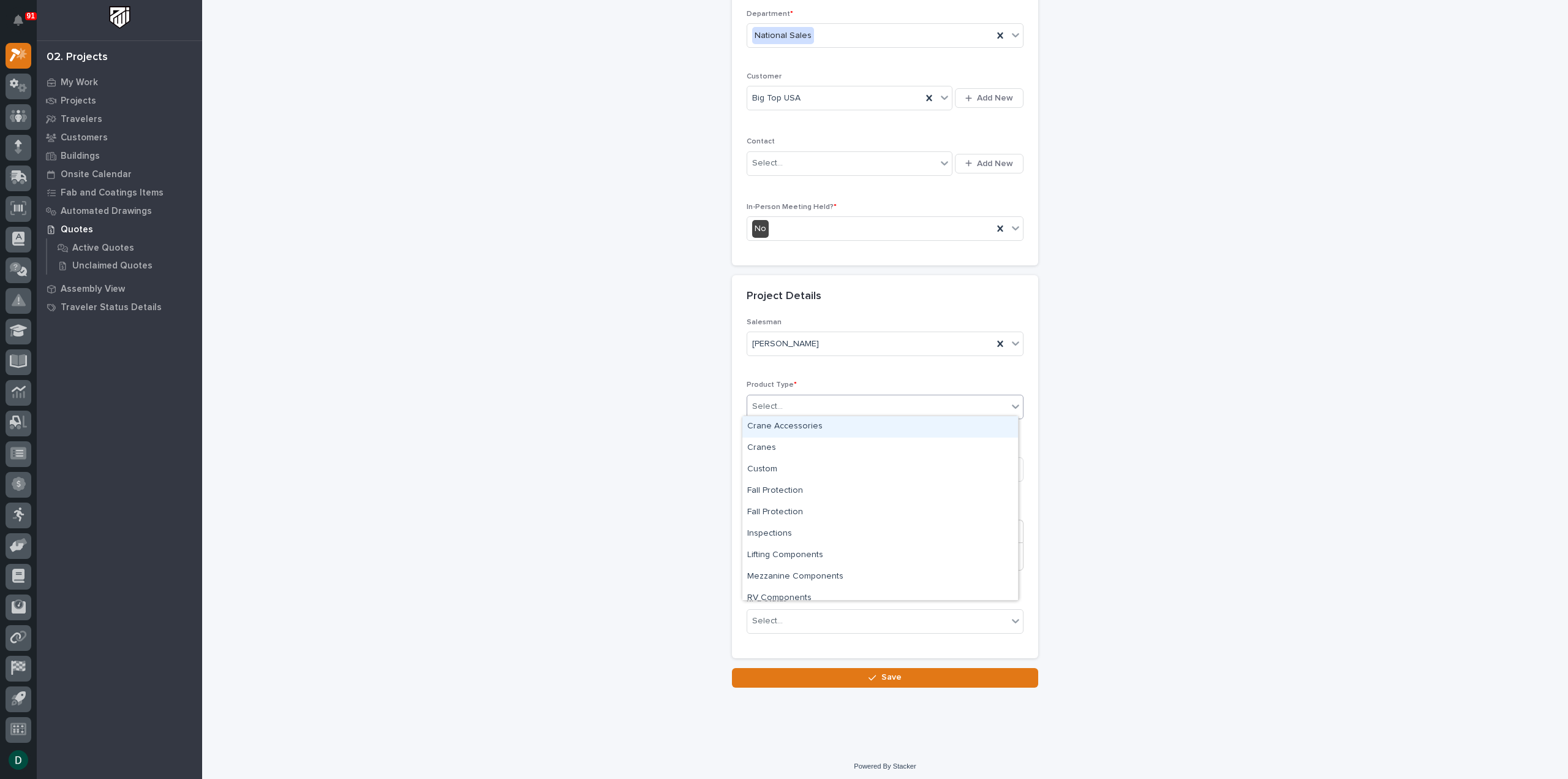
click at [802, 405] on div "Select..." at bounding box center [877, 407] width 260 height 20
click at [799, 448] on div "Cranes" at bounding box center [880, 448] width 276 height 22
click at [830, 473] on input at bounding box center [885, 469] width 277 height 24
type input "(8) InCommand Gantry Cranes"
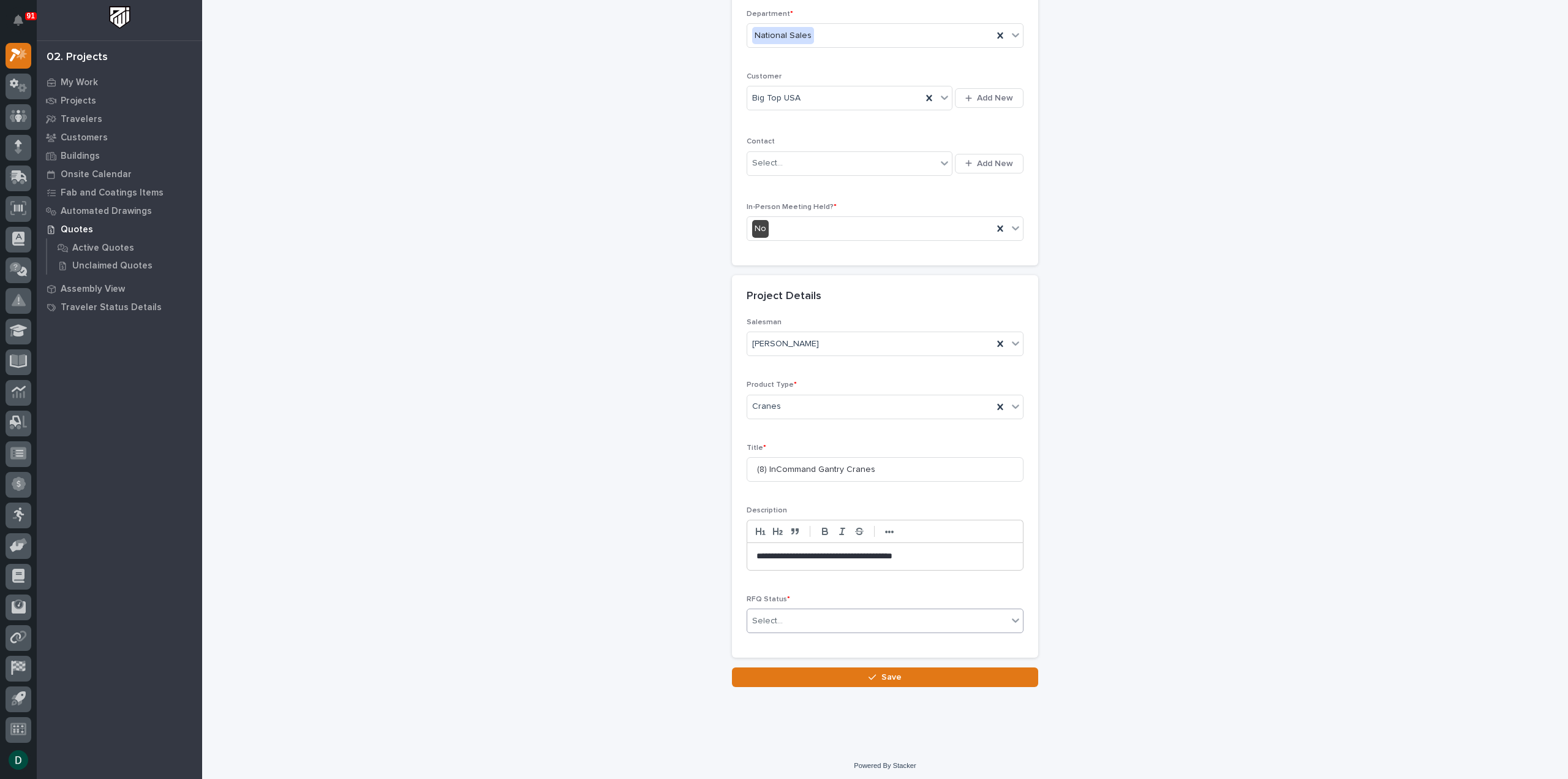
click at [794, 614] on div "Select..." at bounding box center [877, 621] width 260 height 20
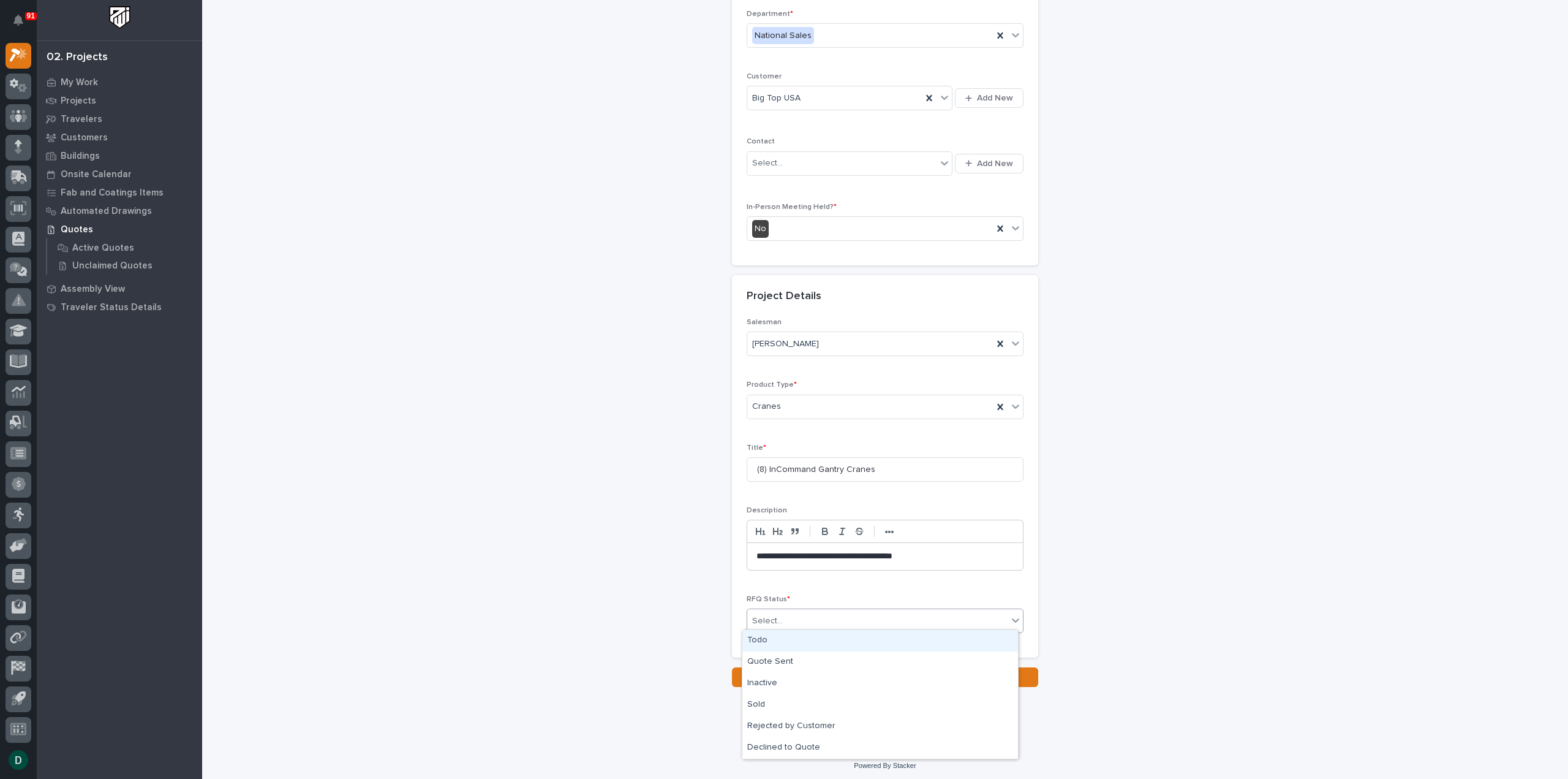
click at [794, 643] on div "Todo" at bounding box center [880, 641] width 276 height 22
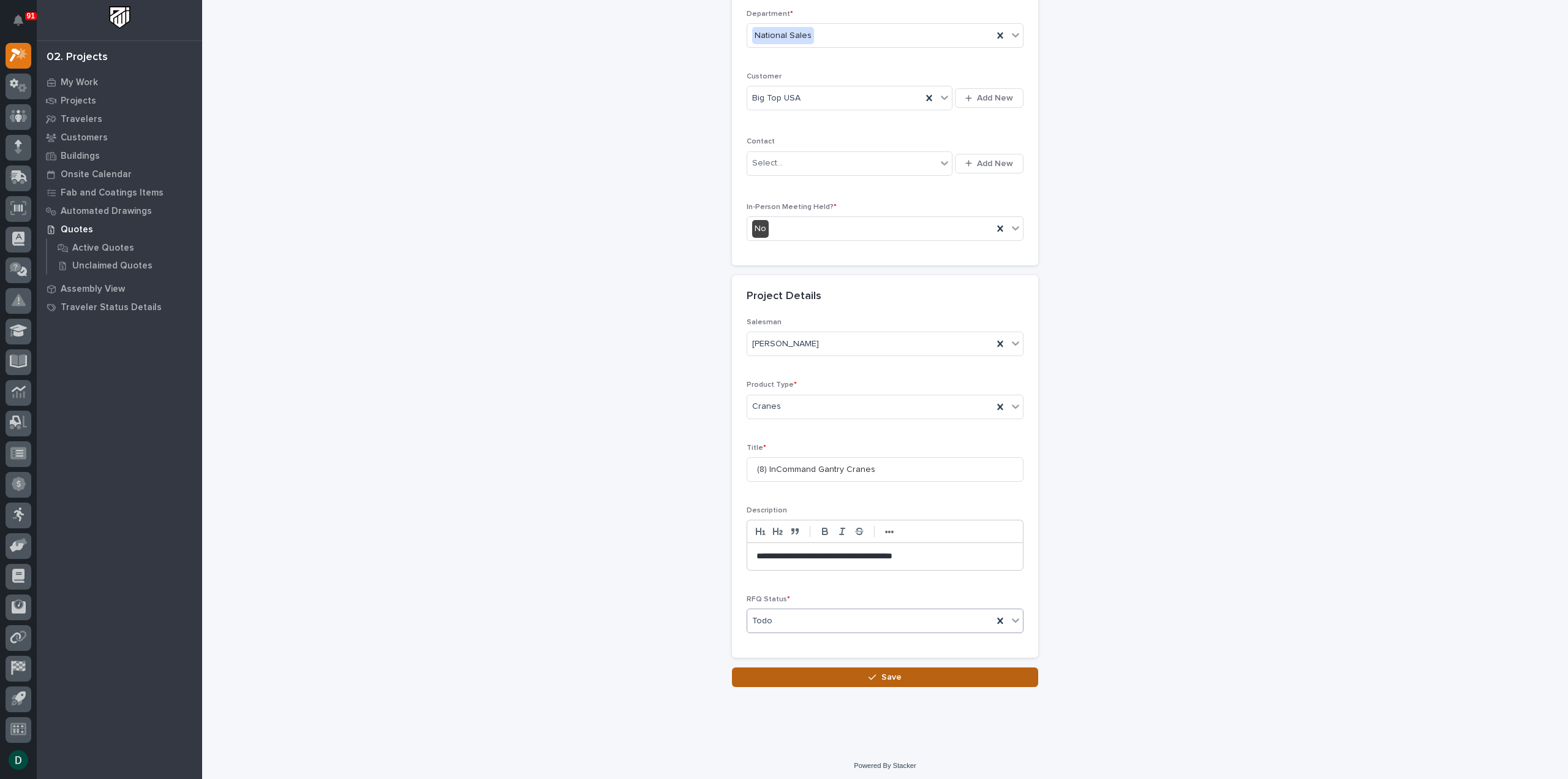
click at [887, 672] on span "Save" at bounding box center [892, 677] width 20 height 11
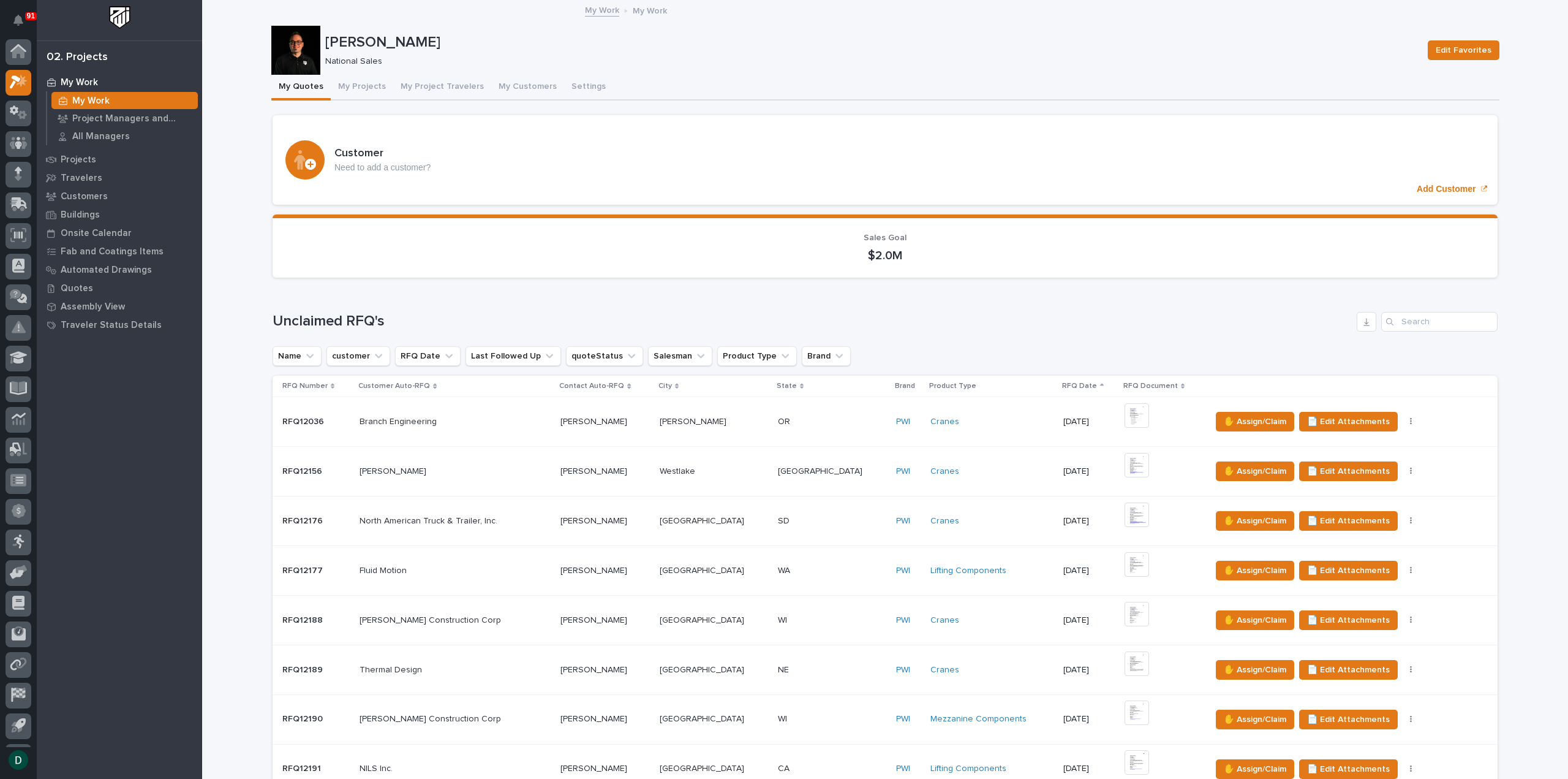
scroll to position [27, 0]
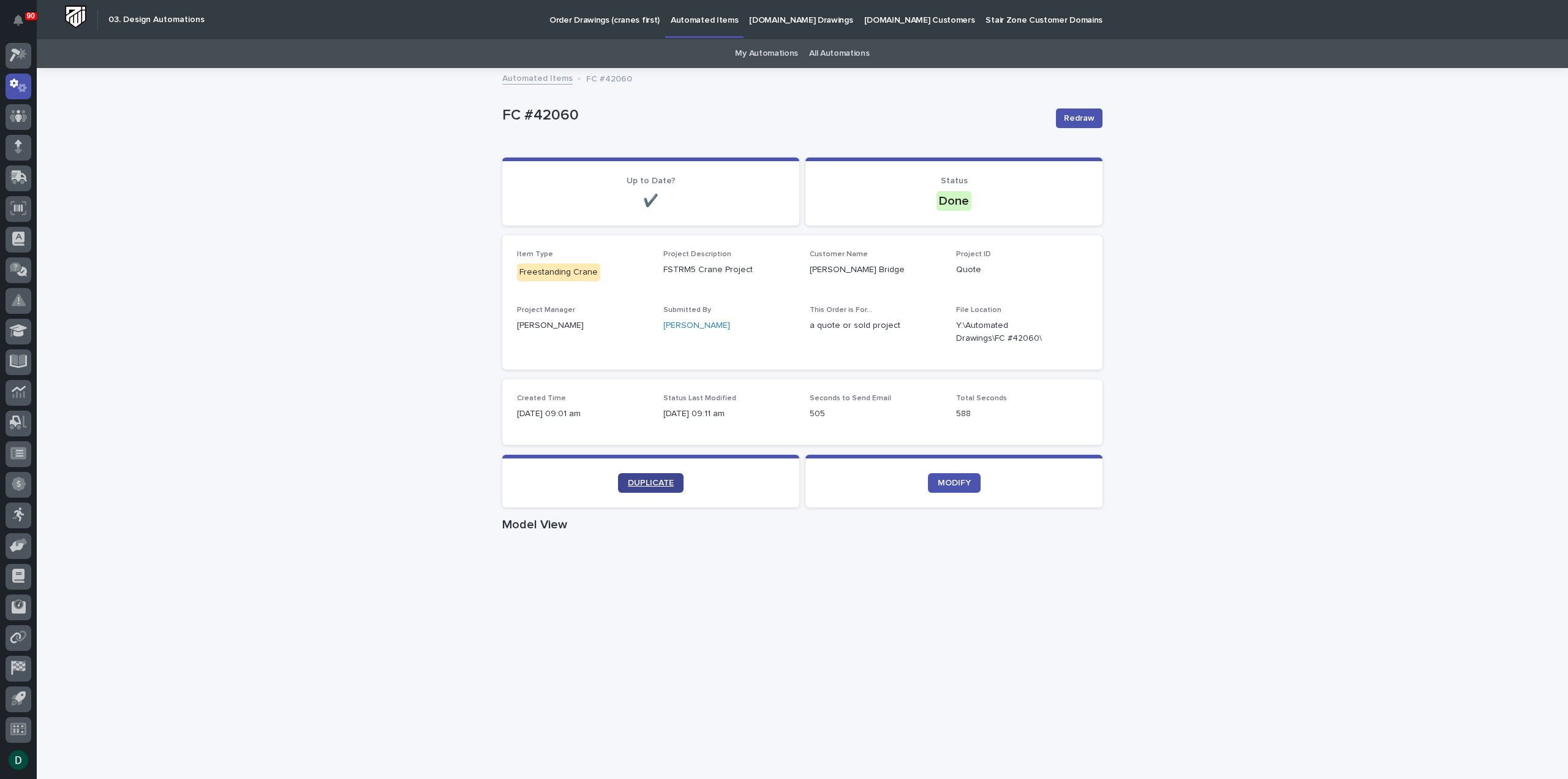
click at [667, 483] on span "DUPLICATE" at bounding box center [651, 483] width 46 height 8
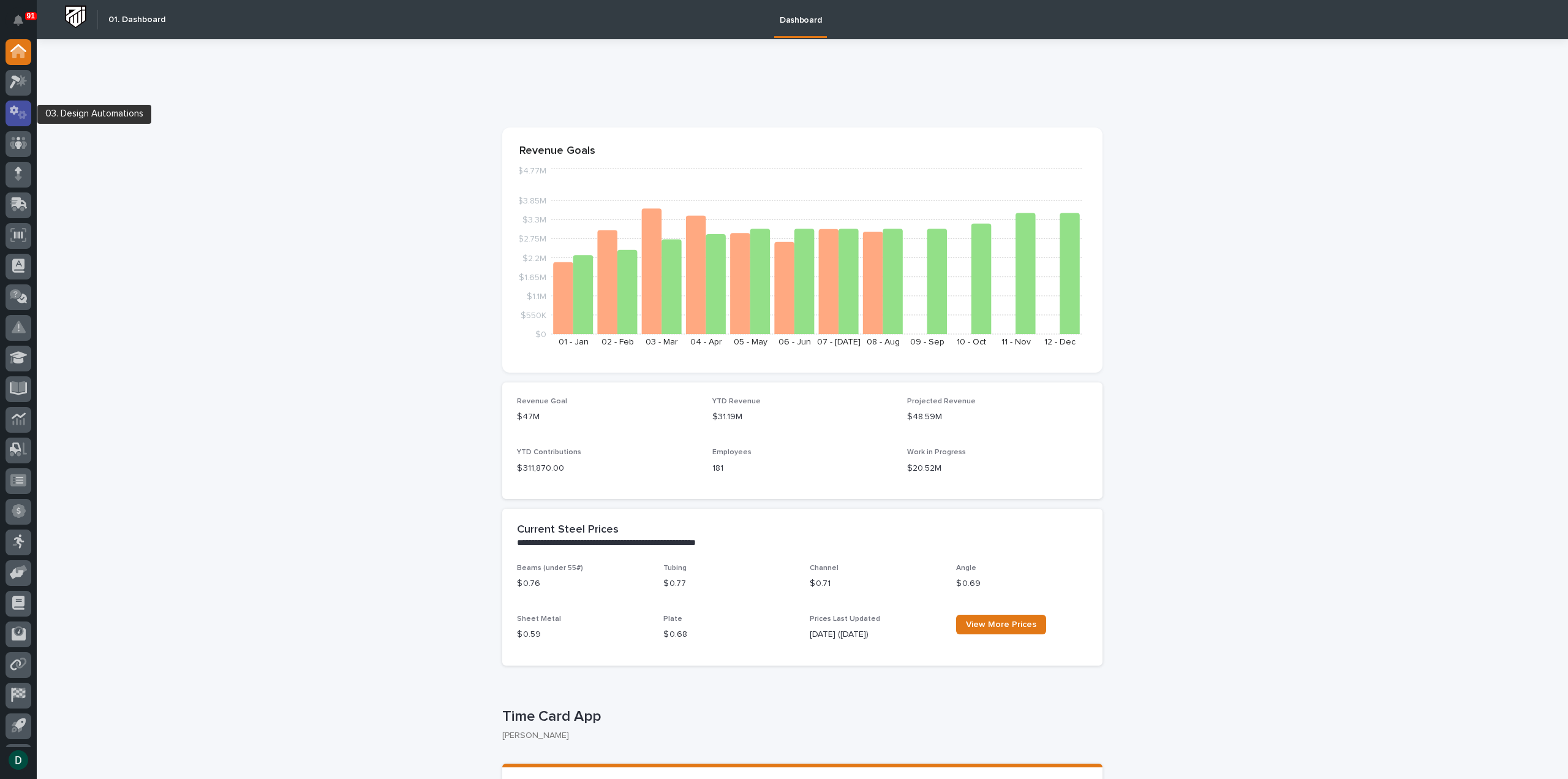
click at [24, 113] on icon at bounding box center [22, 115] width 9 height 8
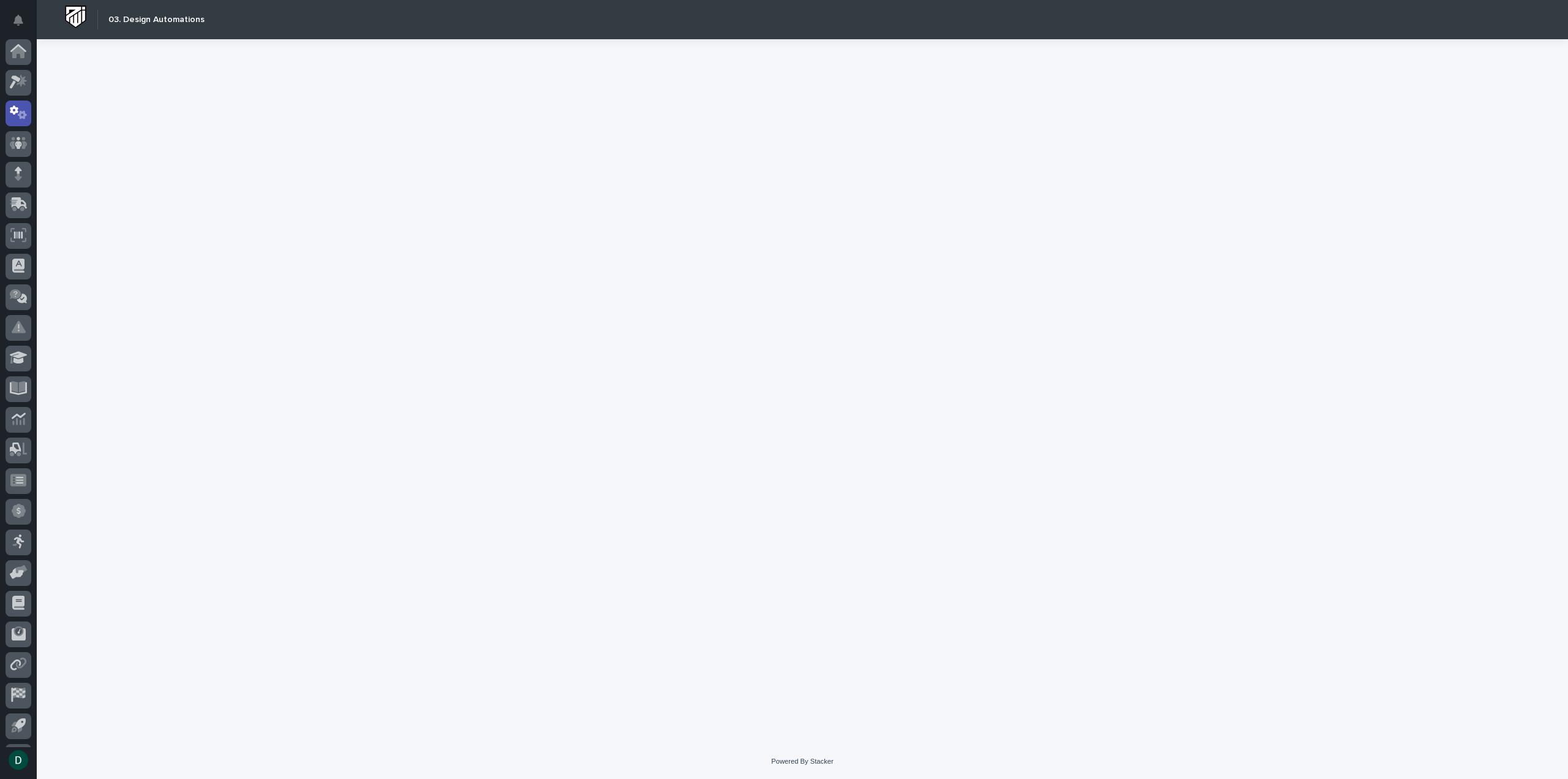
scroll to position [27, 0]
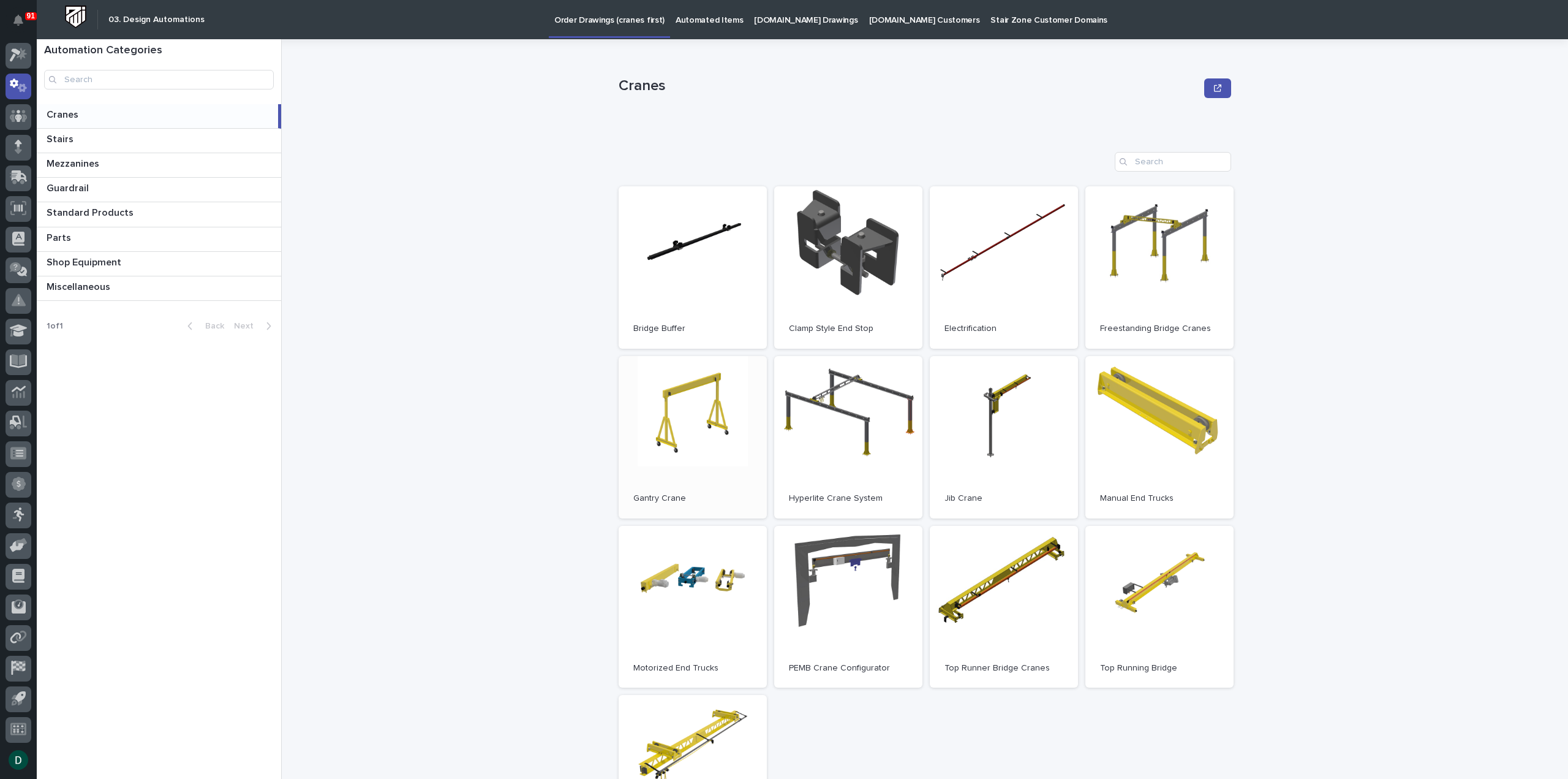
click at [663, 475] on link "Open" at bounding box center [692, 436] width 148 height 162
drag, startPoint x: 323, startPoint y: 342, endPoint x: 379, endPoint y: 316, distance: 61.7
click at [325, 340] on div "Cranes Cranes Sorry, there was an error saving your record. Please try again. P…" at bounding box center [932, 409] width 1271 height 740
click at [432, 281] on div "Cranes Cranes Sorry, there was an error saving your record. Please try again. P…" at bounding box center [932, 409] width 1271 height 740
click at [504, 344] on div "Cranes Cranes Sorry, there was an error saving your record. Please try again. P…" at bounding box center [932, 409] width 1271 height 740
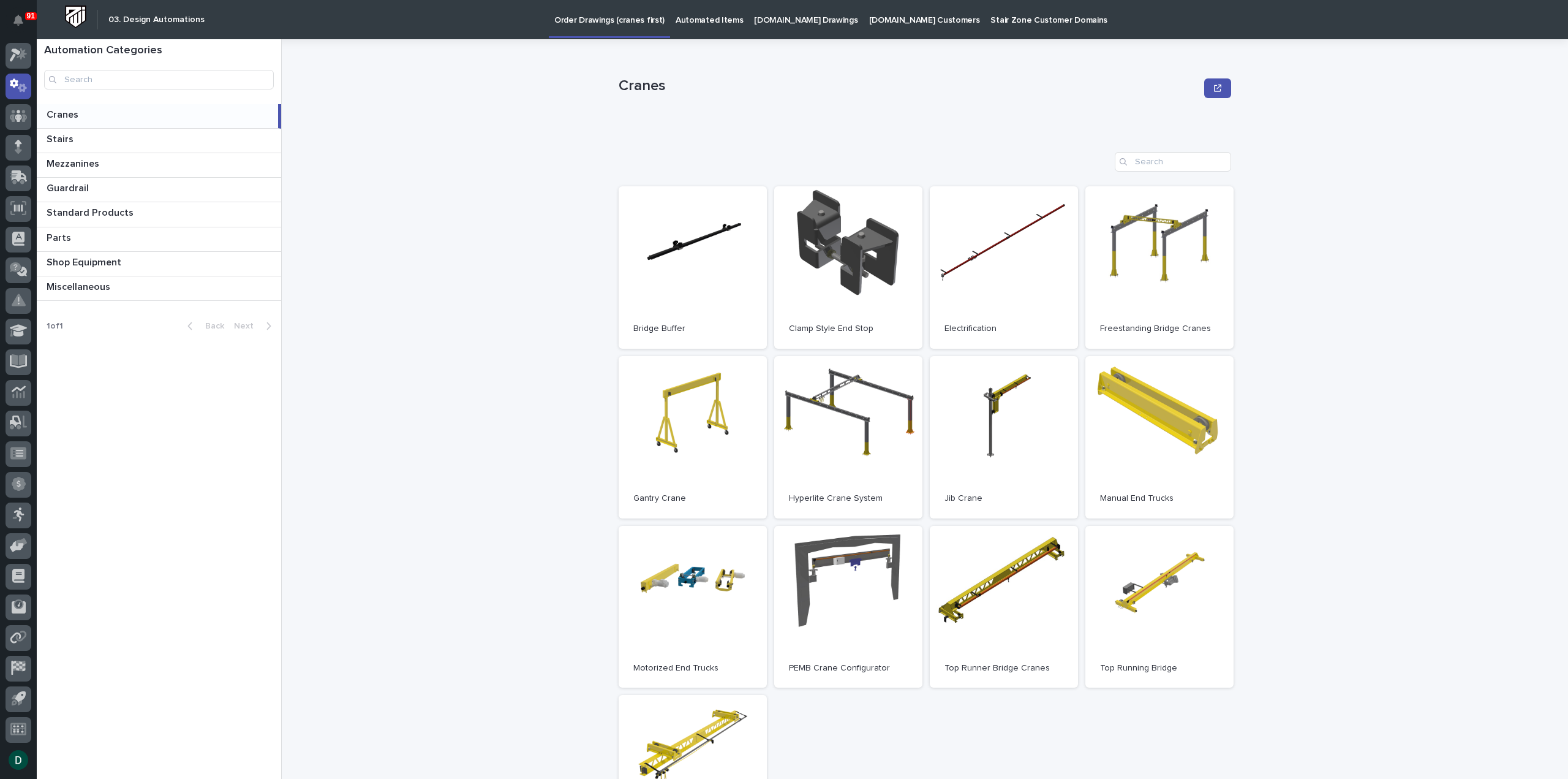
click at [520, 525] on div "Cranes Cranes Sorry, there was an error saving your record. Please try again. P…" at bounding box center [932, 409] width 1271 height 740
click at [547, 501] on div "Cranes Cranes Sorry, there was an error saving your record. Please try again. P…" at bounding box center [932, 409] width 1271 height 740
click at [523, 377] on div "Cranes Cranes Sorry, there was an error saving your record. Please try again. P…" at bounding box center [932, 409] width 1271 height 740
click at [486, 267] on div "Cranes Cranes Sorry, there was an error saving your record. Please try again. P…" at bounding box center [932, 409] width 1271 height 740
click at [486, 204] on div "Cranes Cranes Sorry, there was an error saving your record. Please try again. P…" at bounding box center [932, 409] width 1271 height 740
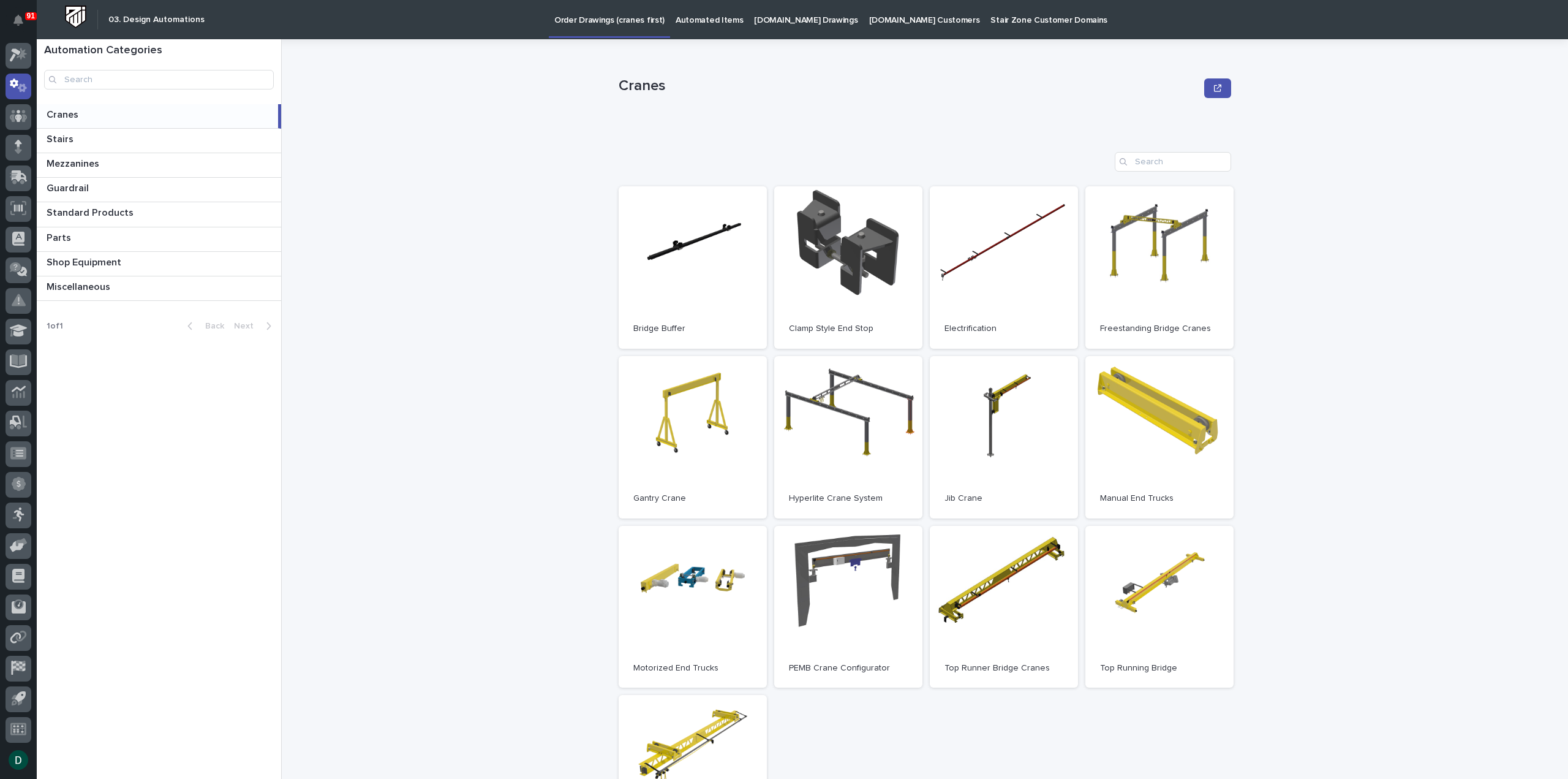
click at [469, 254] on div "Cranes Cranes Sorry, there was an error saving your record. Please try again. P…" at bounding box center [932, 409] width 1271 height 740
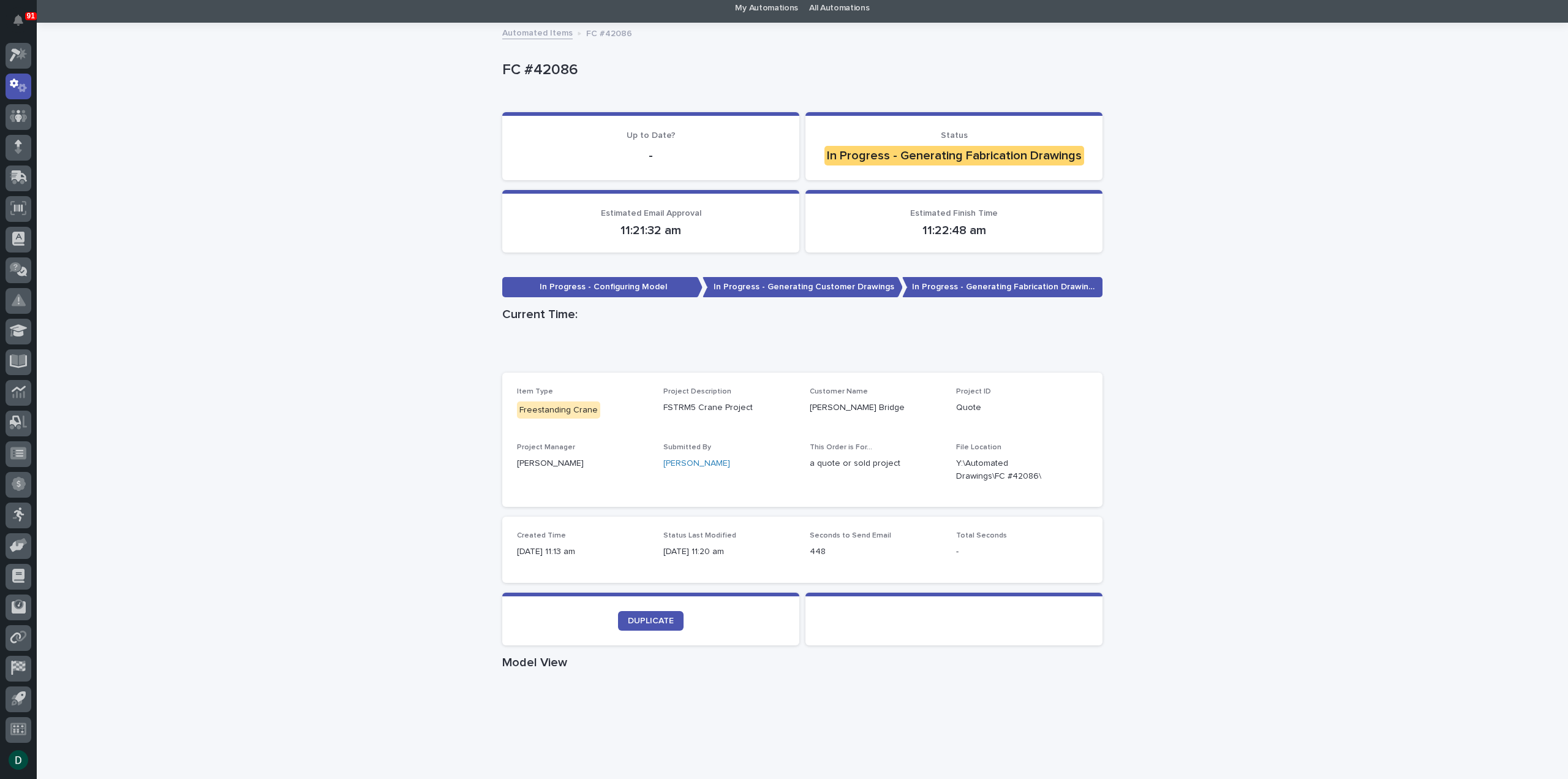
scroll to position [62, 0]
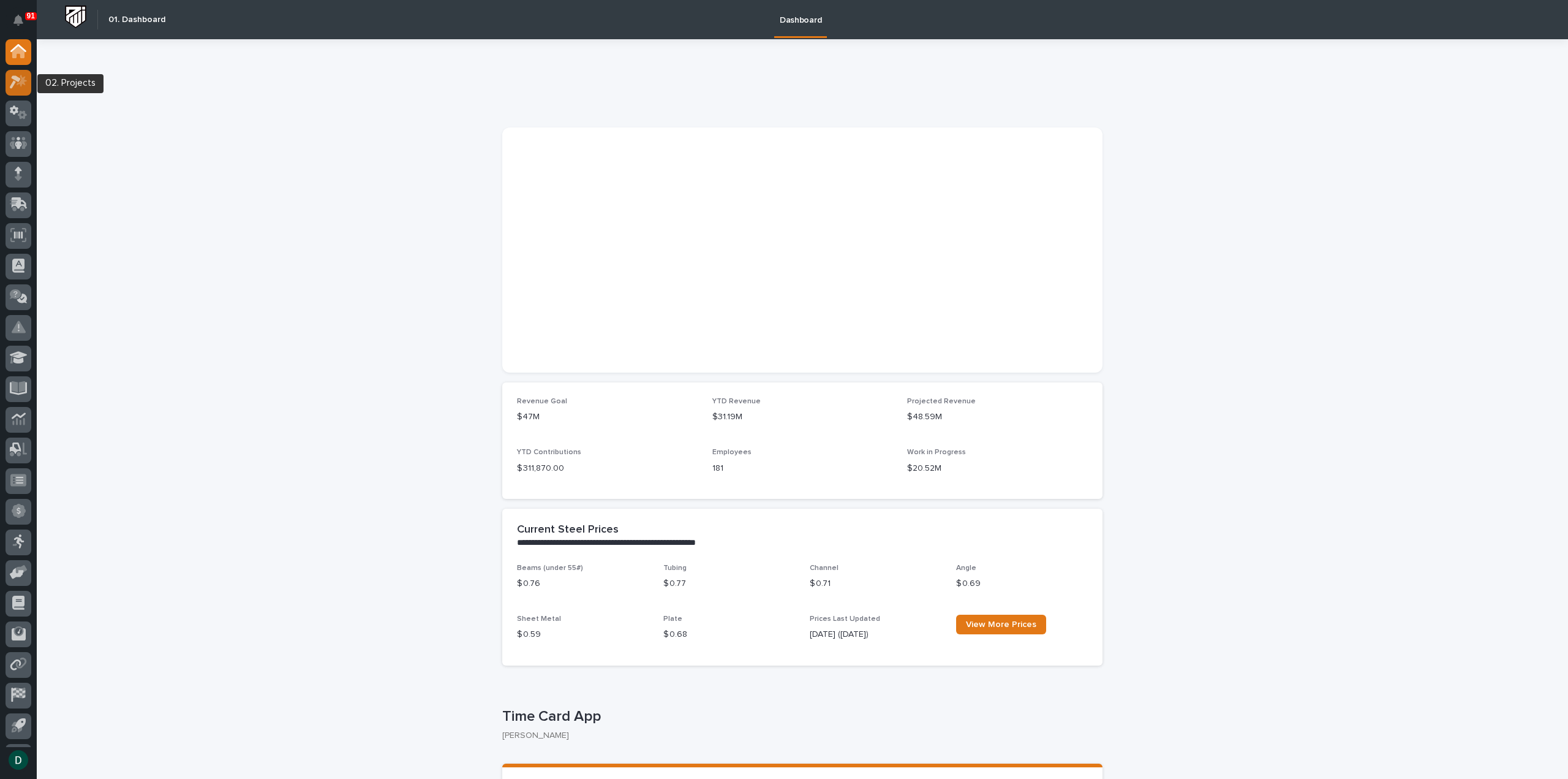
click at [16, 82] on icon at bounding box center [18, 81] width 17 height 14
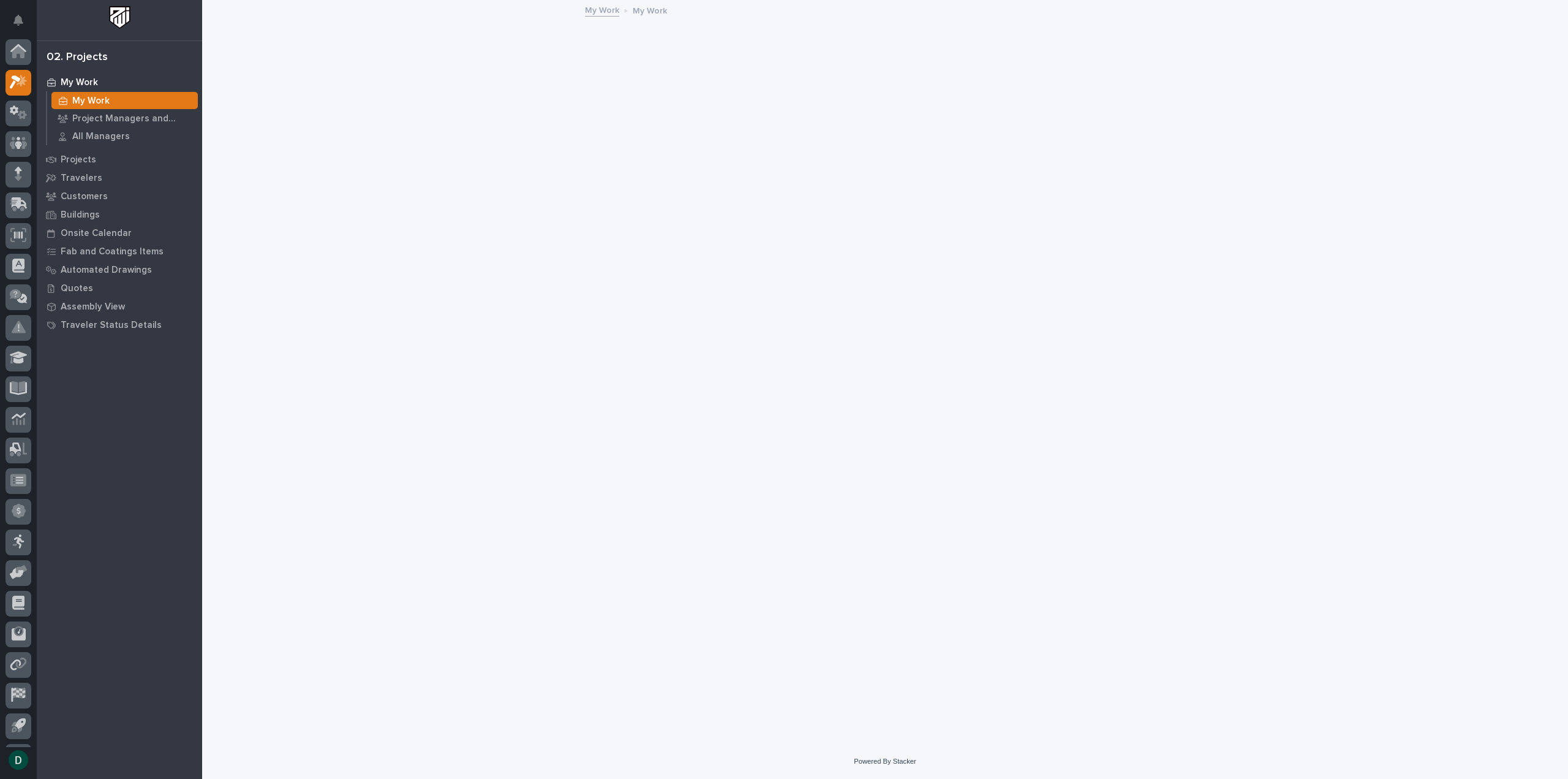
scroll to position [27, 0]
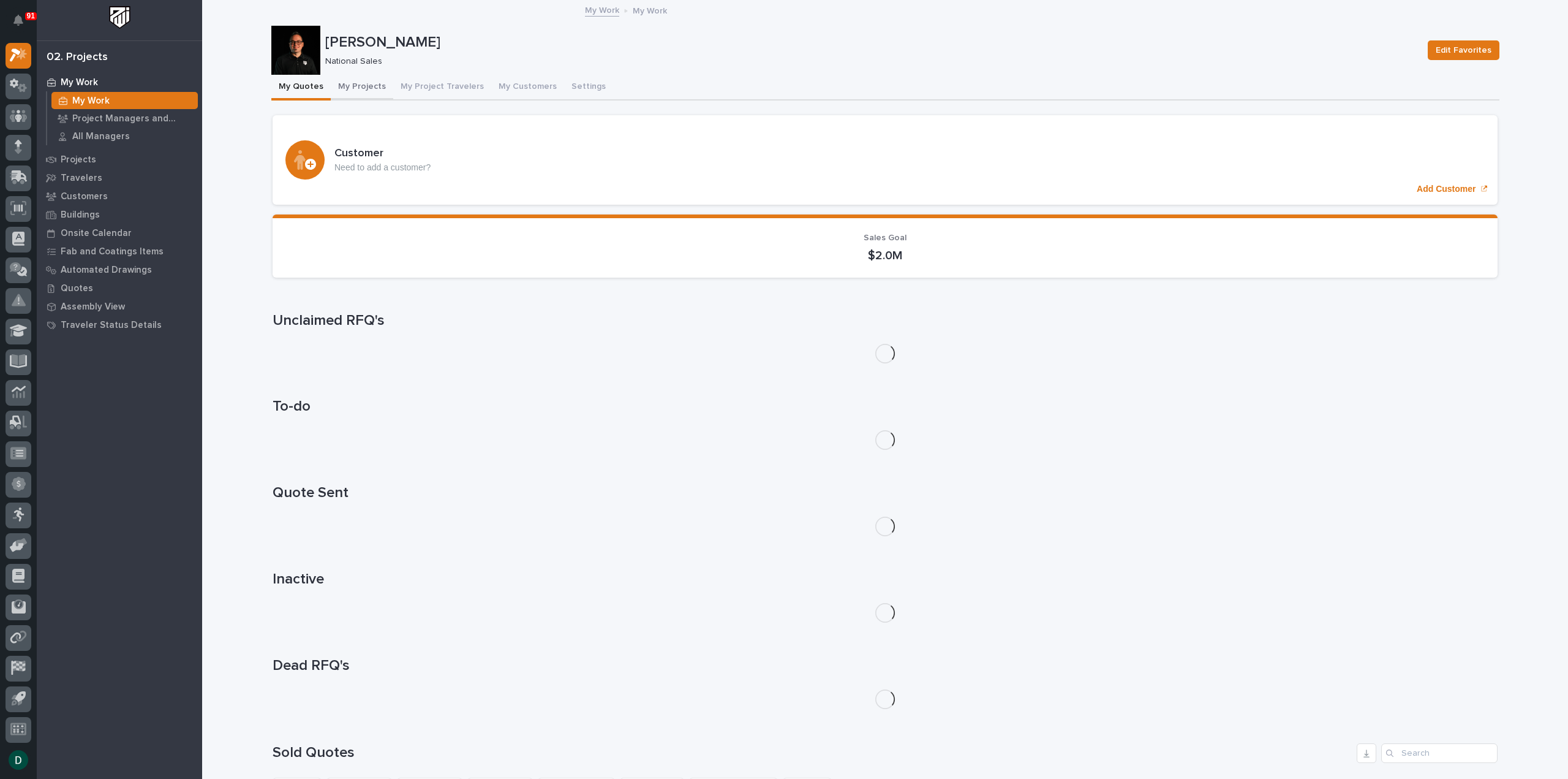
click at [348, 85] on button "My Projects" at bounding box center [361, 87] width 62 height 26
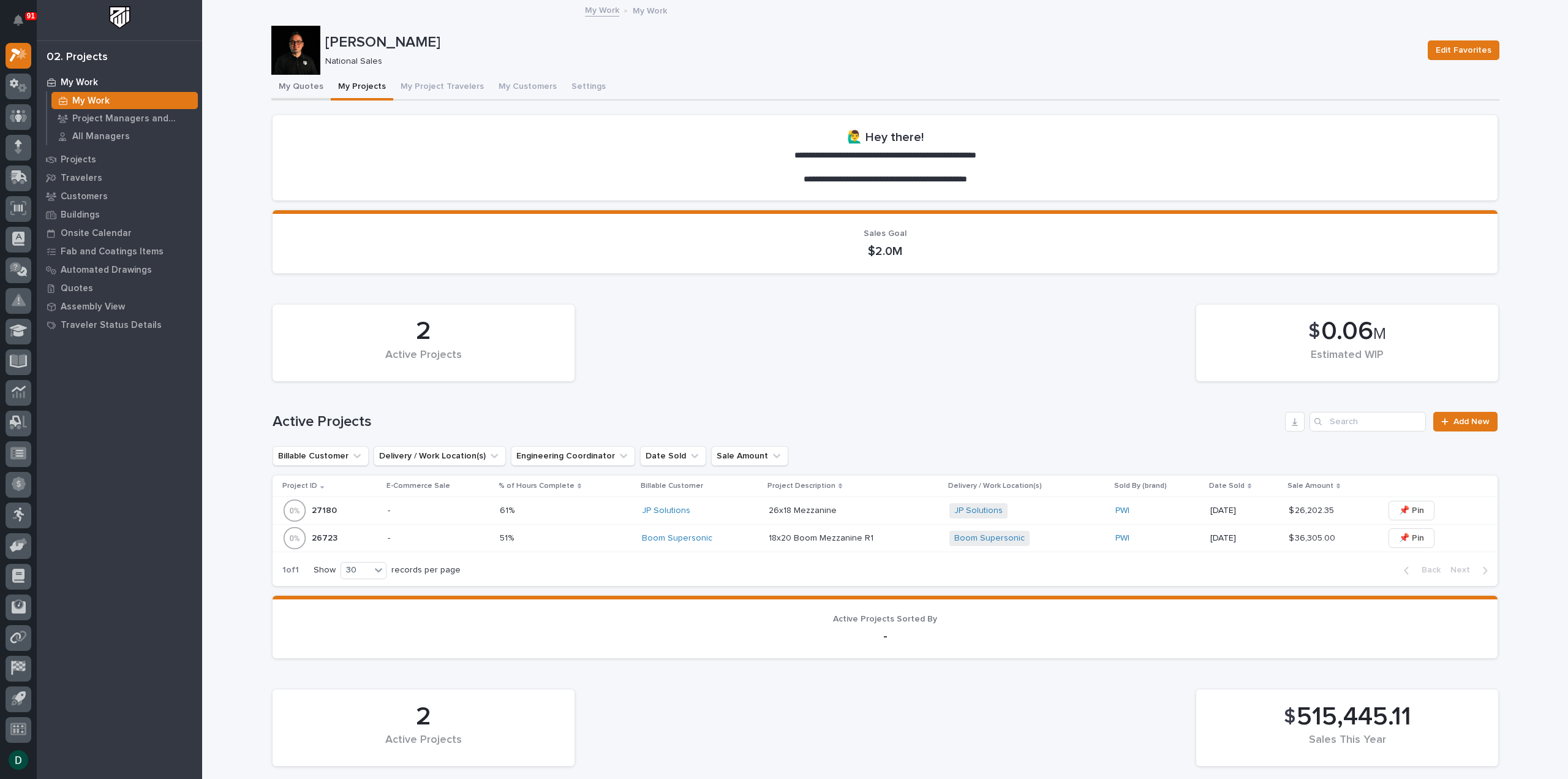
click at [306, 86] on button "My Quotes" at bounding box center [302, 87] width 60 height 26
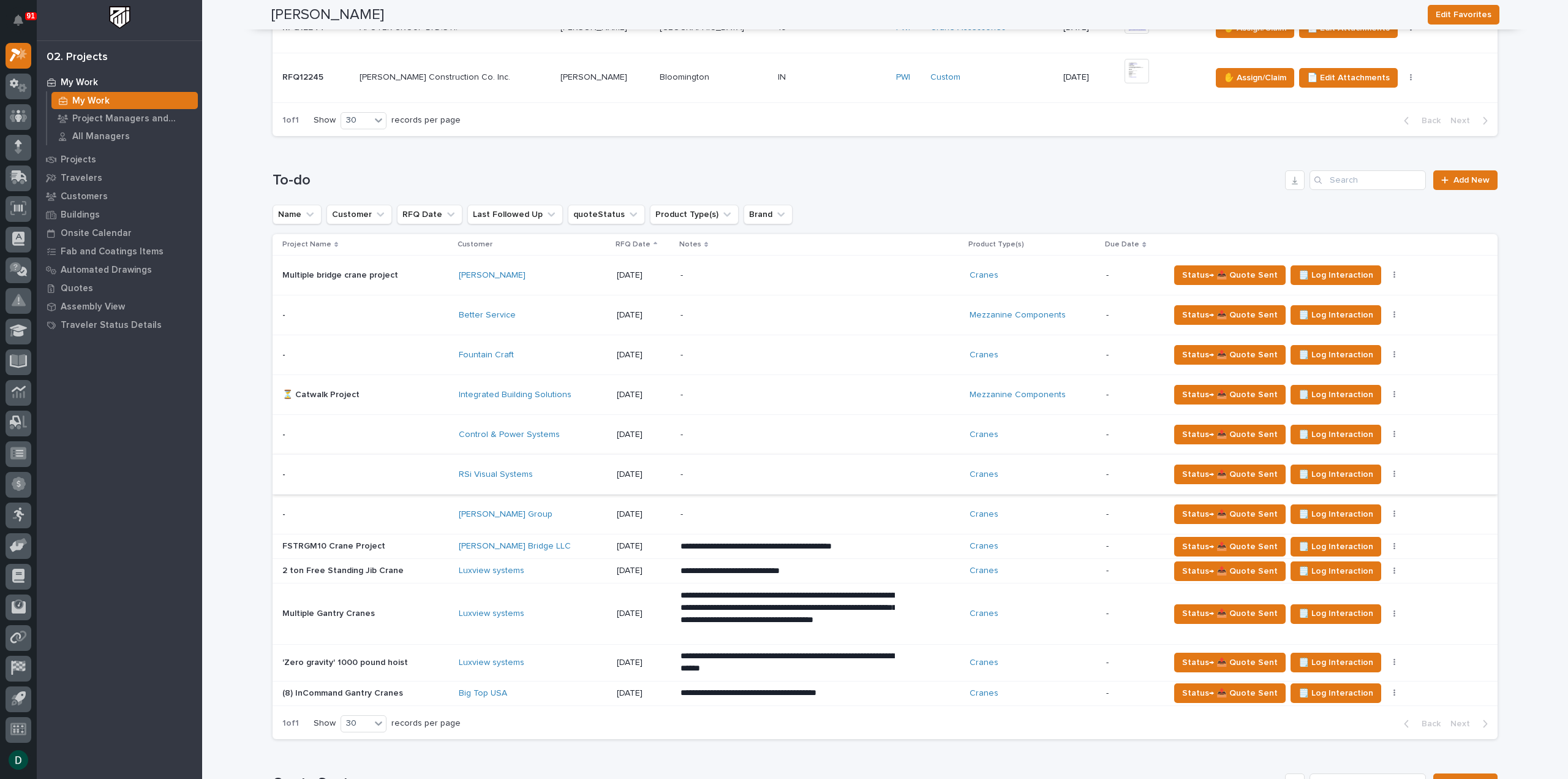
scroll to position [1042, 0]
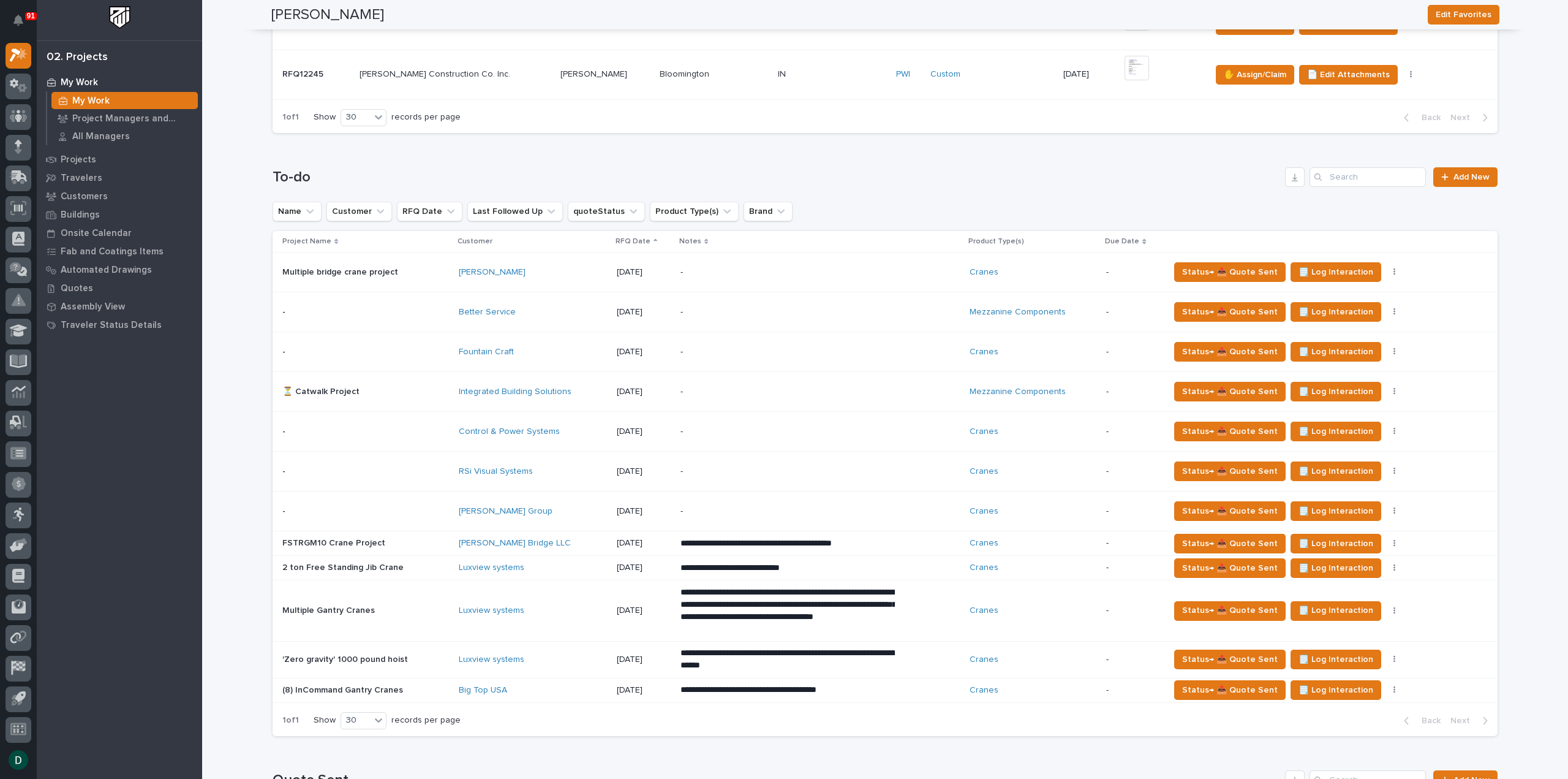
click at [429, 348] on p at bounding box center [366, 352] width 166 height 11
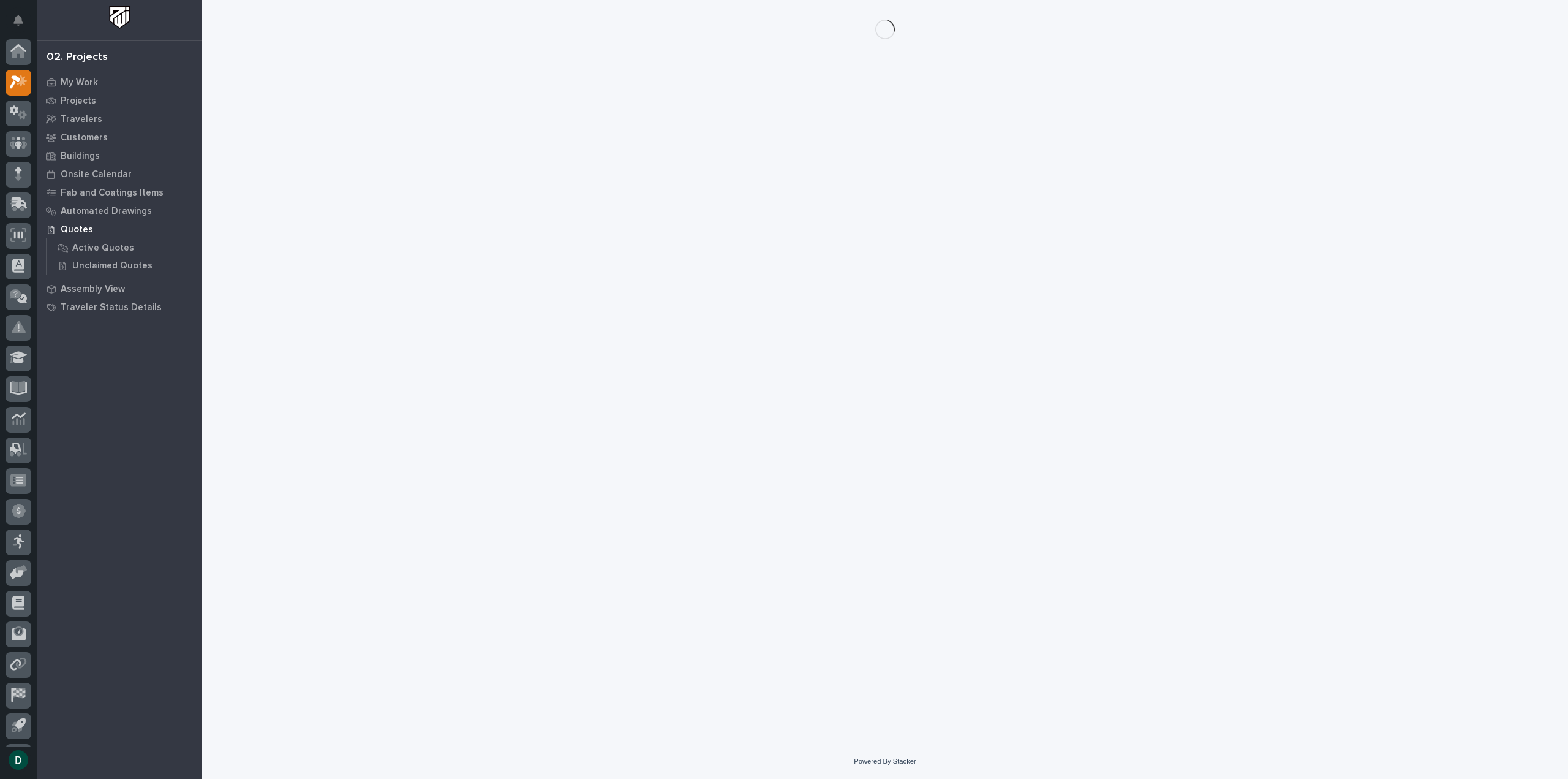
scroll to position [27, 0]
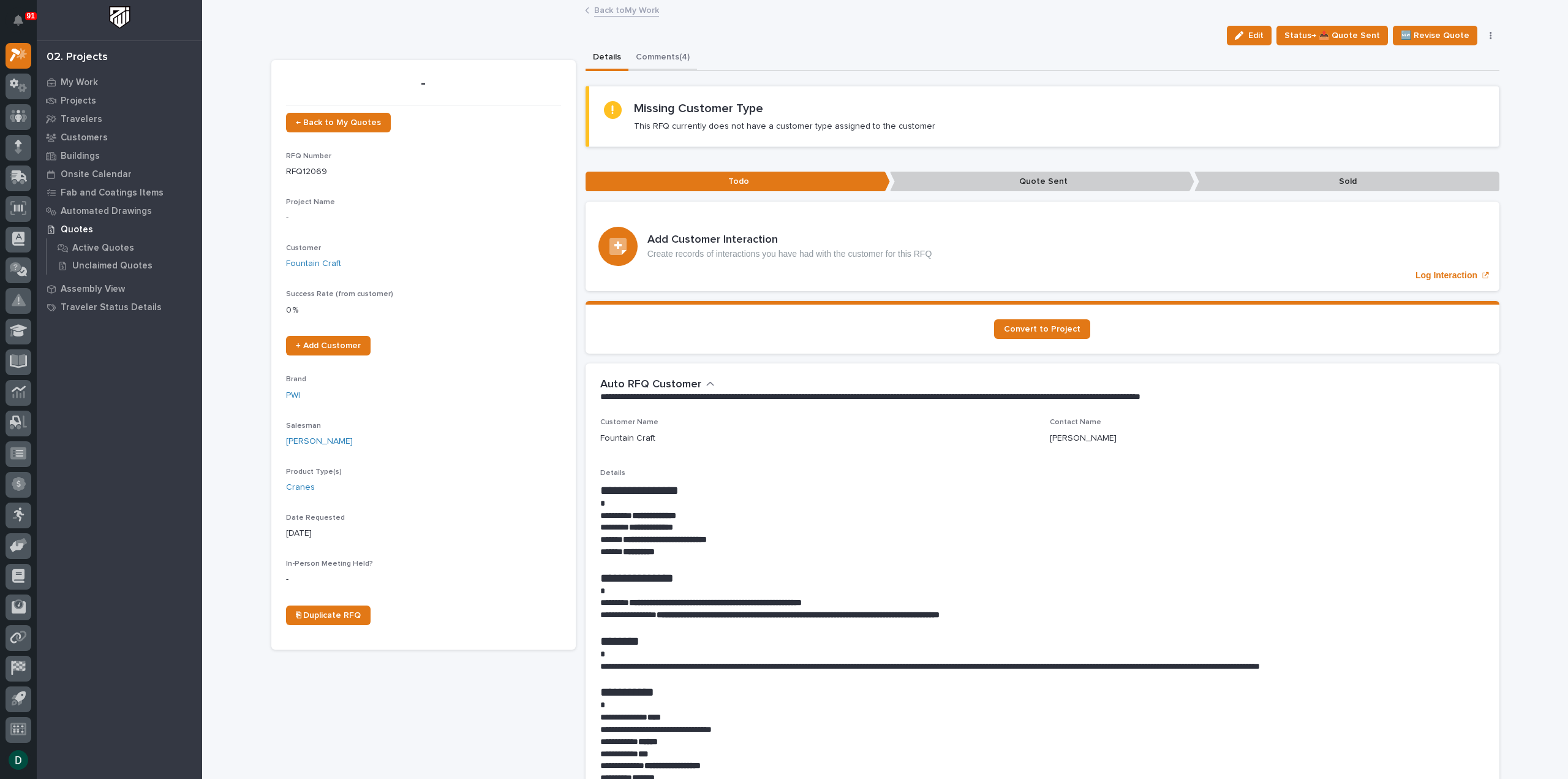
drag, startPoint x: 658, startPoint y: 52, endPoint x: 808, endPoint y: 87, distance: 154.0
click at [658, 52] on button "Comments (4)" at bounding box center [662, 58] width 69 height 26
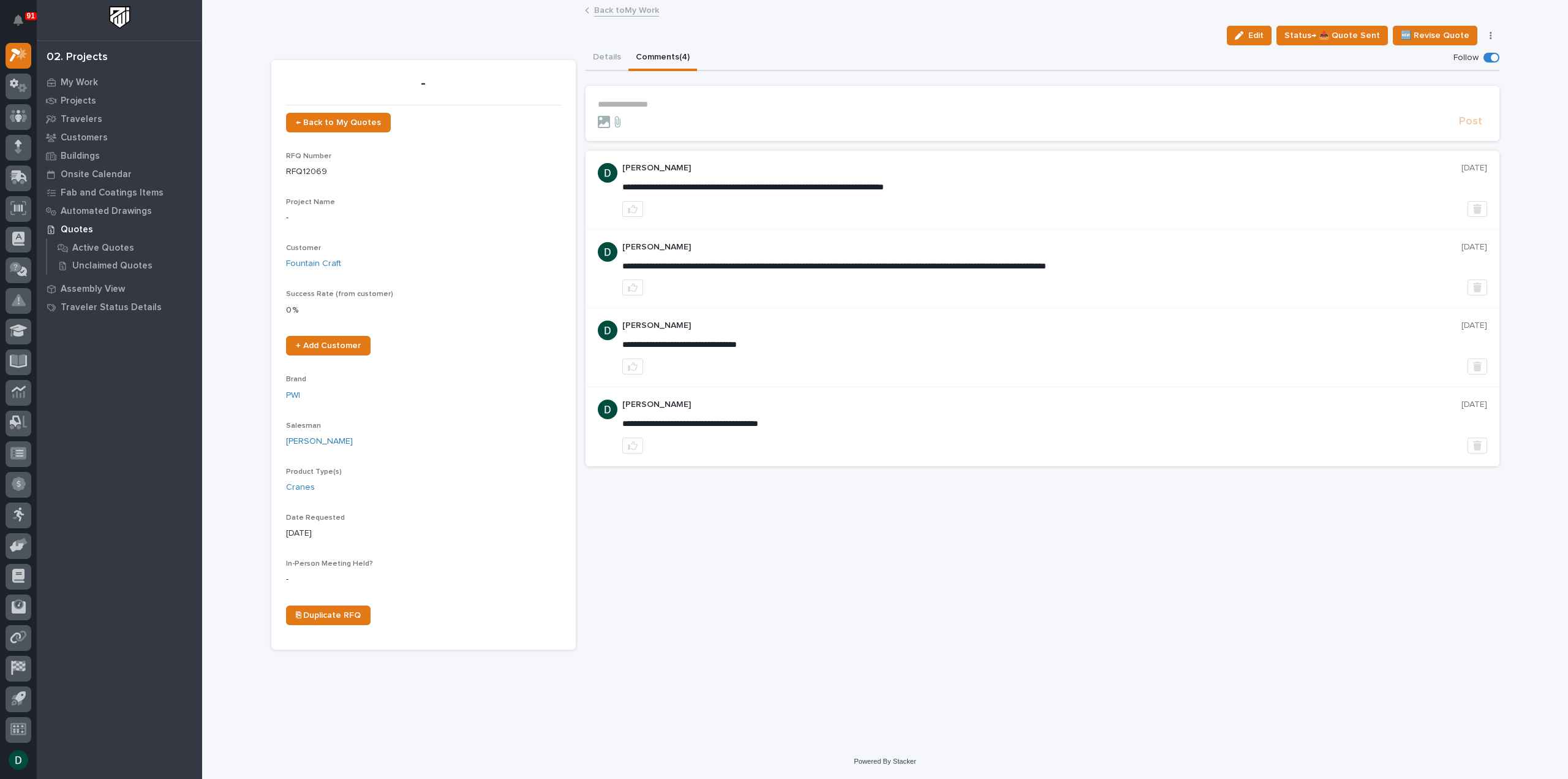
click at [645, 102] on p "**********" at bounding box center [1042, 104] width 889 height 11
click at [1464, 125] on span "Post" at bounding box center [1471, 125] width 23 height 14
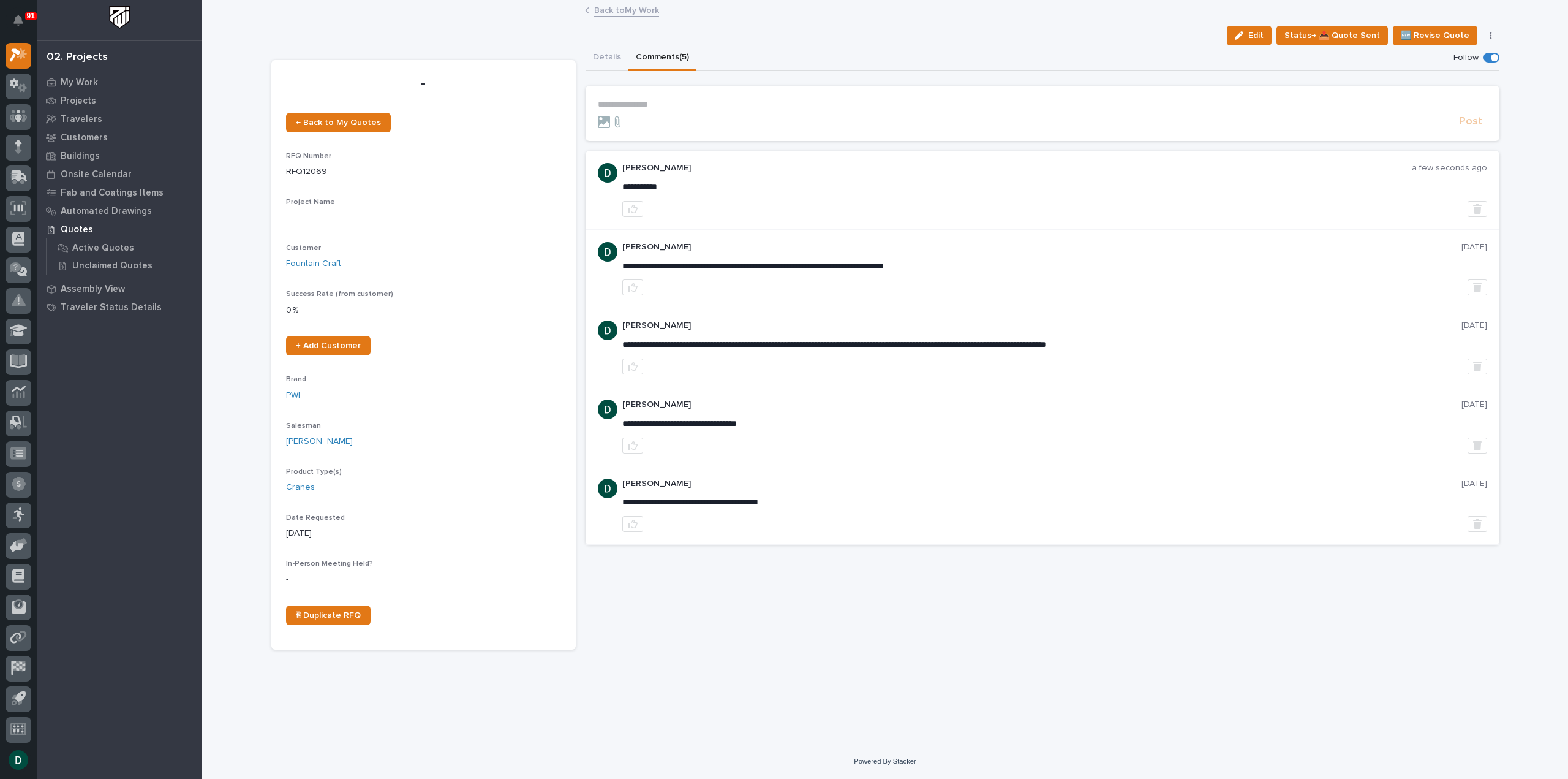
click at [637, 12] on link "Back to My Work" at bounding box center [627, 9] width 65 height 14
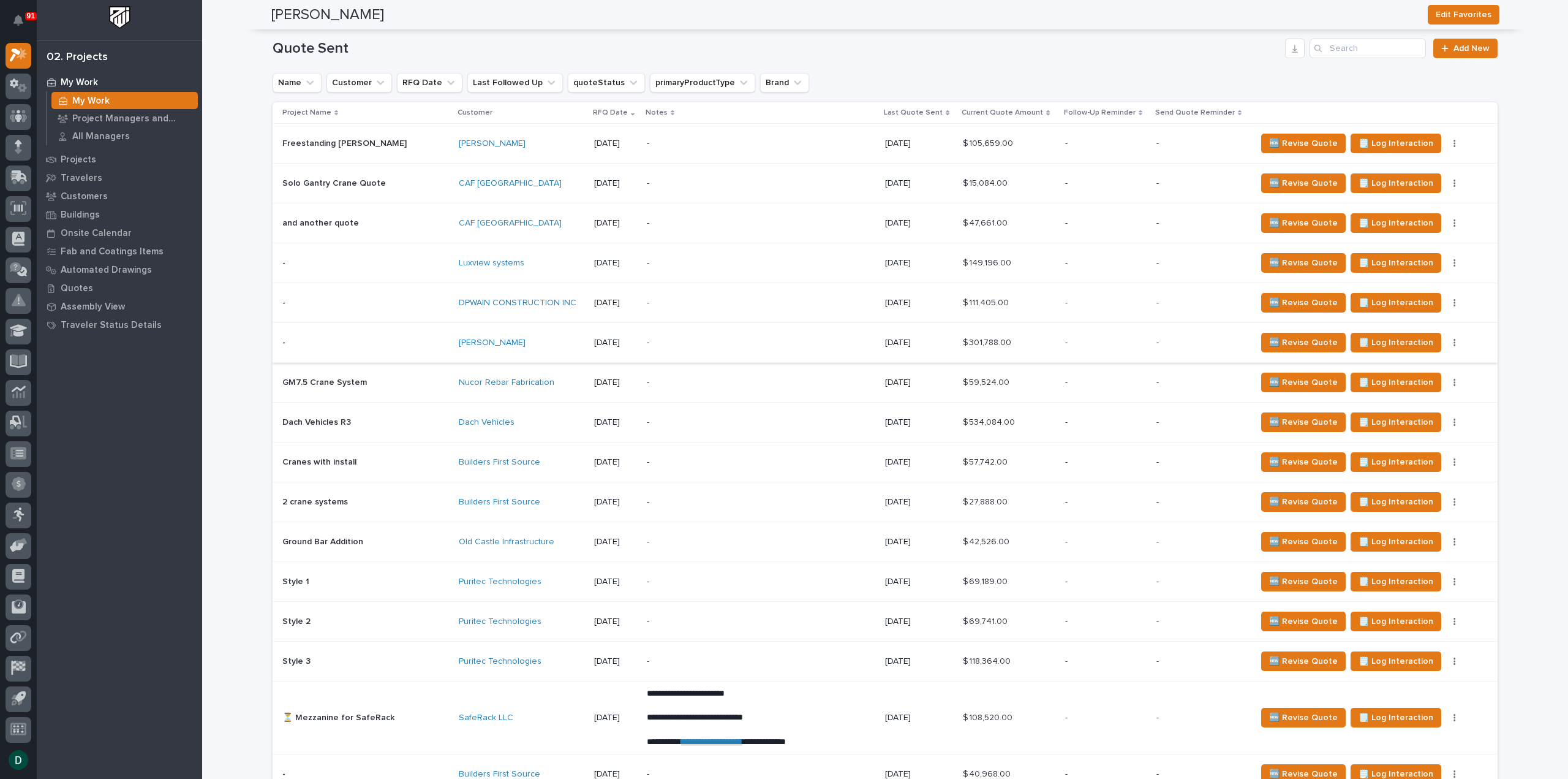
scroll to position [1777, 0]
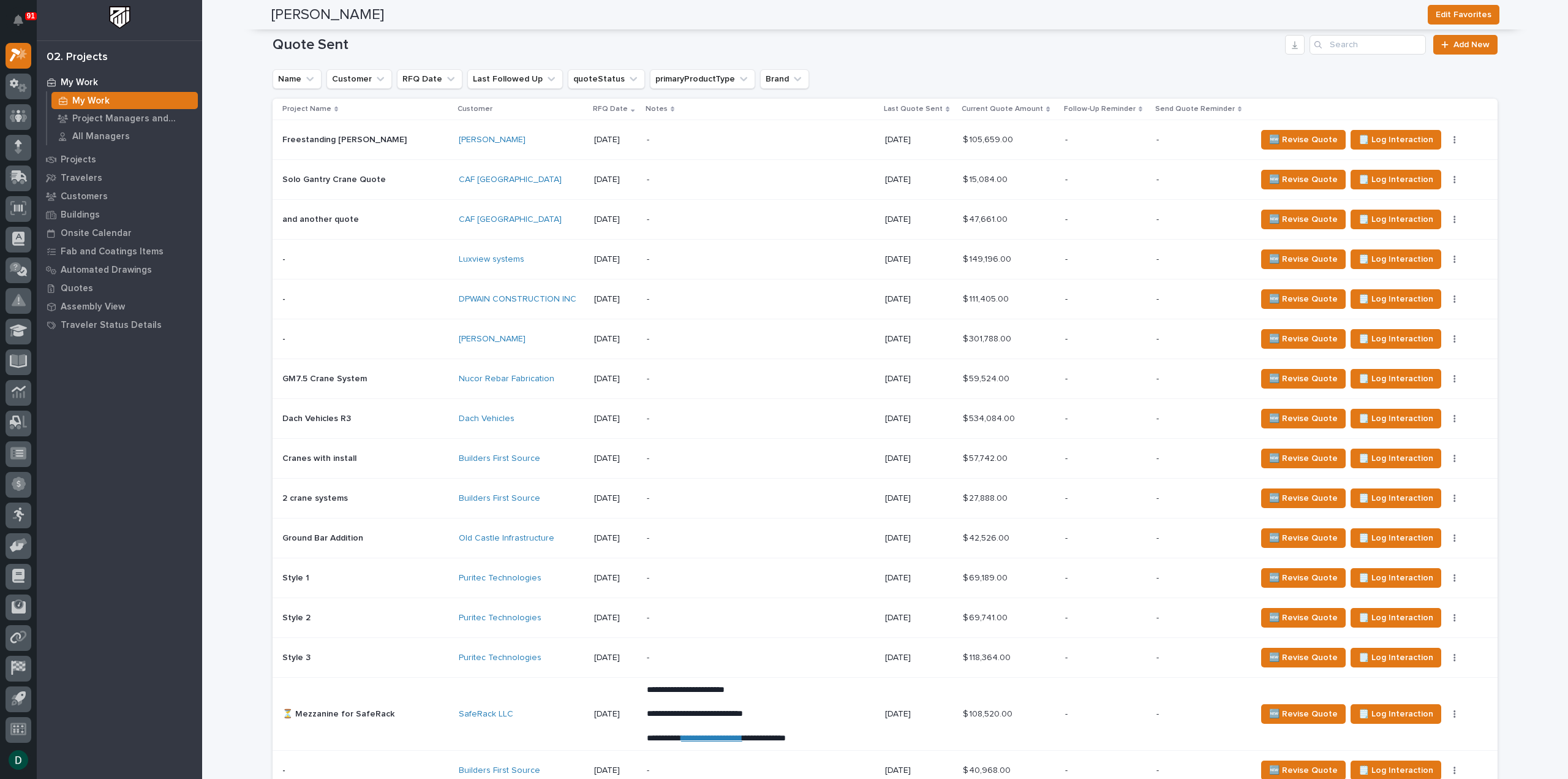
click at [424, 455] on p at bounding box center [366, 458] width 166 height 11
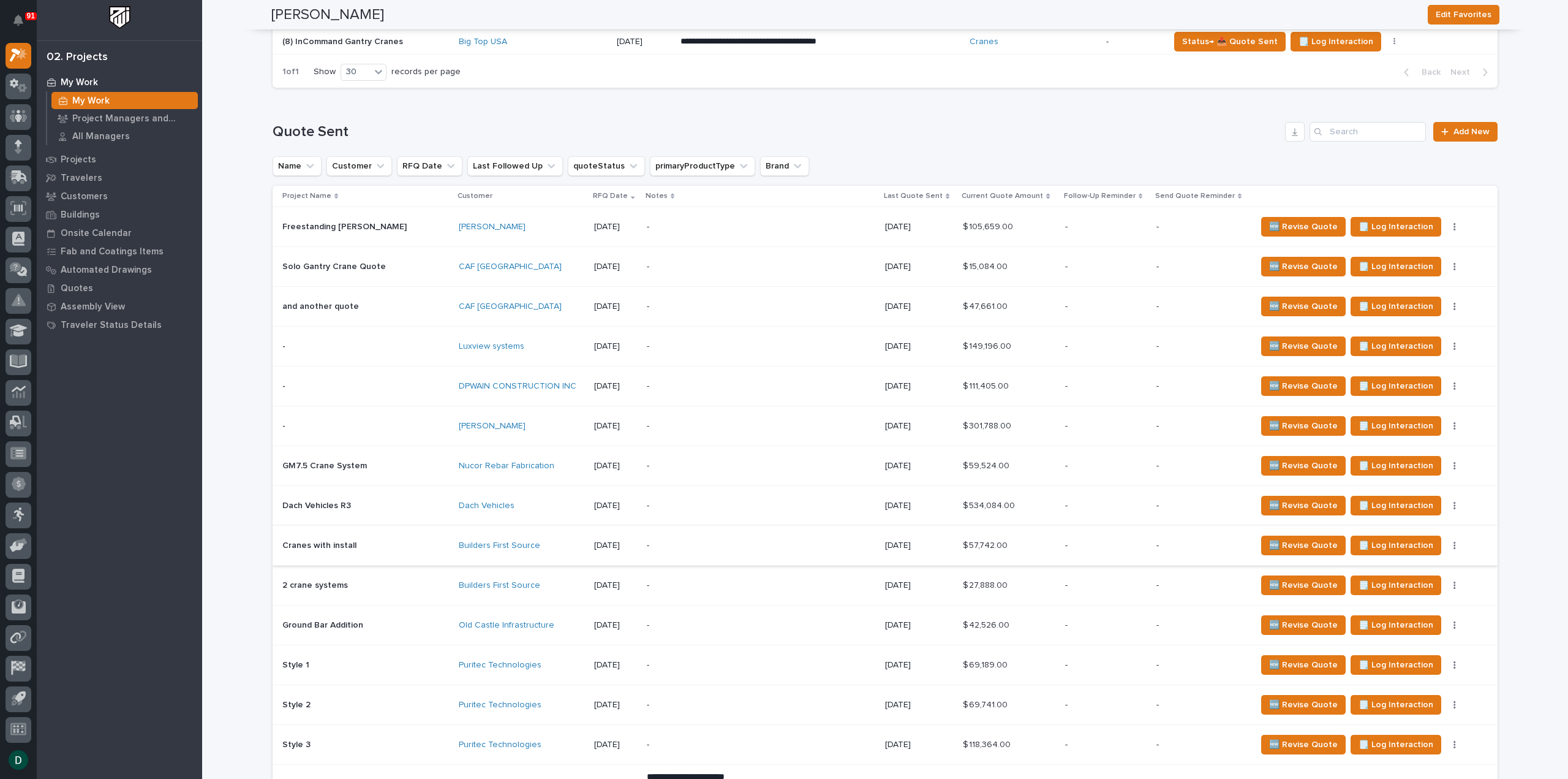
scroll to position [1716, 0]
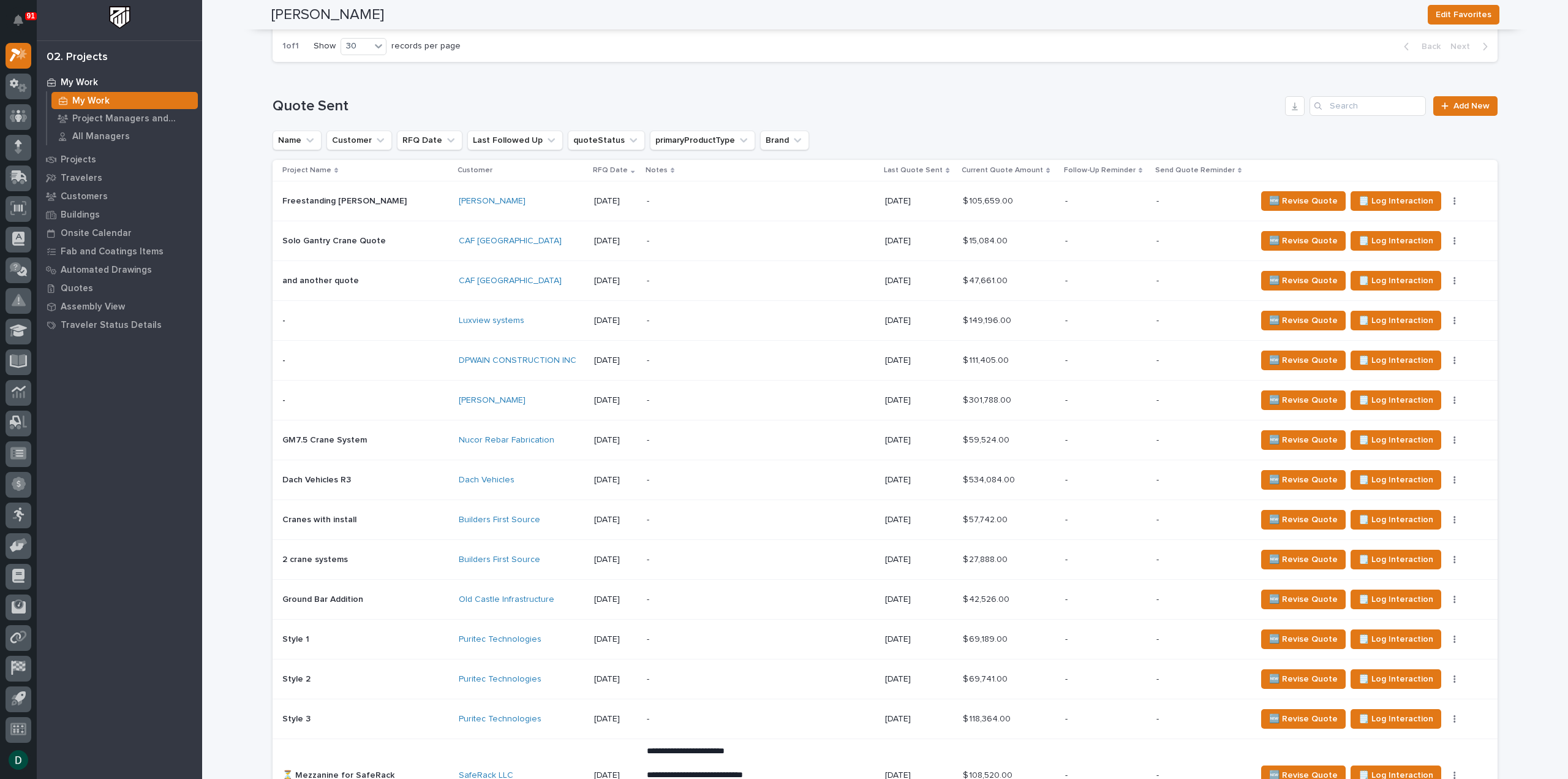
click at [434, 555] on p at bounding box center [366, 560] width 166 height 11
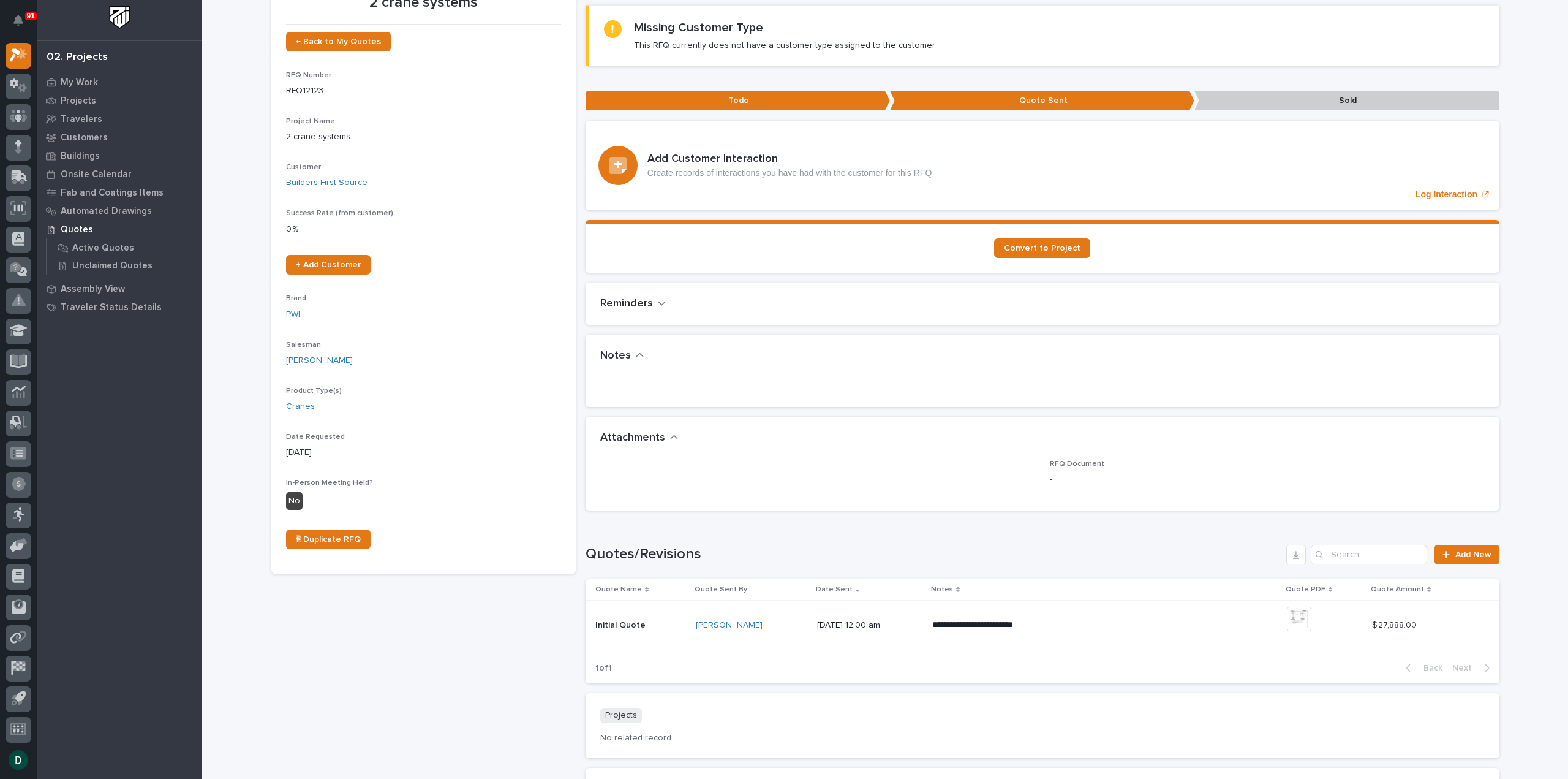
scroll to position [122, 0]
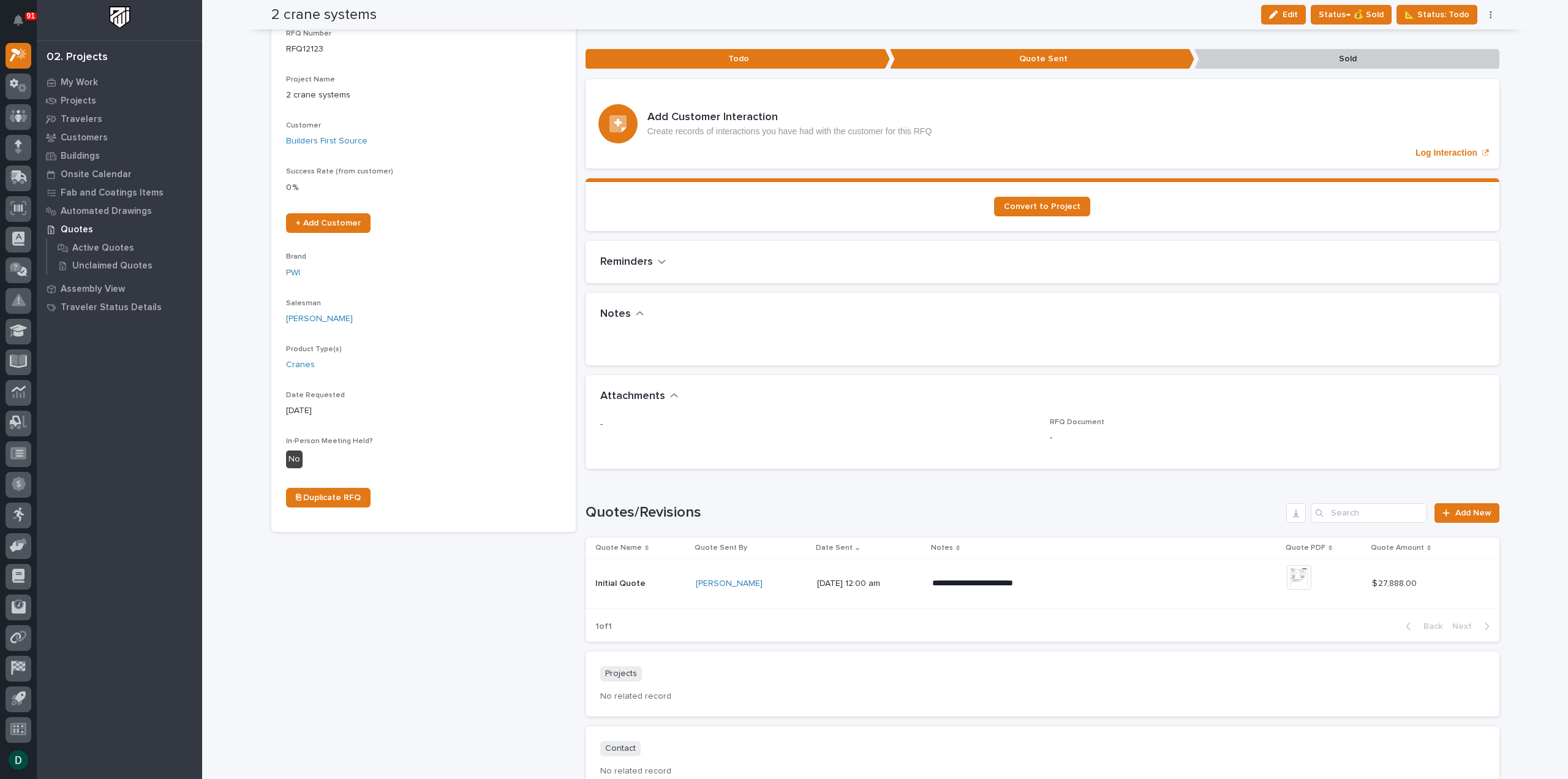
click at [653, 579] on p at bounding box center [641, 584] width 91 height 11
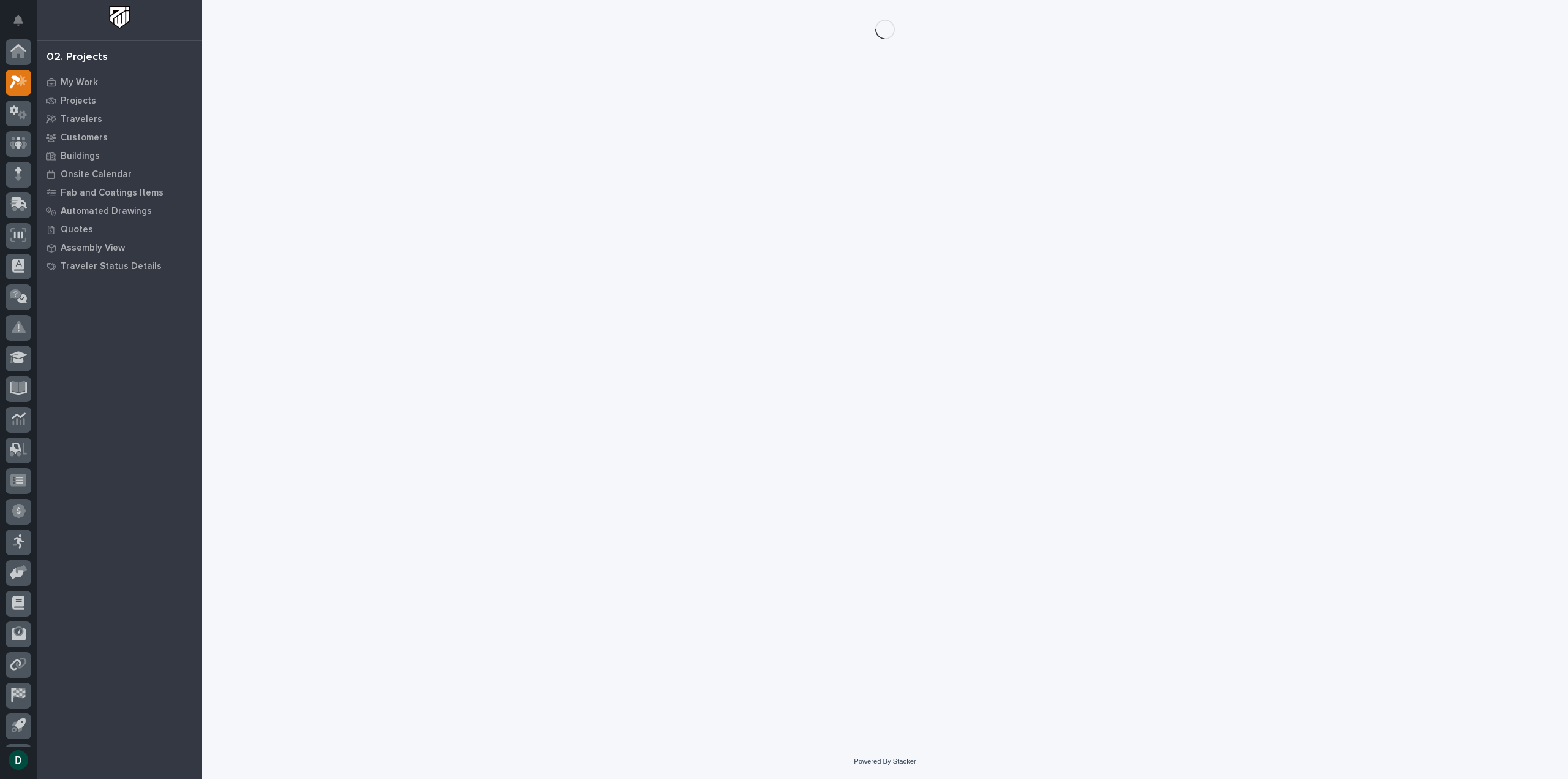
scroll to position [27, 0]
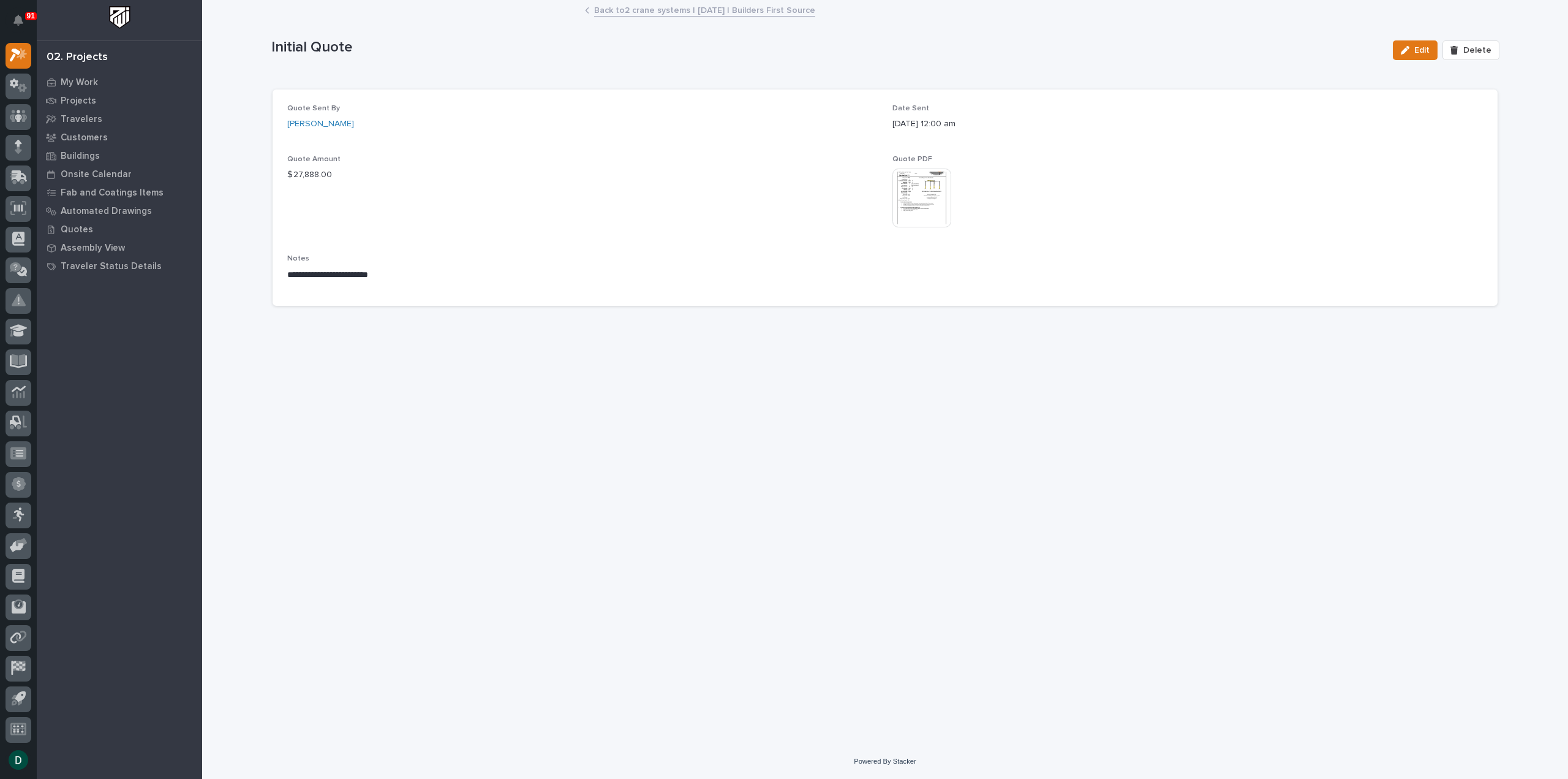
click at [907, 192] on img at bounding box center [922, 198] width 59 height 59
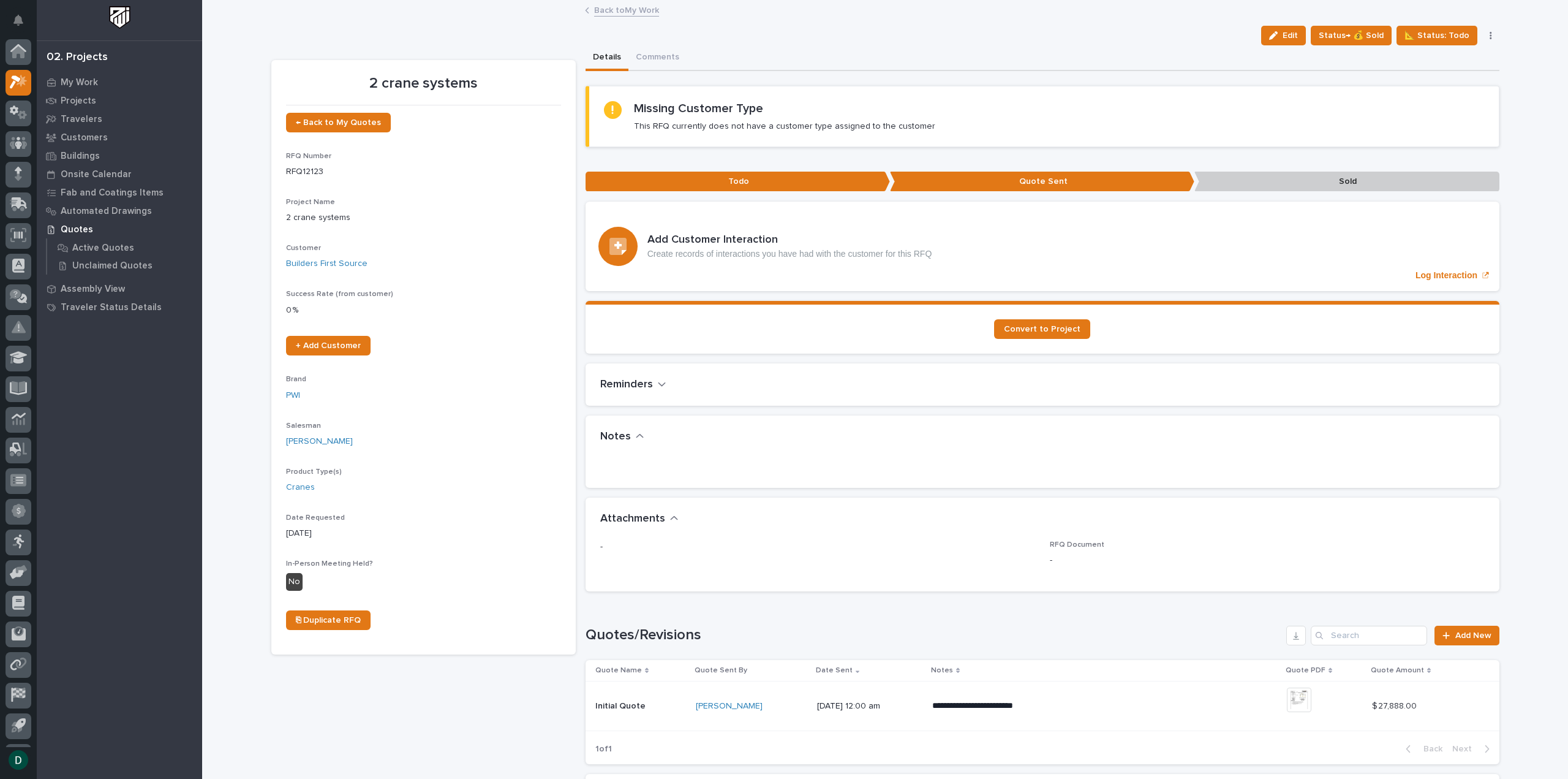
scroll to position [27, 0]
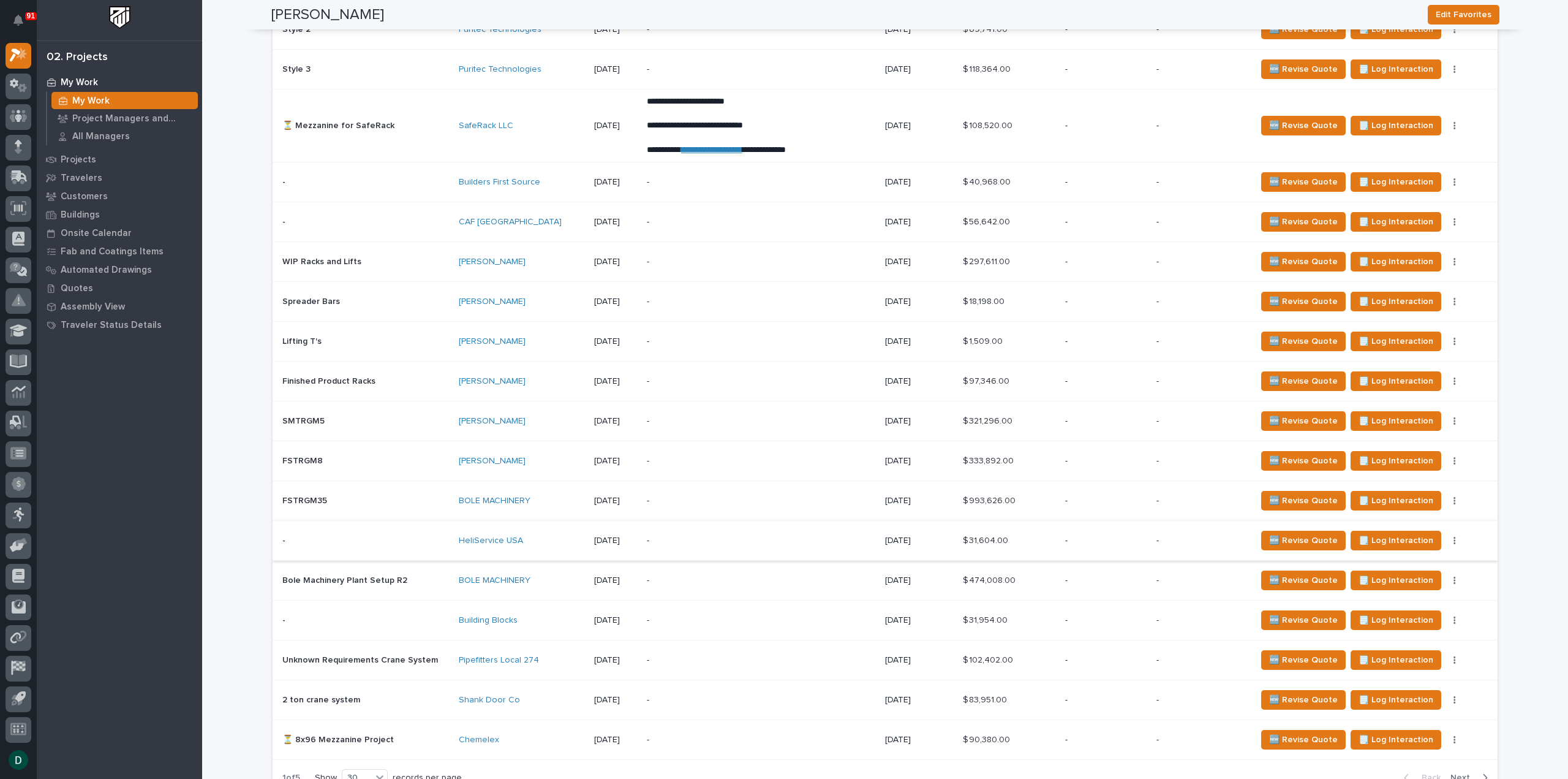
scroll to position [2390, 0]
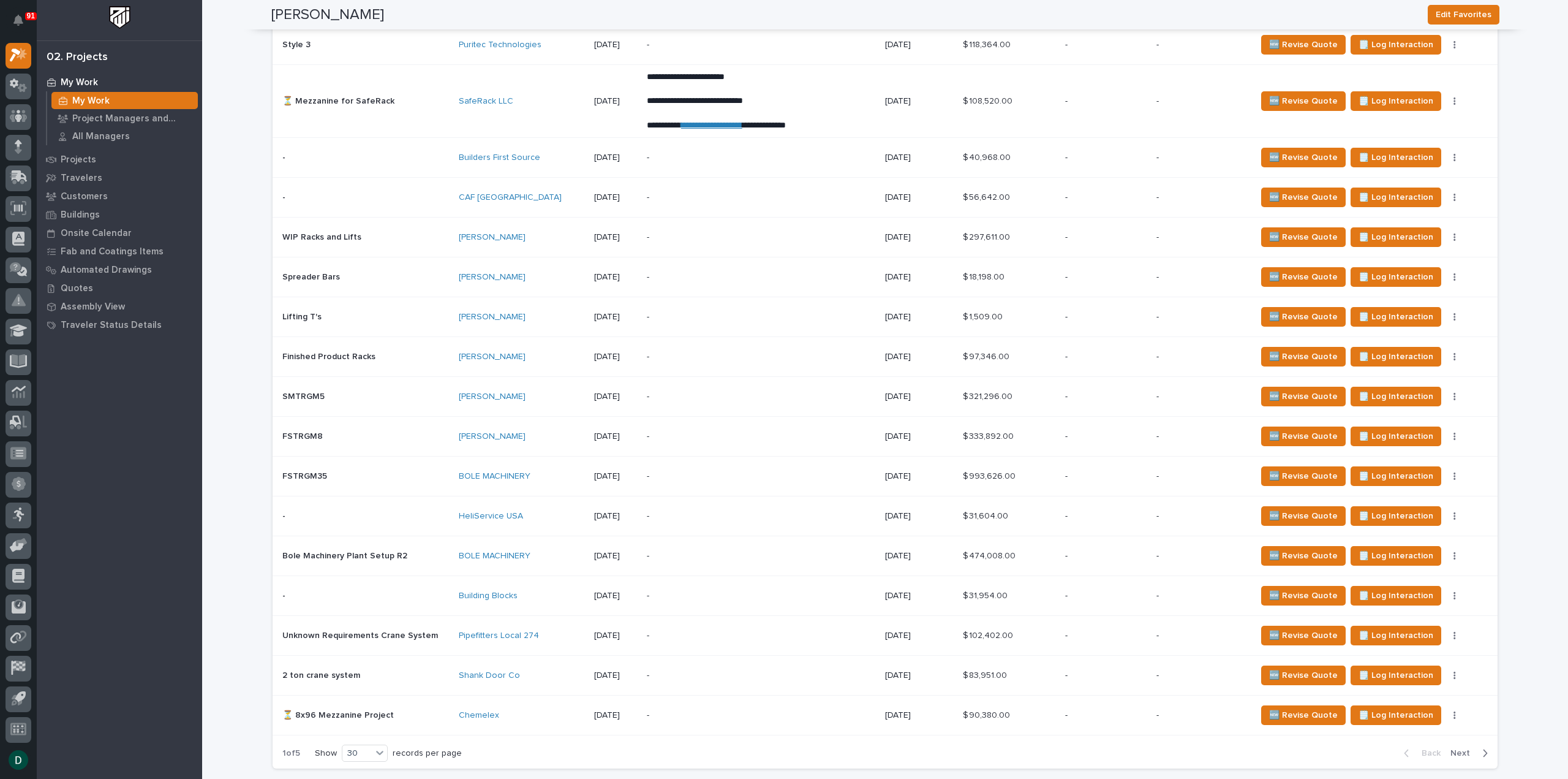
click at [444, 591] on p at bounding box center [366, 596] width 166 height 11
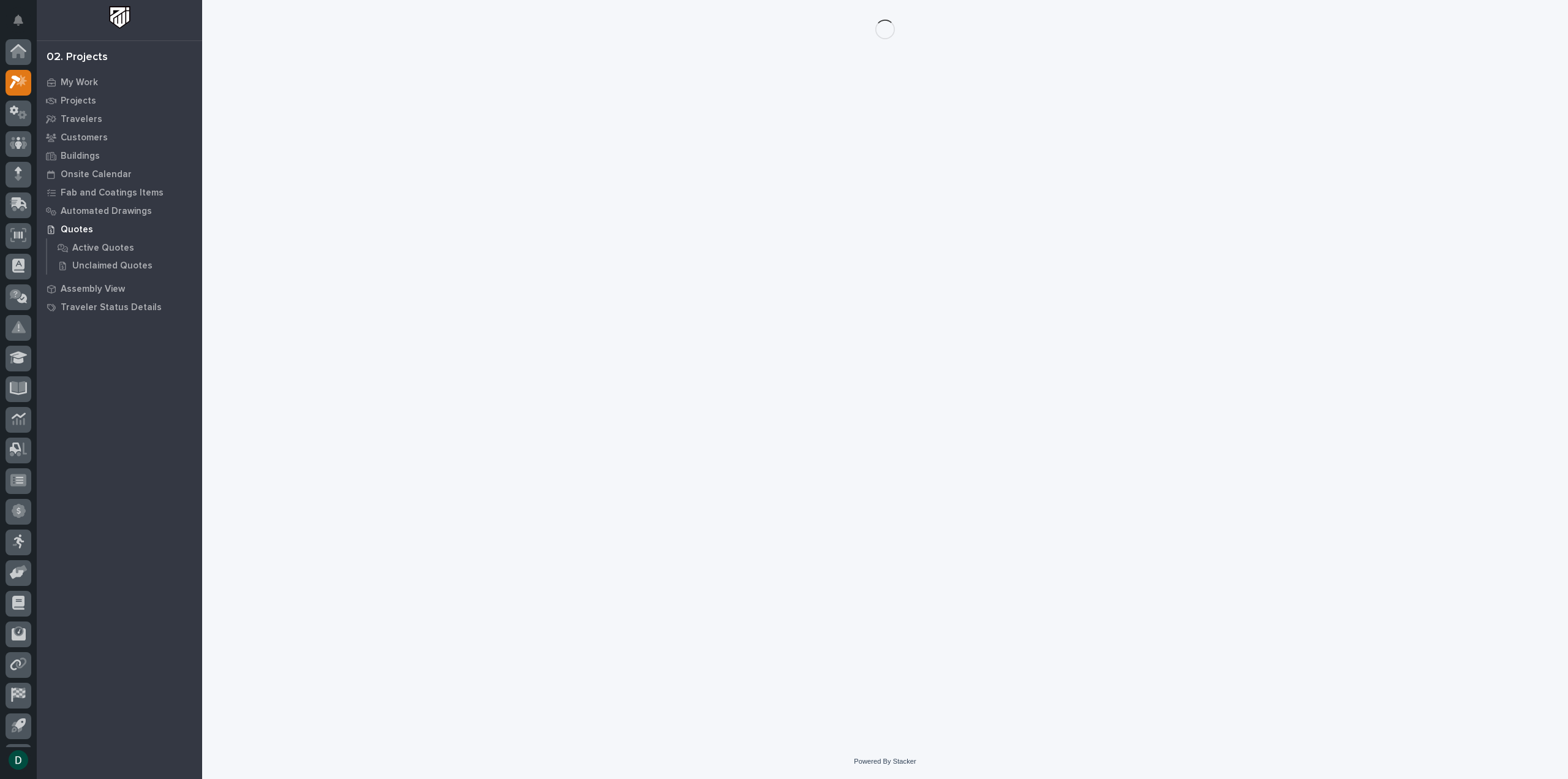
scroll to position [27, 0]
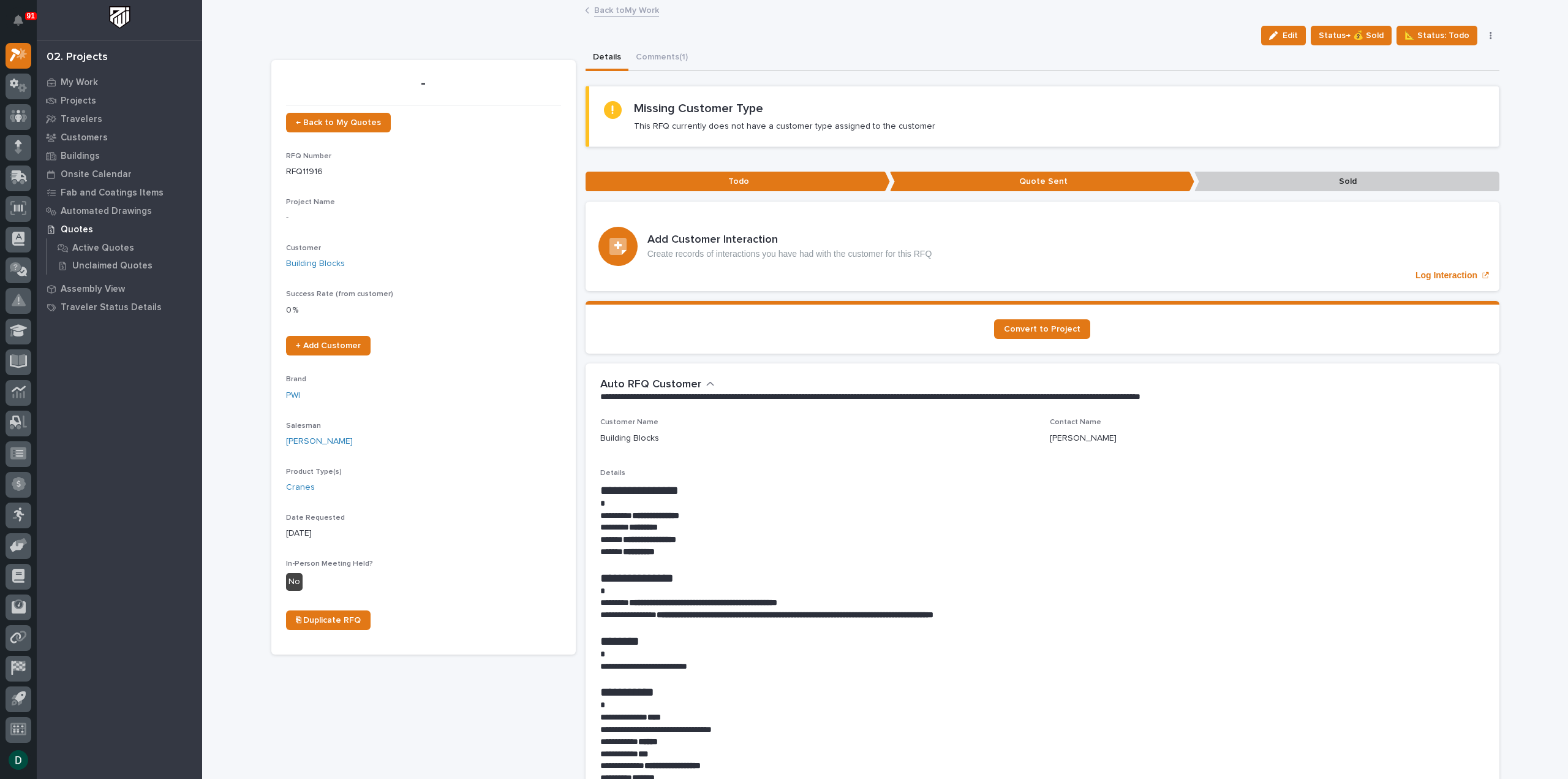
click at [641, 11] on link "Back to My Work" at bounding box center [627, 9] width 65 height 14
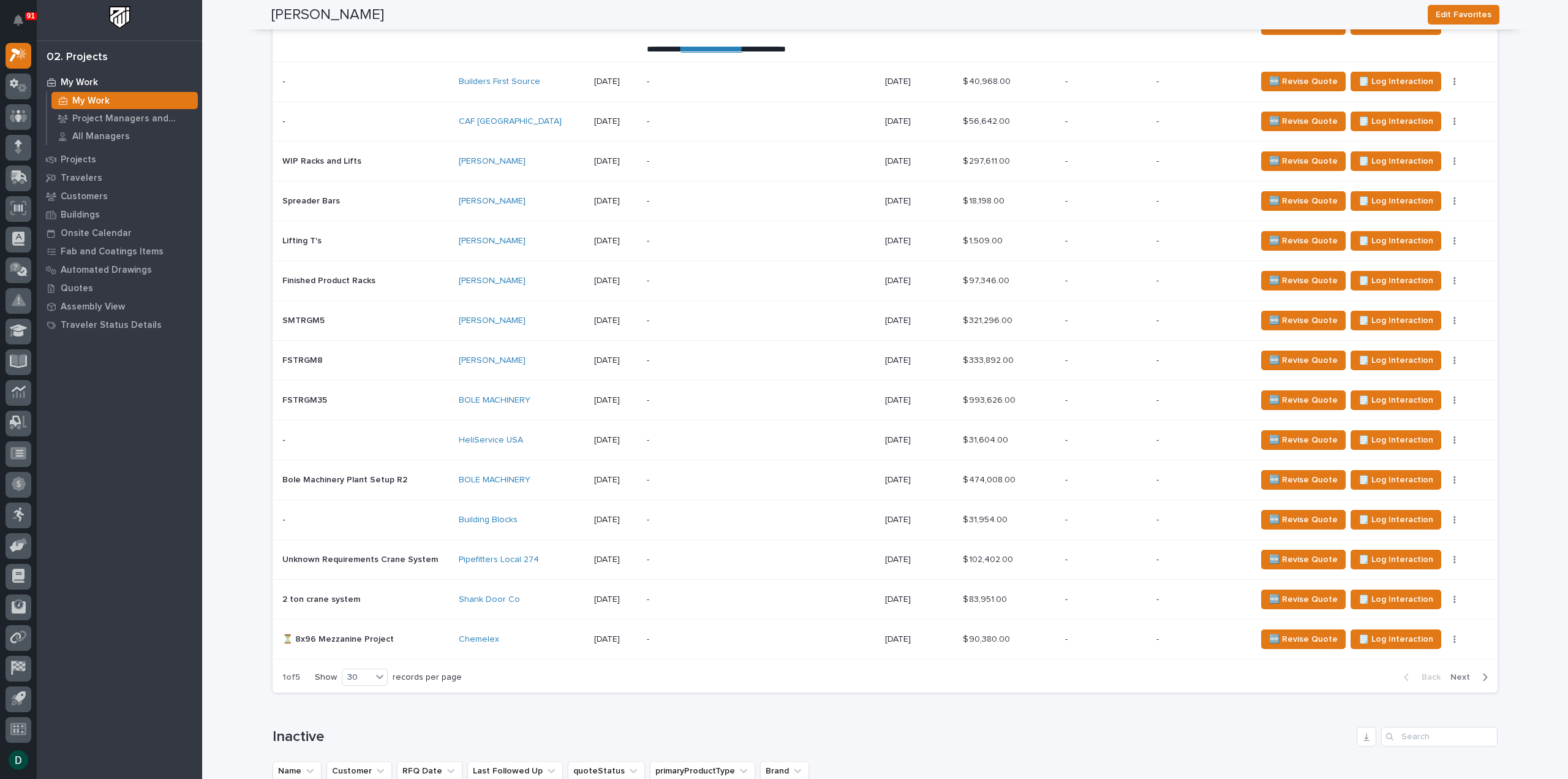
scroll to position [2451, 0]
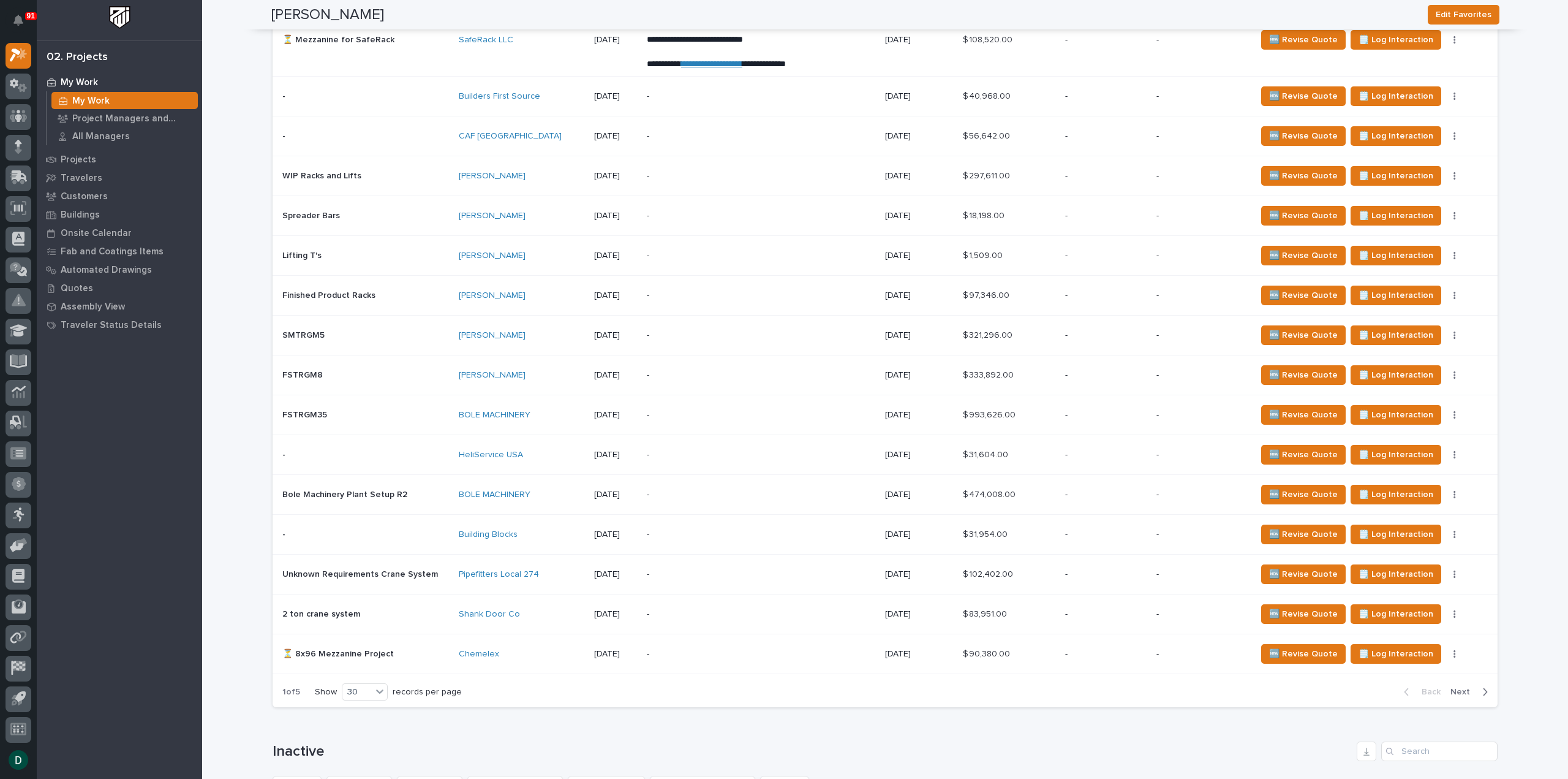
click at [437, 569] on p at bounding box center [366, 574] width 166 height 11
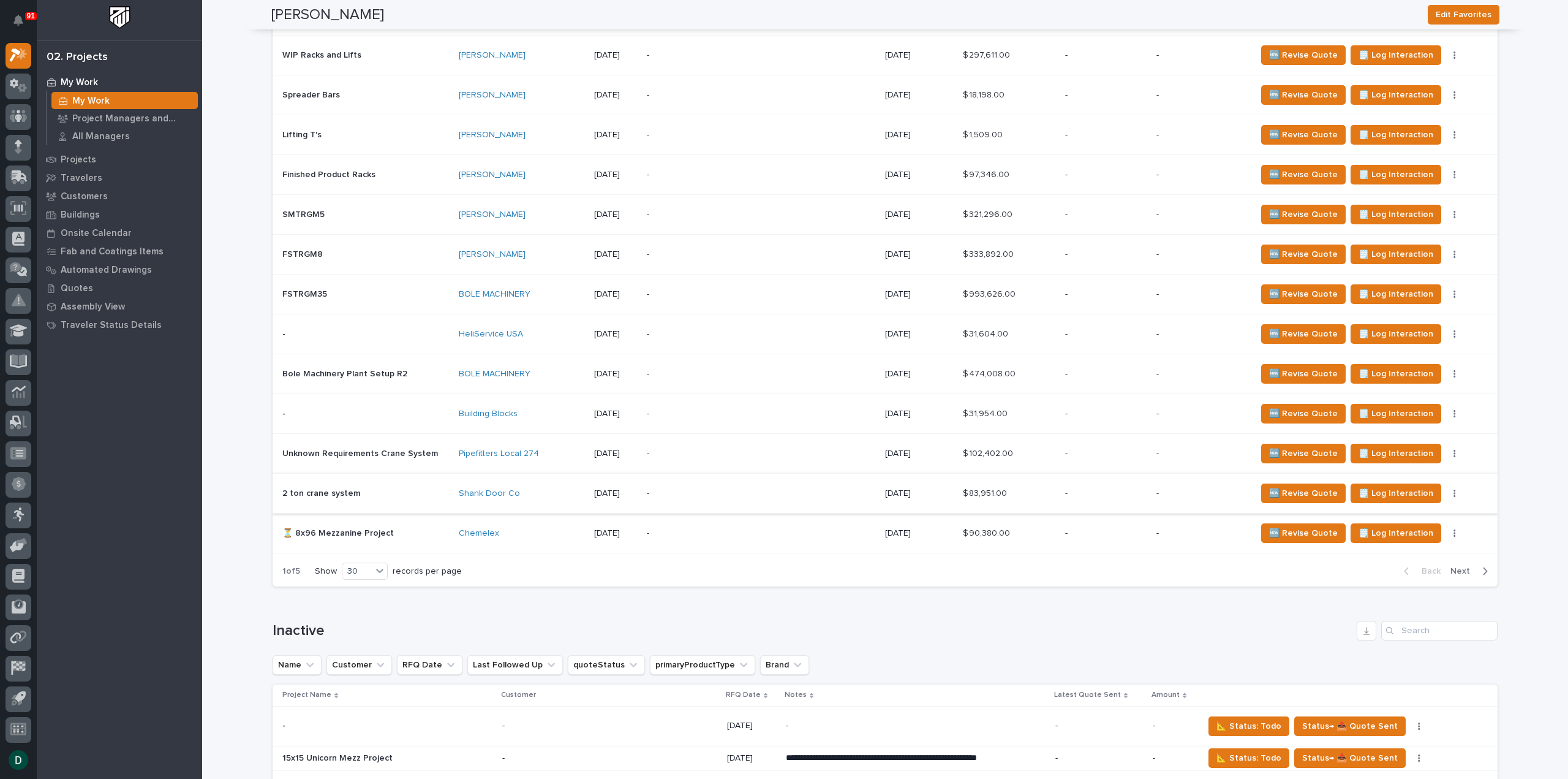
scroll to position [2512, 0]
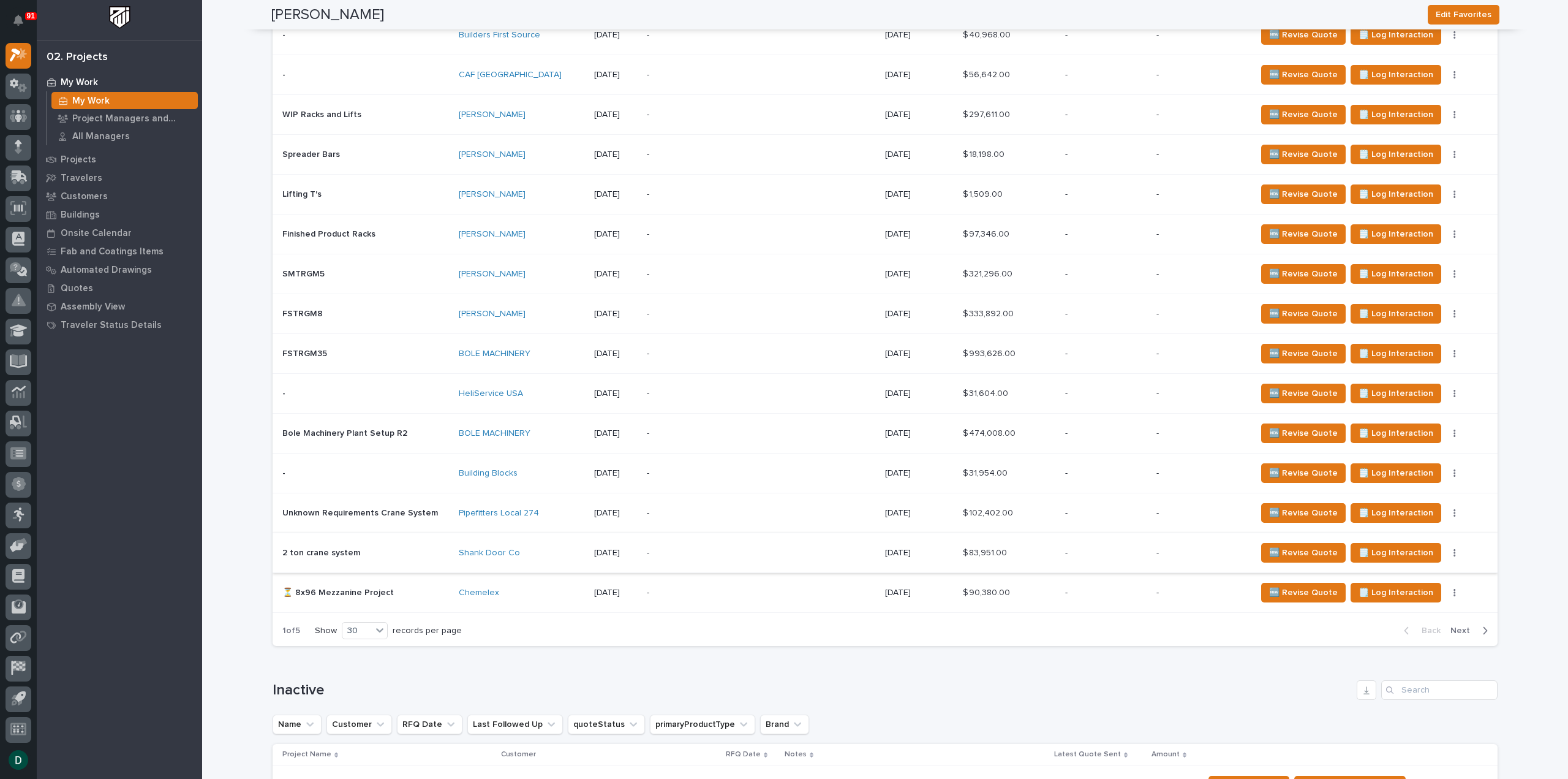
click at [1459, 625] on span "Next" at bounding box center [1463, 630] width 27 height 11
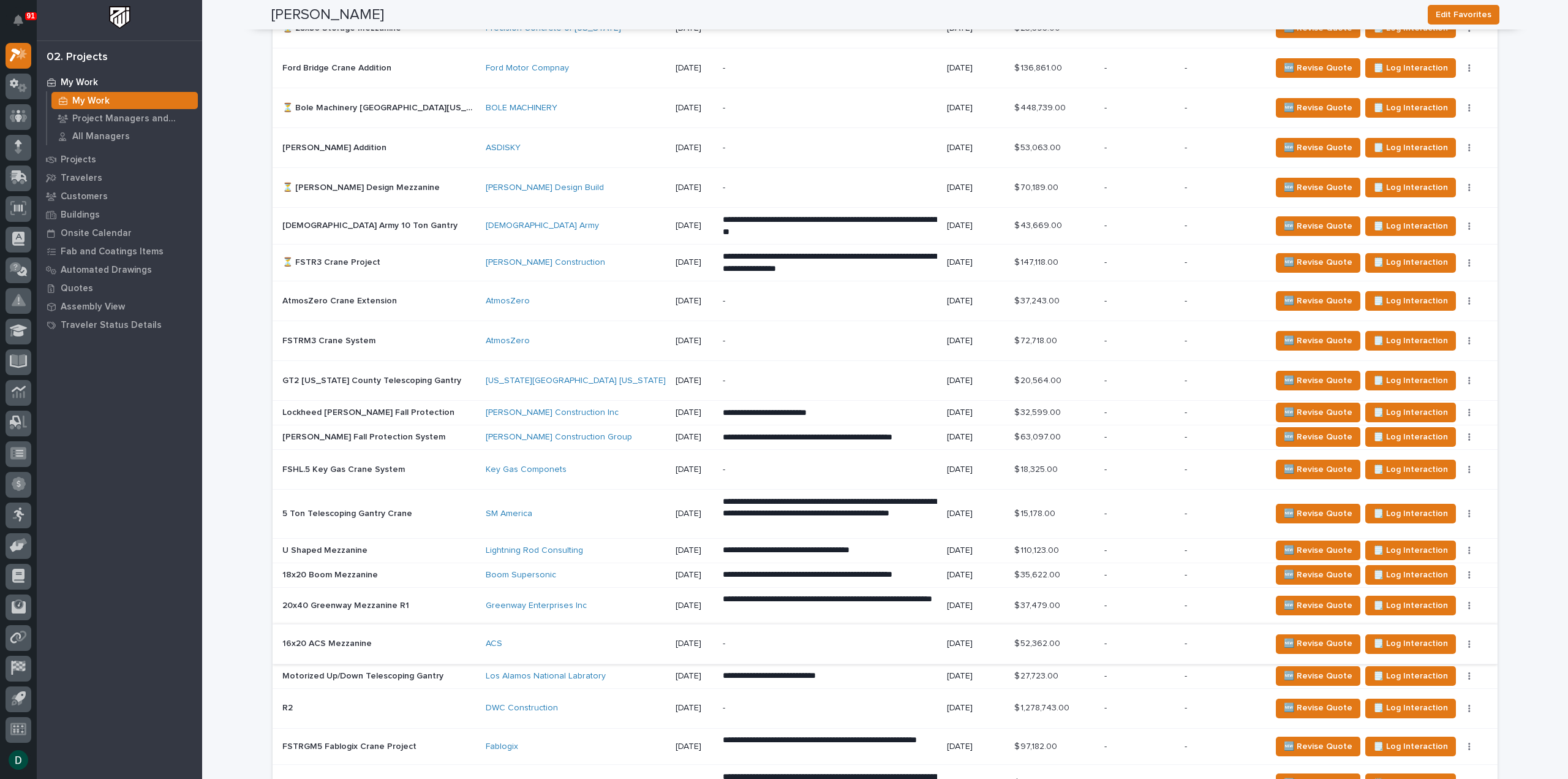
scroll to position [2239, 0]
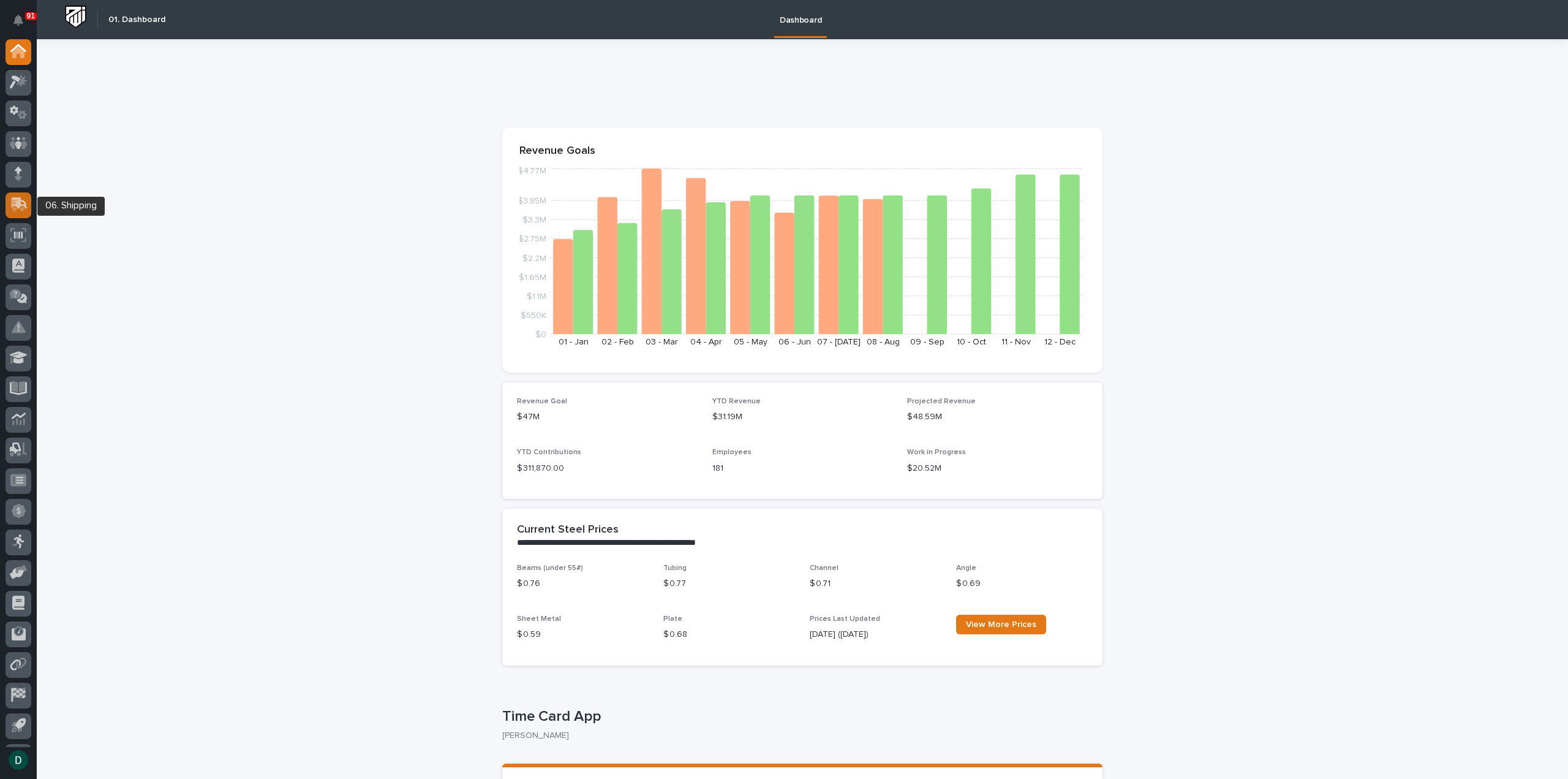
click at [17, 198] on icon at bounding box center [19, 203] width 16 height 12
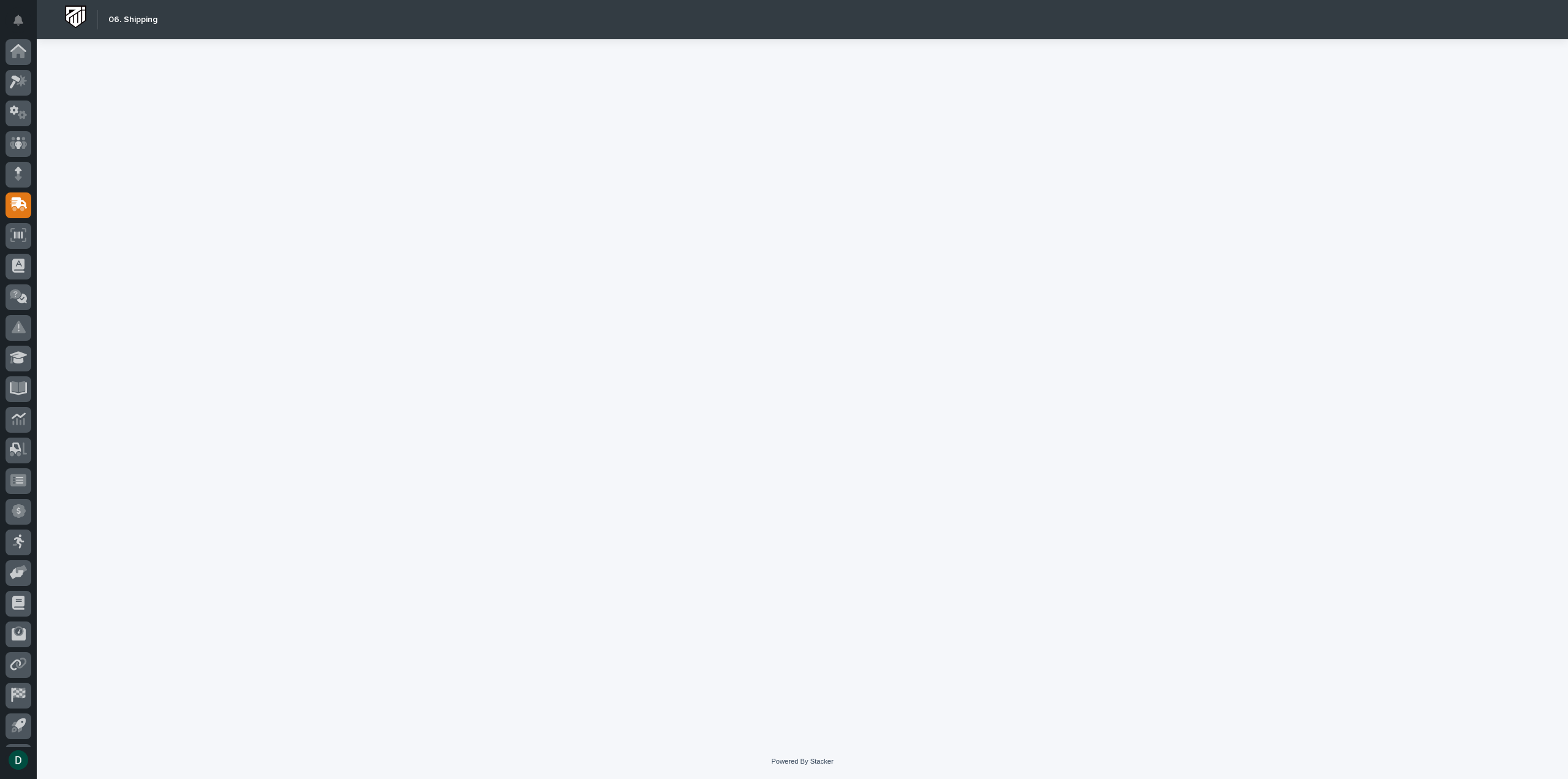
scroll to position [27, 0]
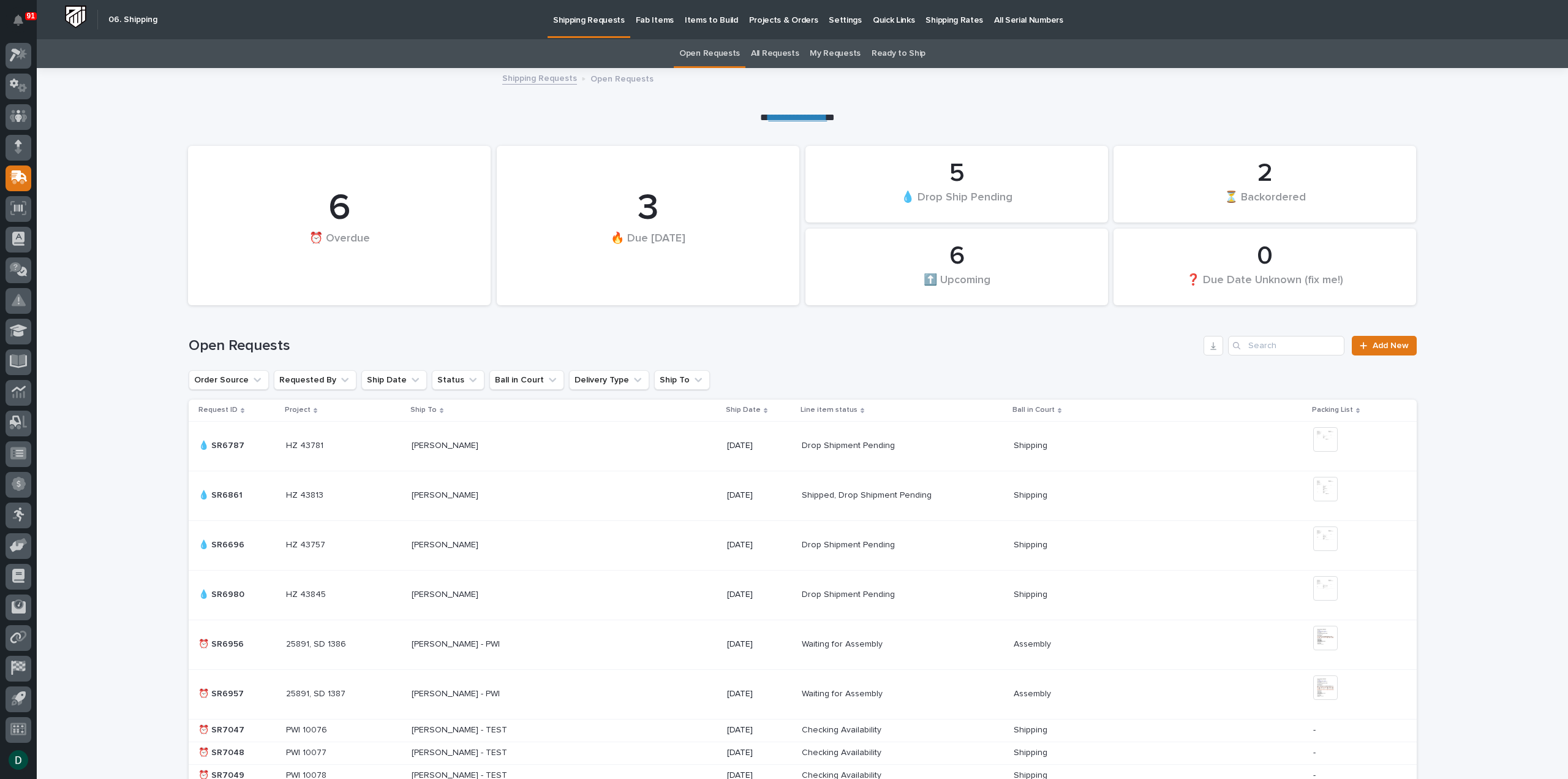
click at [943, 22] on p "Shipping Rates" at bounding box center [954, 12] width 57 height 26
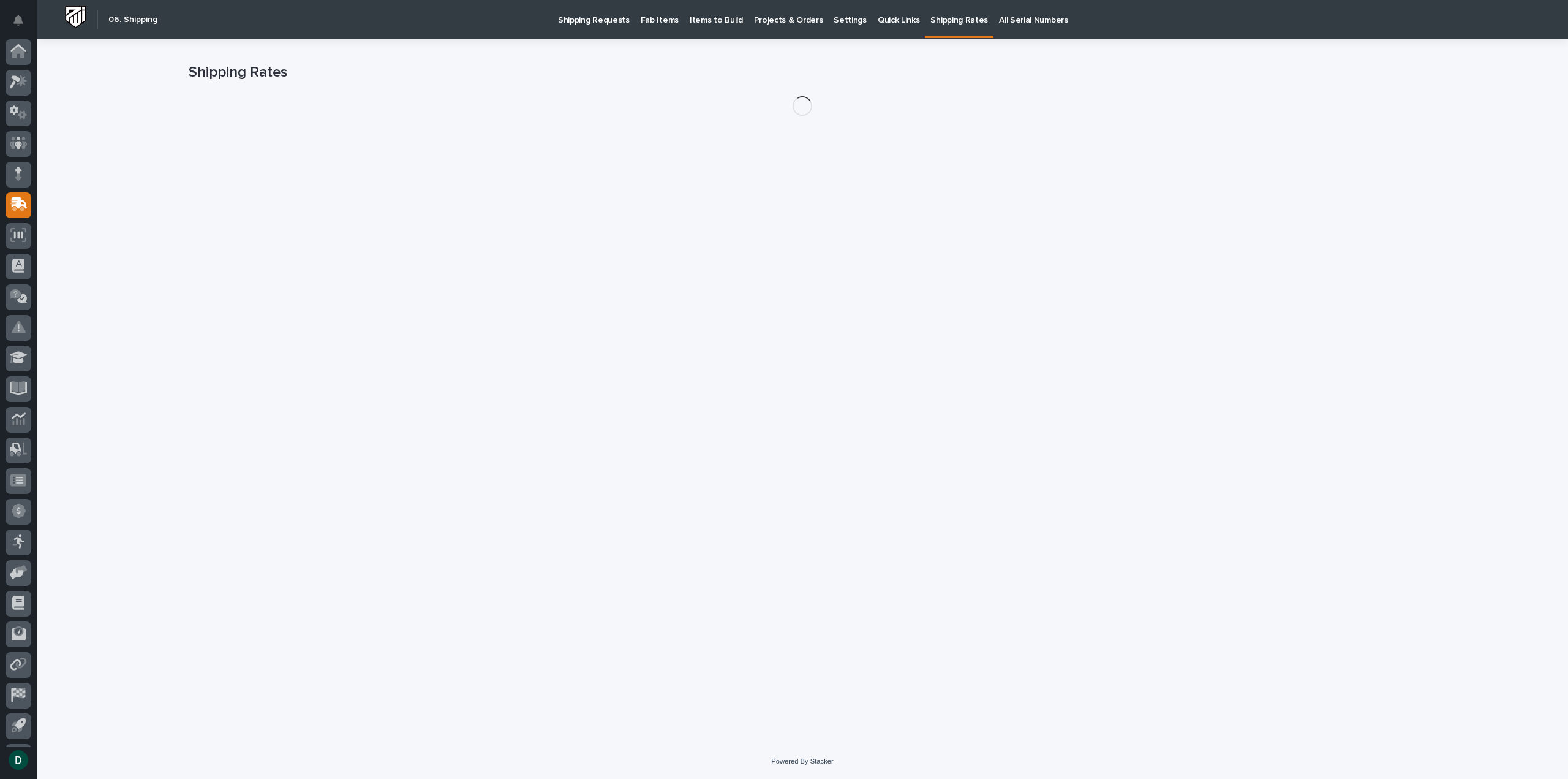
scroll to position [27, 0]
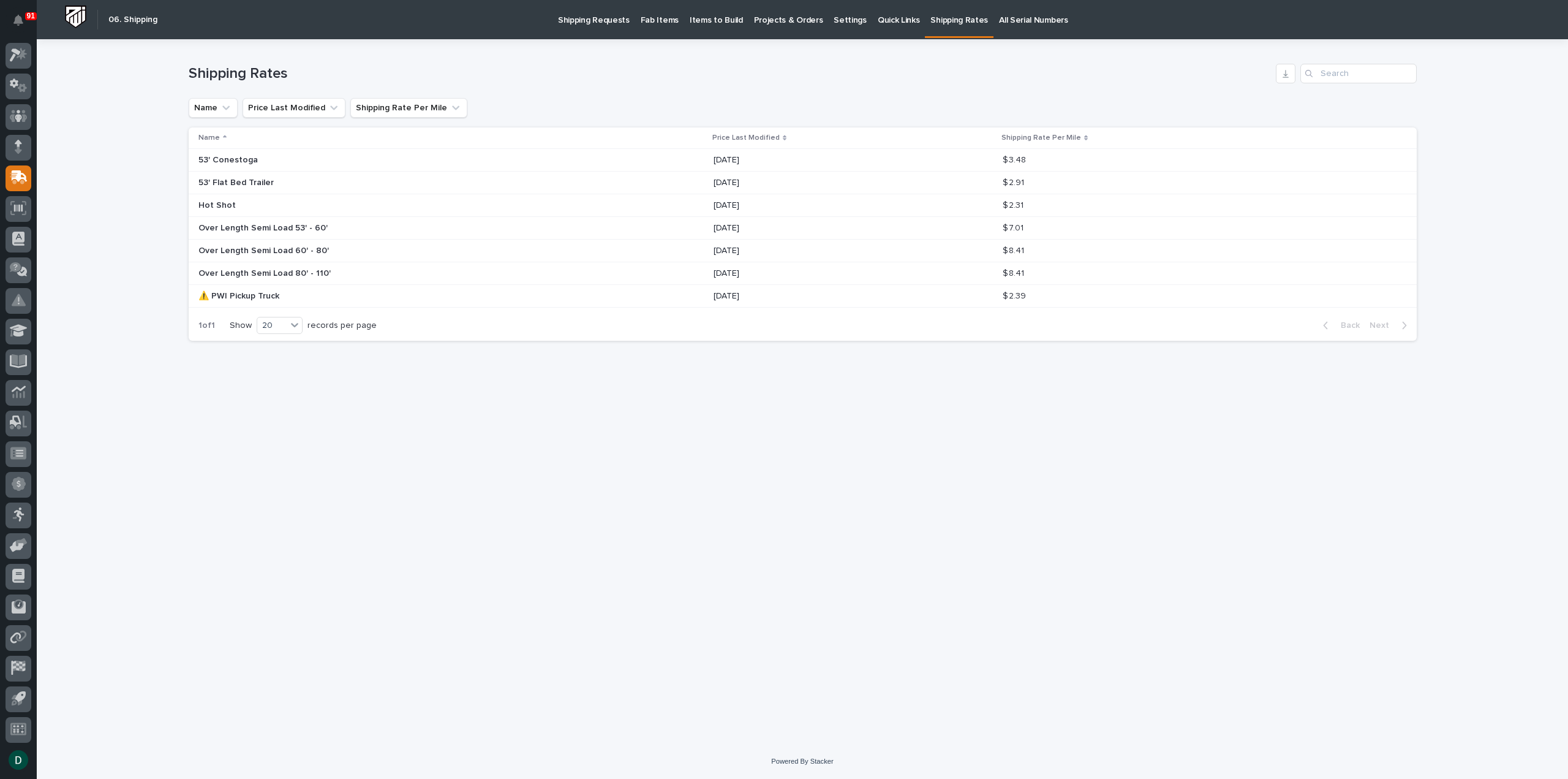
drag, startPoint x: 376, startPoint y: 502, endPoint x: 371, endPoint y: 496, distance: 7.8
click at [377, 502] on div "Loading... Saving… Loading... Saving… Shipping Rates Name Price Last Modified S…" at bounding box center [803, 376] width 1241 height 674
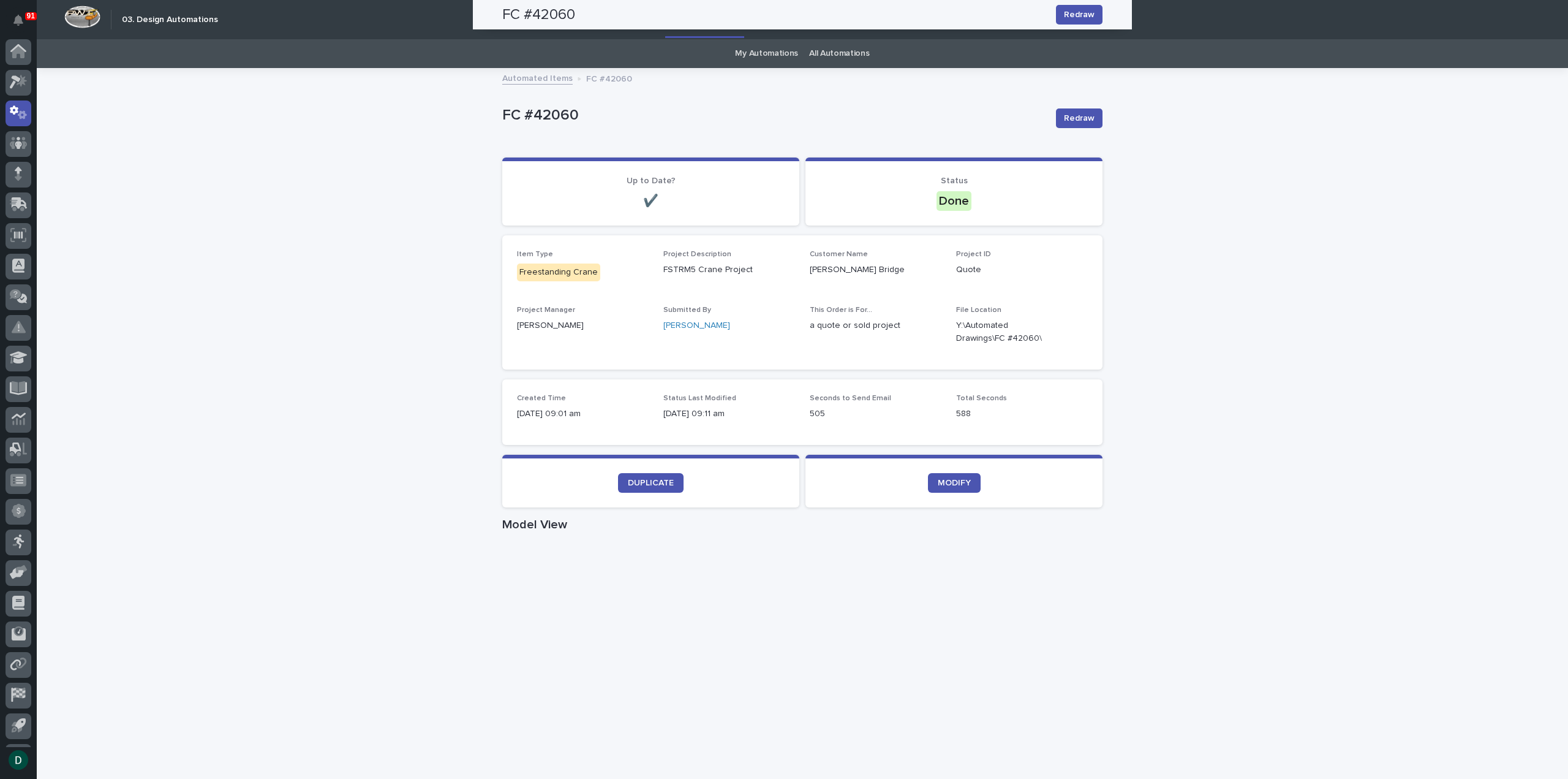
scroll to position [23, 0]
